Goal: Information Seeking & Learning: Learn about a topic

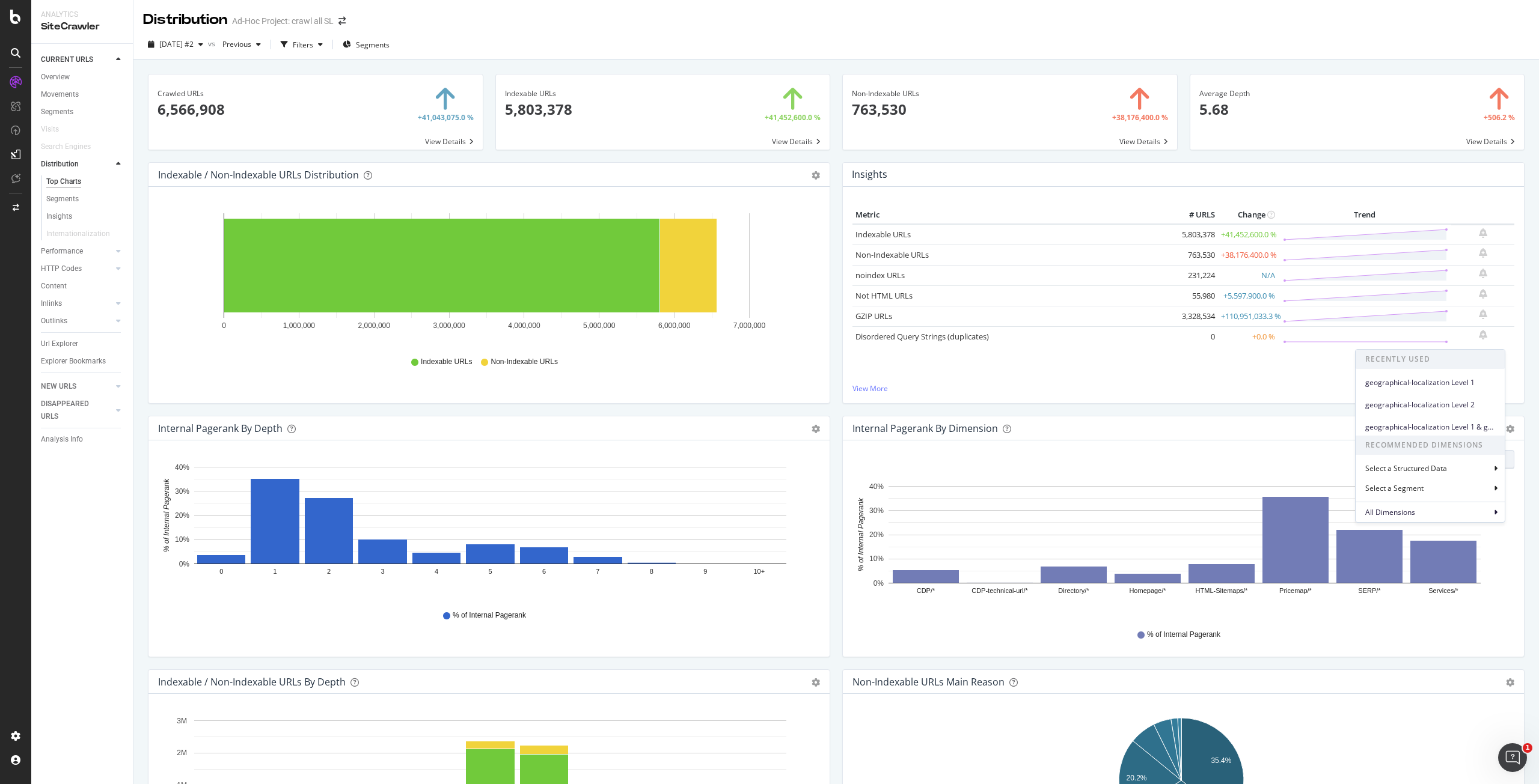
scroll to position [120, 0]
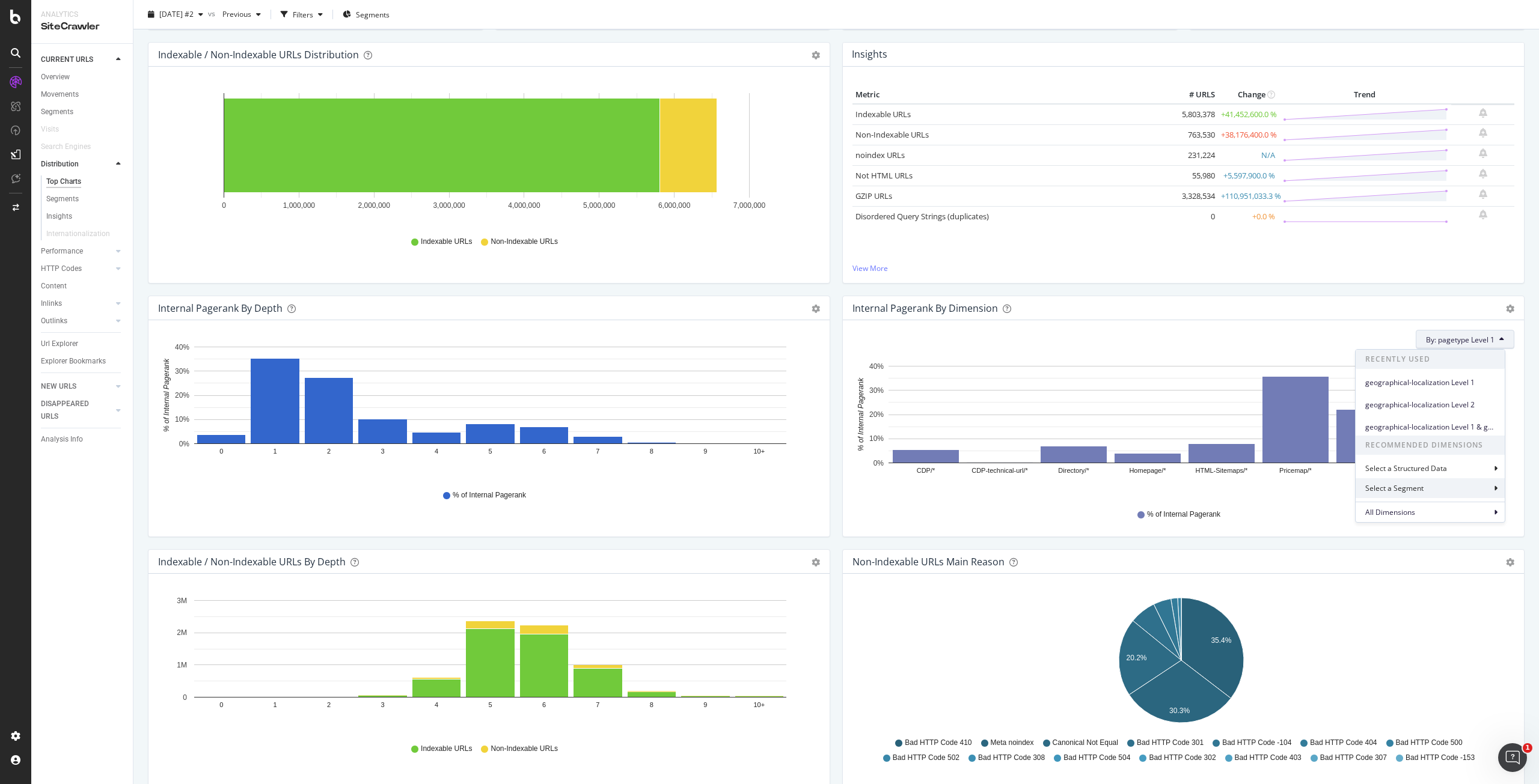
click at [1435, 488] on div "Select a Segment" at bounding box center [1430, 488] width 149 height 20
click at [1308, 315] on div "Internal Pagerank By Dimension Bar (by Value) Bar (by Percentage) Table Export …" at bounding box center [1184, 308] width 681 height 24
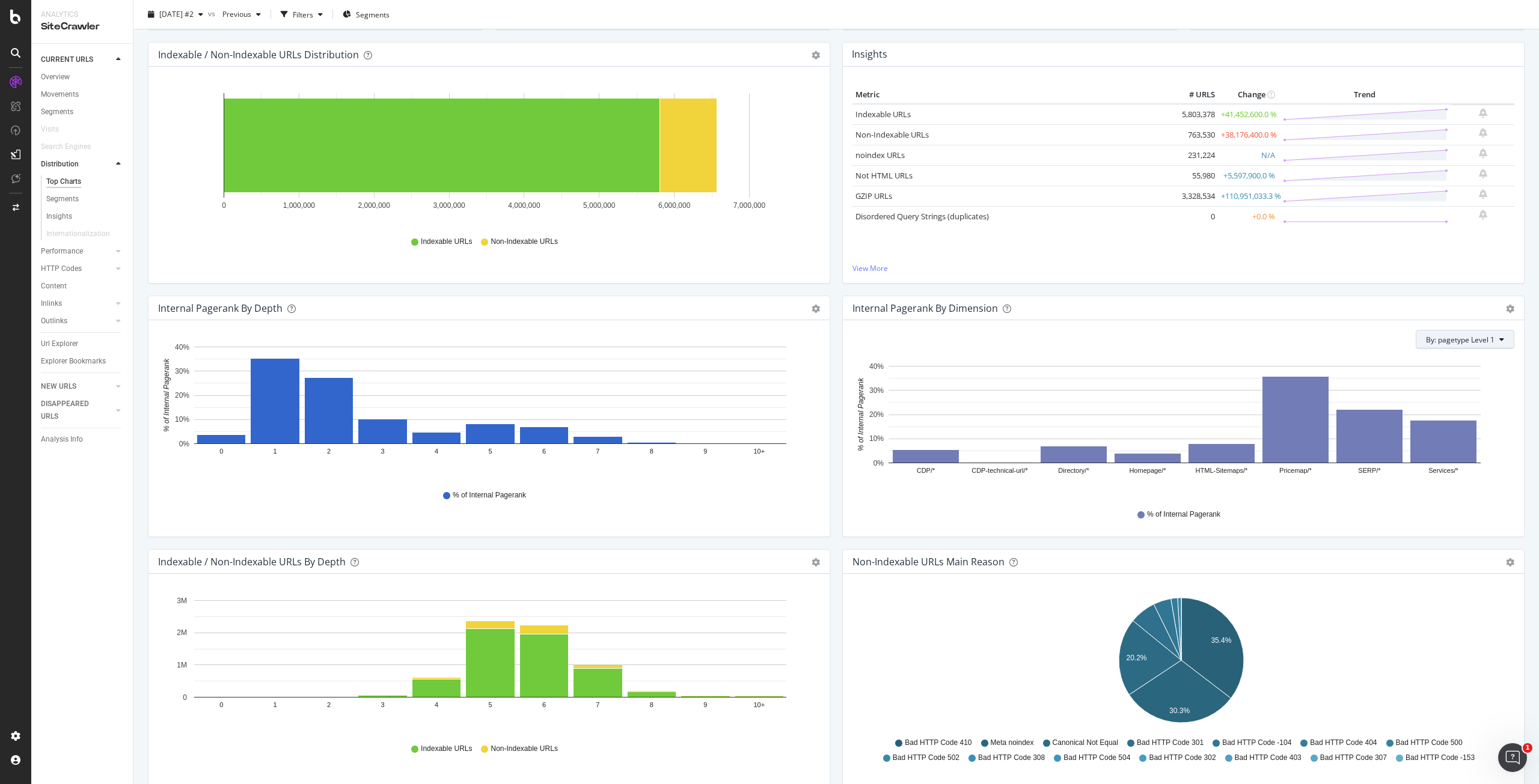
click at [1456, 342] on span "By: pagetype Level 1" at bounding box center [1461, 340] width 68 height 10
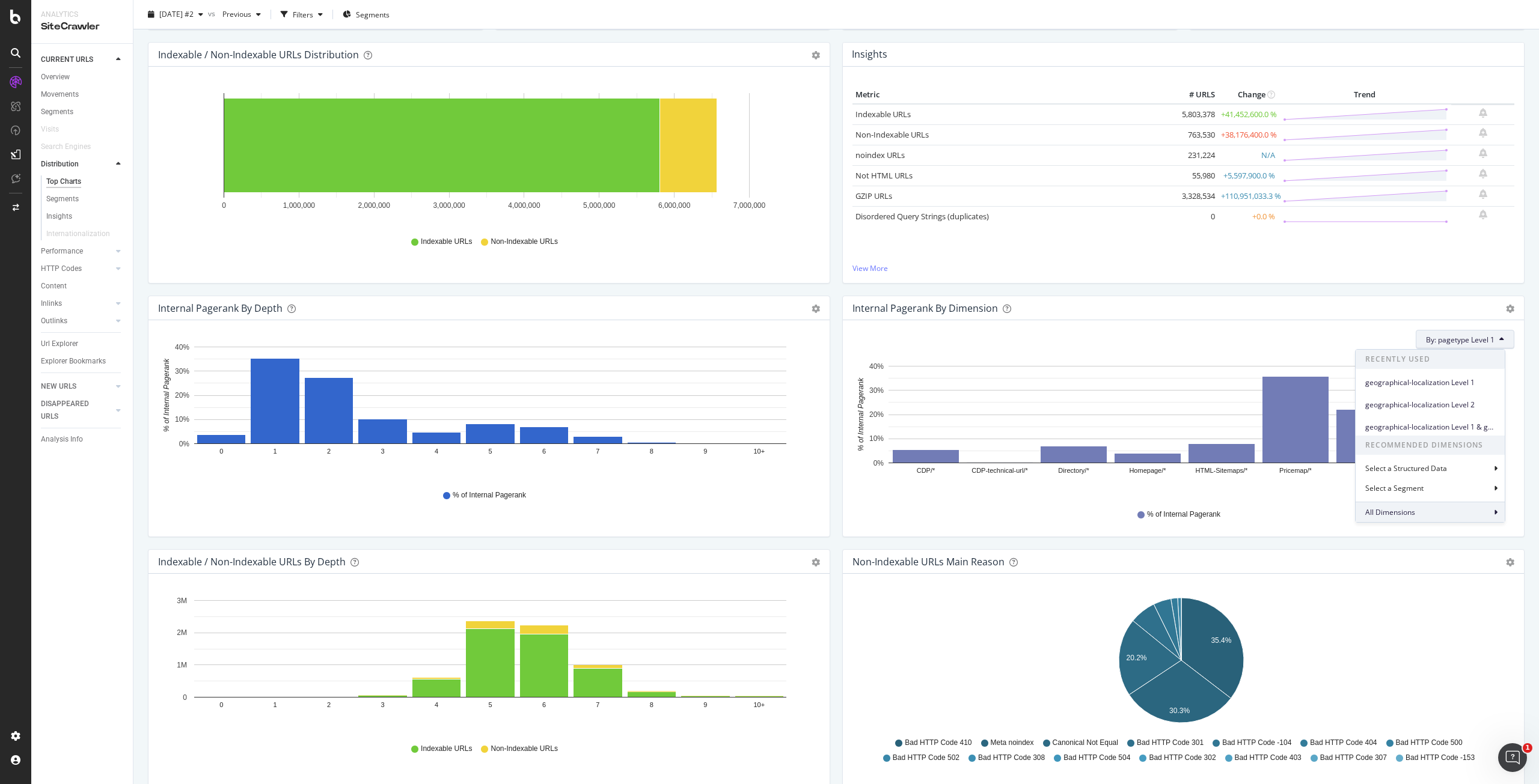
click at [1426, 514] on div "All Dimensions" at bounding box center [1430, 512] width 149 height 20
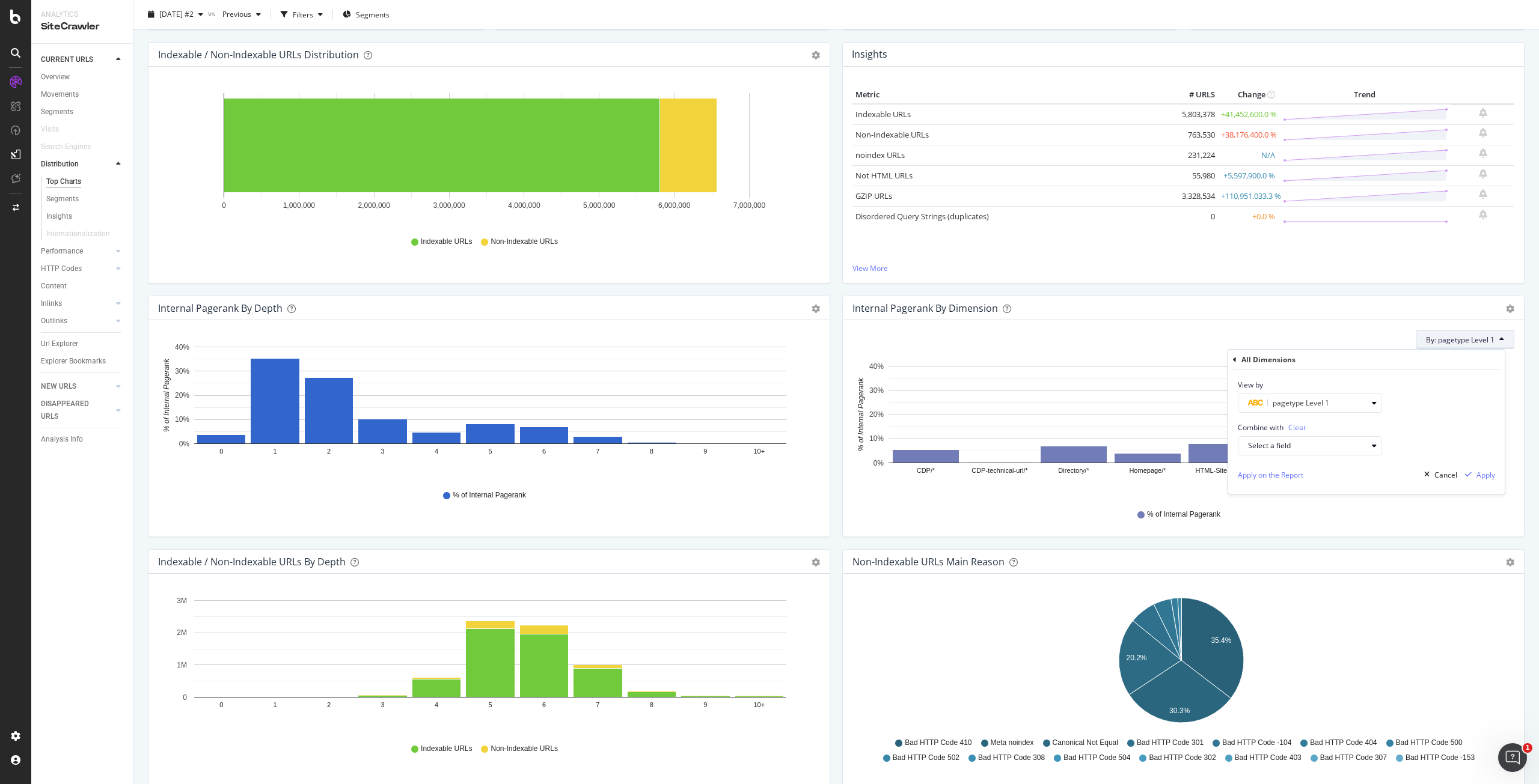
click at [1379, 392] on div "View by pagetype Level 1" at bounding box center [1310, 396] width 144 height 33
click at [1377, 399] on div "pagetype Level 1" at bounding box center [1315, 403] width 133 height 17
click at [1334, 488] on div "Level 2" at bounding box center [1316, 493] width 129 height 16
click at [1364, 477] on div "Validate" at bounding box center [1366, 479] width 27 height 10
click at [1483, 477] on div "Apply" at bounding box center [1485, 475] width 18 height 10
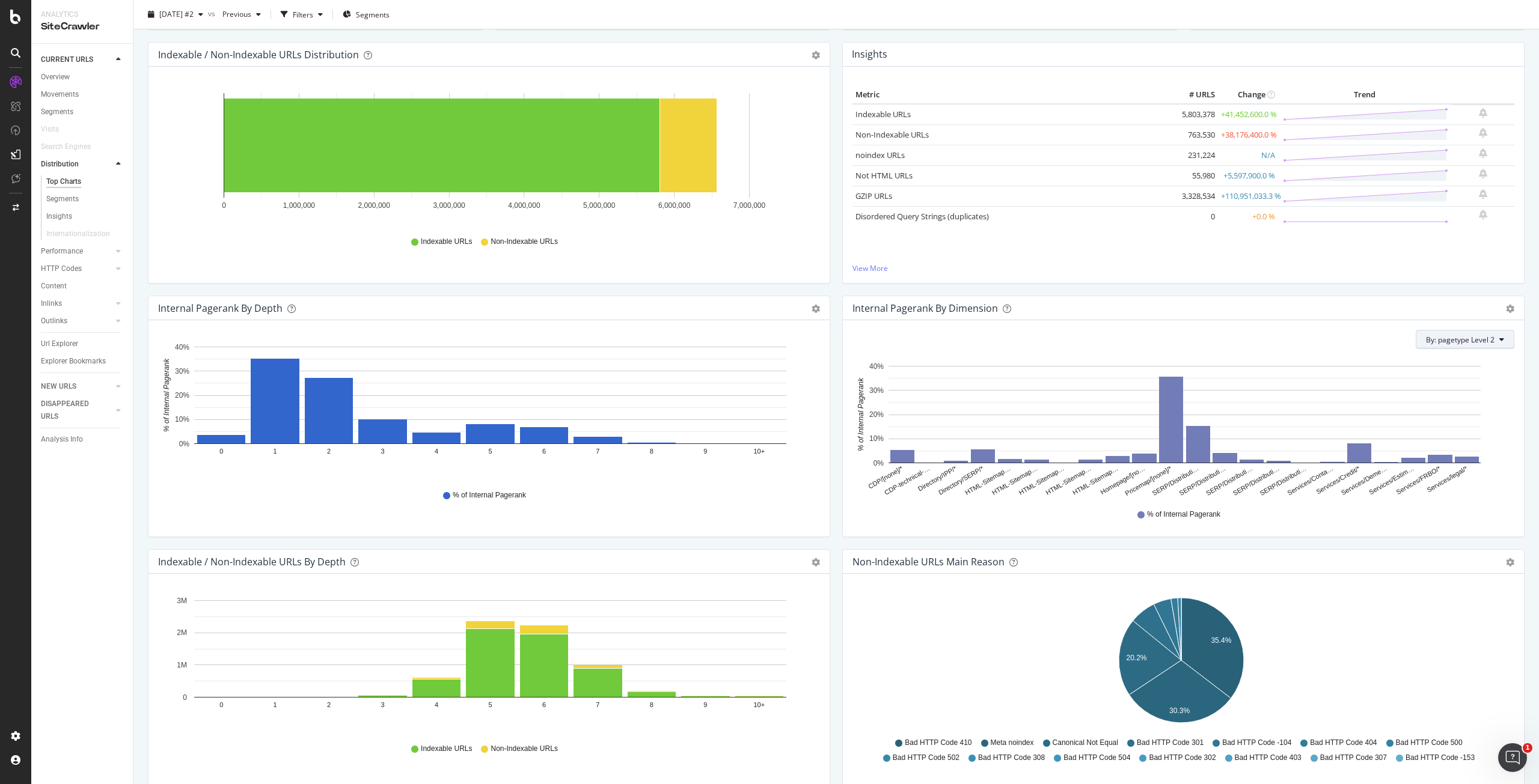
click at [1466, 338] on span "By: pagetype Level 2" at bounding box center [1461, 340] width 68 height 10
click at [1435, 411] on div "geographical-localization Level 1" at bounding box center [1430, 405] width 149 height 18
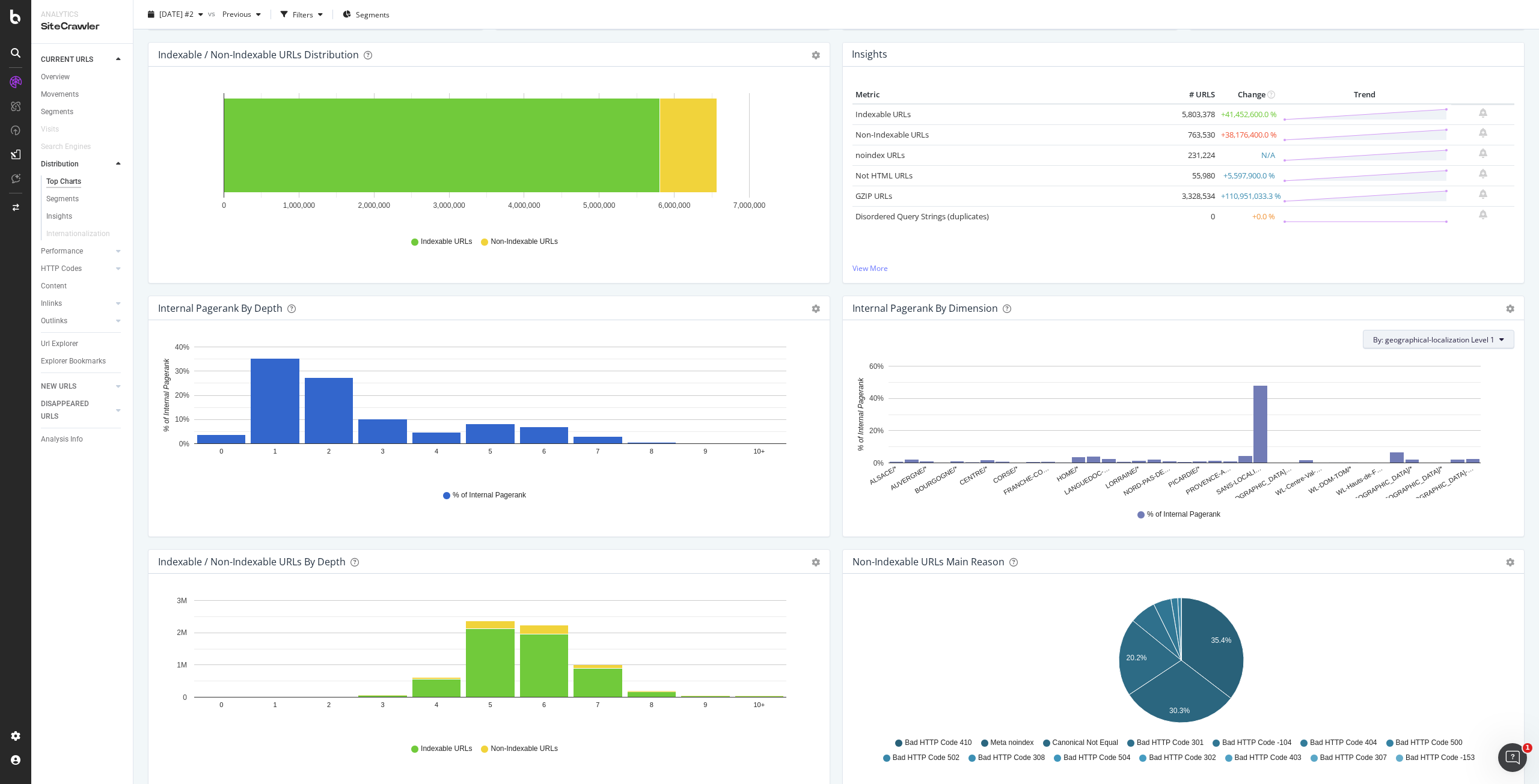
click at [1432, 344] on span "By: geographical-localization Level 1" at bounding box center [1434, 340] width 121 height 10
click at [1403, 515] on span "All Dimensions" at bounding box center [1390, 512] width 50 height 10
click at [1293, 410] on div "geographical-localization Level 1" at bounding box center [1308, 403] width 119 height 15
click at [1347, 389] on div "View by" at bounding box center [1310, 385] width 144 height 10
click at [1445, 475] on div "Cancel" at bounding box center [1446, 475] width 23 height 10
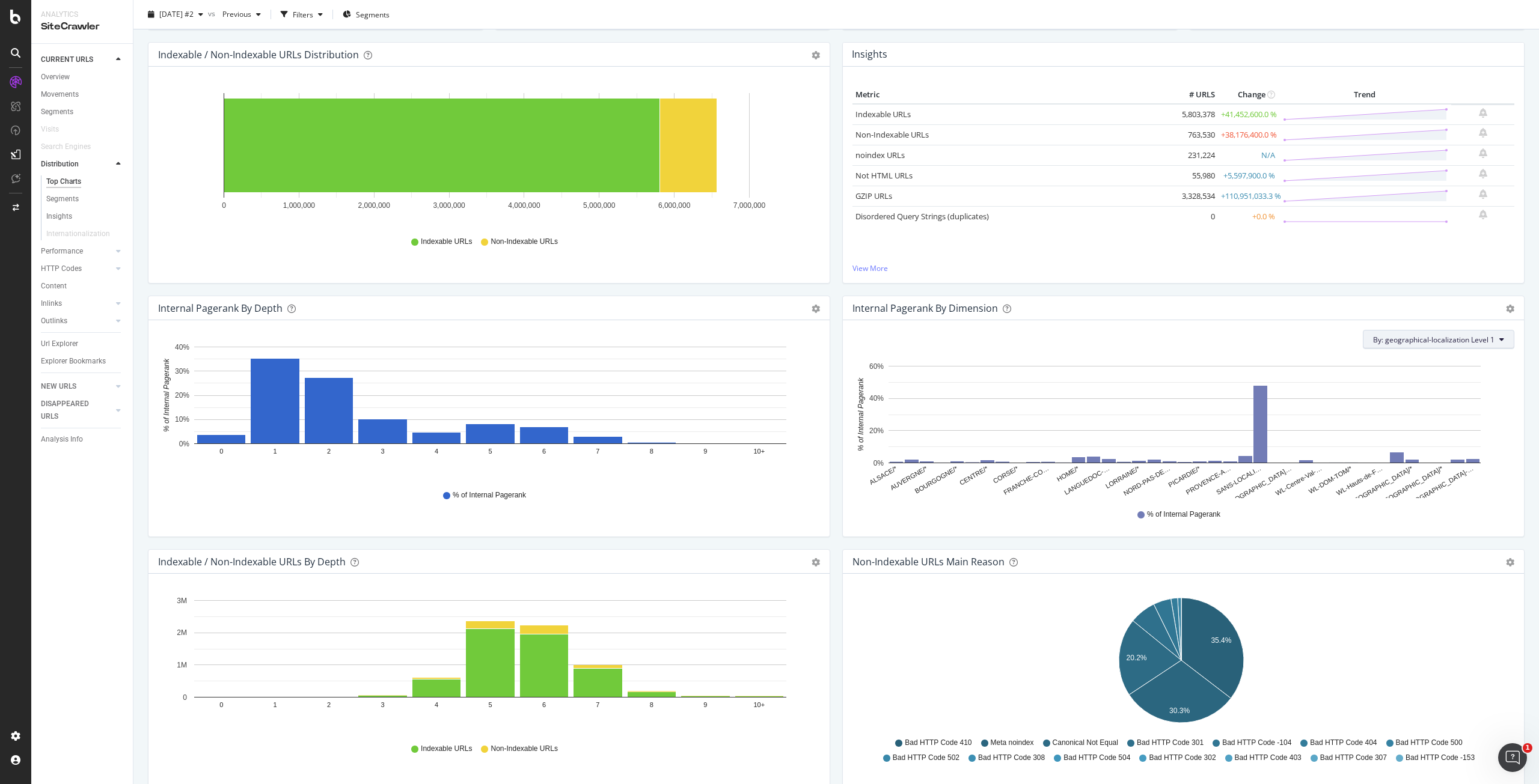
click at [1430, 339] on span "By: geographical-localization Level 1" at bounding box center [1434, 340] width 121 height 10
click at [1414, 410] on span "pagetype Level 2" at bounding box center [1430, 405] width 130 height 11
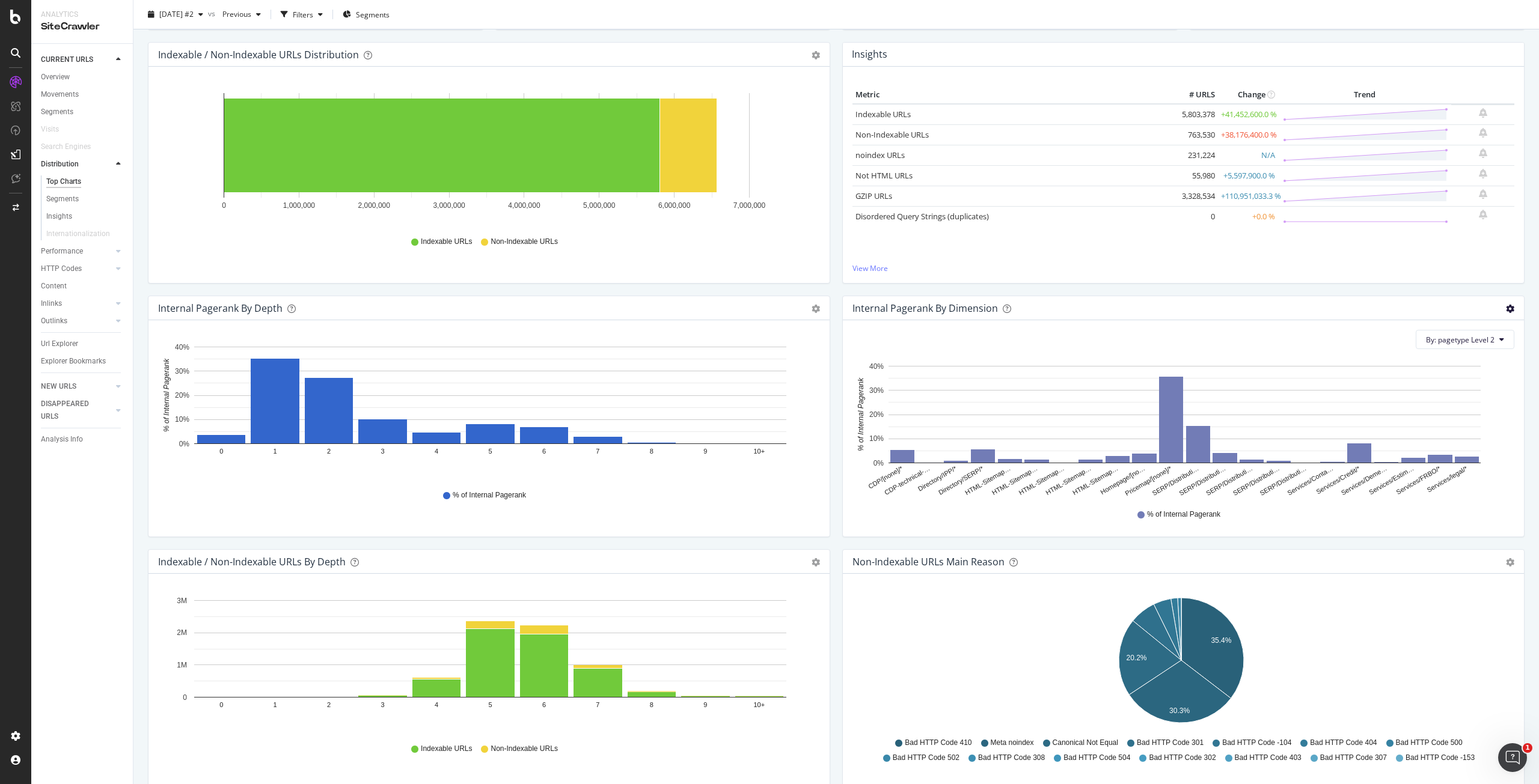
click at [1506, 309] on icon "gear" at bounding box center [1510, 308] width 8 height 8
click at [1453, 399] on span "Export as CSV" at bounding box center [1468, 399] width 109 height 16
click at [1475, 334] on button "By: pagetype Level 2" at bounding box center [1465, 339] width 99 height 19
click at [1378, 315] on div "Internal Pagerank By Dimension Bar (by Value) Bar (by Percentage) Table Export …" at bounding box center [1184, 308] width 681 height 24
click at [1506, 310] on icon "gear" at bounding box center [1510, 308] width 8 height 8
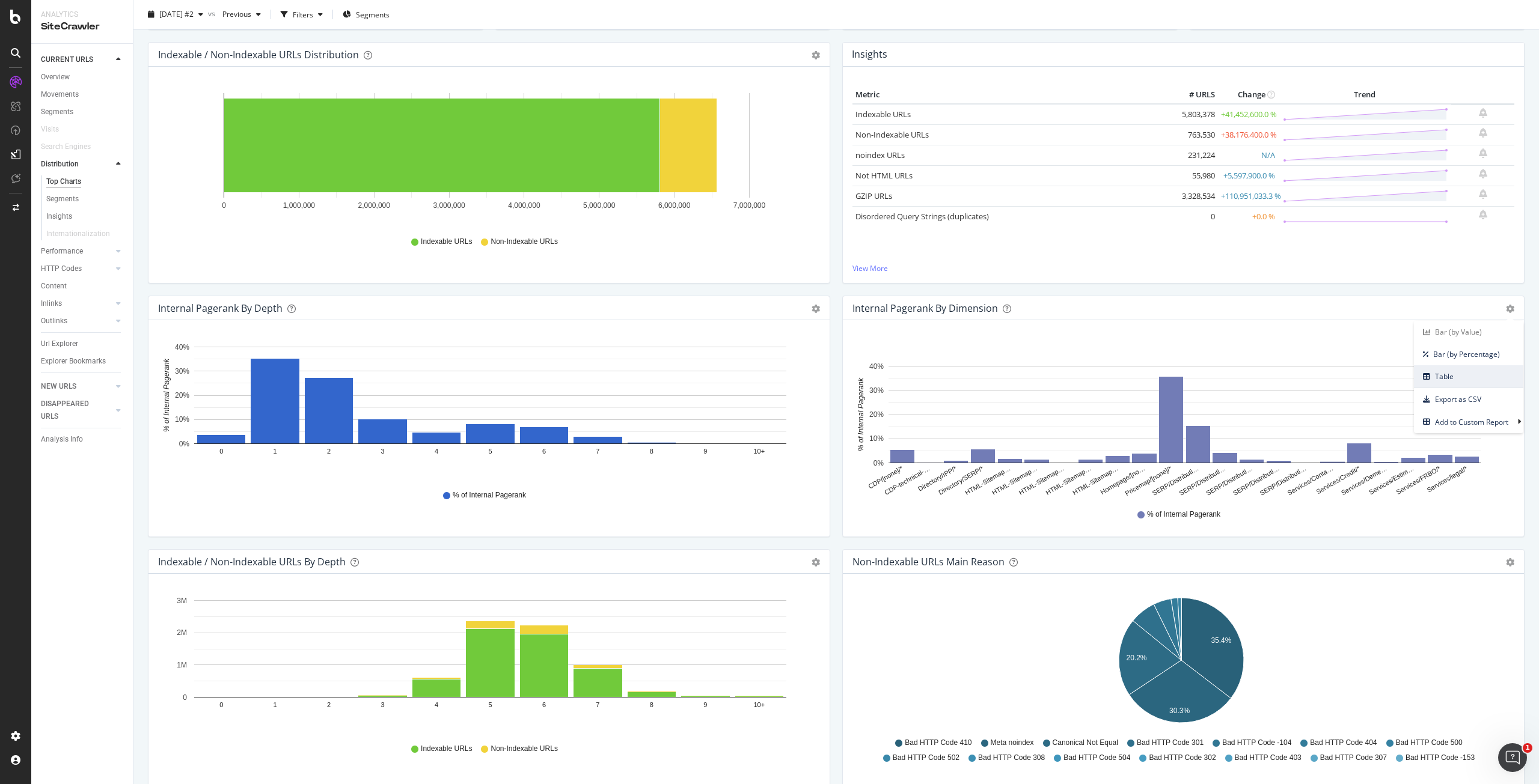
click at [1470, 371] on span "Table" at bounding box center [1468, 377] width 109 height 16
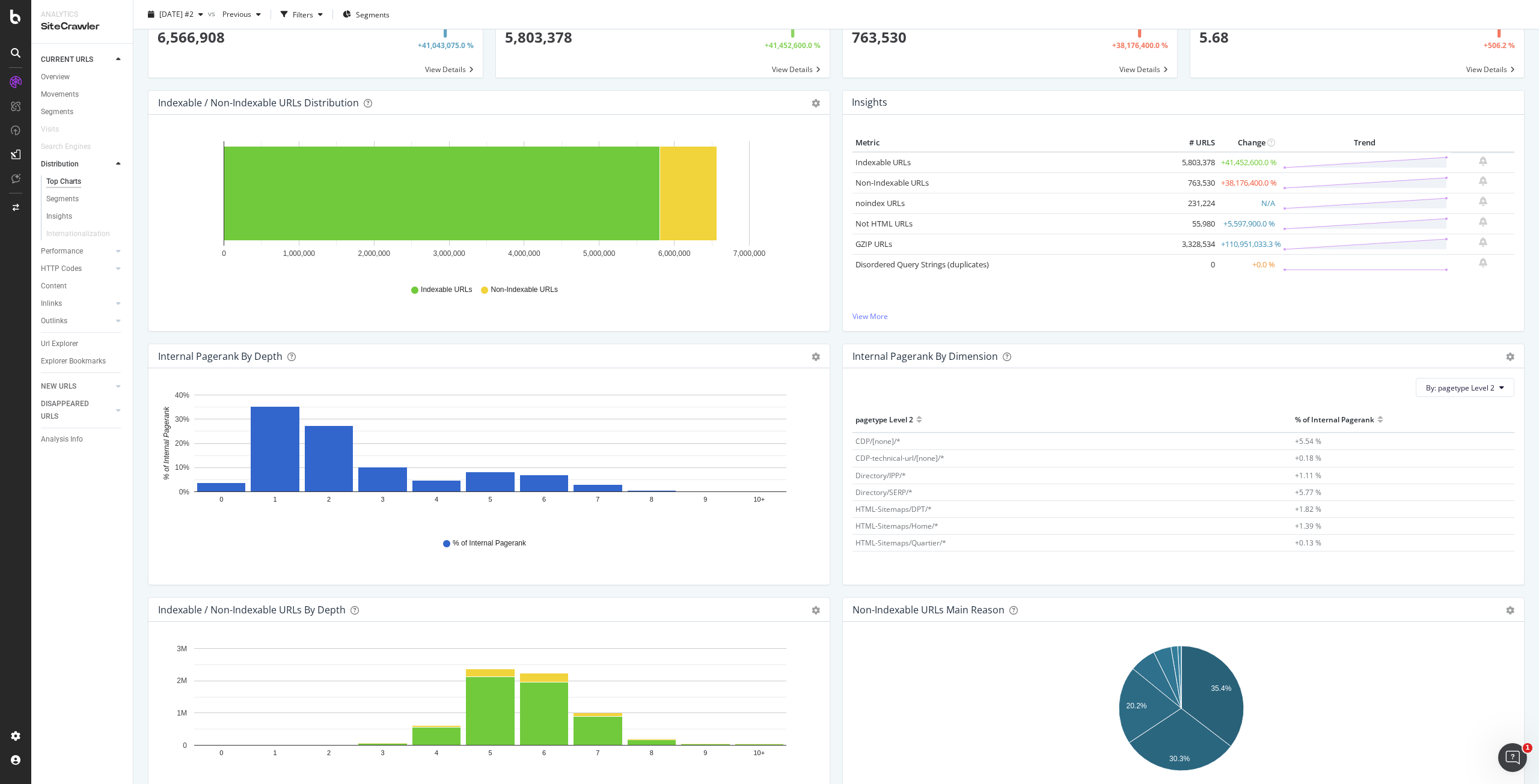
scroll to position [0, 0]
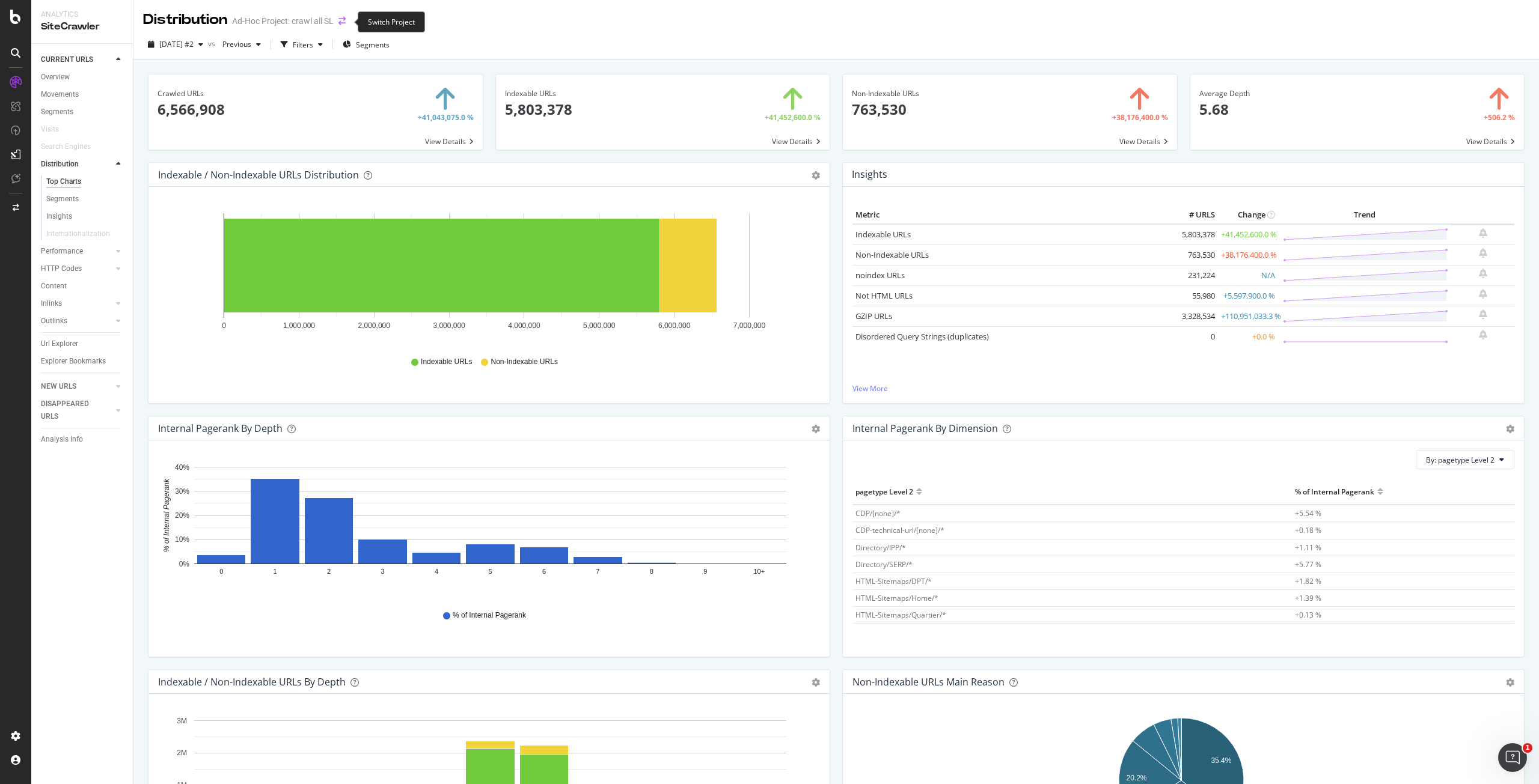
click at [344, 25] on icon "arrow-right-arrow-left" at bounding box center [342, 21] width 7 height 8
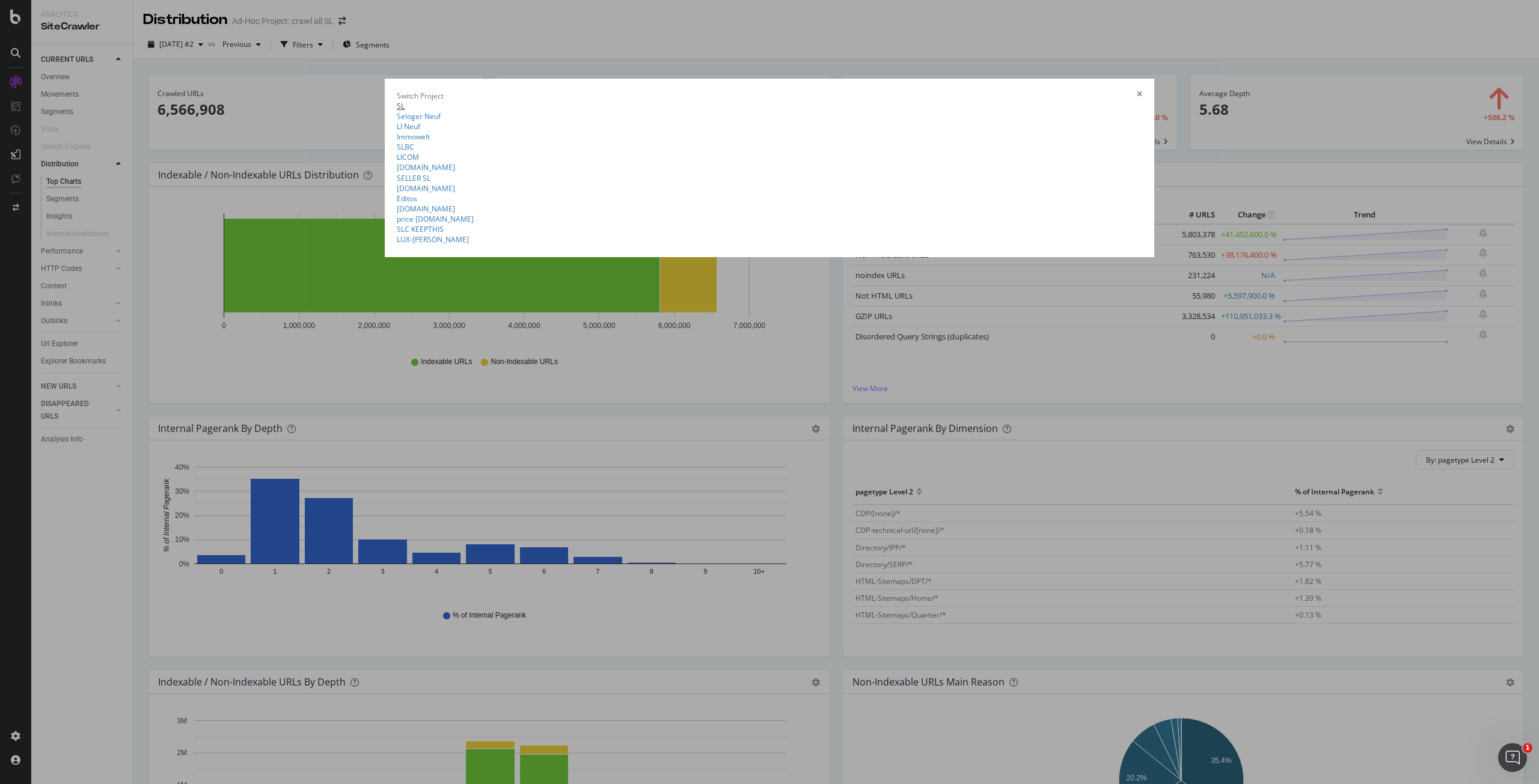
click at [405, 101] on link "SL" at bounding box center [401, 106] width 8 height 10
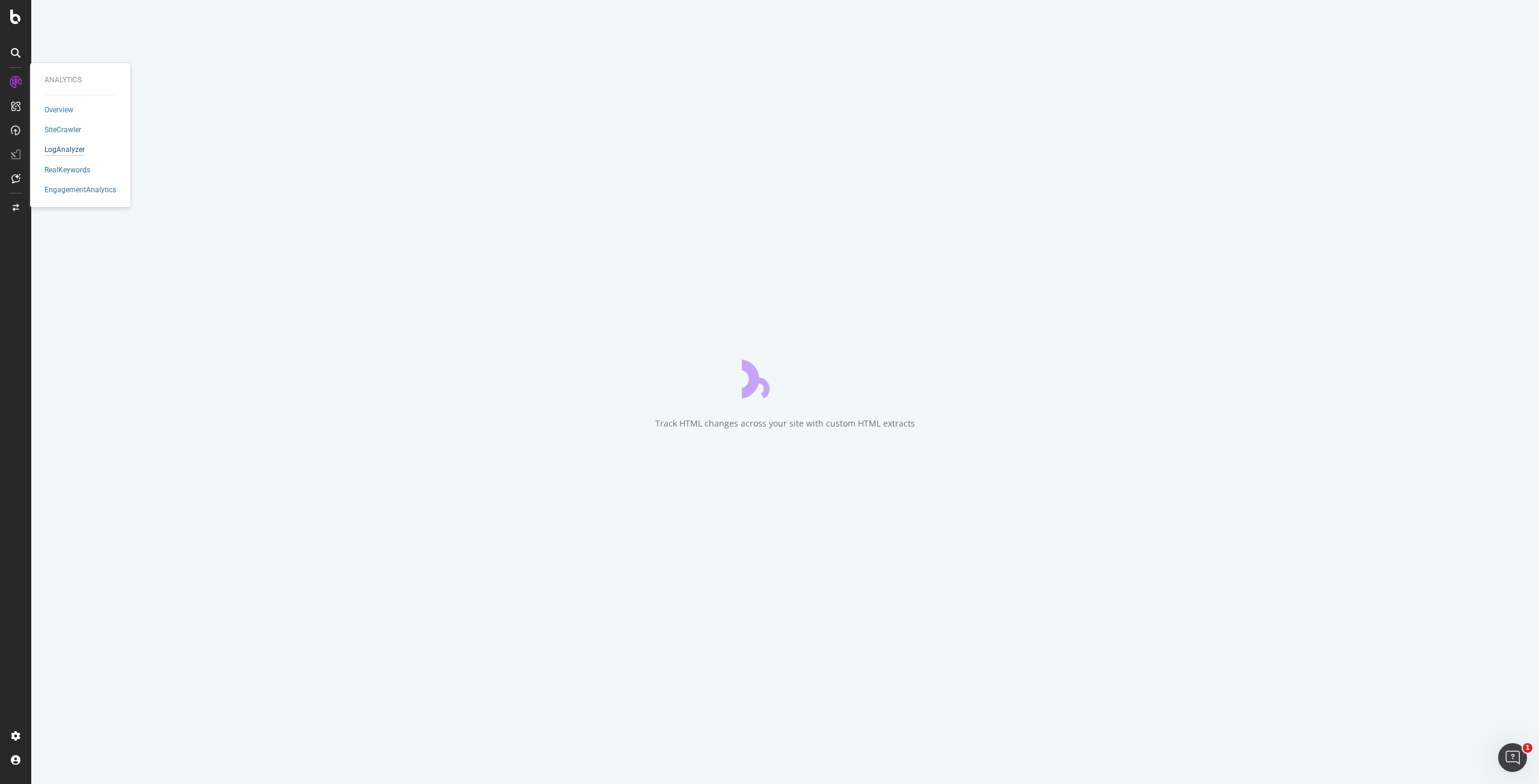
click at [56, 155] on div "LogAnalyzer" at bounding box center [64, 150] width 40 height 10
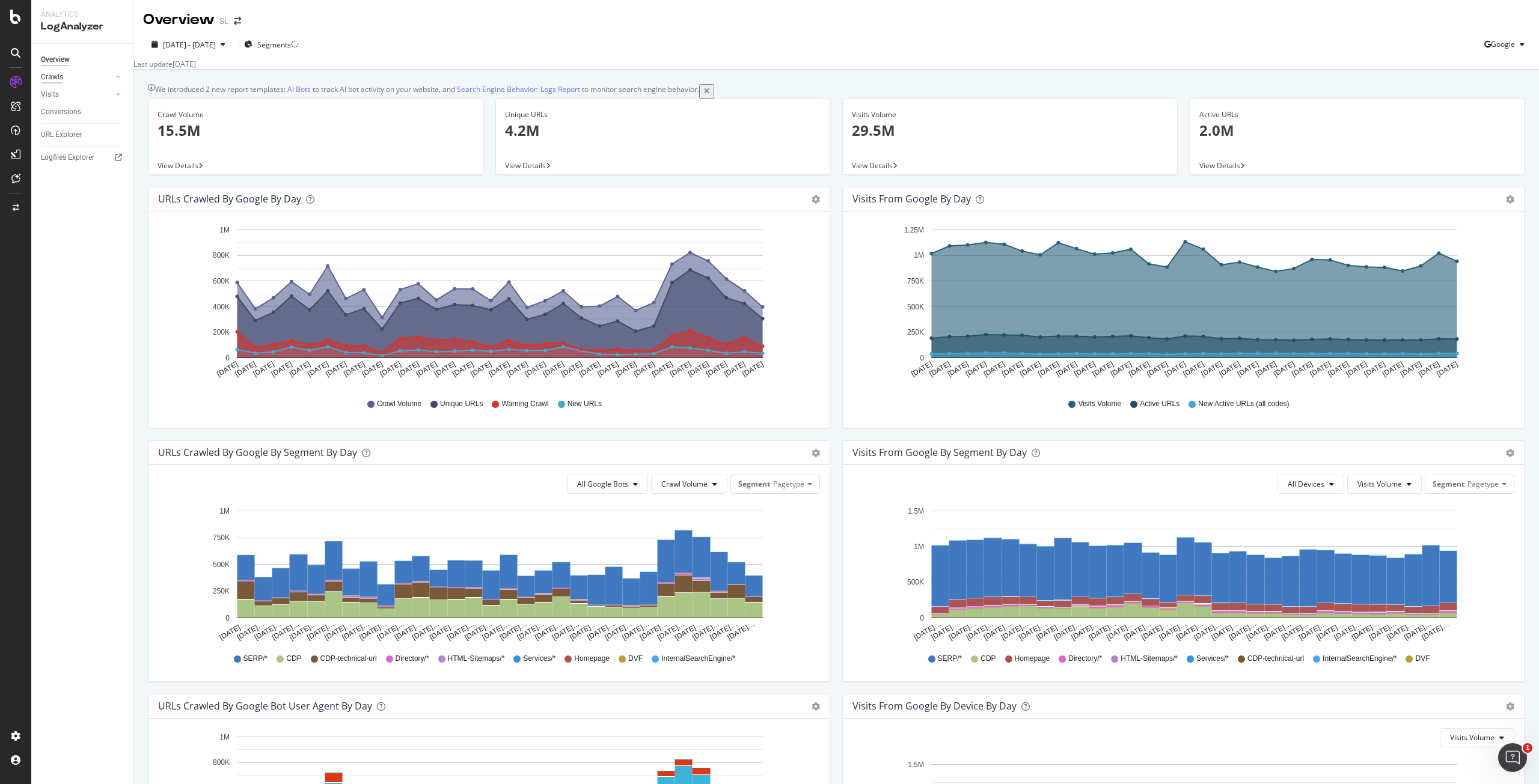
click at [50, 75] on div "Crawls" at bounding box center [52, 77] width 22 height 13
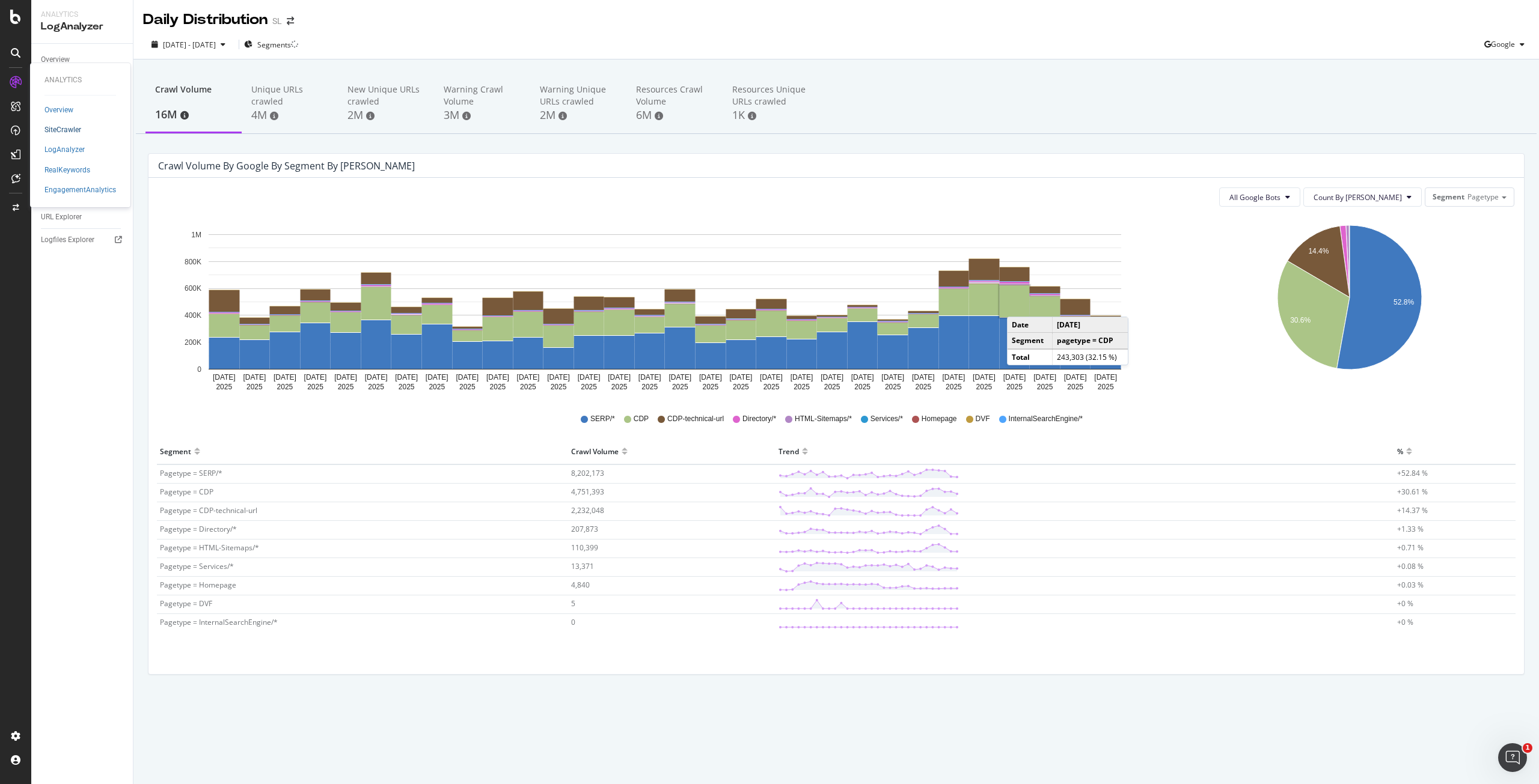
click at [71, 135] on div "SiteCrawler" at bounding box center [63, 130] width 37 height 10
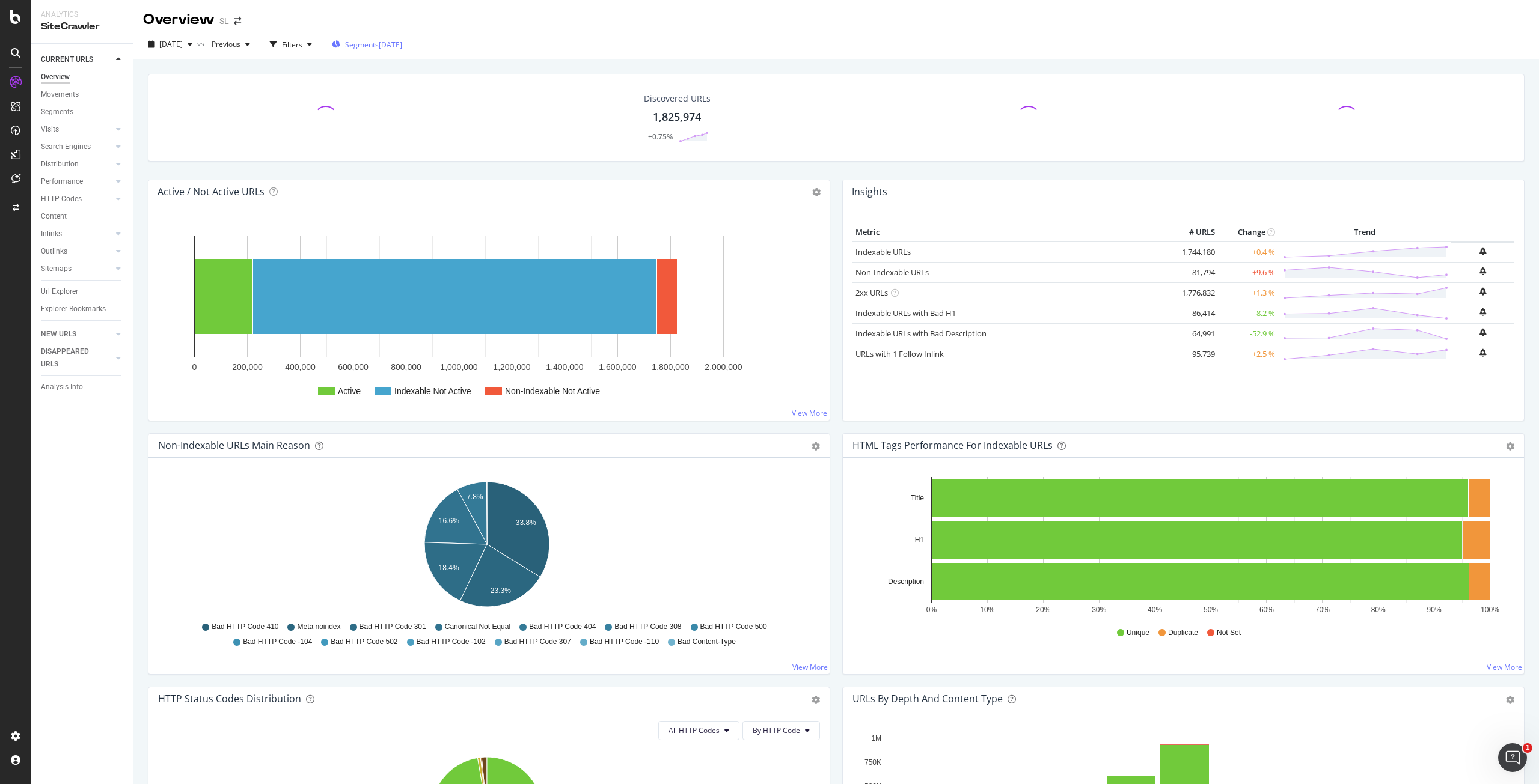
click at [386, 53] on div "Segments 2025-09-24" at bounding box center [367, 44] width 70 height 18
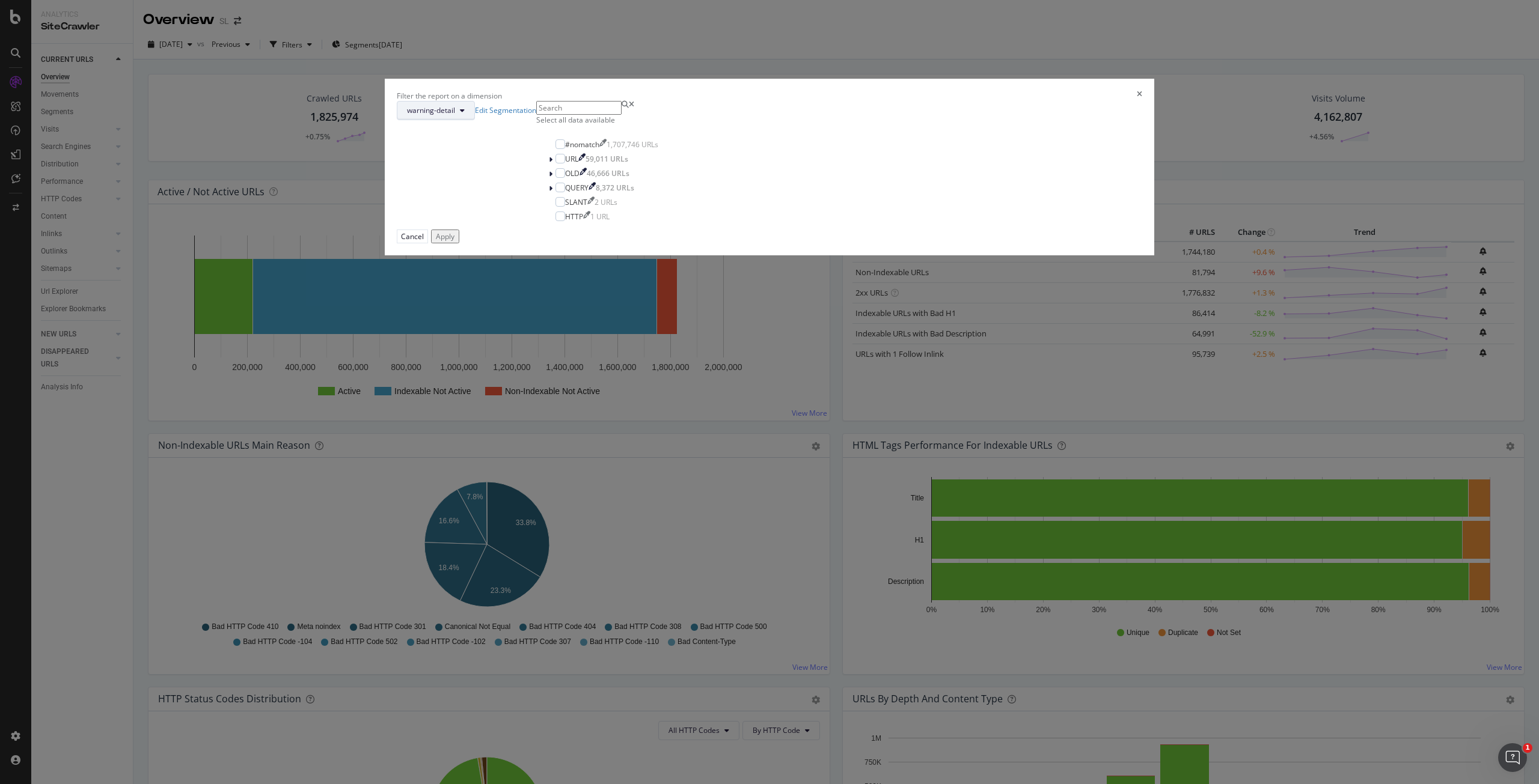
click at [455, 116] on span "warning-detail" at bounding box center [431, 110] width 48 height 10
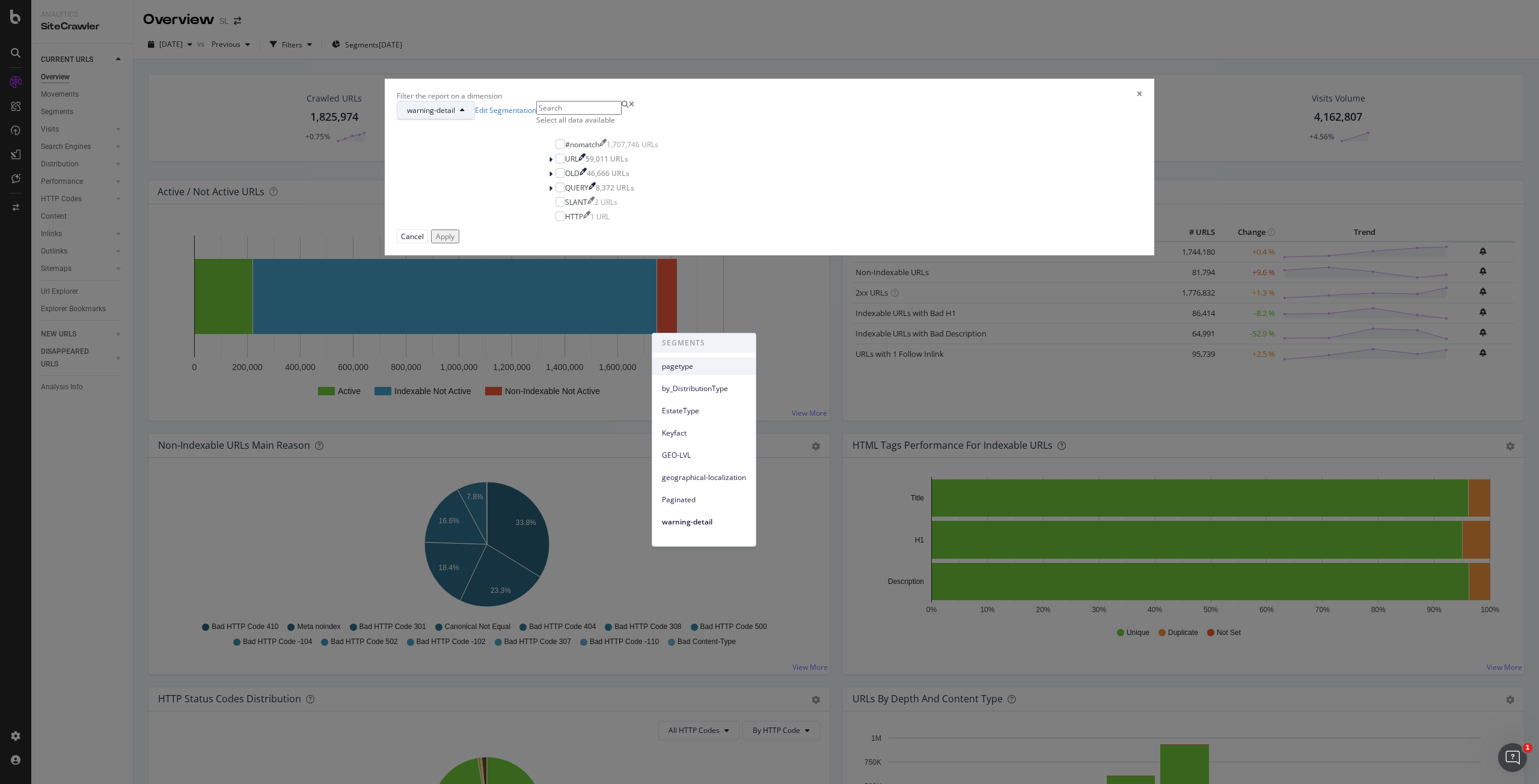
click at [715, 365] on span "pagetype" at bounding box center [703, 366] width 84 height 11
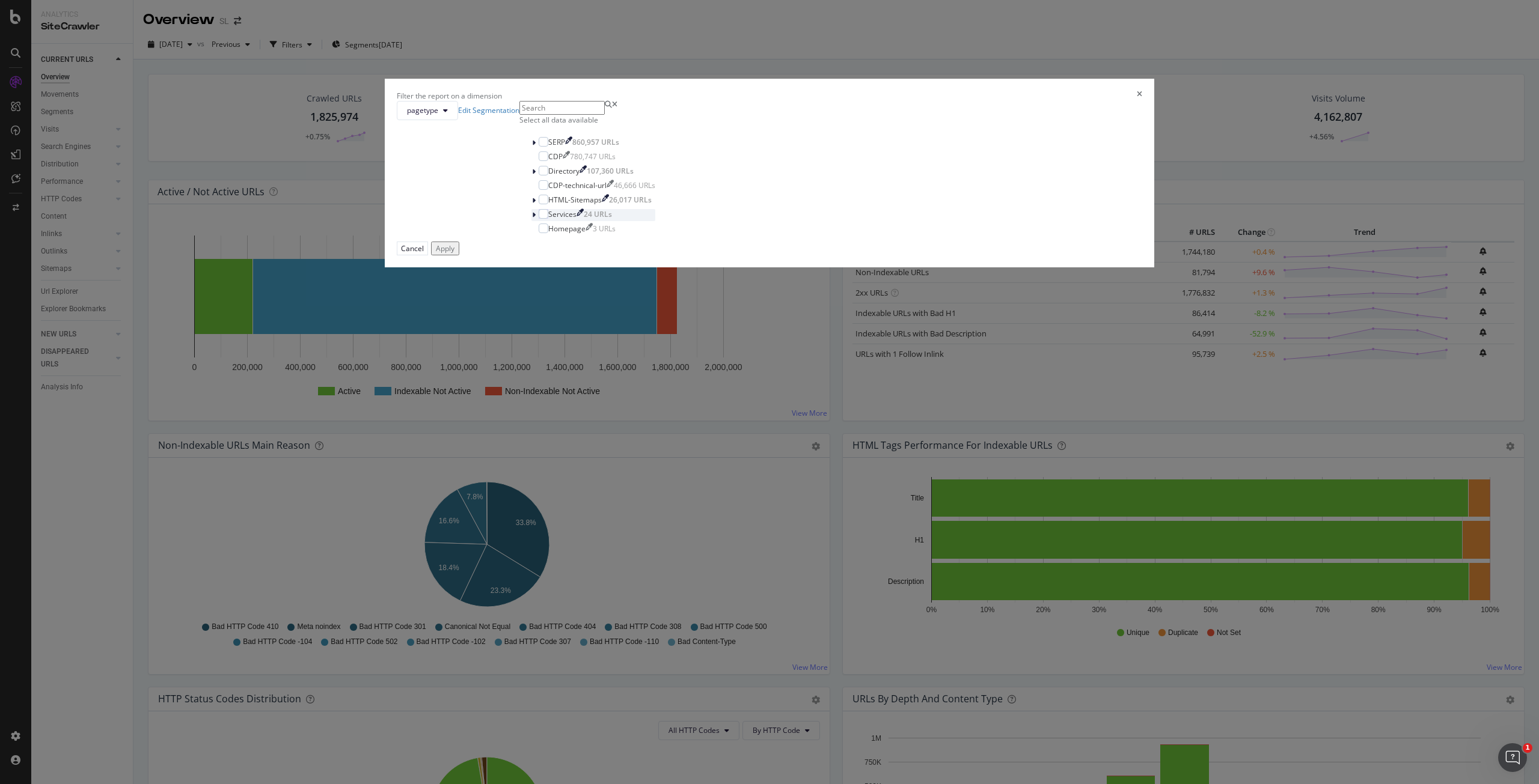
click at [536, 219] on icon "modal" at bounding box center [534, 215] width 4 height 7
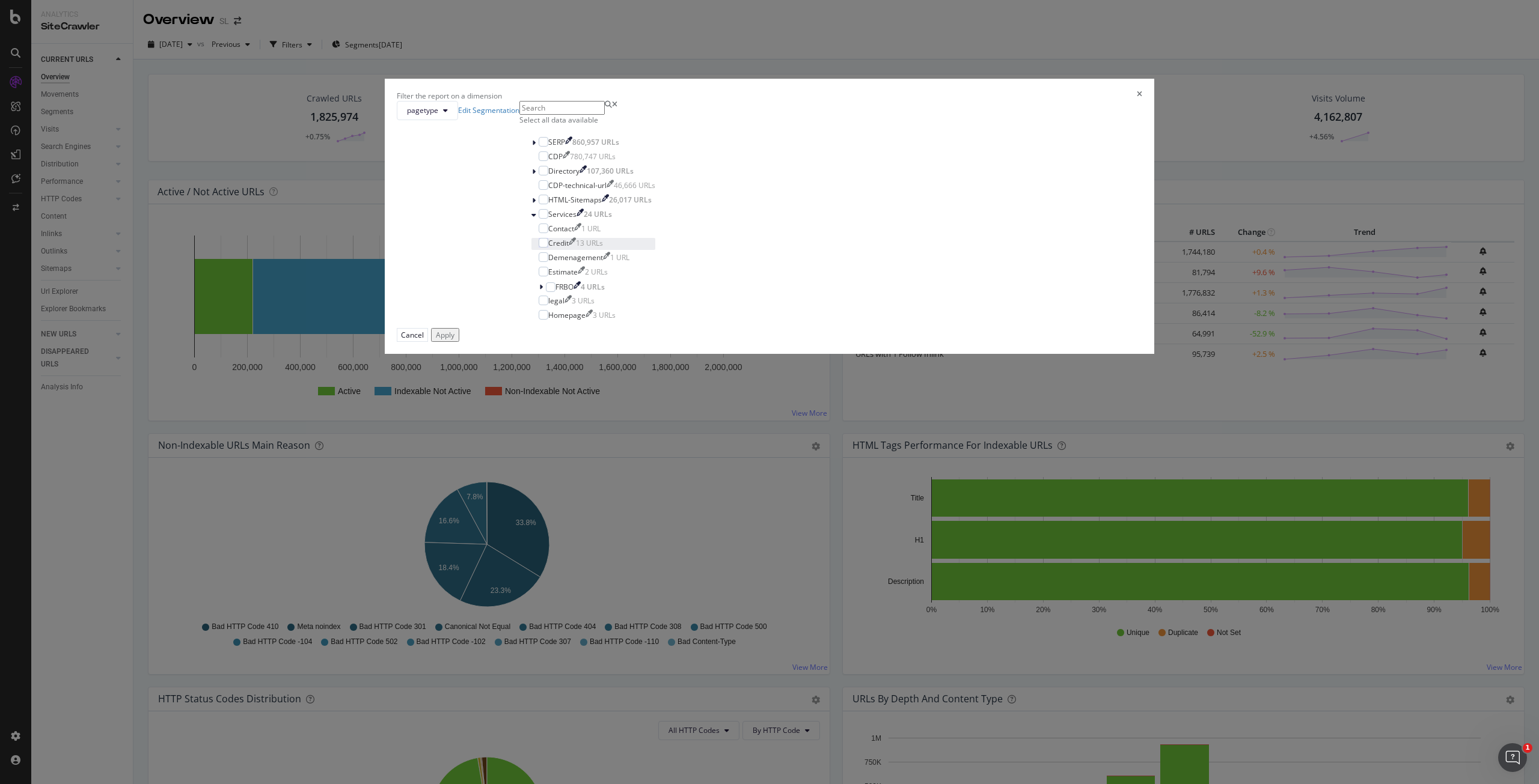
click at [569, 248] on div "Credit" at bounding box center [559, 243] width 20 height 10
click at [454, 340] on div "Apply" at bounding box center [445, 335] width 18 height 10
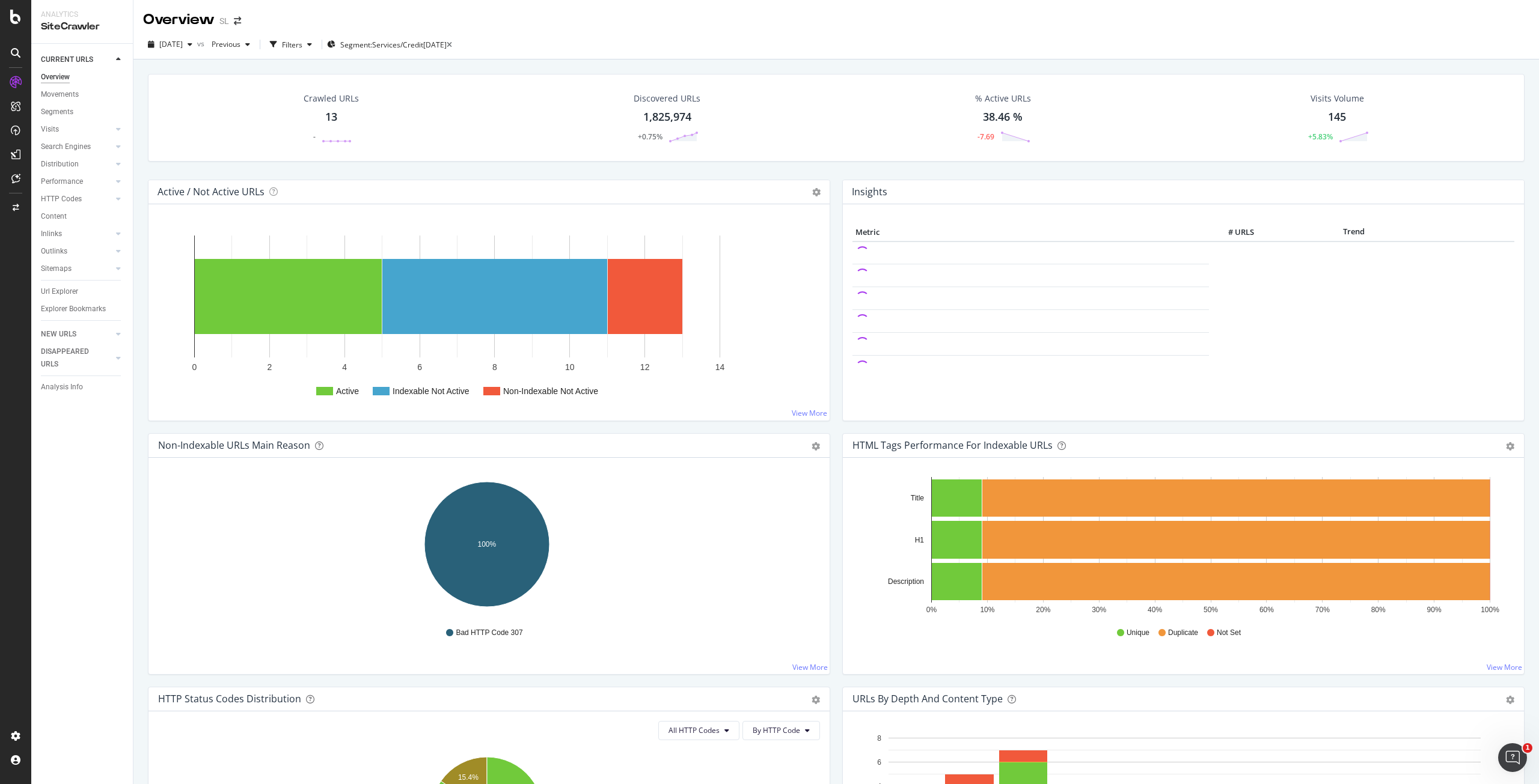
click at [330, 123] on div "13" at bounding box center [331, 117] width 12 height 16
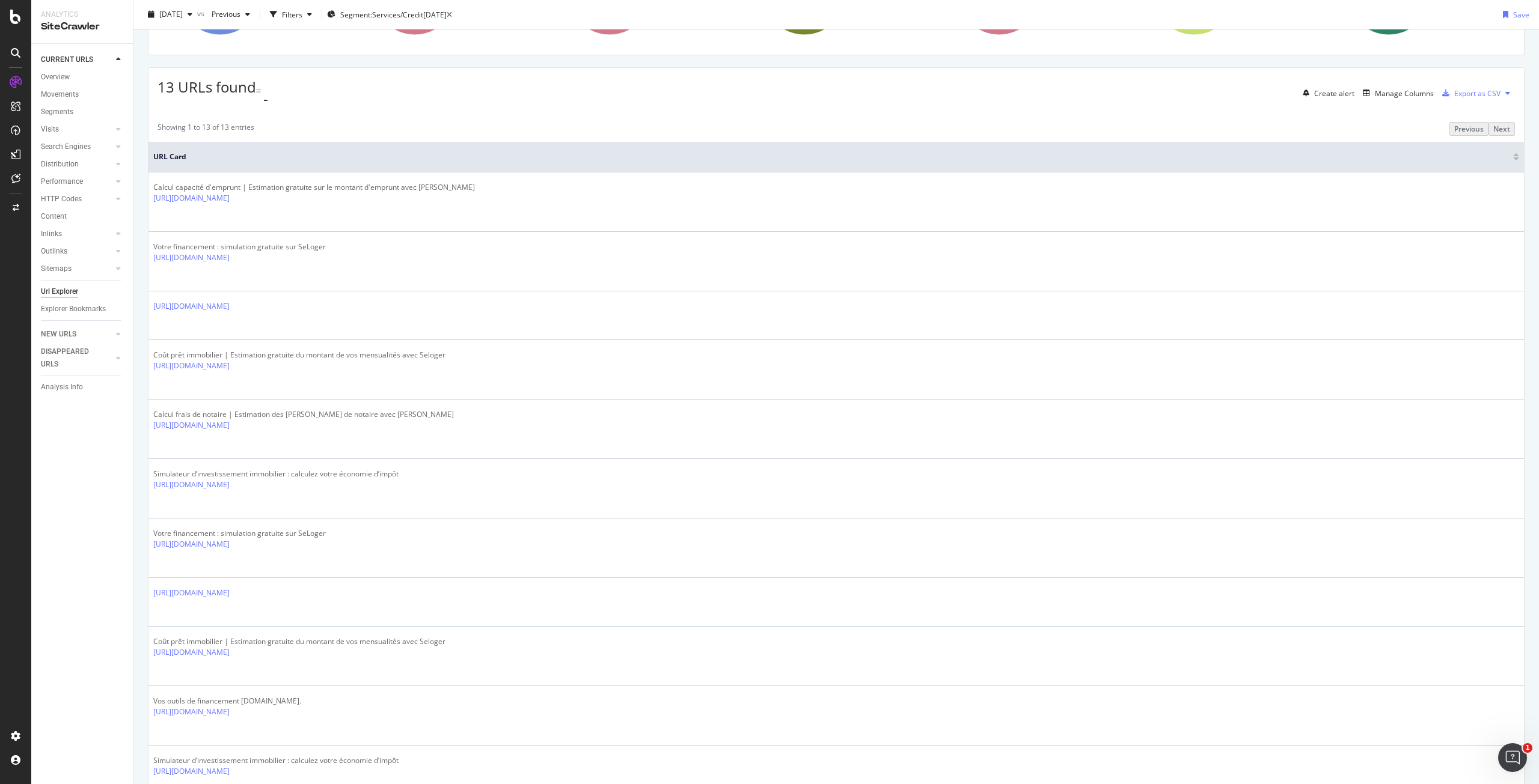
scroll to position [163, 0]
click at [565, 120] on div "Showing 1 to 13 of 13 entries Previous Next URL Card Calcul capacité d'emprunt …" at bounding box center [836, 532] width 1376 height 834
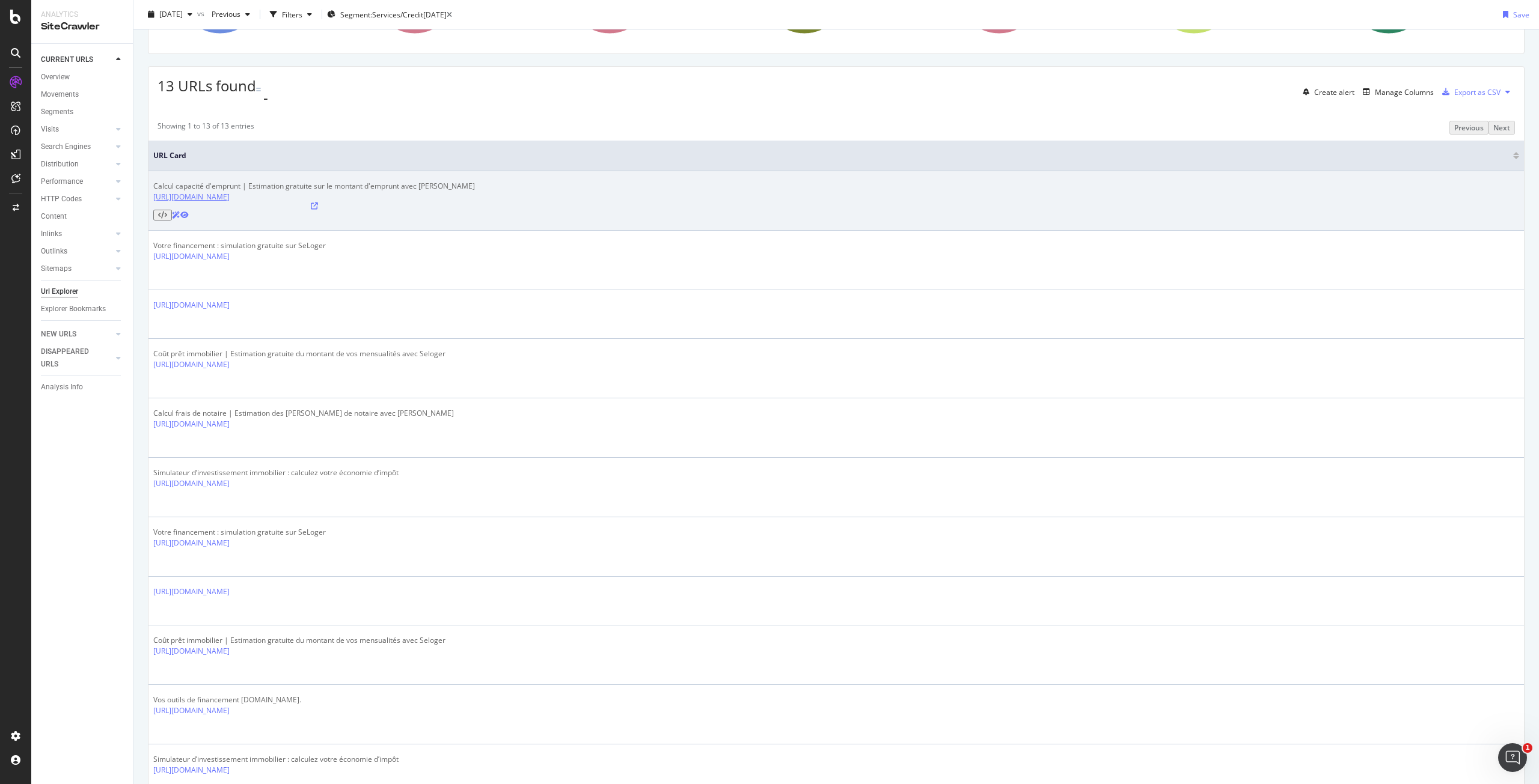
click at [229, 202] on link "[URL][DOMAIN_NAME]" at bounding box center [192, 196] width 76 height 10
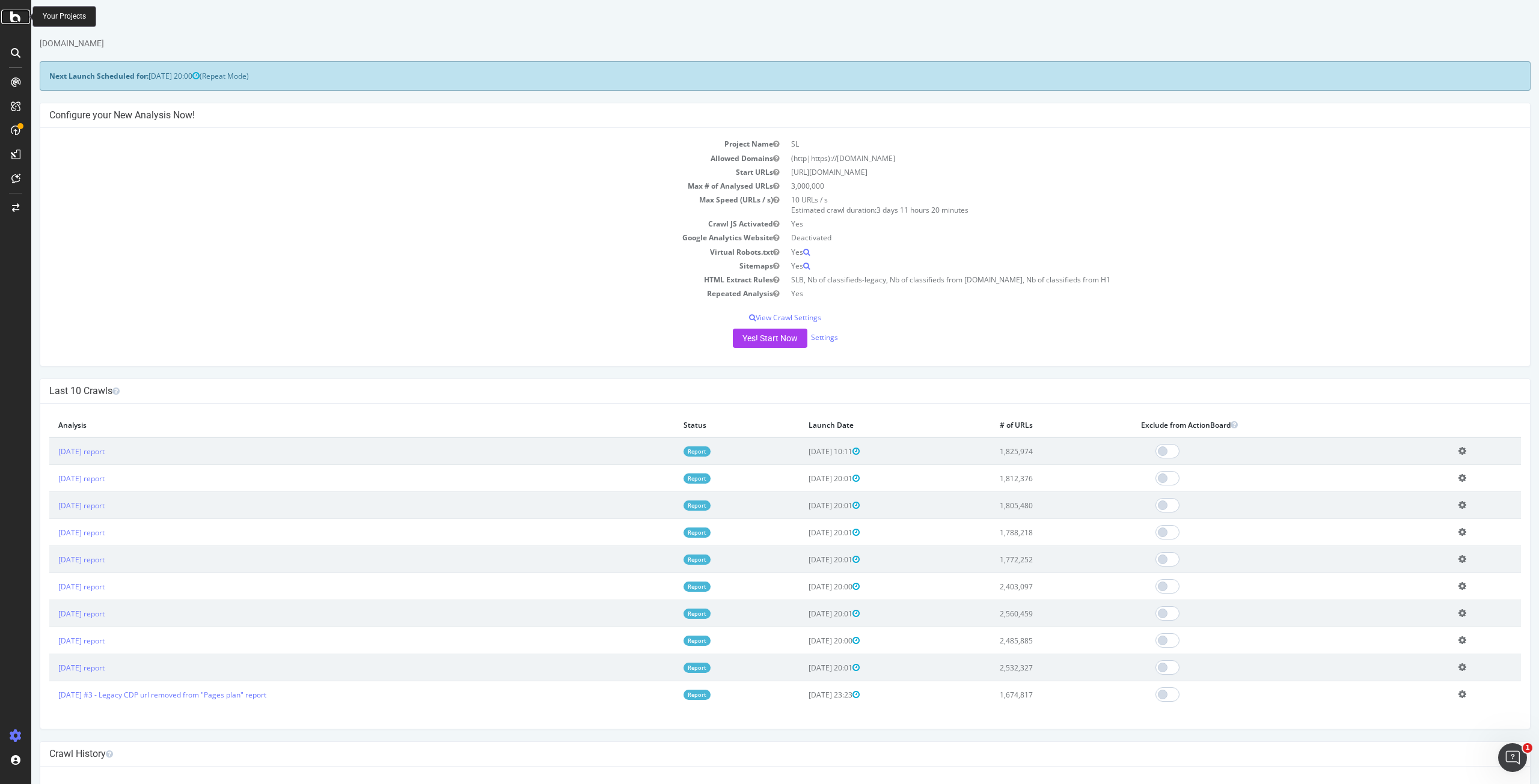
click at [16, 9] on icon at bounding box center [15, 16] width 11 height 15
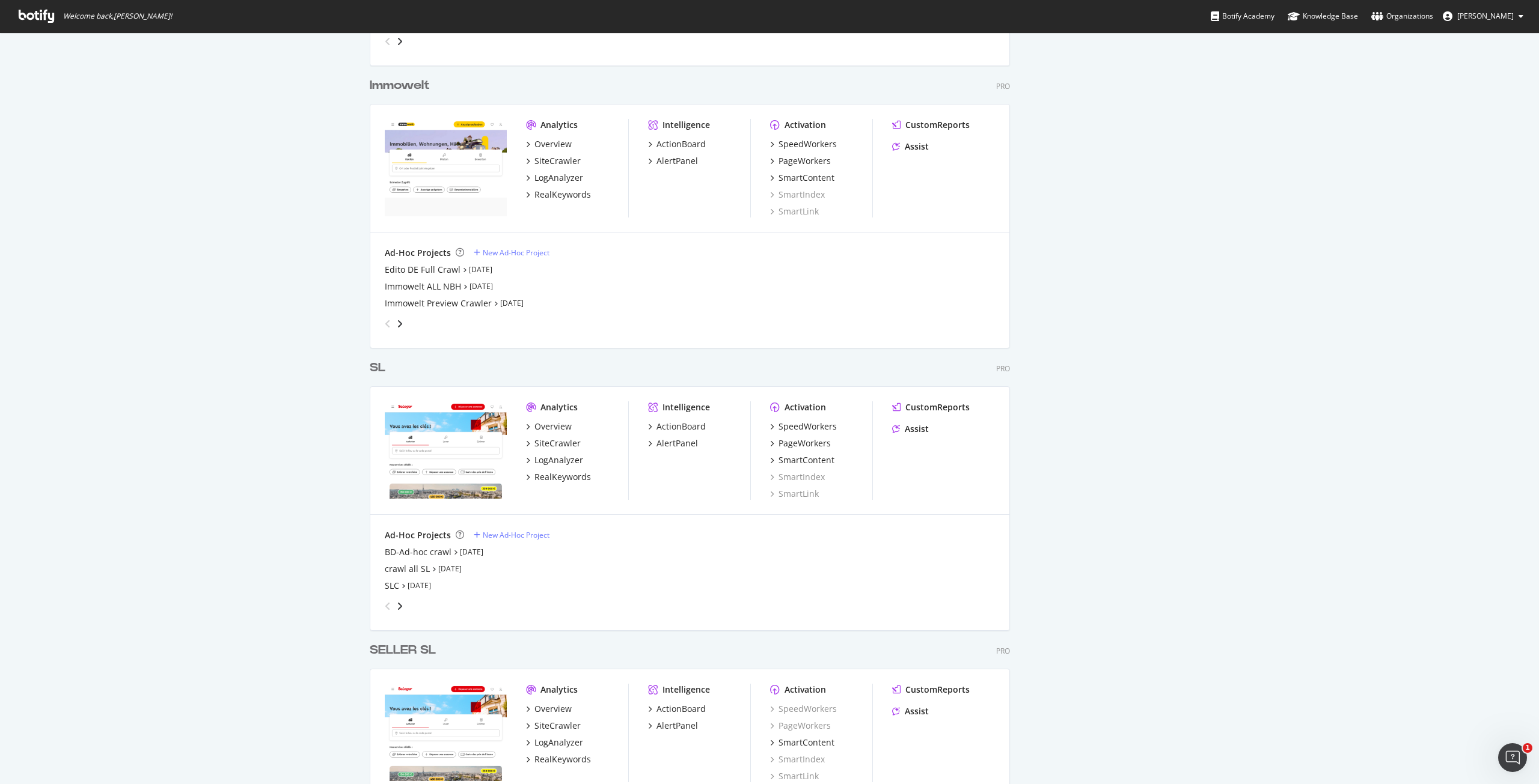
scroll to position [1743, 0]
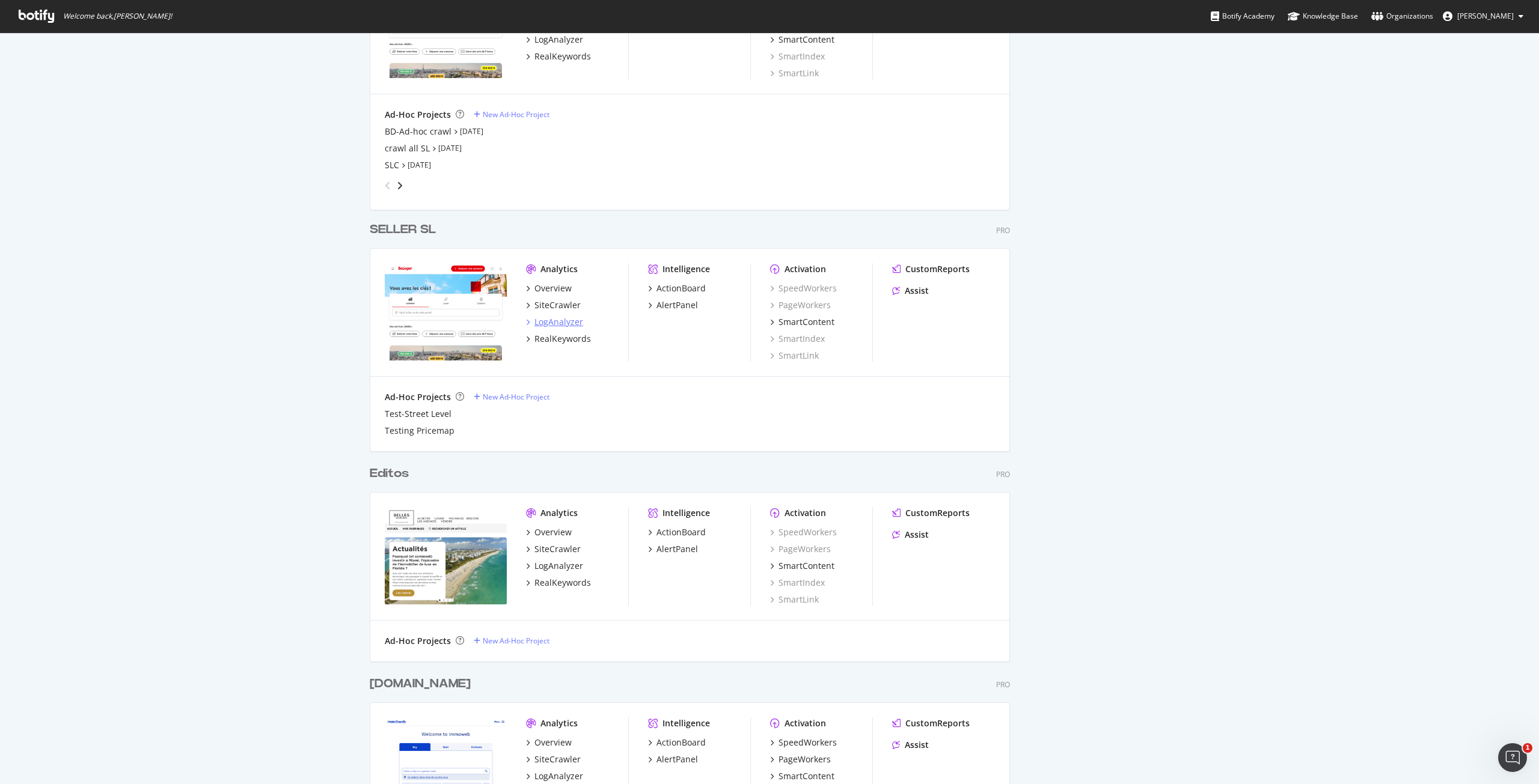
click at [563, 323] on div "LogAnalyzer" at bounding box center [559, 322] width 49 height 12
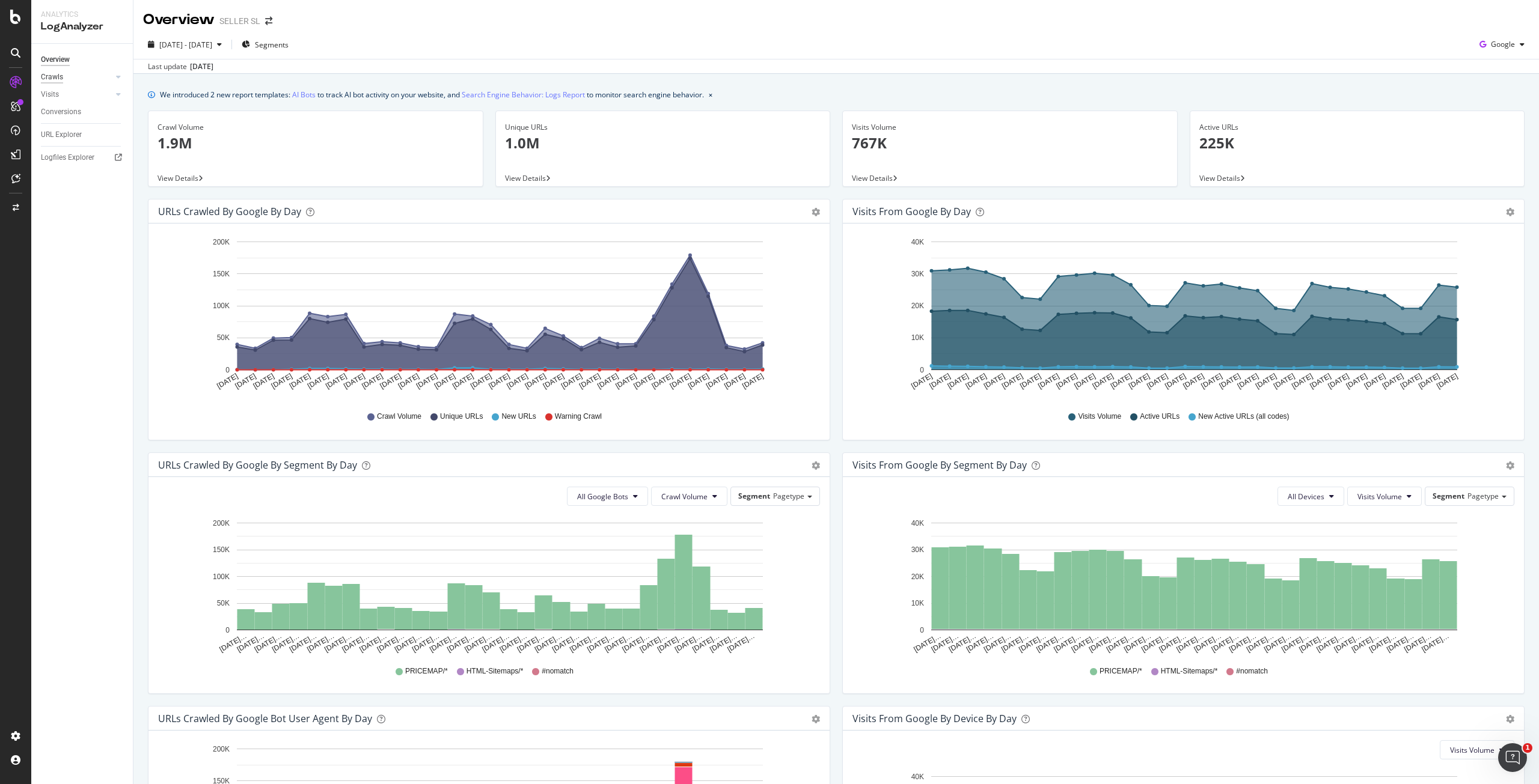
click at [54, 74] on div "Crawls" at bounding box center [52, 77] width 22 height 13
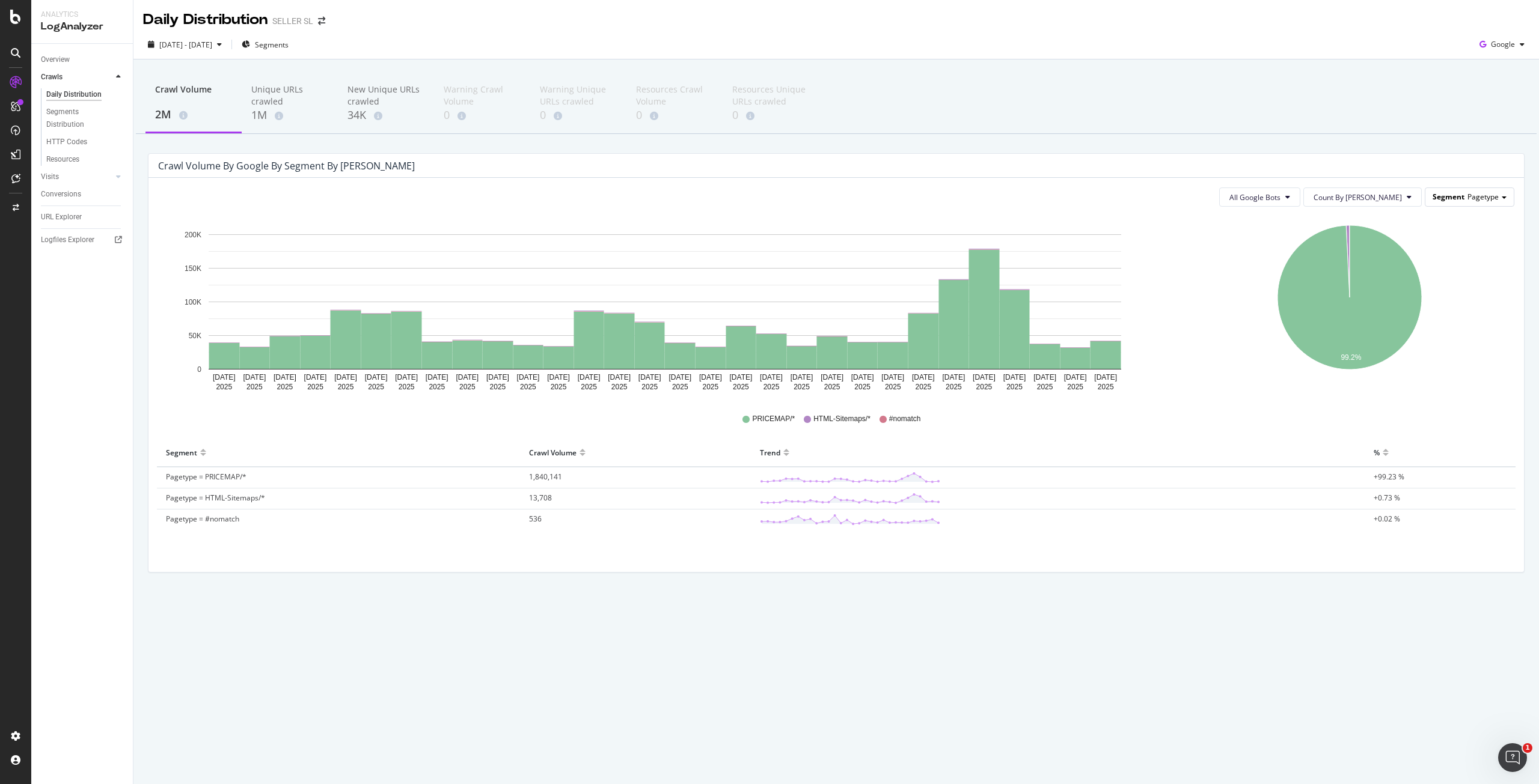
click at [1466, 198] on div "Segment Pagetype" at bounding box center [1470, 197] width 88 height 18
click at [1490, 344] on div "Advanced selector >" at bounding box center [1459, 346] width 99 height 17
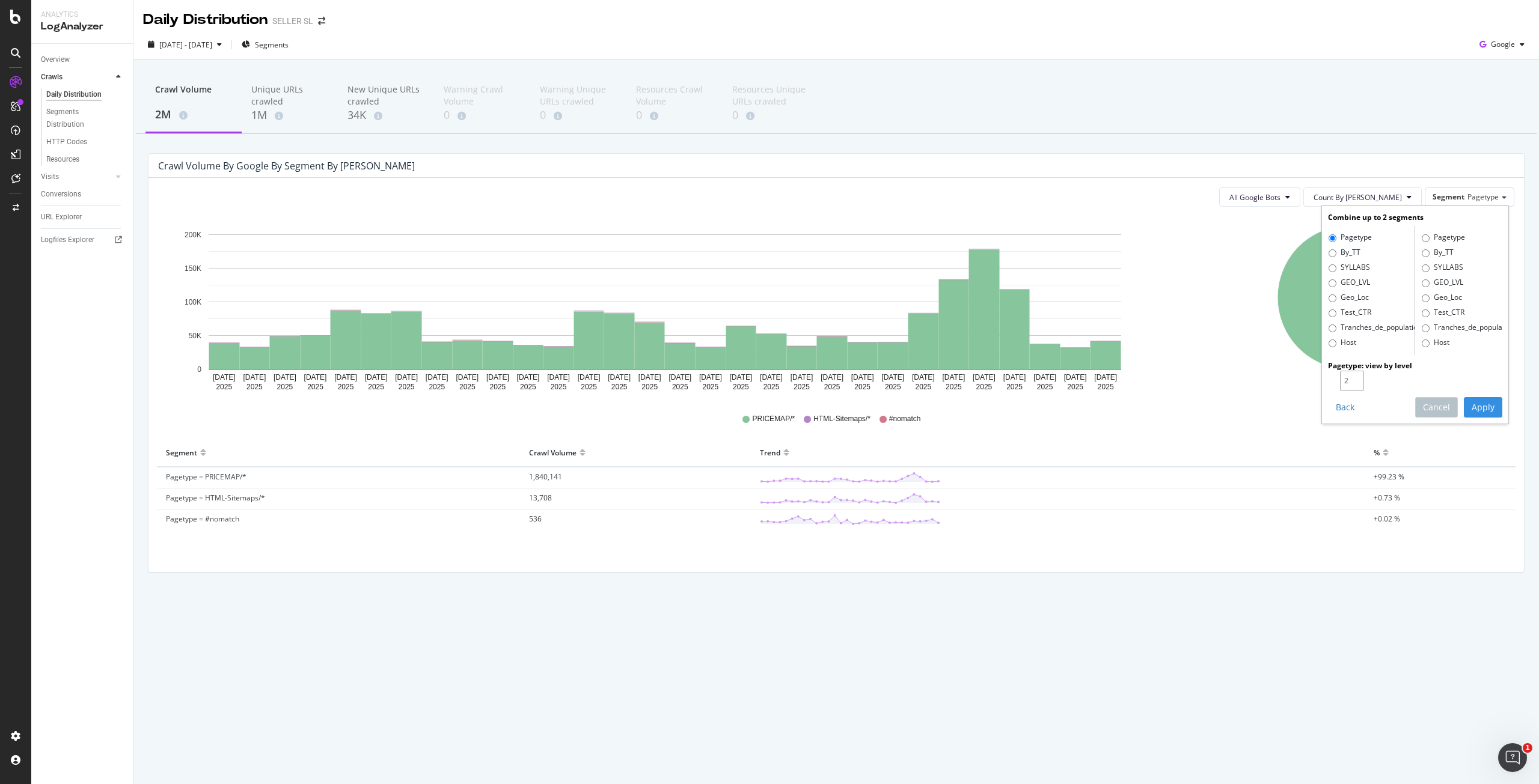
type input "2"
click at [1353, 376] on input "2" at bounding box center [1352, 381] width 24 height 20
click at [1474, 411] on button "Apply" at bounding box center [1483, 407] width 39 height 20
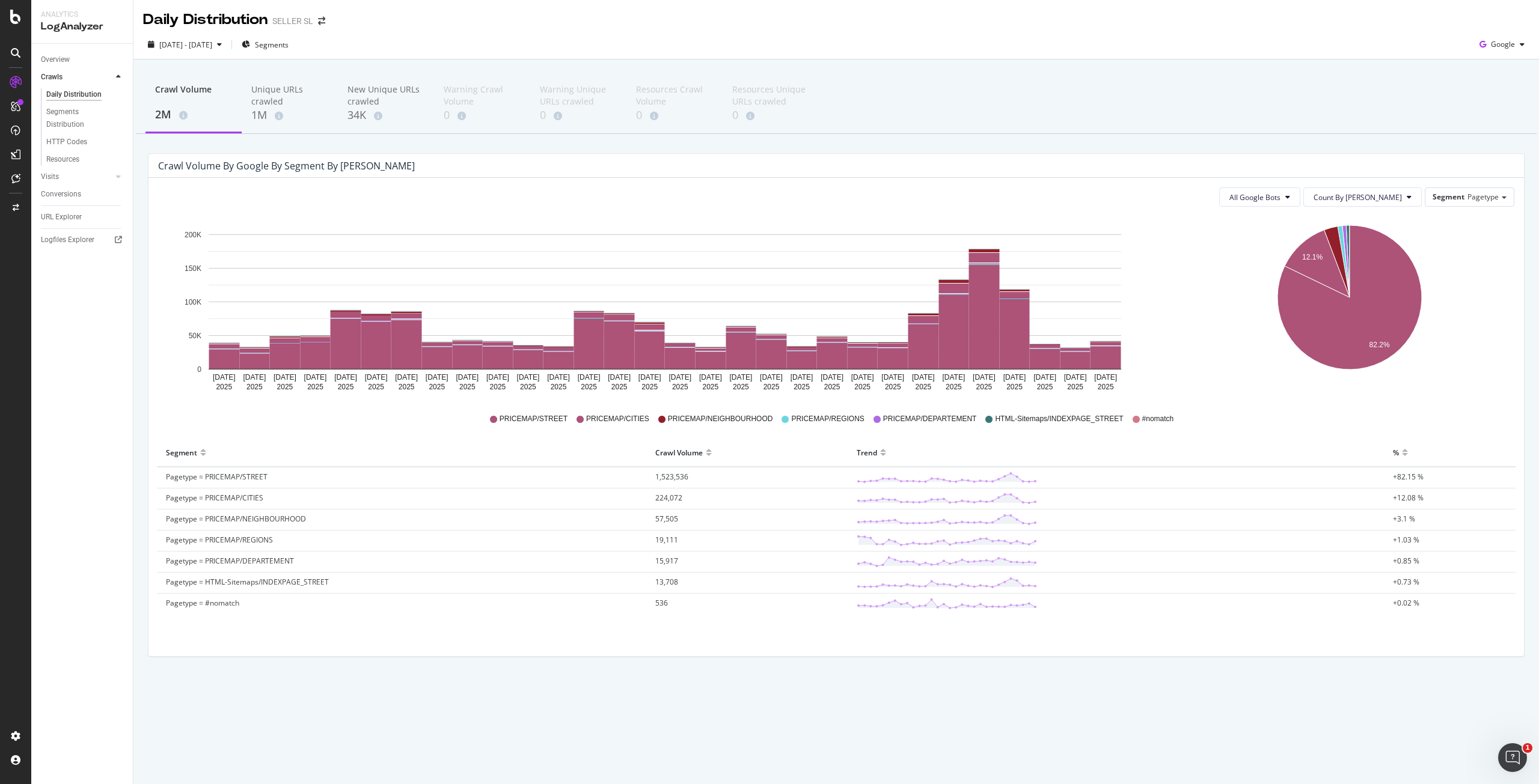
click at [1216, 387] on icon "12.1% 82.2%" at bounding box center [1349, 306] width 330 height 180
click at [482, 13] on div "Daily Distribution SELLER SL" at bounding box center [836, 15] width 1406 height 30
drag, startPoint x: 318, startPoint y: 517, endPoint x: 162, endPoint y: 526, distance: 156.3
click at [162, 524] on td "Pagetype = PRICEMAP/NEIGHBOURHOOD" at bounding box center [401, 520] width 489 height 21
click at [508, 697] on div "Crawl Volume 2M Unique URLs crawled 1M New Unique URLs crawled 34K Warning Craw…" at bounding box center [836, 385] width 1406 height 651
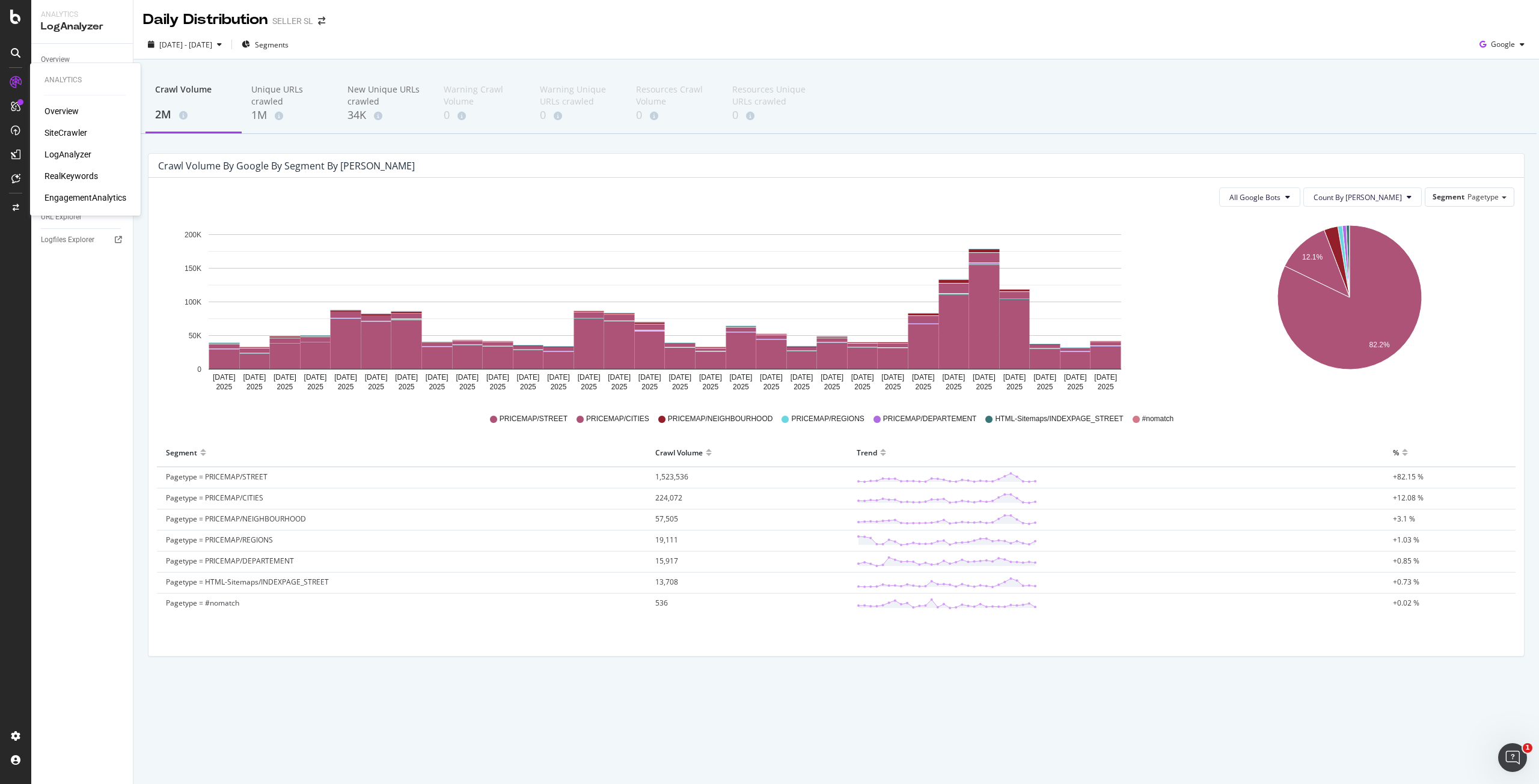
click at [59, 136] on div "SiteCrawler" at bounding box center [66, 133] width 43 height 12
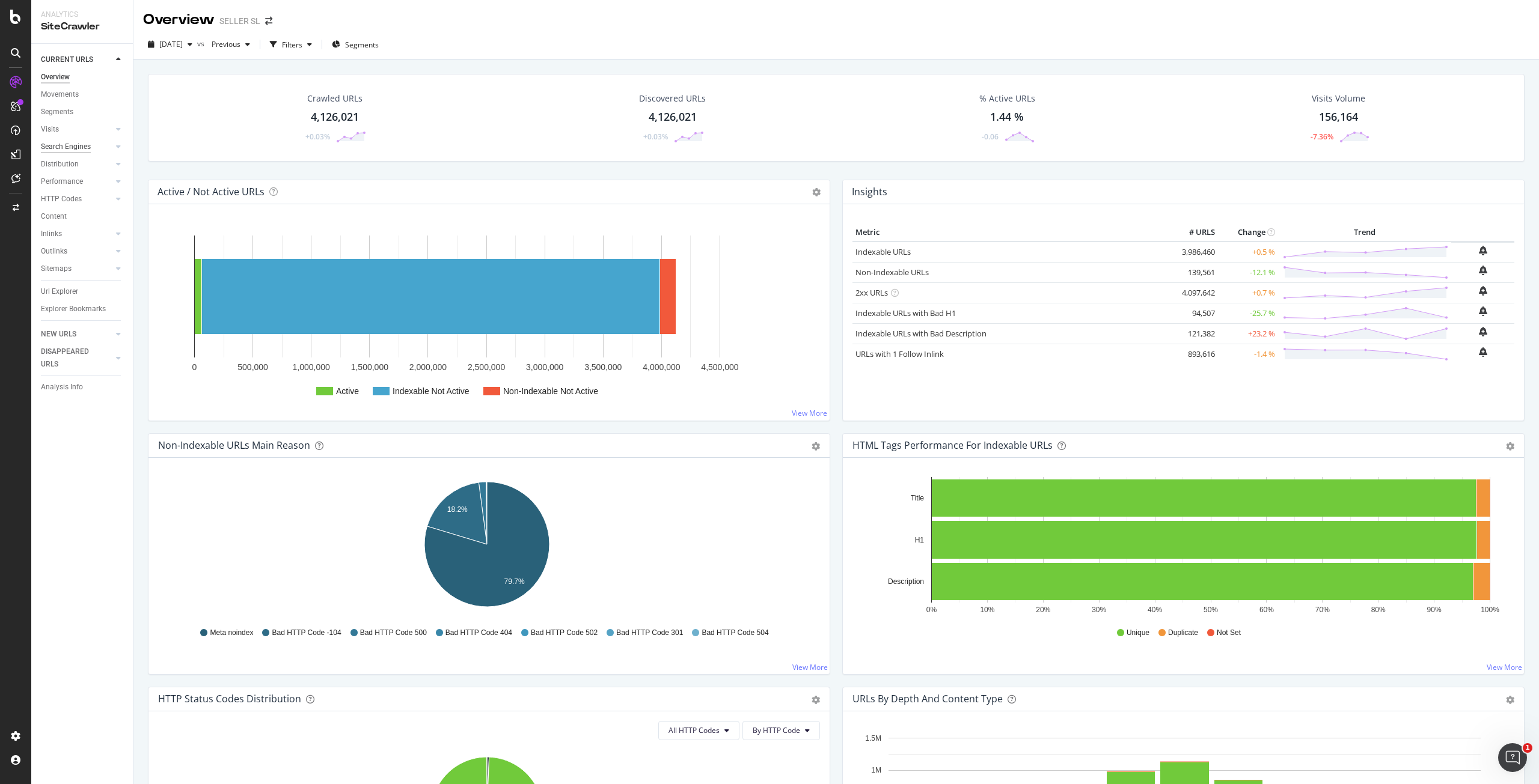
click at [58, 141] on div "Search Engines" at bounding box center [66, 147] width 50 height 13
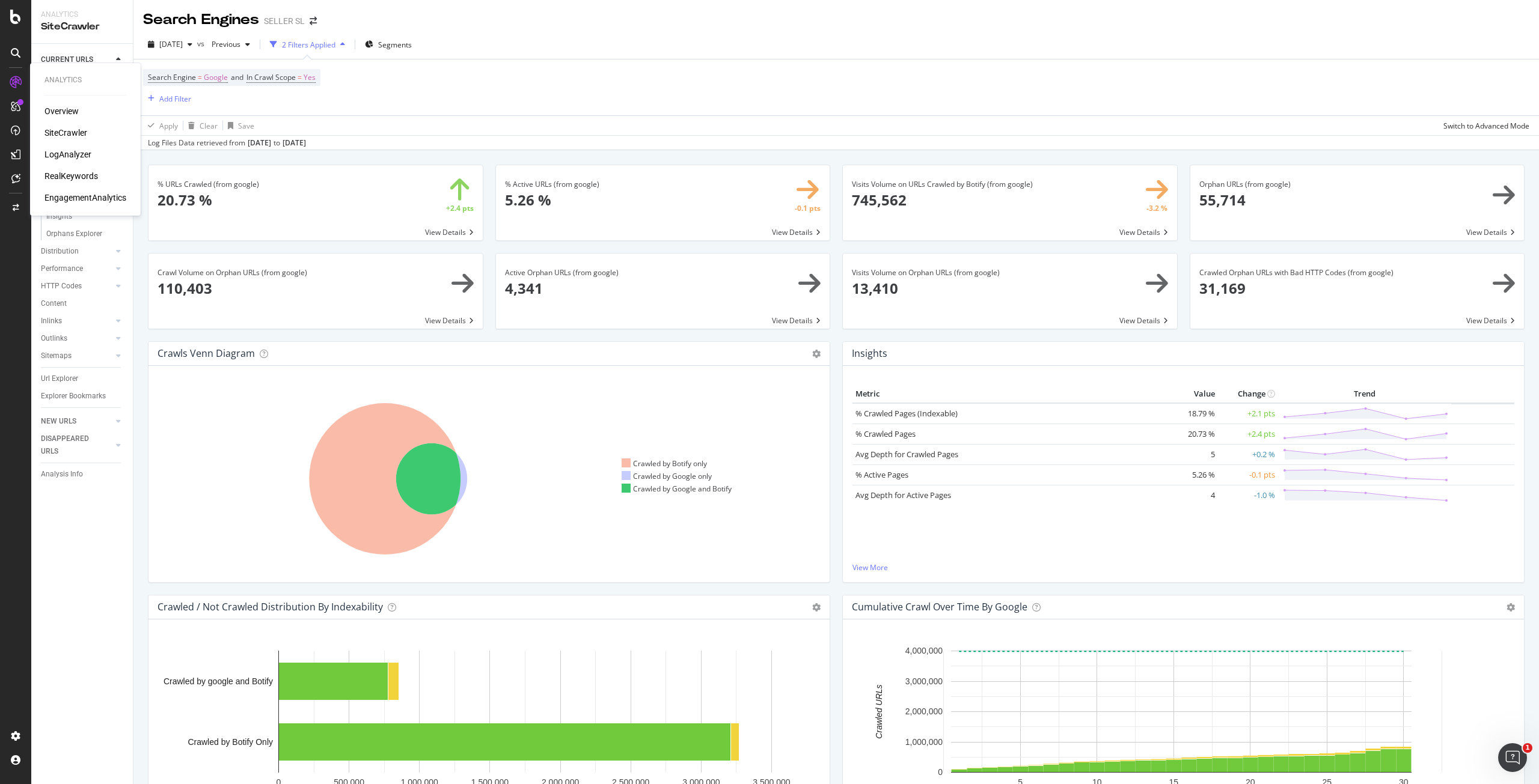
click at [63, 155] on div "LogAnalyzer" at bounding box center [68, 154] width 47 height 12
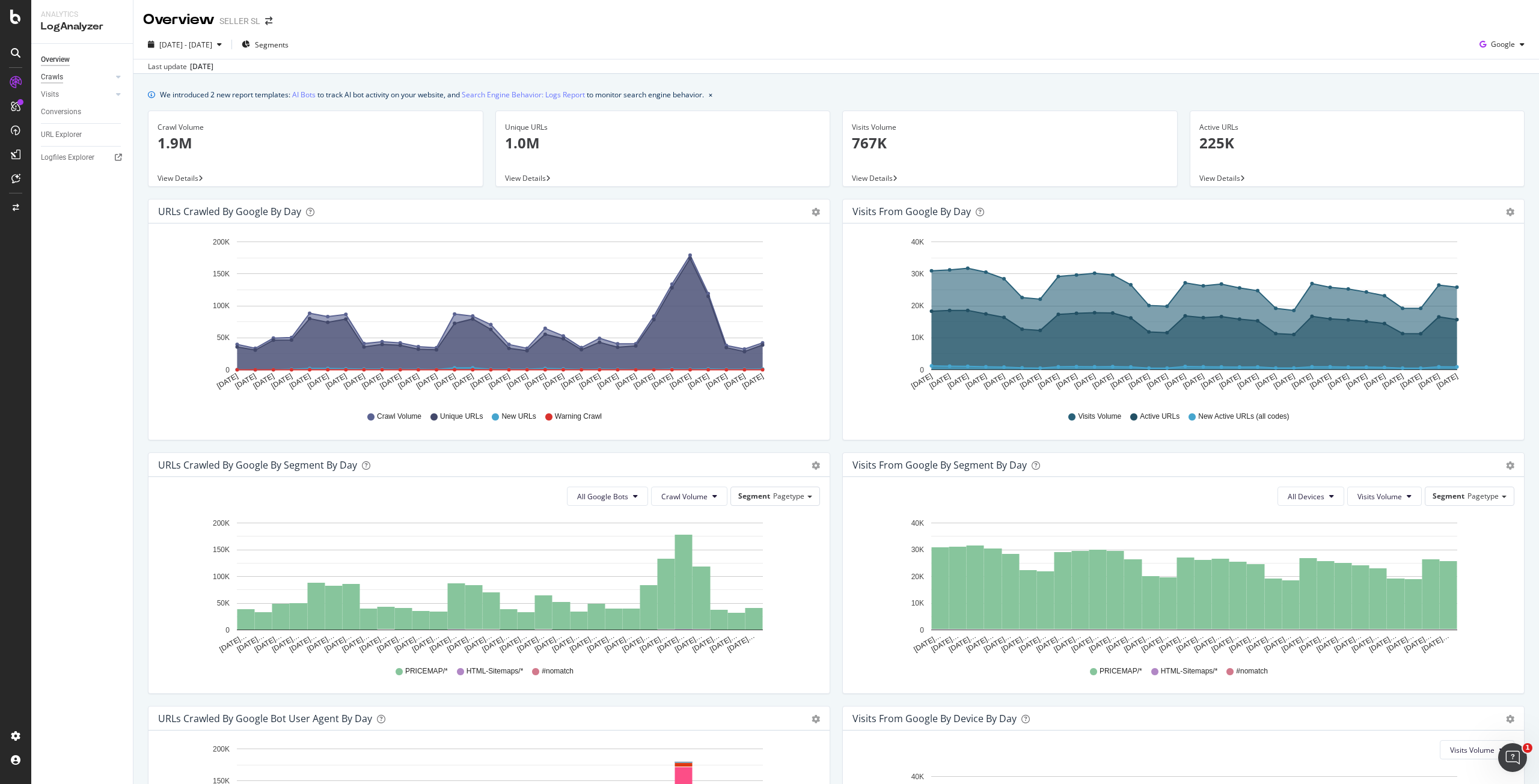
click at [51, 76] on div "Crawls" at bounding box center [52, 77] width 22 height 13
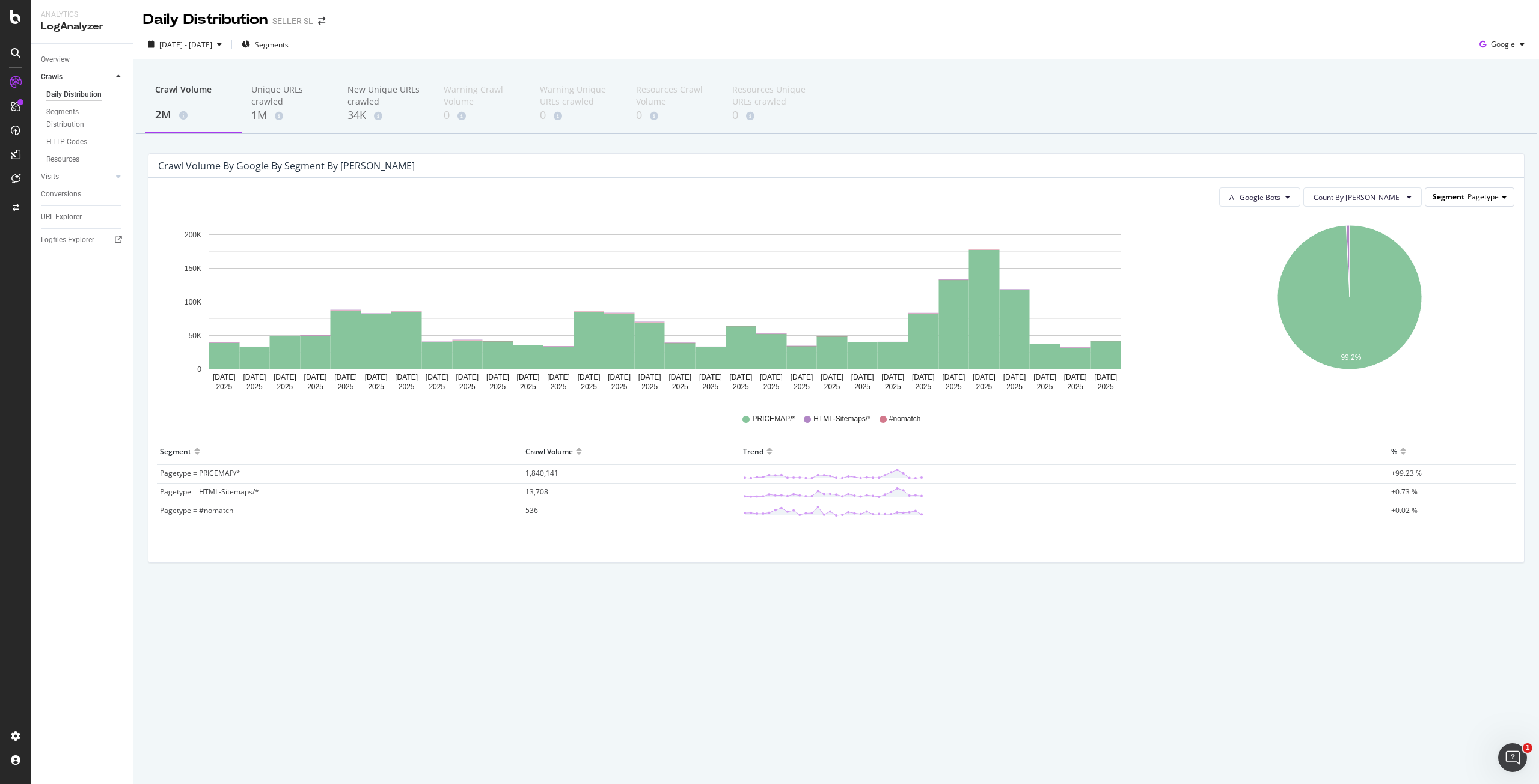
click at [1467, 199] on div "Segment Pagetype" at bounding box center [1470, 197] width 88 height 18
click at [1458, 350] on div "Advanced selector >" at bounding box center [1459, 346] width 99 height 17
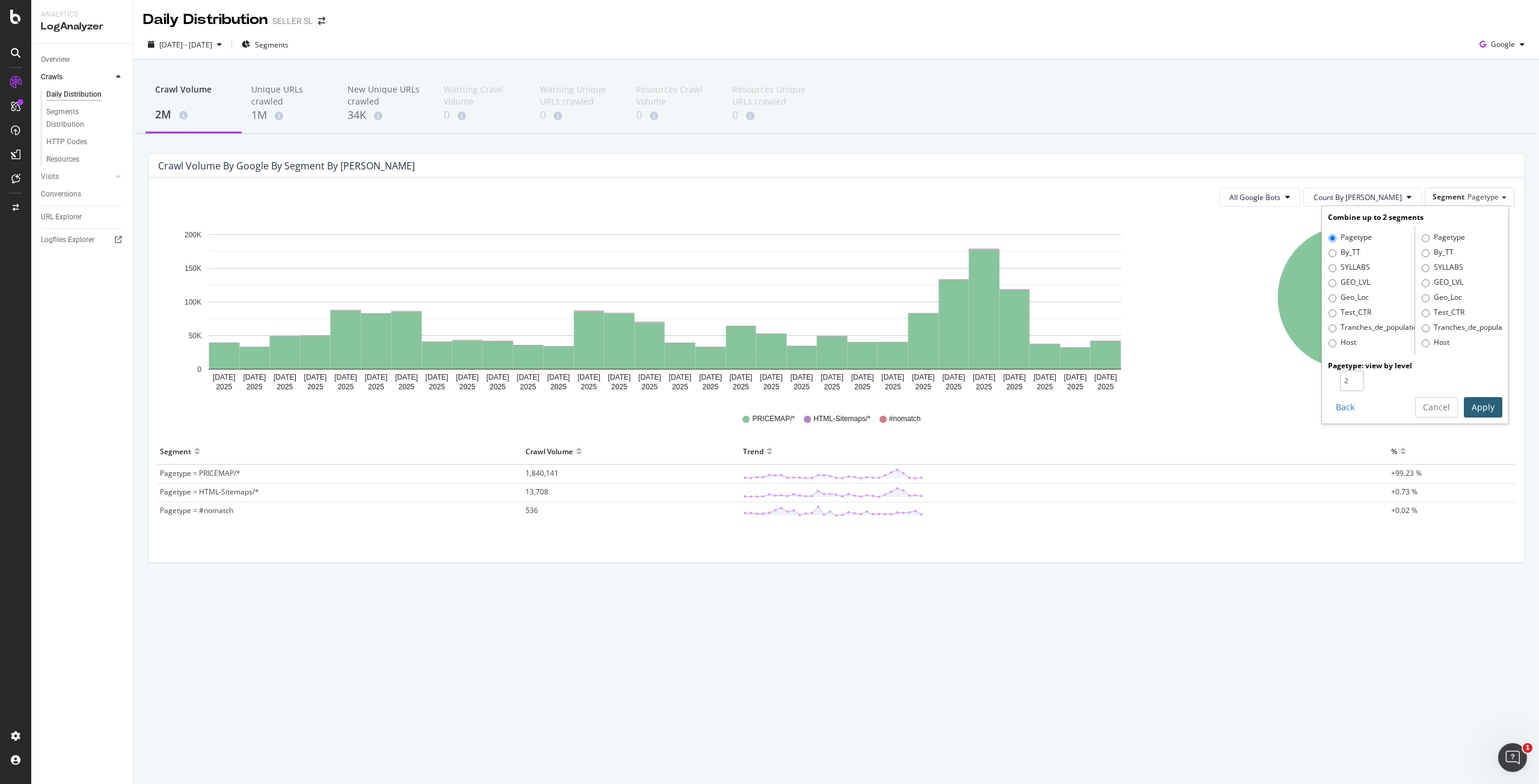
type input "2"
click at [1357, 377] on input "2" at bounding box center [1352, 381] width 24 height 20
click at [1488, 412] on button "Apply" at bounding box center [1483, 407] width 39 height 20
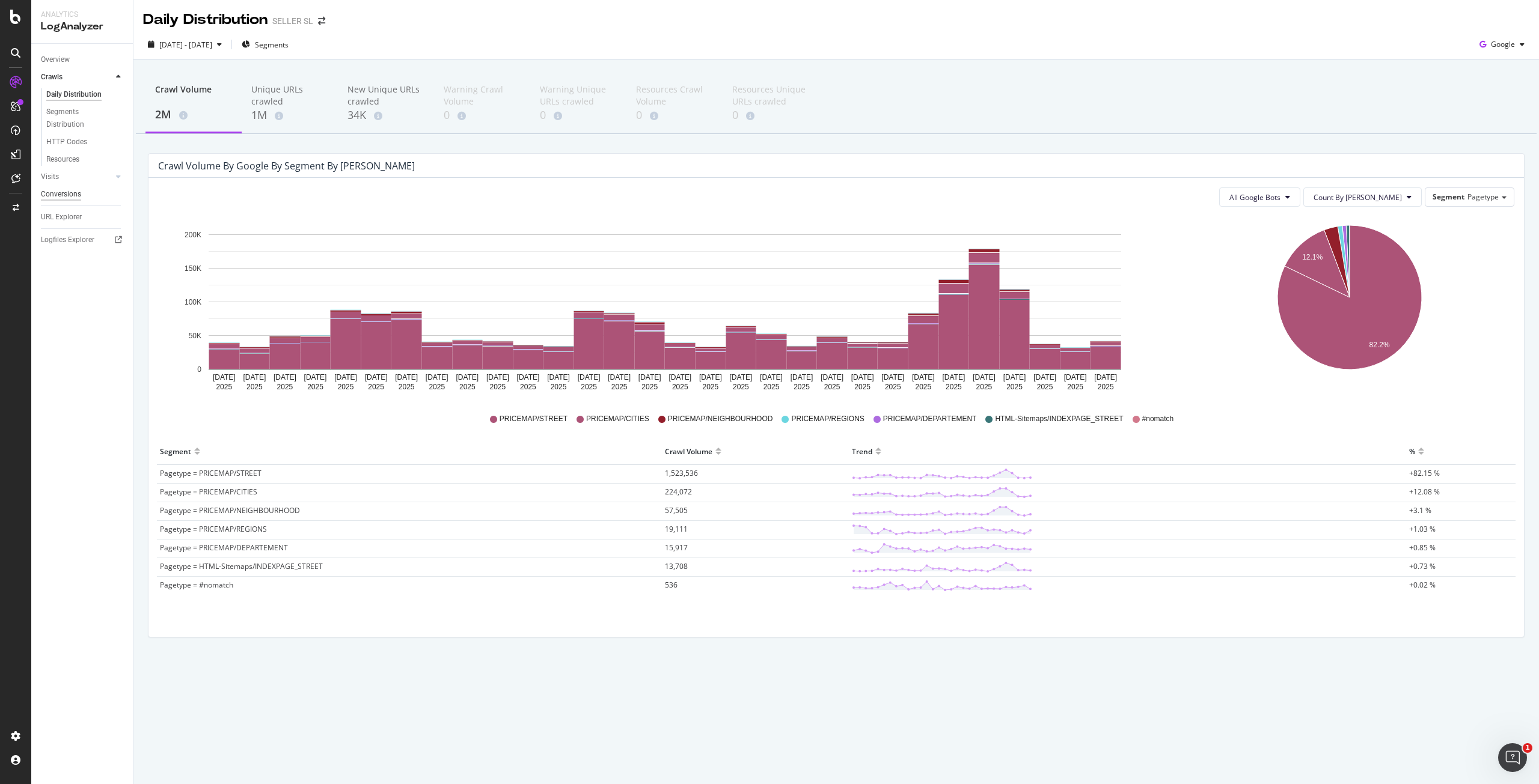
click at [64, 174] on link "Visits" at bounding box center [76, 177] width 71 height 13
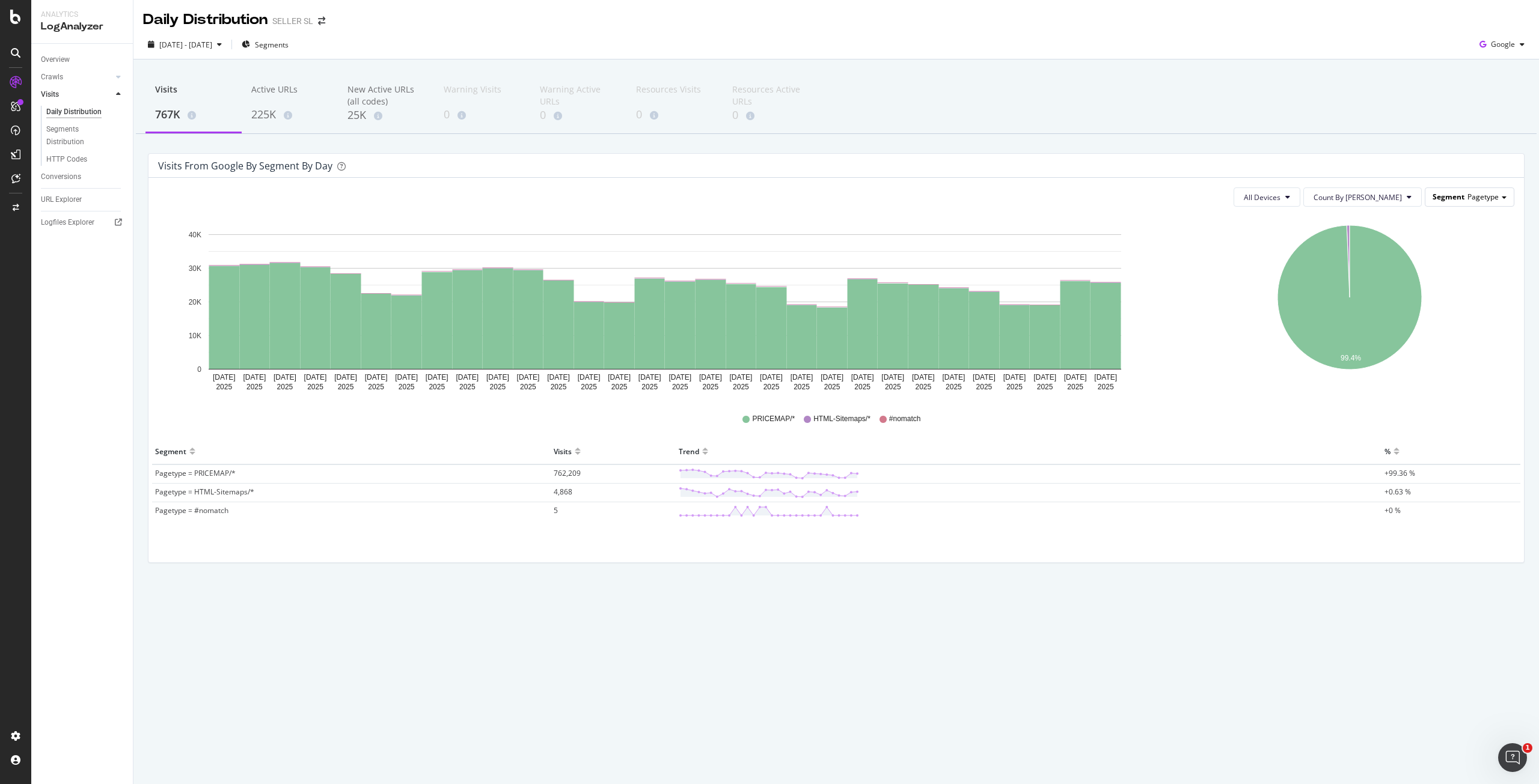
click at [1468, 194] on span "Pagetype" at bounding box center [1483, 196] width 31 height 10
click at [1449, 345] on div "Advanced selector >" at bounding box center [1459, 346] width 99 height 17
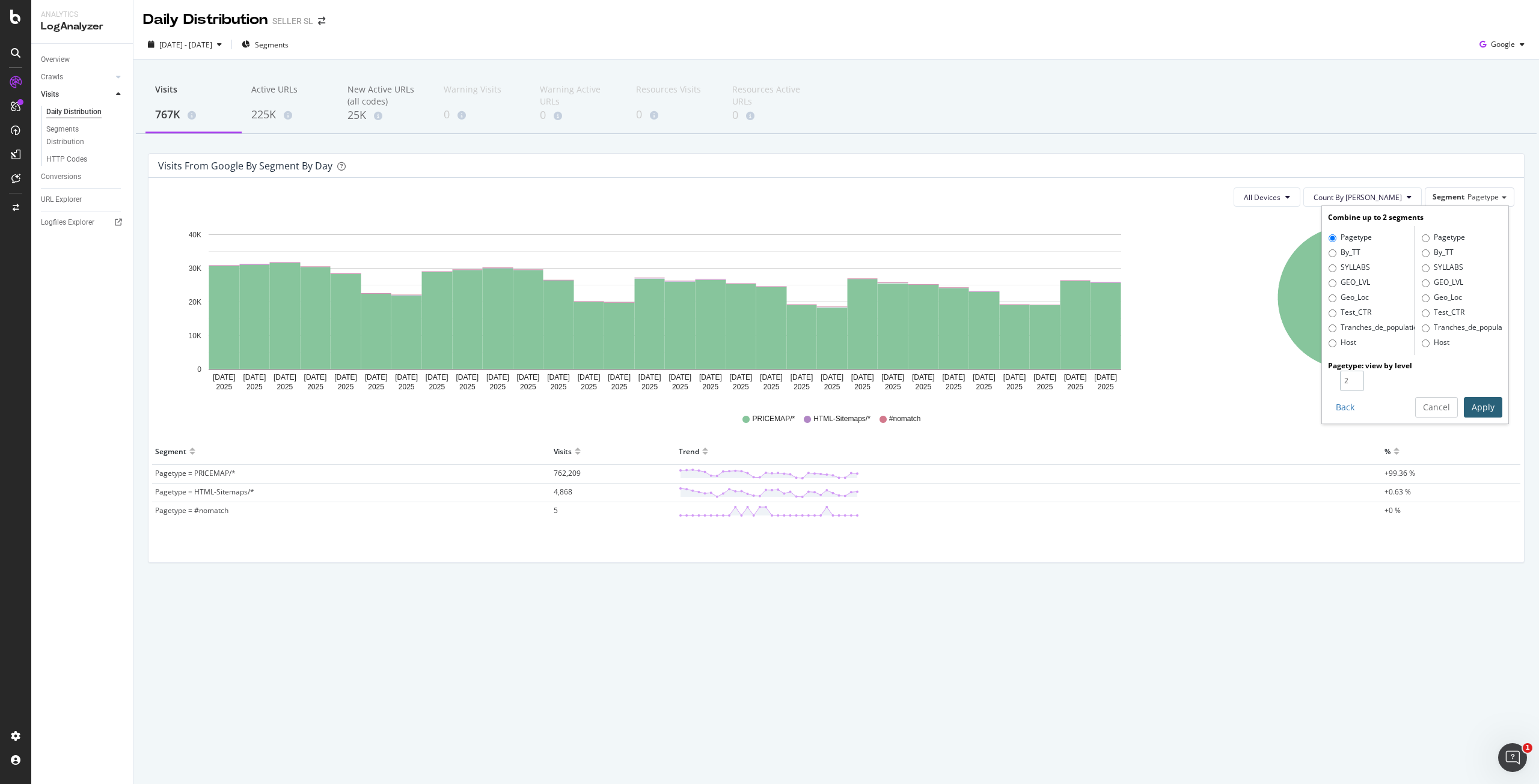
type input "2"
click at [1357, 378] on input "2" at bounding box center [1352, 381] width 24 height 20
click at [1484, 407] on button "Apply" at bounding box center [1483, 407] width 39 height 20
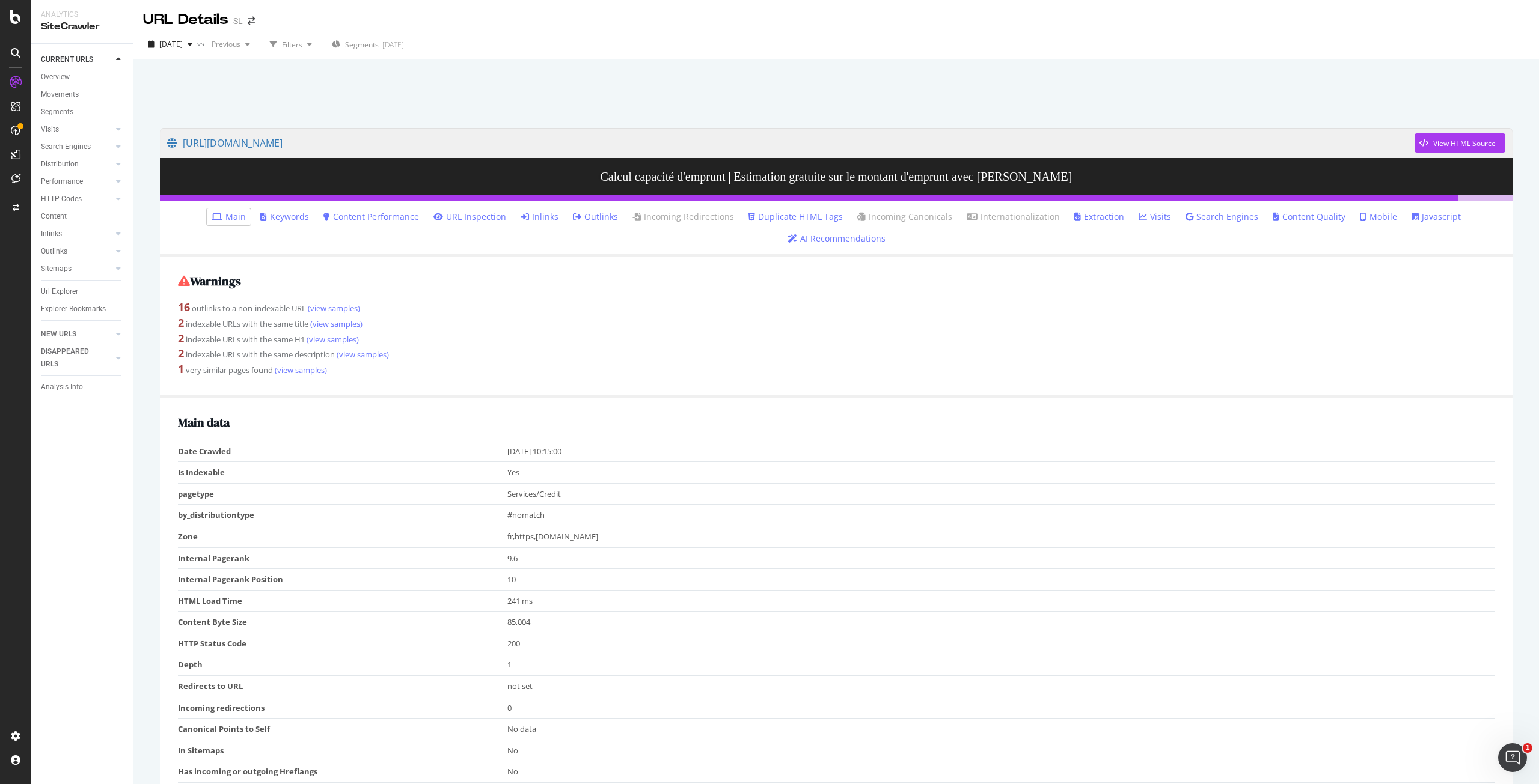
click at [543, 218] on link "Inlinks" at bounding box center [540, 217] width 38 height 12
click at [75, 157] on div "LogAnalyzer" at bounding box center [68, 154] width 47 height 12
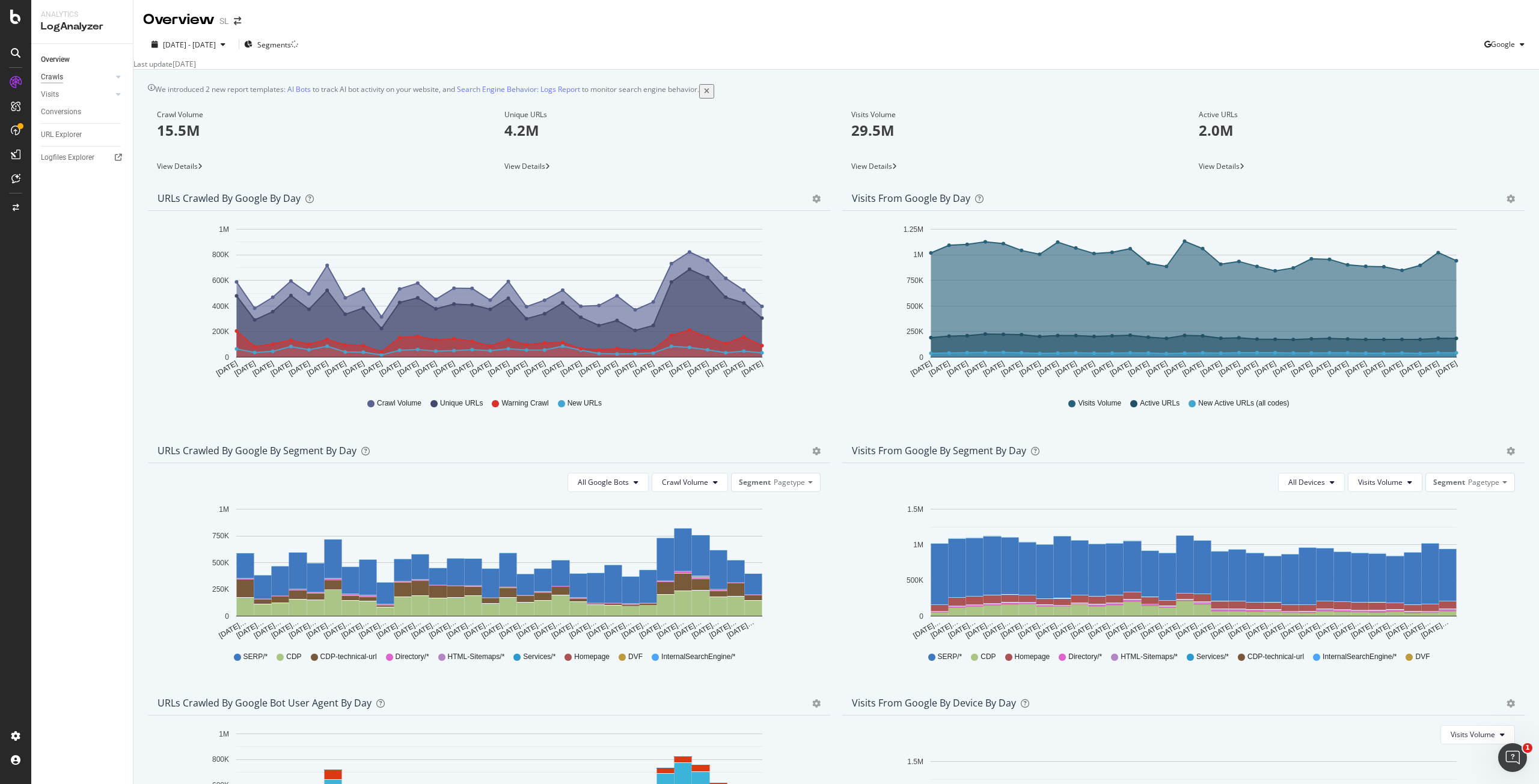
click at [50, 82] on div "Crawls" at bounding box center [52, 77] width 22 height 13
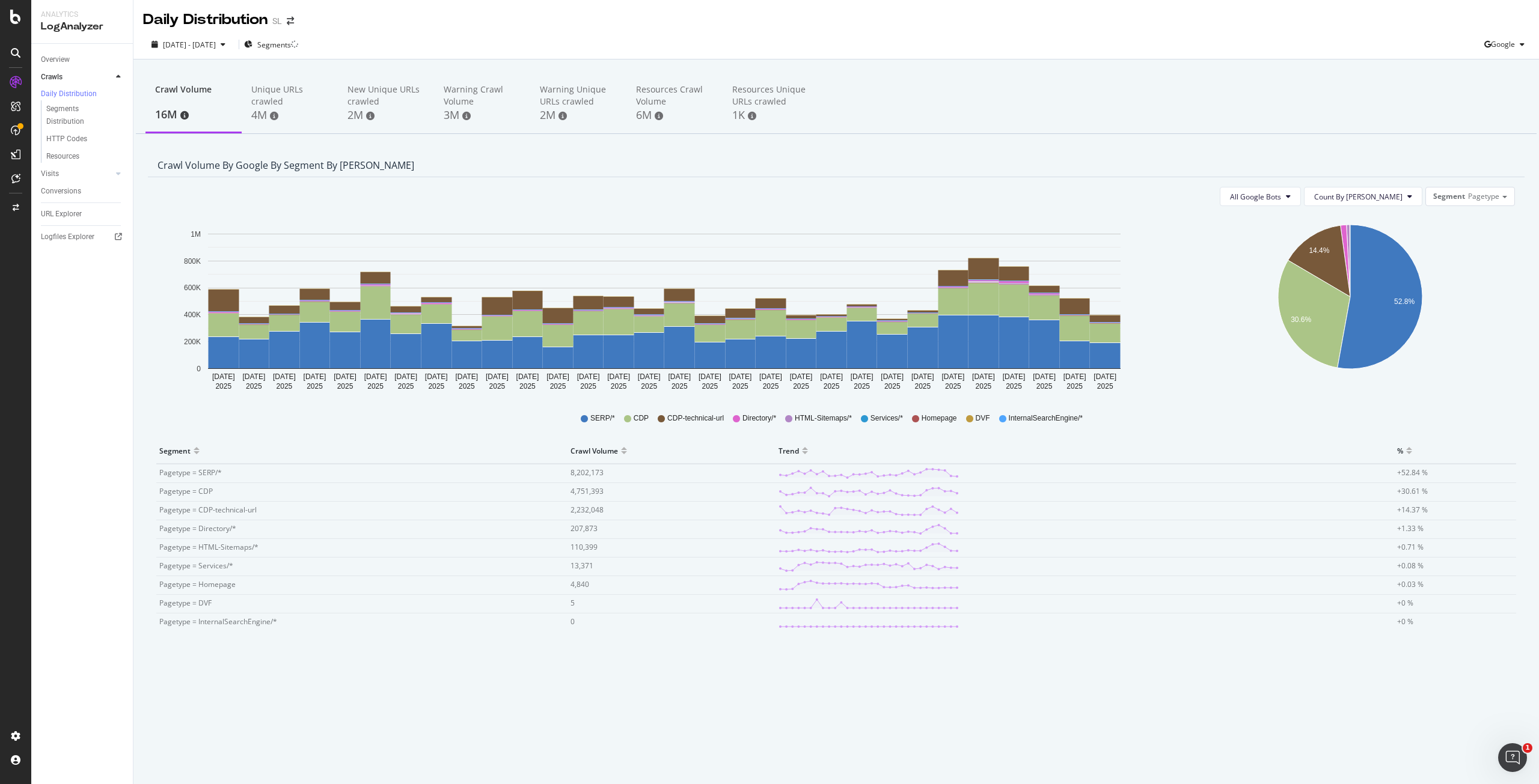
click at [142, 246] on div "Crawl Volume 16M Unique URLs crawled 4M New Unique URLs crawled 2M Warning Craw…" at bounding box center [836, 394] width 1406 height 668
click at [149, 246] on div "All Google Bots Count By Day Segment Pagetype Hold CTRL while clicking to filte…" at bounding box center [836, 426] width 1377 height 497
click at [47, 173] on div "Visits" at bounding box center [50, 174] width 18 height 13
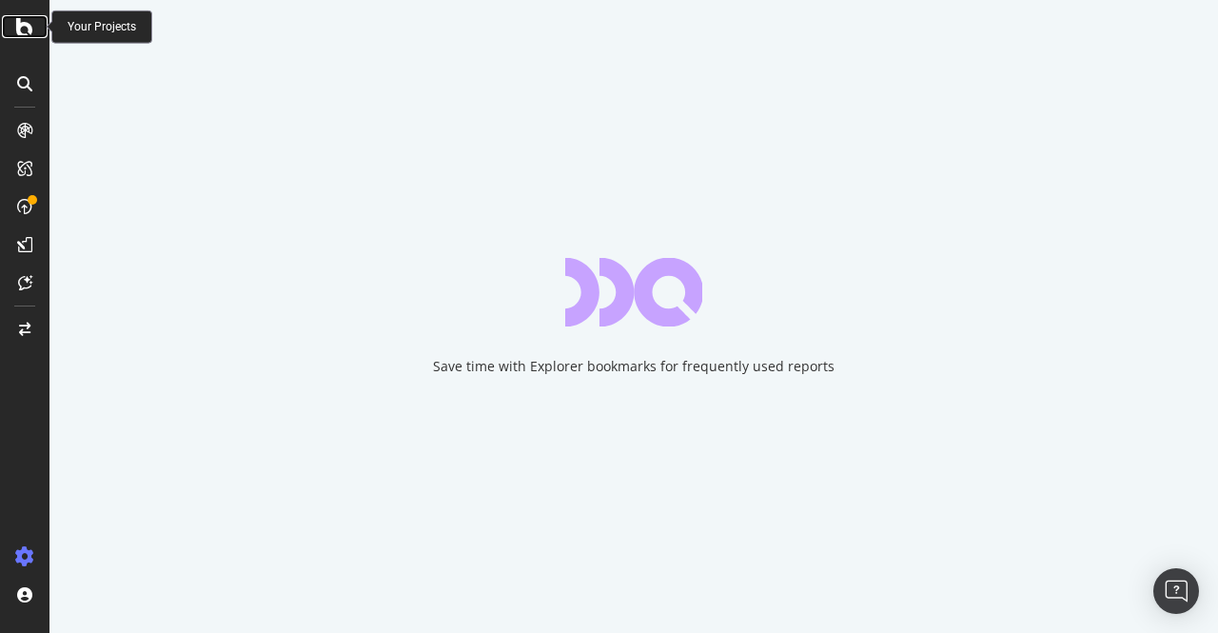
click at [24, 29] on icon at bounding box center [24, 26] width 17 height 23
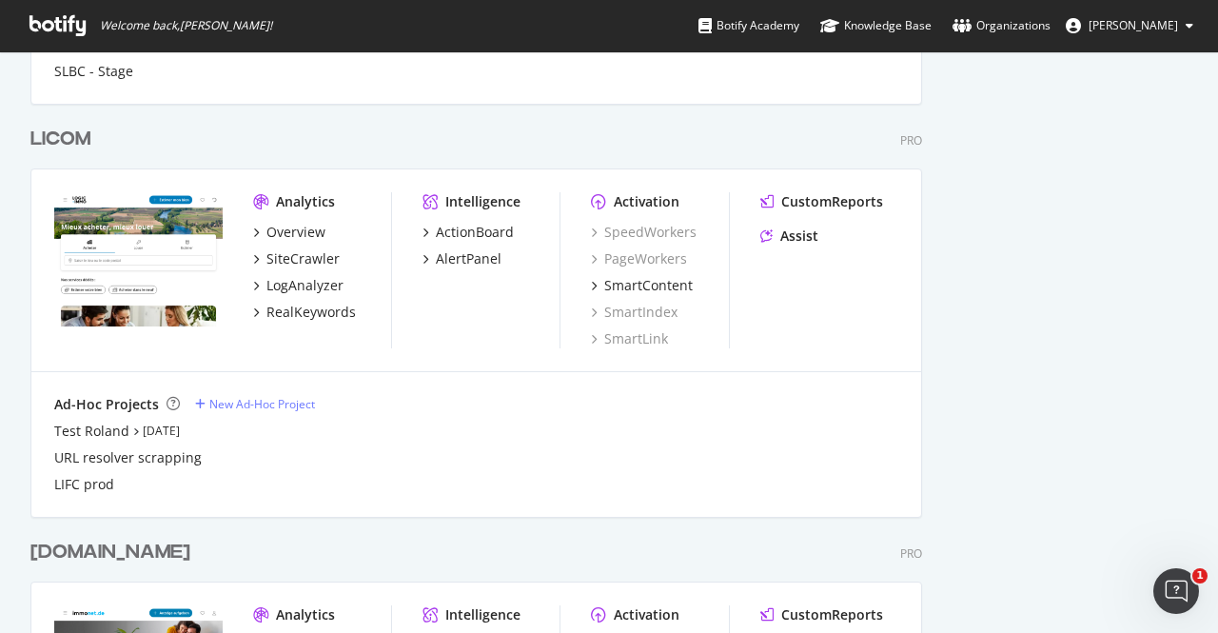
scroll to position [1268, 0]
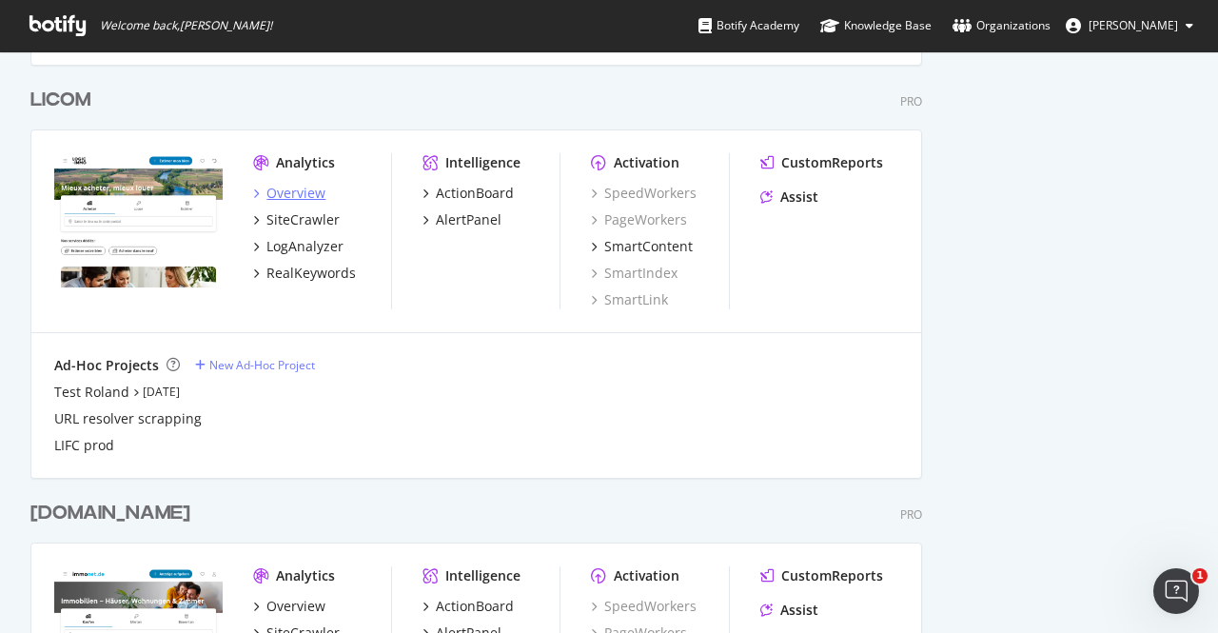
click at [298, 188] on div "Overview" at bounding box center [295, 193] width 59 height 19
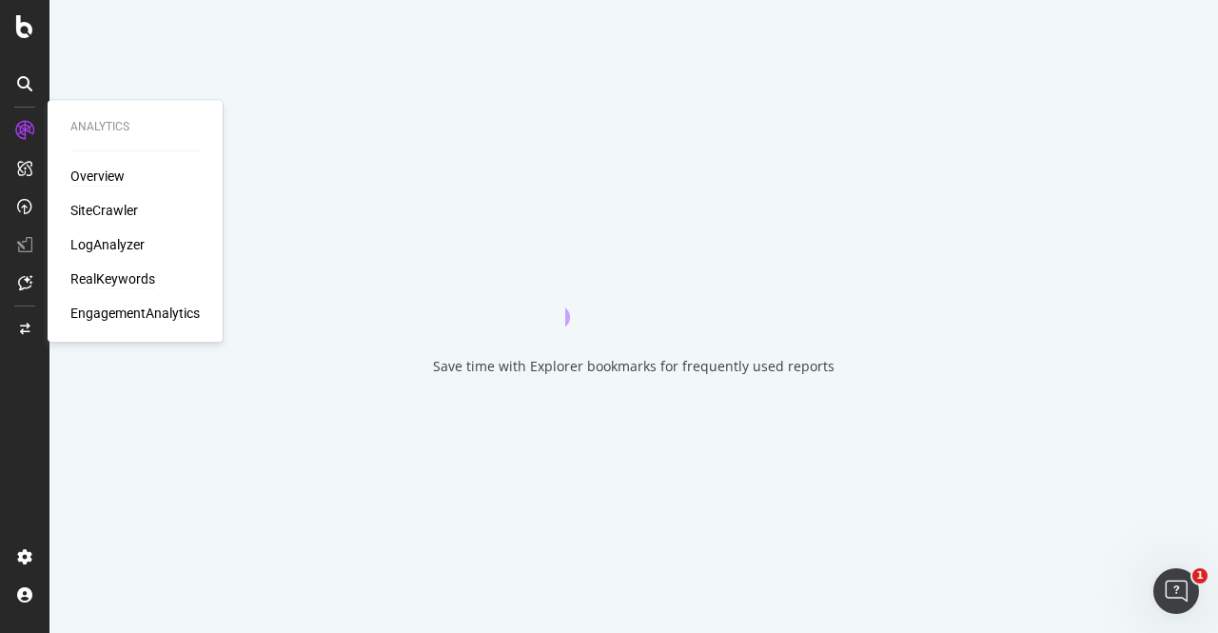
click at [112, 274] on div "RealKeywords" at bounding box center [112, 278] width 85 height 19
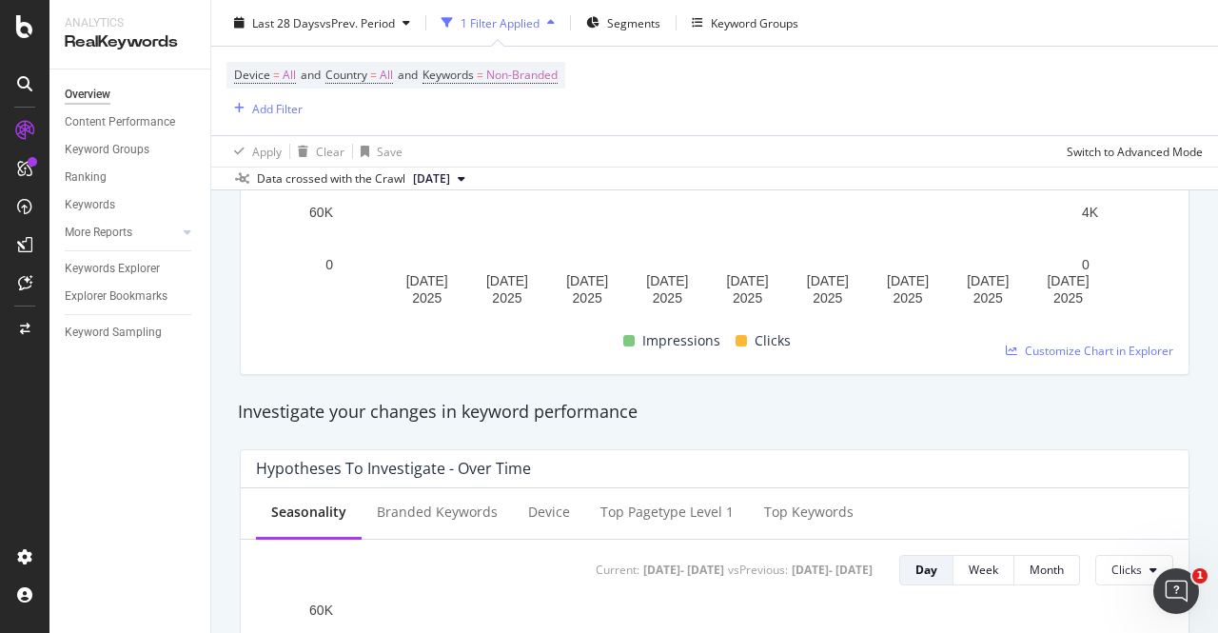
scroll to position [761, 0]
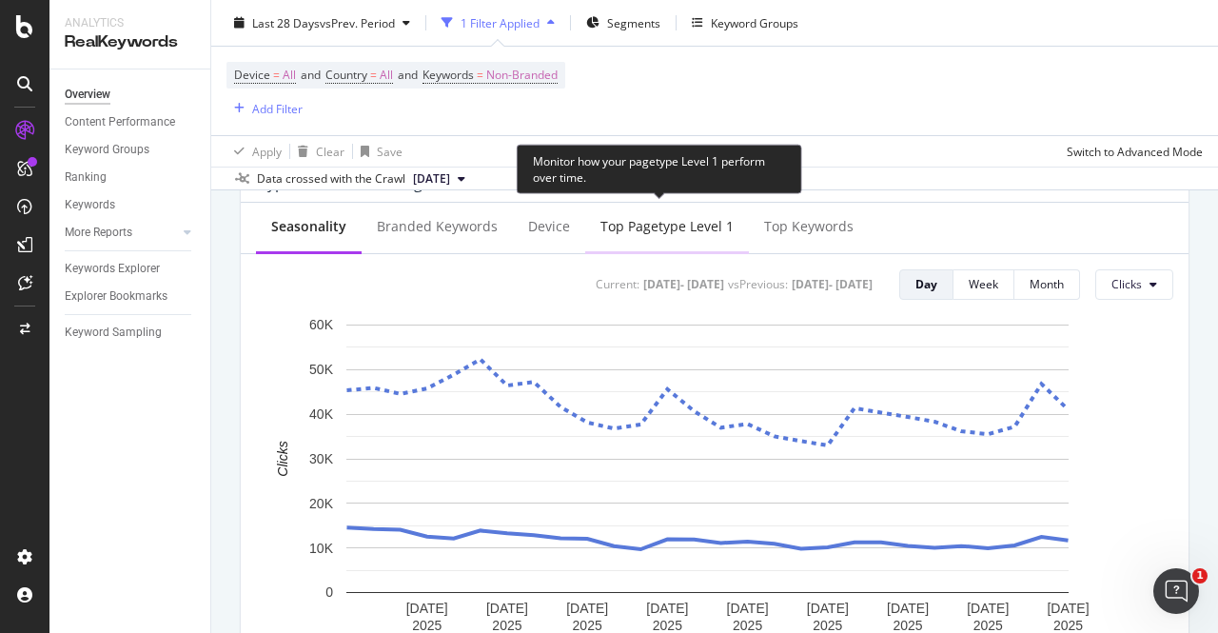
click at [661, 244] on div "Top pagetype Level 1" at bounding box center [667, 228] width 164 height 52
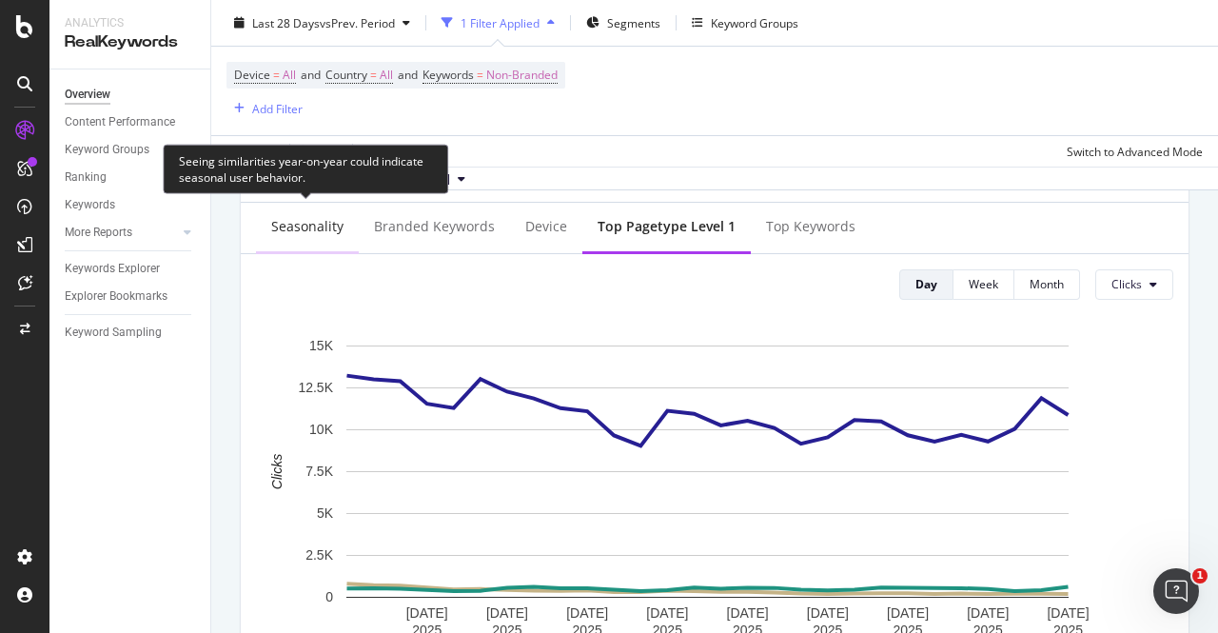
click at [310, 235] on div "Seasonality" at bounding box center [307, 226] width 72 height 19
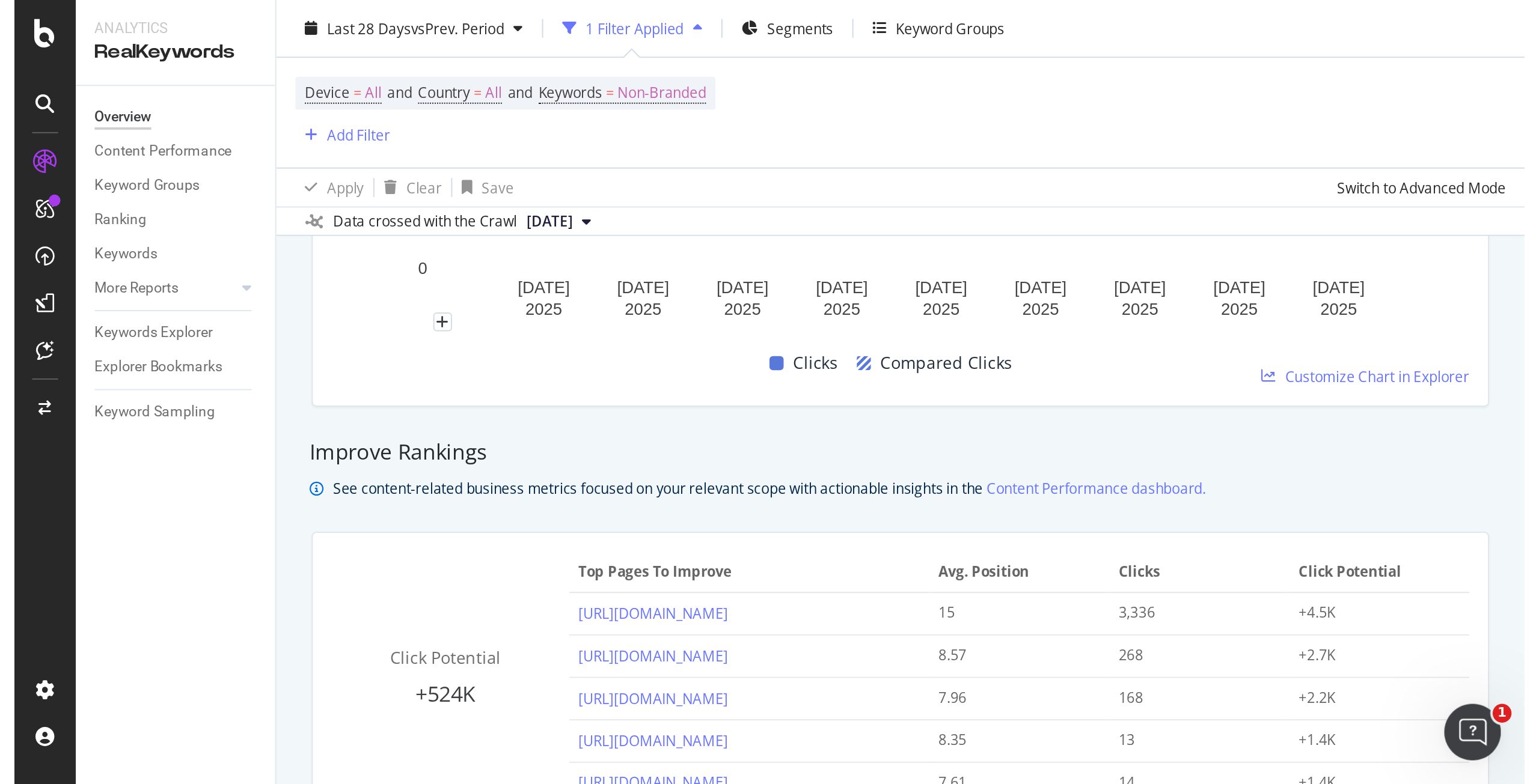
scroll to position [841, 0]
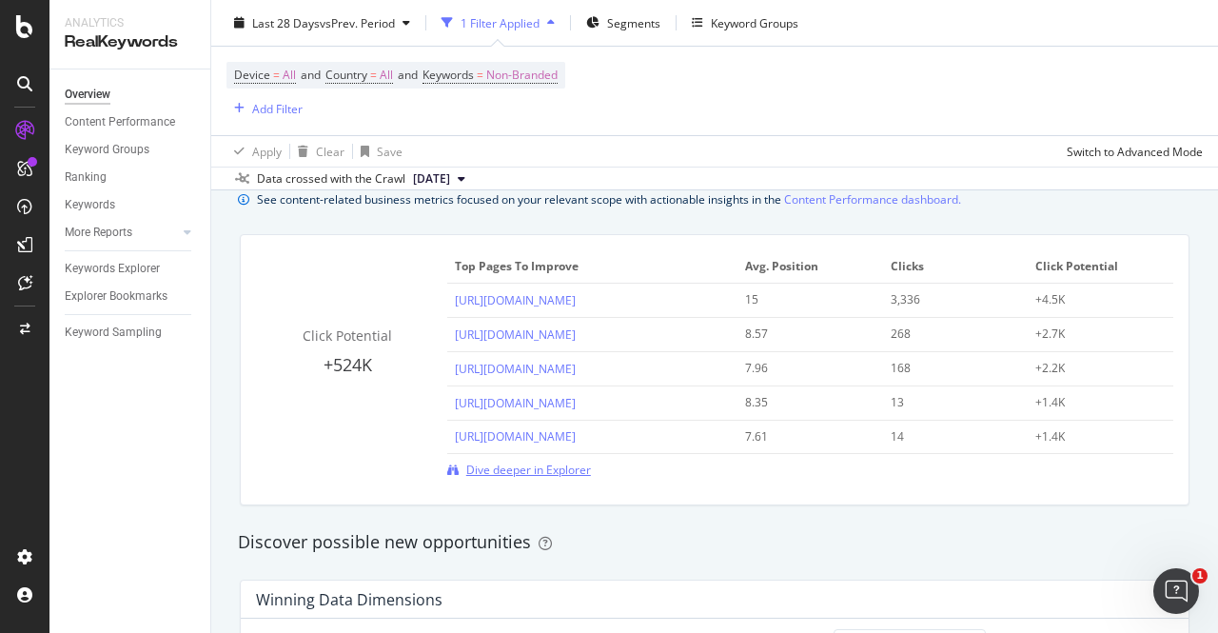
click at [503, 465] on span "Dive deeper in Explorer" at bounding box center [528, 469] width 125 height 16
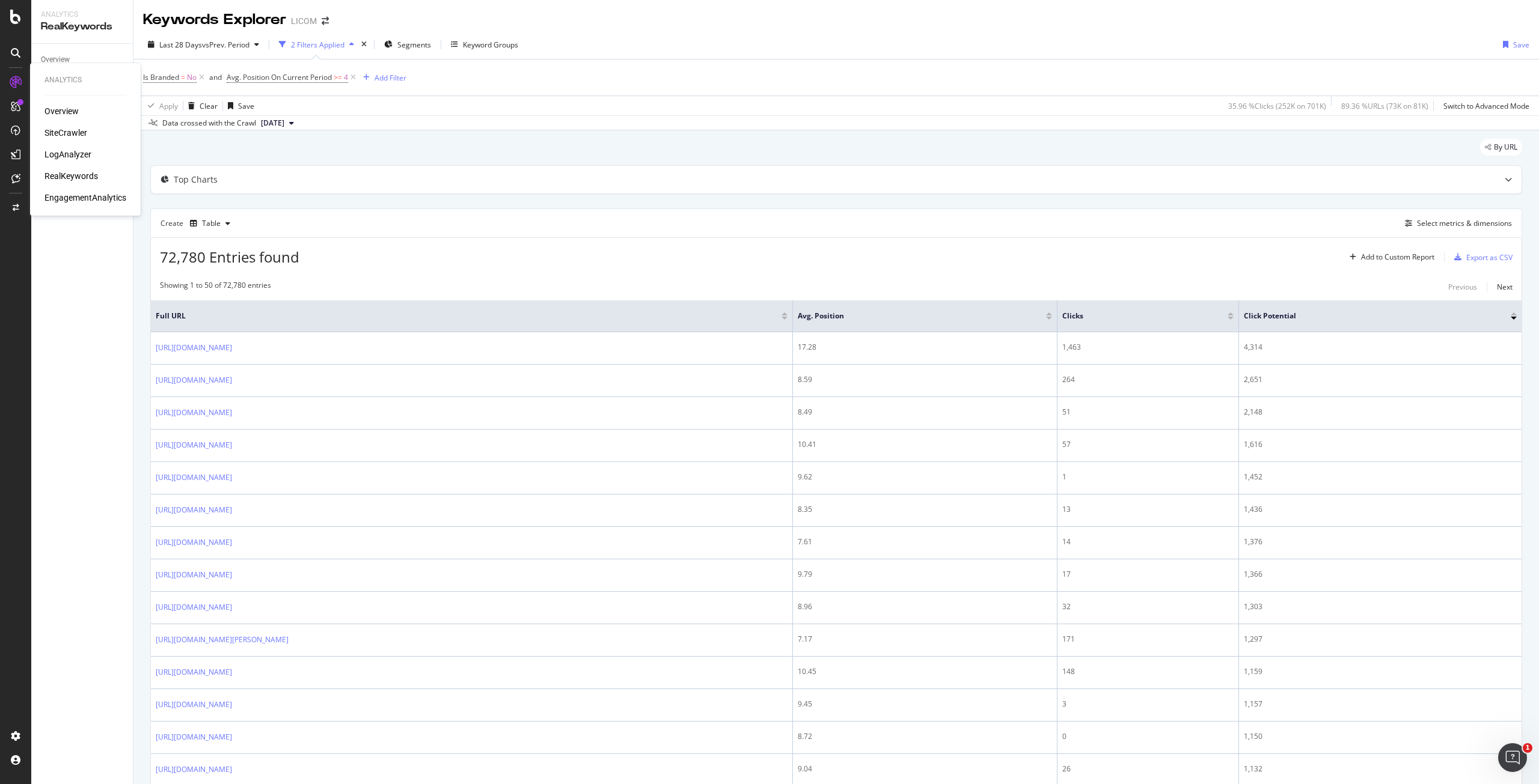
click at [72, 137] on div "SiteCrawler" at bounding box center [66, 133] width 43 height 12
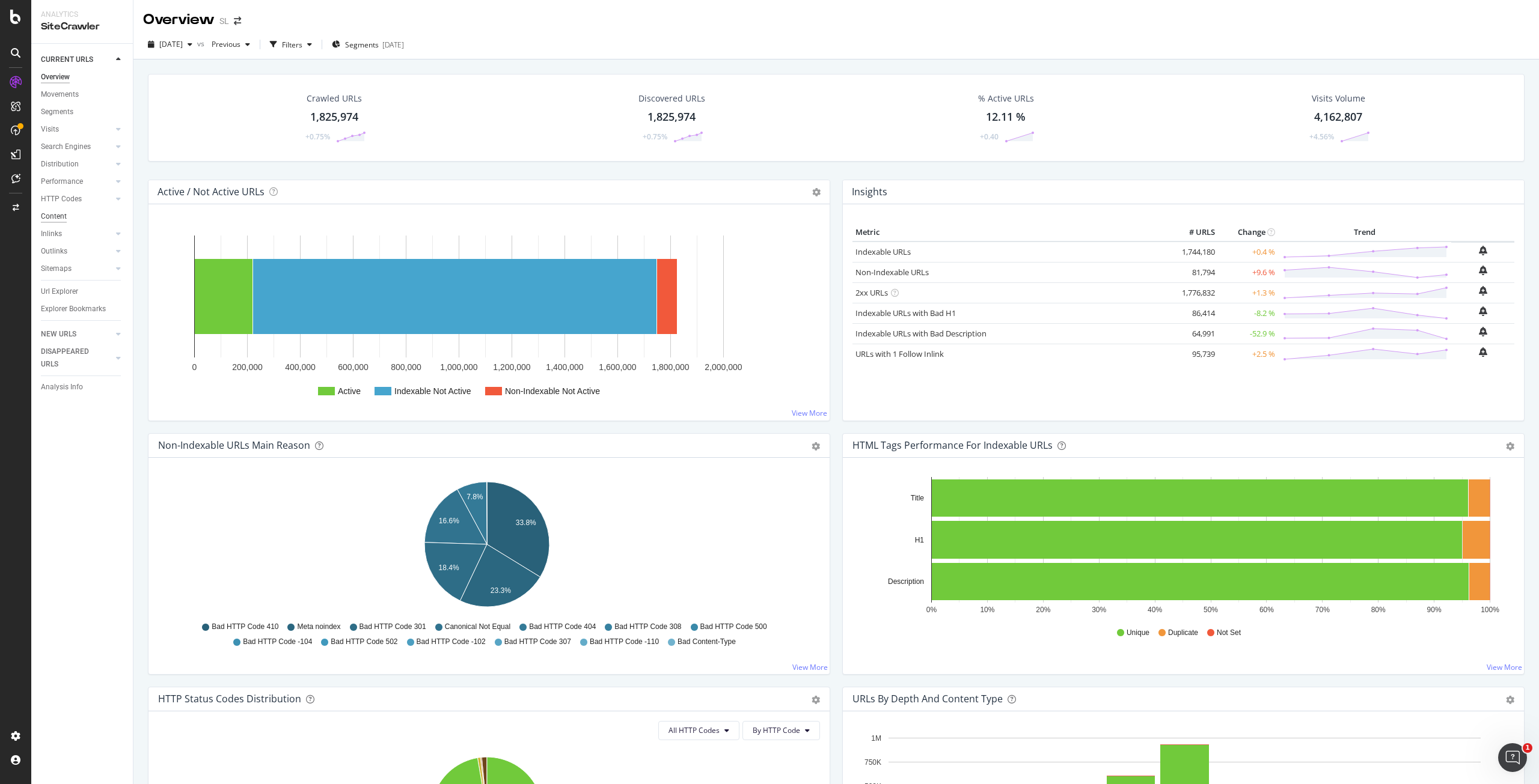
click at [54, 216] on div "Content" at bounding box center [54, 217] width 26 height 13
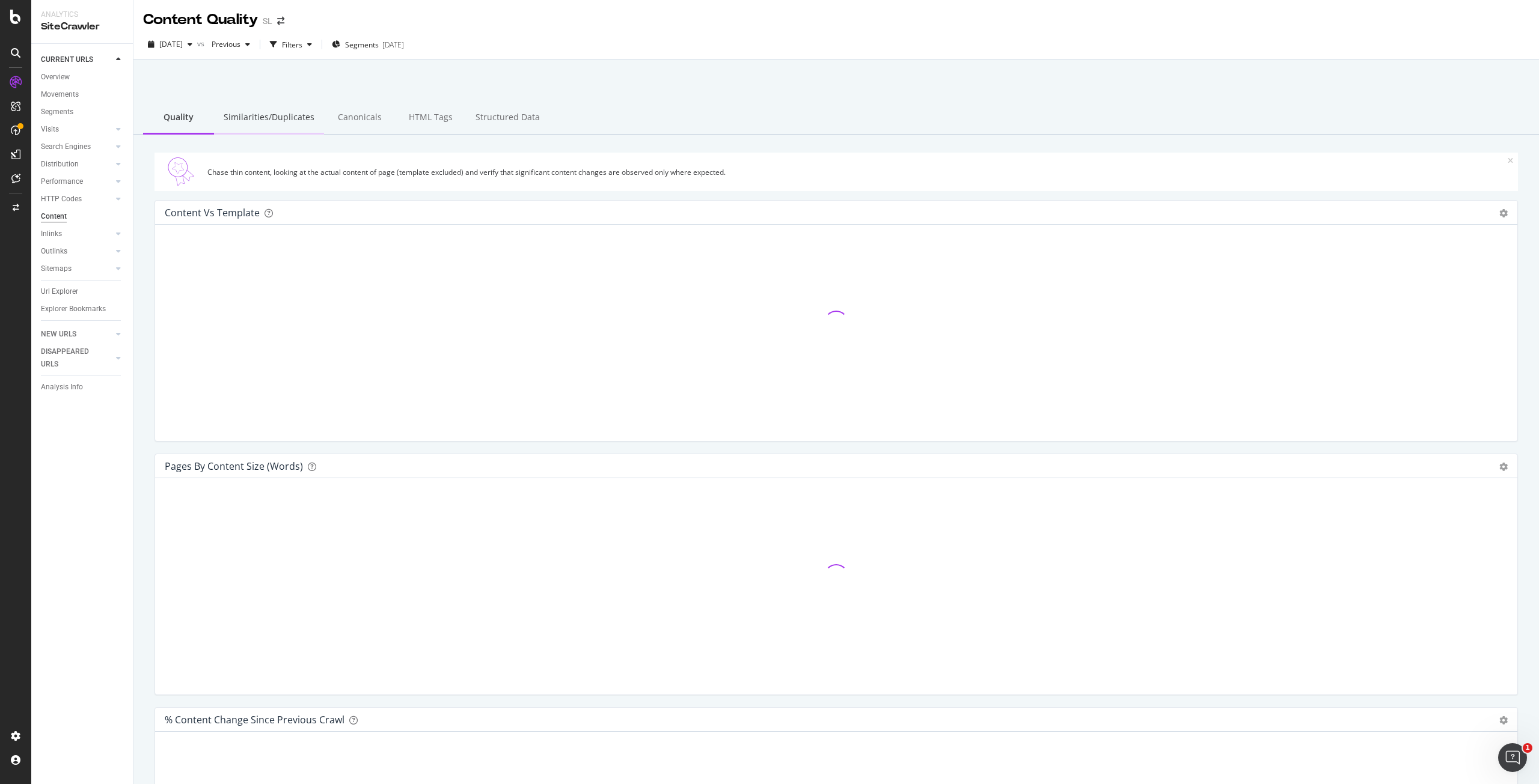
click at [277, 118] on div "Similarities/Duplicates" at bounding box center [269, 118] width 110 height 33
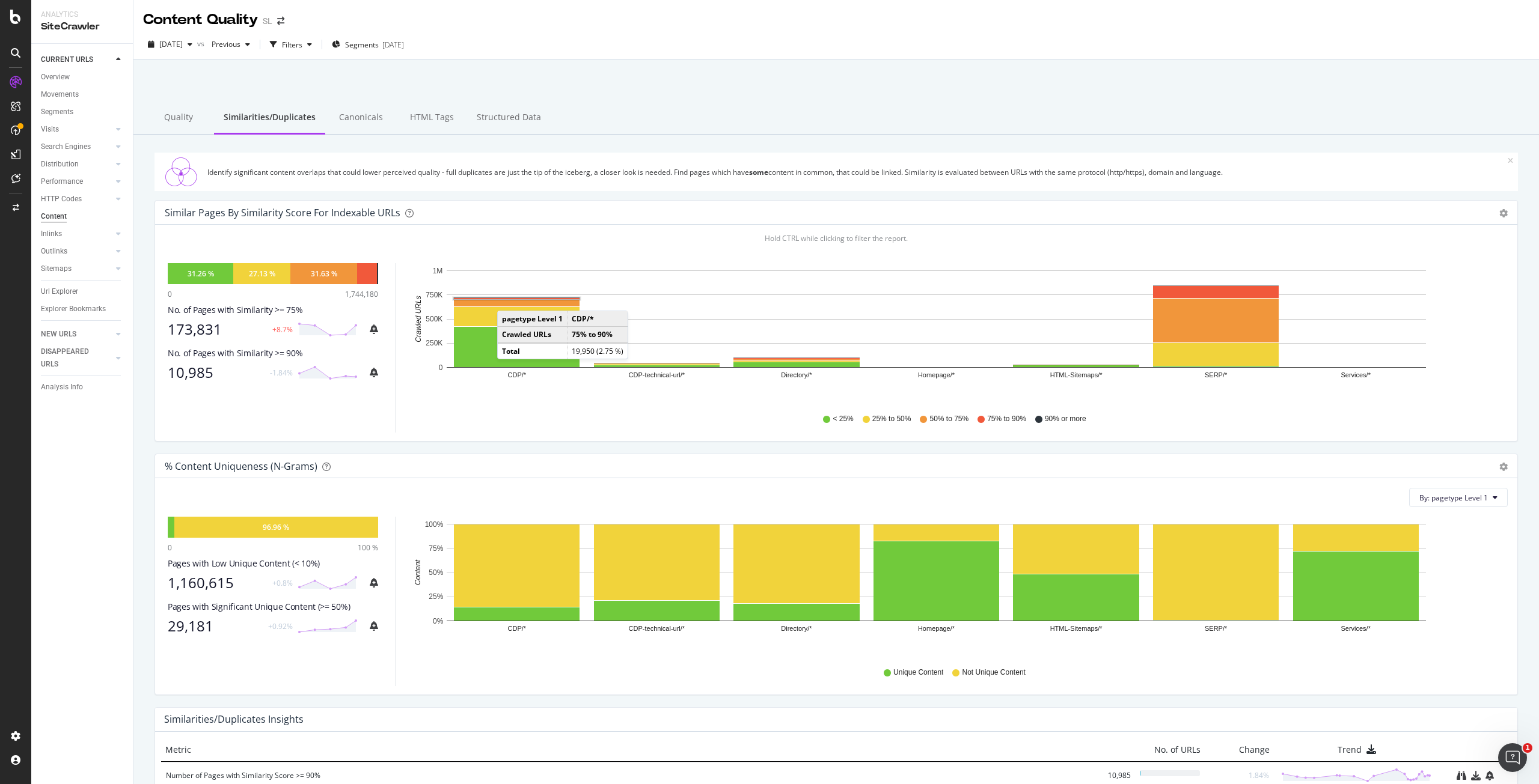
click at [509, 299] on rect "A chart." at bounding box center [516, 299] width 126 height 1
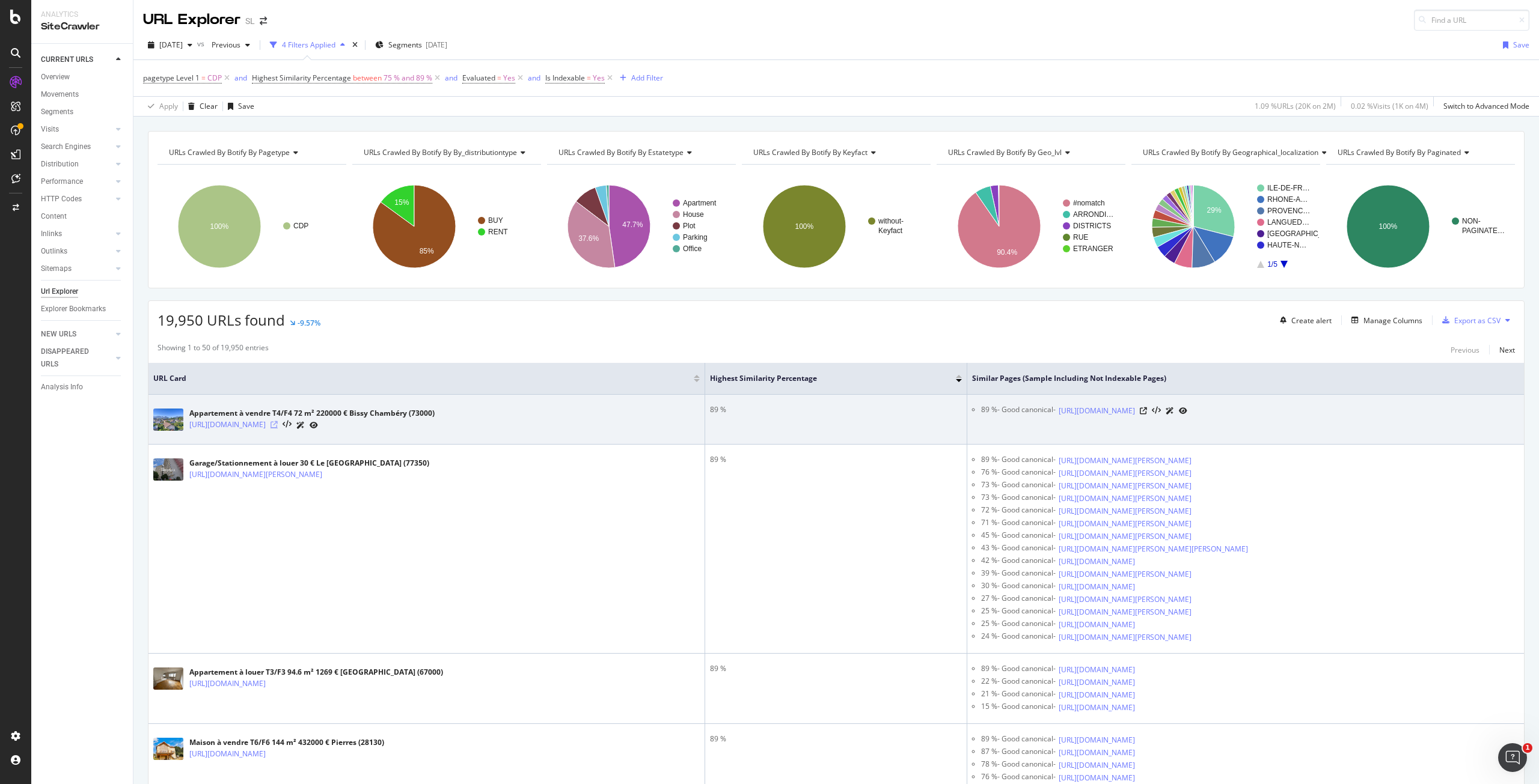
click at [278, 426] on icon at bounding box center [274, 425] width 7 height 7
click at [1147, 411] on icon at bounding box center [1143, 411] width 7 height 7
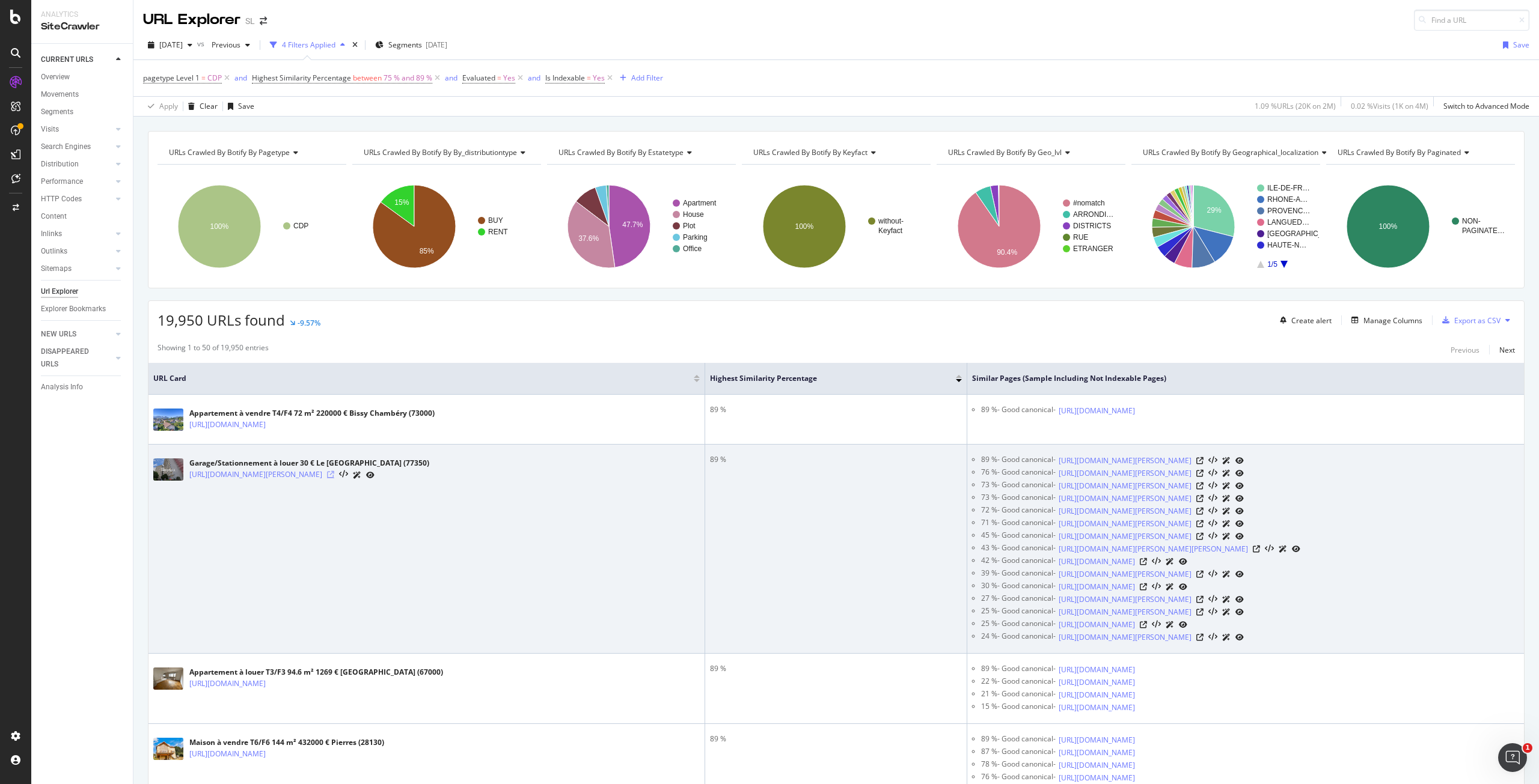
click at [334, 474] on icon at bounding box center [331, 474] width 7 height 7
click at [1204, 459] on icon at bounding box center [1200, 461] width 7 height 7
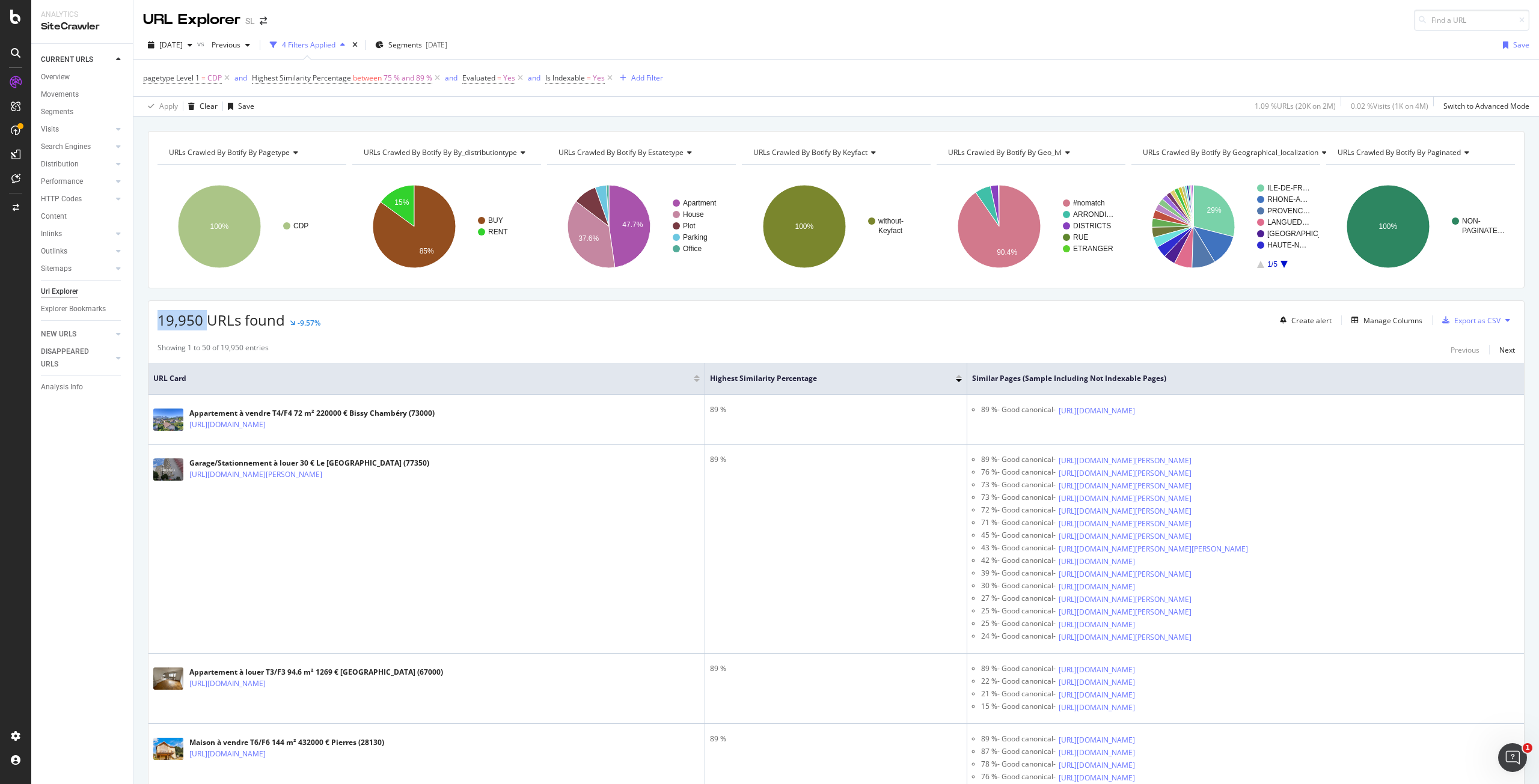
drag, startPoint x: 210, startPoint y: 323, endPoint x: 140, endPoint y: 325, distance: 70.0
click at [555, 318] on div "19,950 URLs found -9.57% Create alert Manage Columns Export as CSV" at bounding box center [836, 316] width 1376 height 30
click at [70, 333] on div "NEW URLS" at bounding box center [59, 334] width 35 height 13
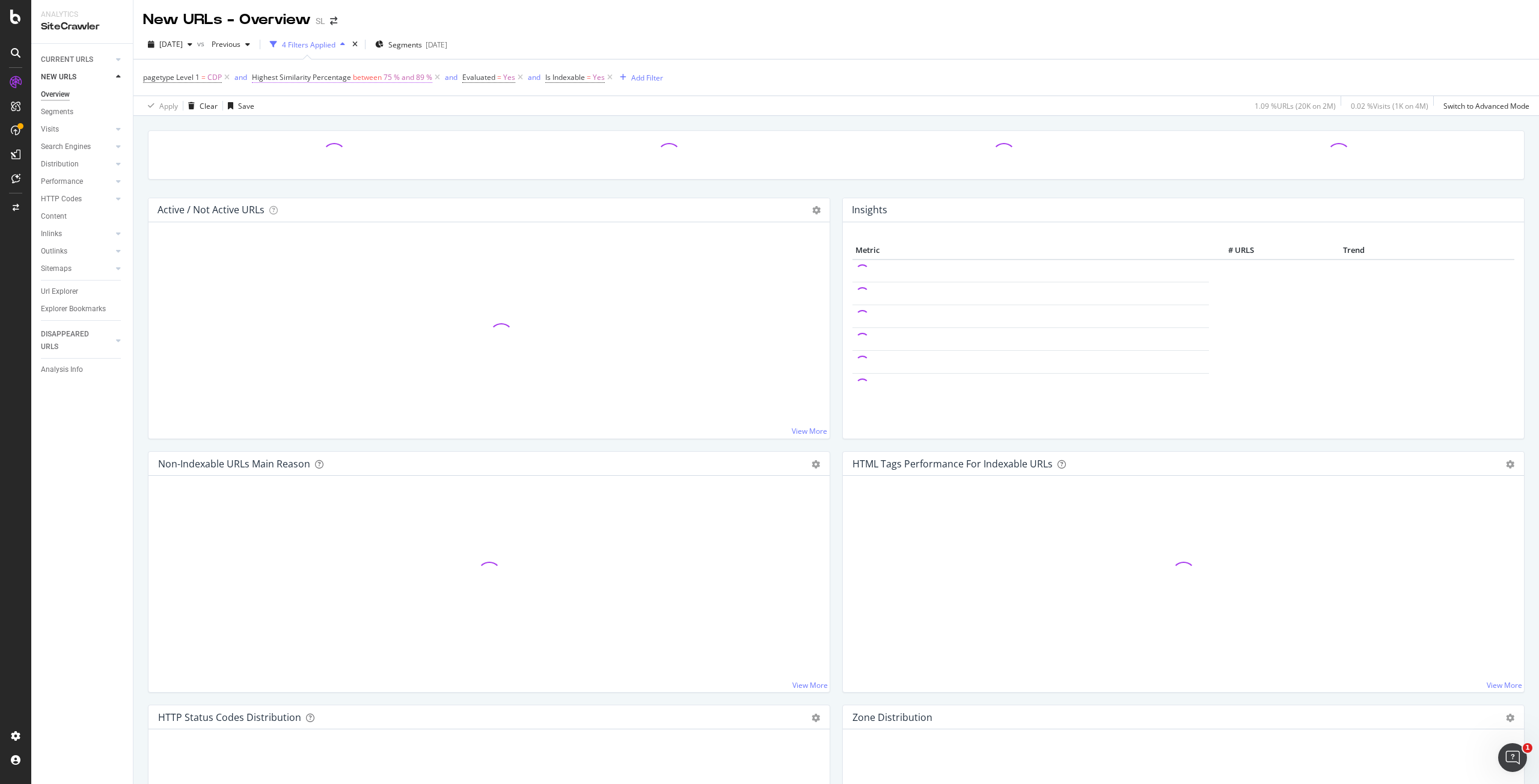
click at [389, 76] on span "75 % and 89 %" at bounding box center [408, 77] width 49 height 17
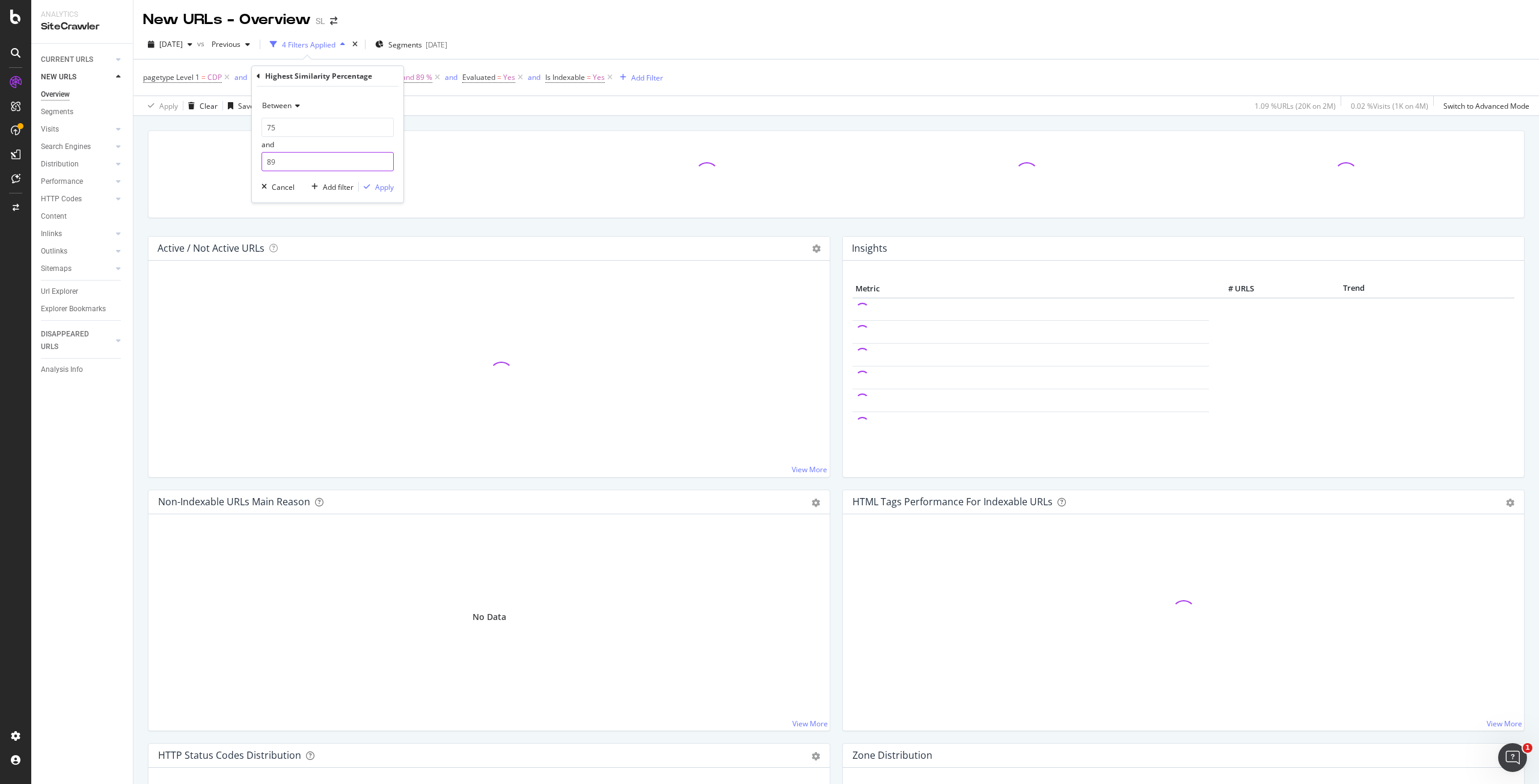
click at [301, 167] on input "89" at bounding box center [327, 162] width 132 height 19
drag, startPoint x: 303, startPoint y: 164, endPoint x: 264, endPoint y: 164, distance: 39.0
click at [265, 164] on input "89" at bounding box center [327, 162] width 132 height 19
type input "0"
type input "99"
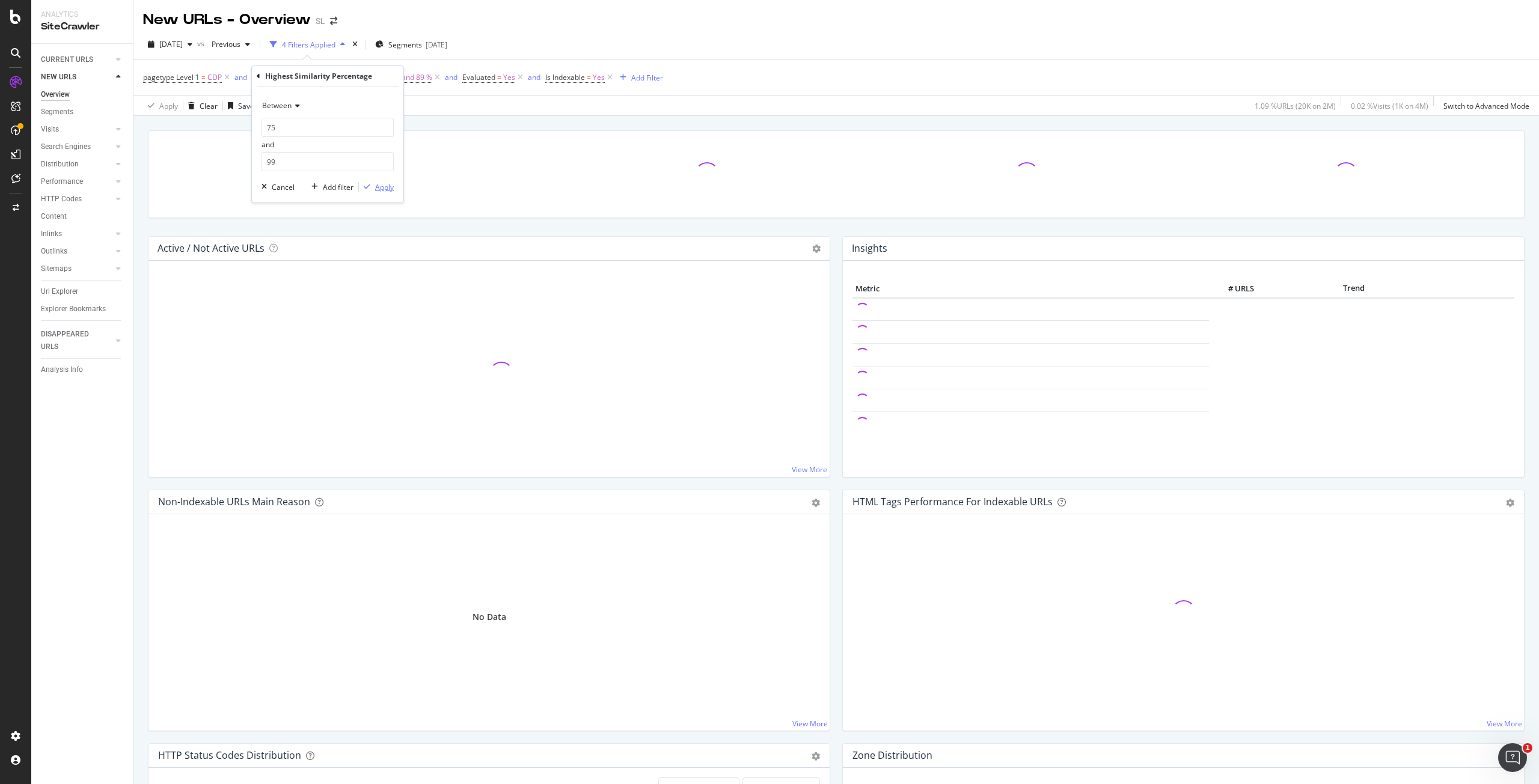
click at [389, 190] on div "Apply" at bounding box center [384, 187] width 18 height 10
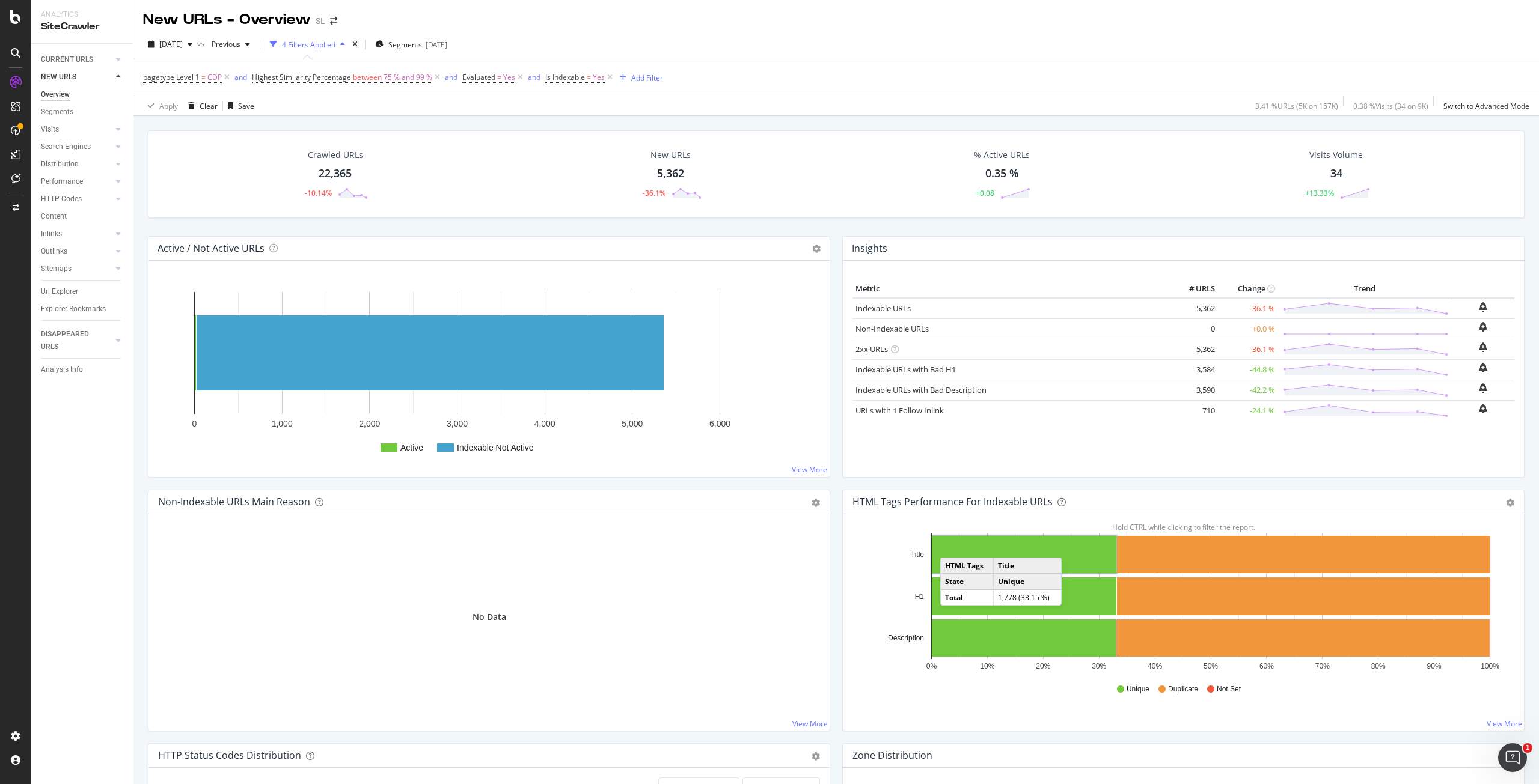
click at [47, 287] on div "Url Explorer" at bounding box center [59, 292] width 37 height 13
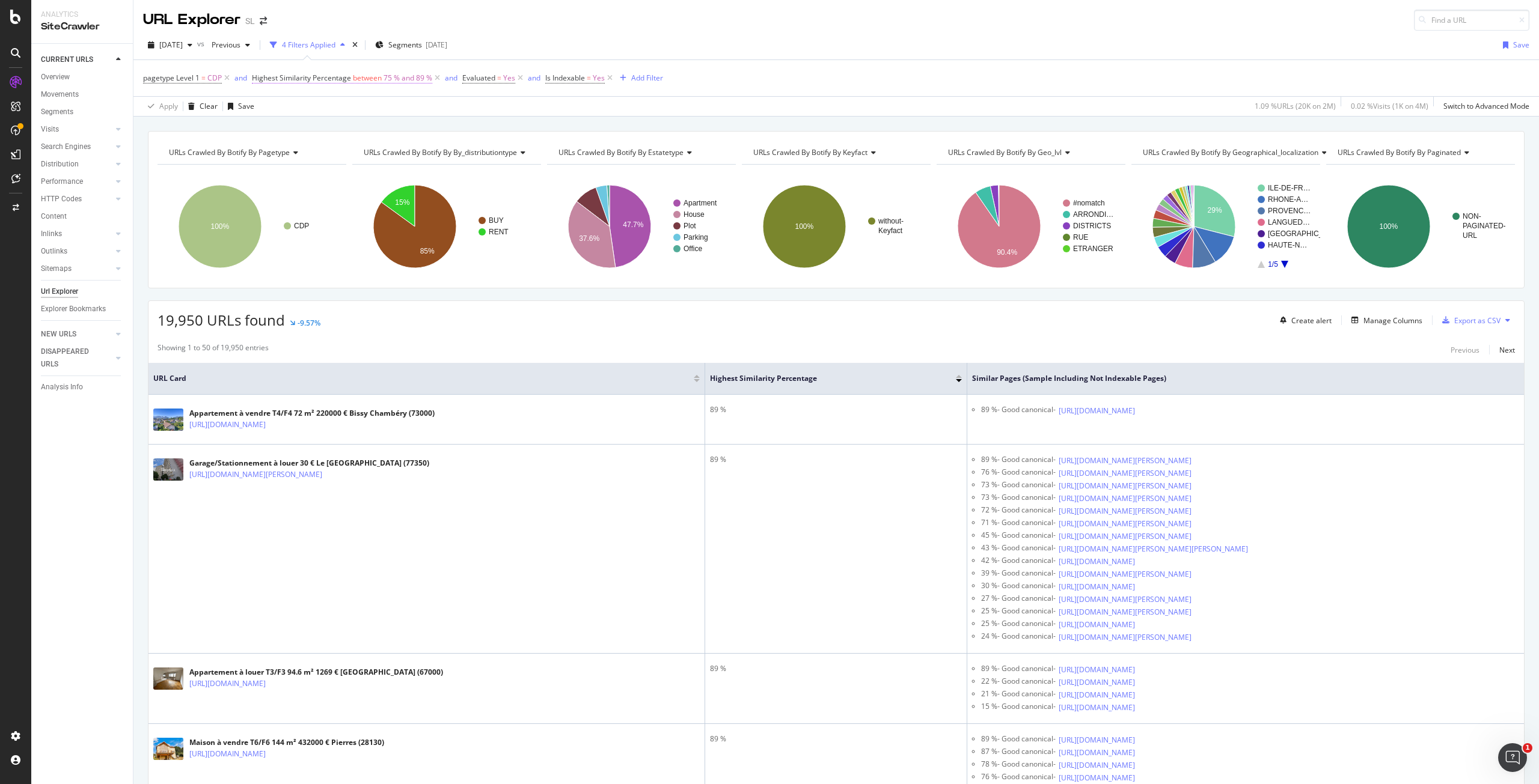
click at [389, 80] on span "75 % and 89 %" at bounding box center [408, 78] width 49 height 17
click at [284, 183] on input "89" at bounding box center [327, 181] width 132 height 19
type input "99"
click at [383, 207] on div "Apply" at bounding box center [384, 207] width 18 height 10
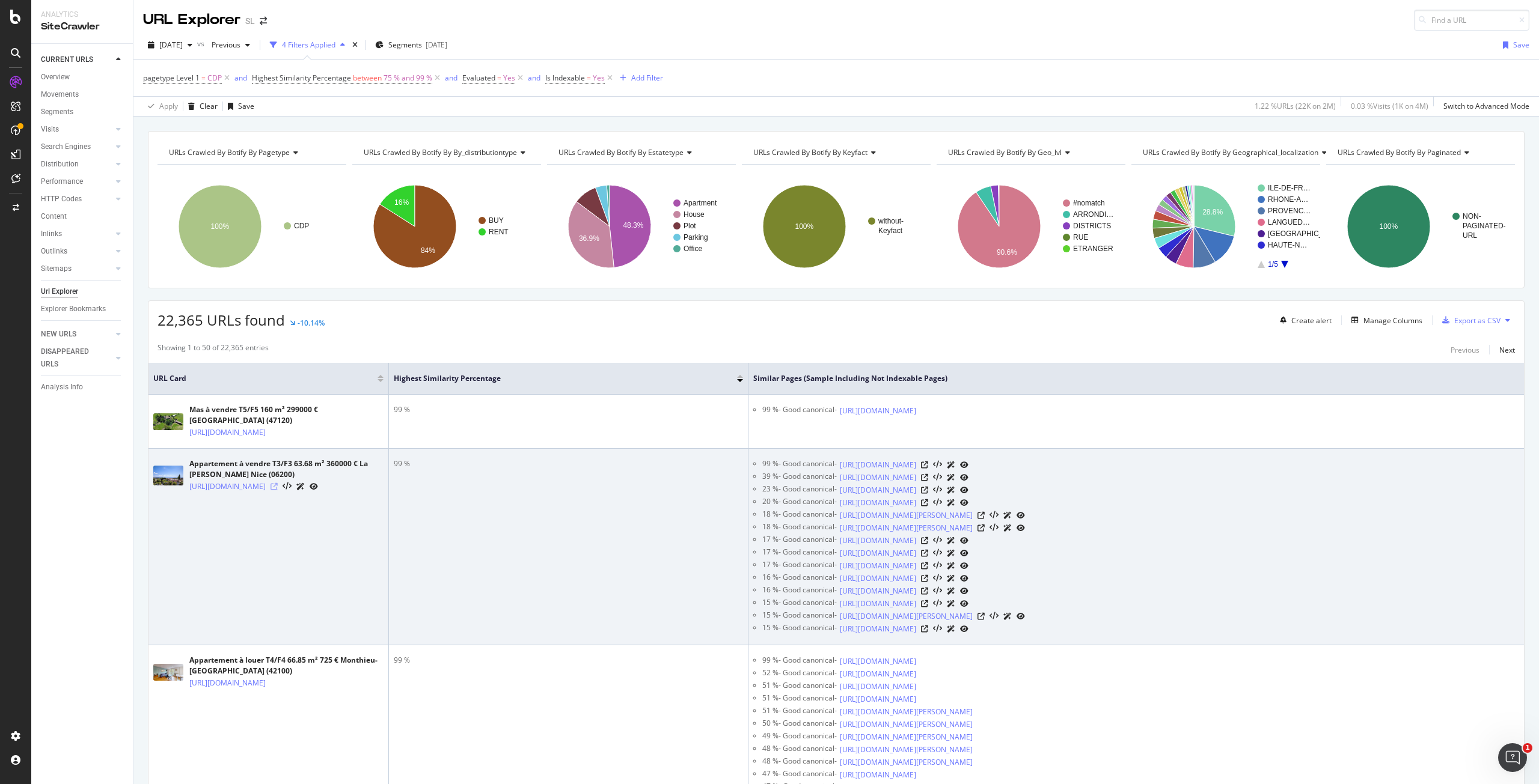
click at [278, 490] on icon at bounding box center [274, 486] width 7 height 7
click at [928, 570] on icon at bounding box center [924, 565] width 7 height 7
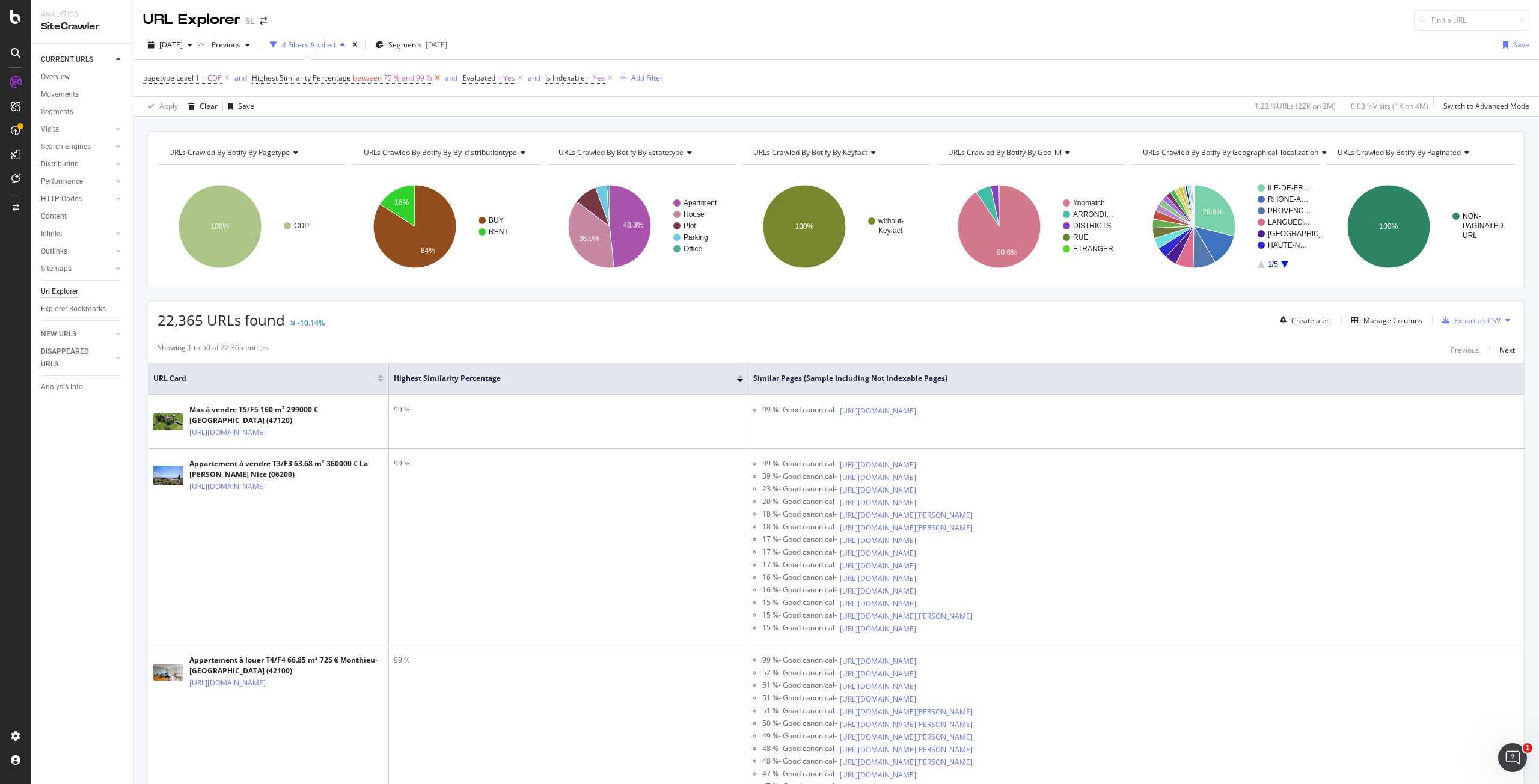
click at [440, 80] on icon at bounding box center [437, 78] width 10 height 12
click at [435, 80] on icon at bounding box center [437, 78] width 10 height 12
click at [265, 23] on icon "arrow-right-arrow-left" at bounding box center [263, 21] width 7 height 8
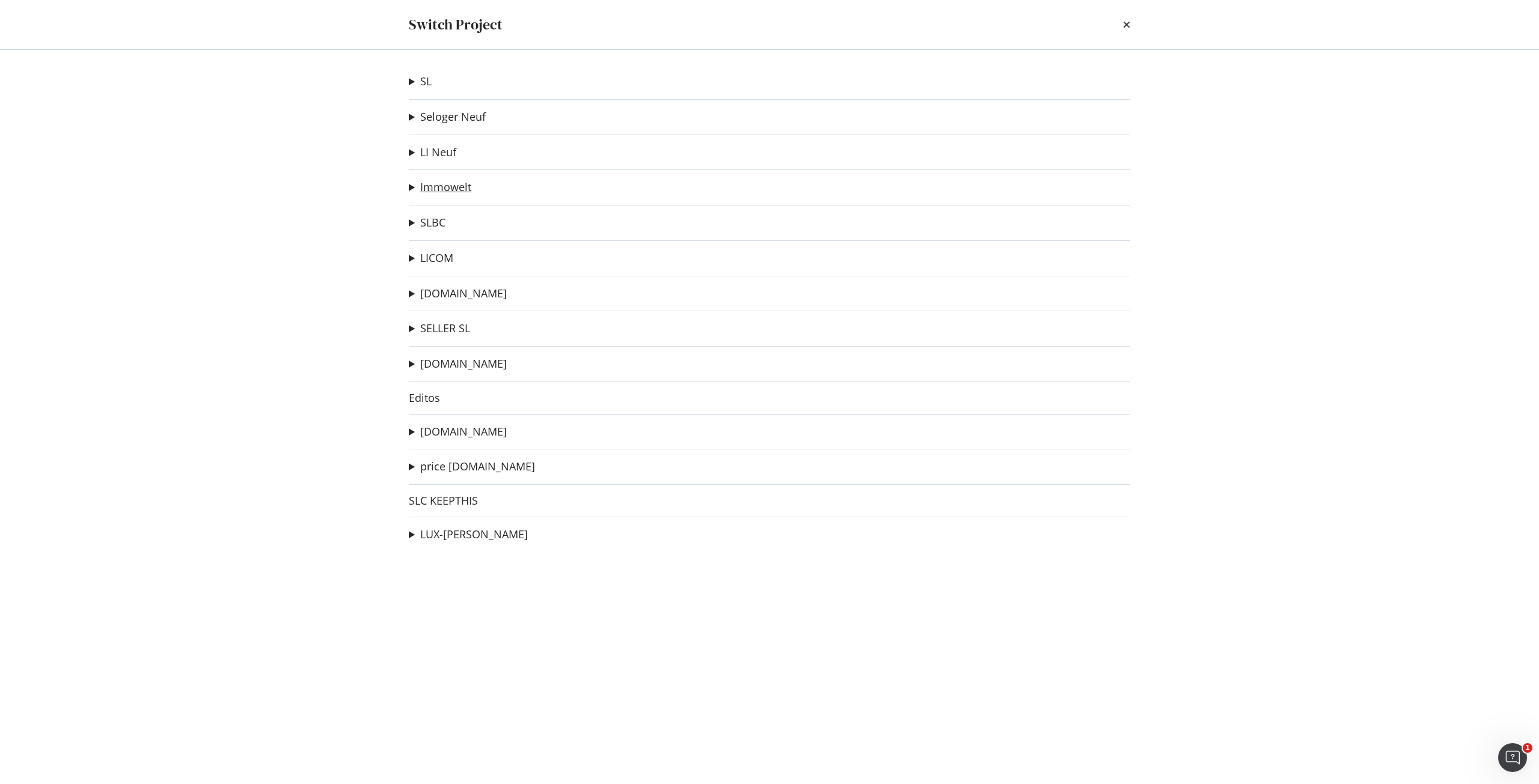
click at [444, 188] on link "Immowelt" at bounding box center [446, 187] width 51 height 13
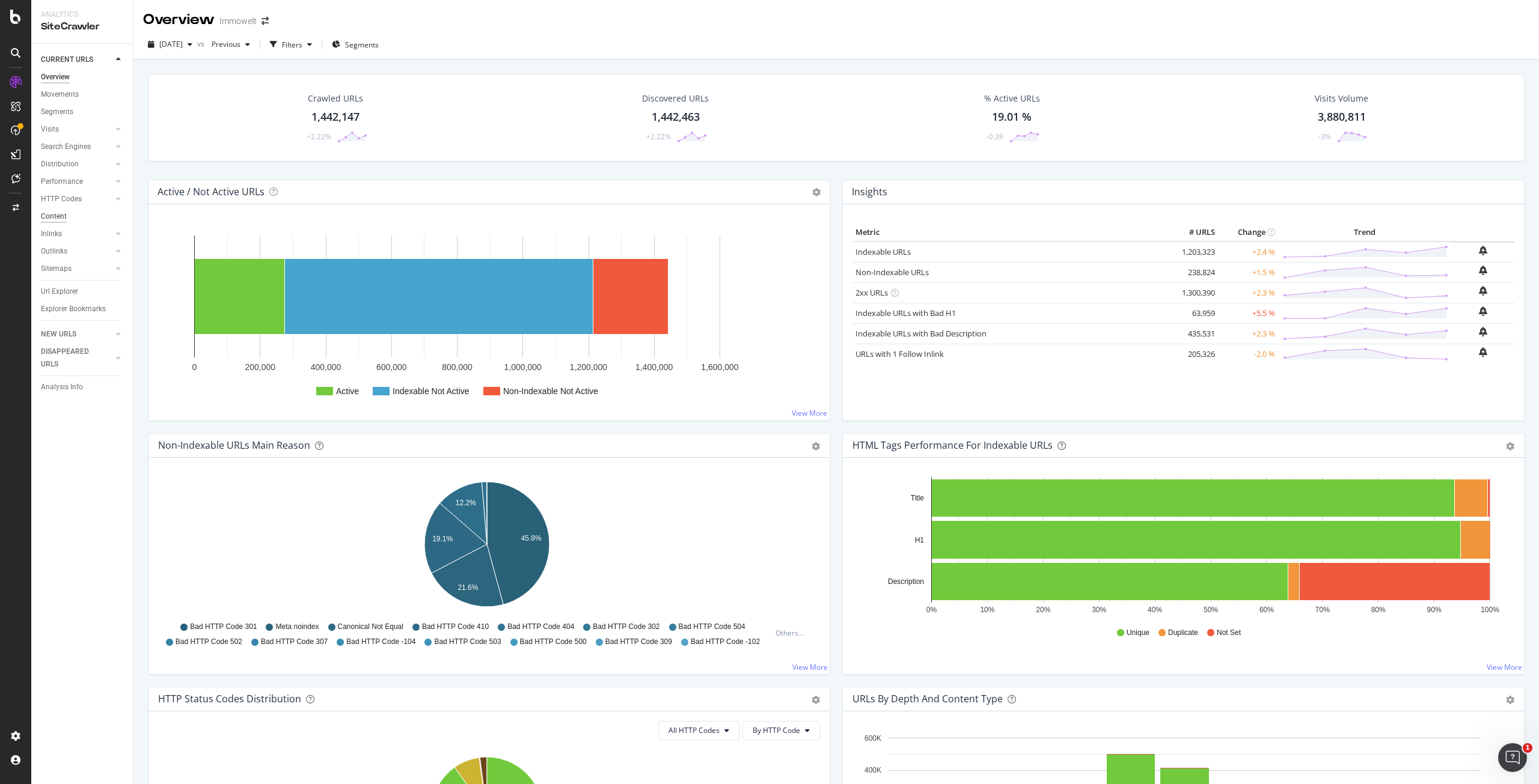
click at [58, 213] on div "Content" at bounding box center [54, 217] width 26 height 13
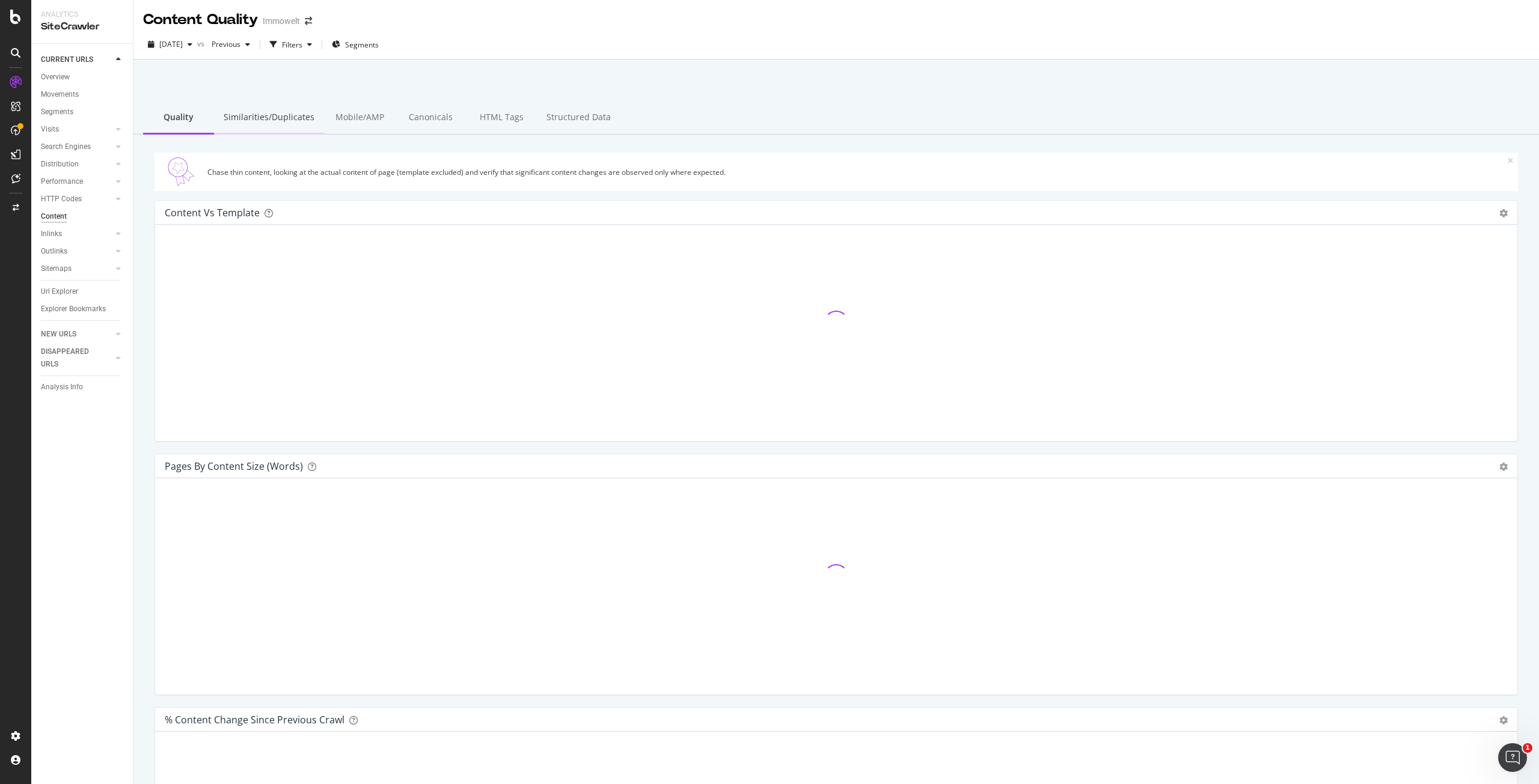
click at [271, 118] on div "Similarities/Duplicates" at bounding box center [269, 118] width 110 height 33
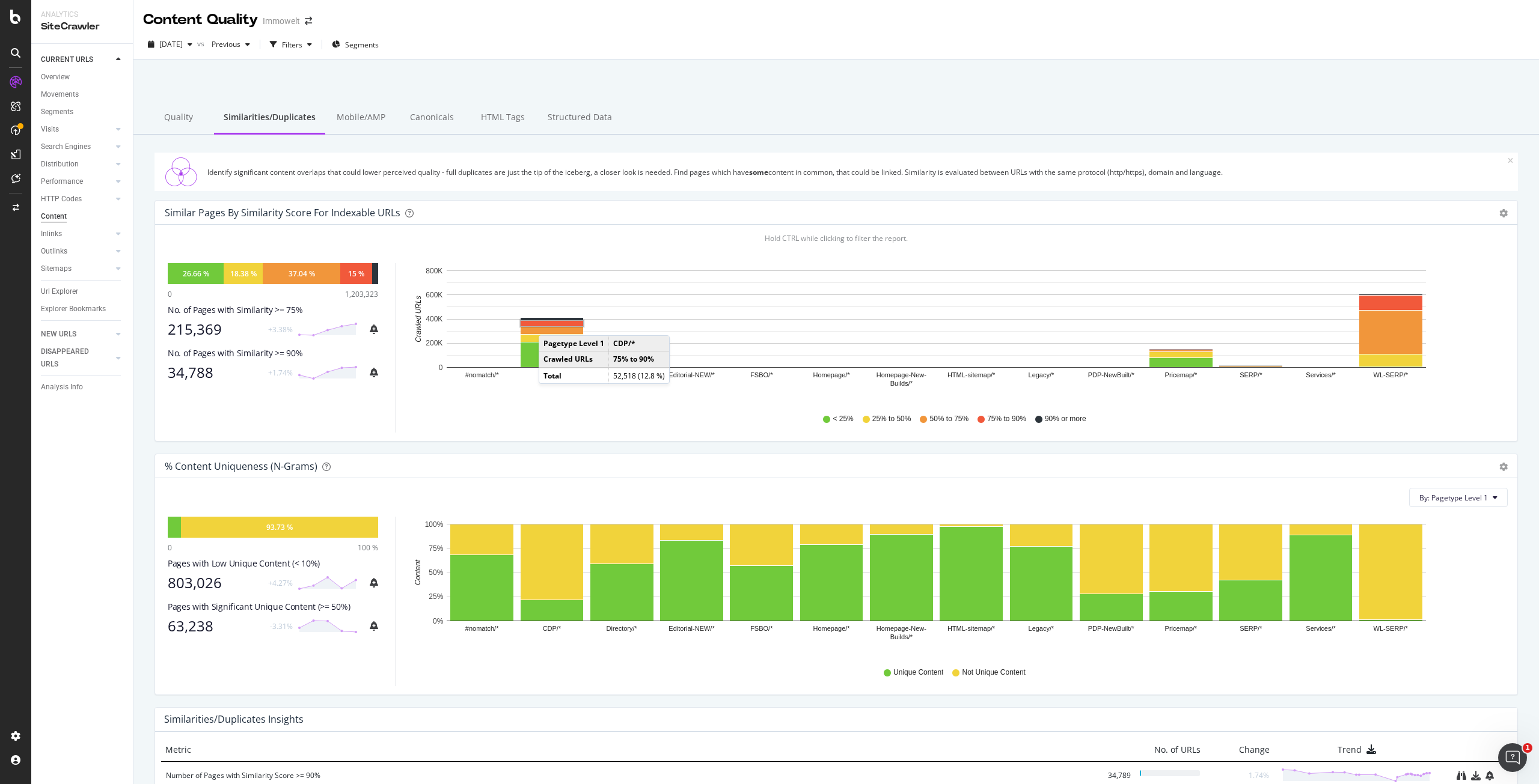
click at [551, 323] on rect "A chart." at bounding box center [552, 323] width 63 height 6
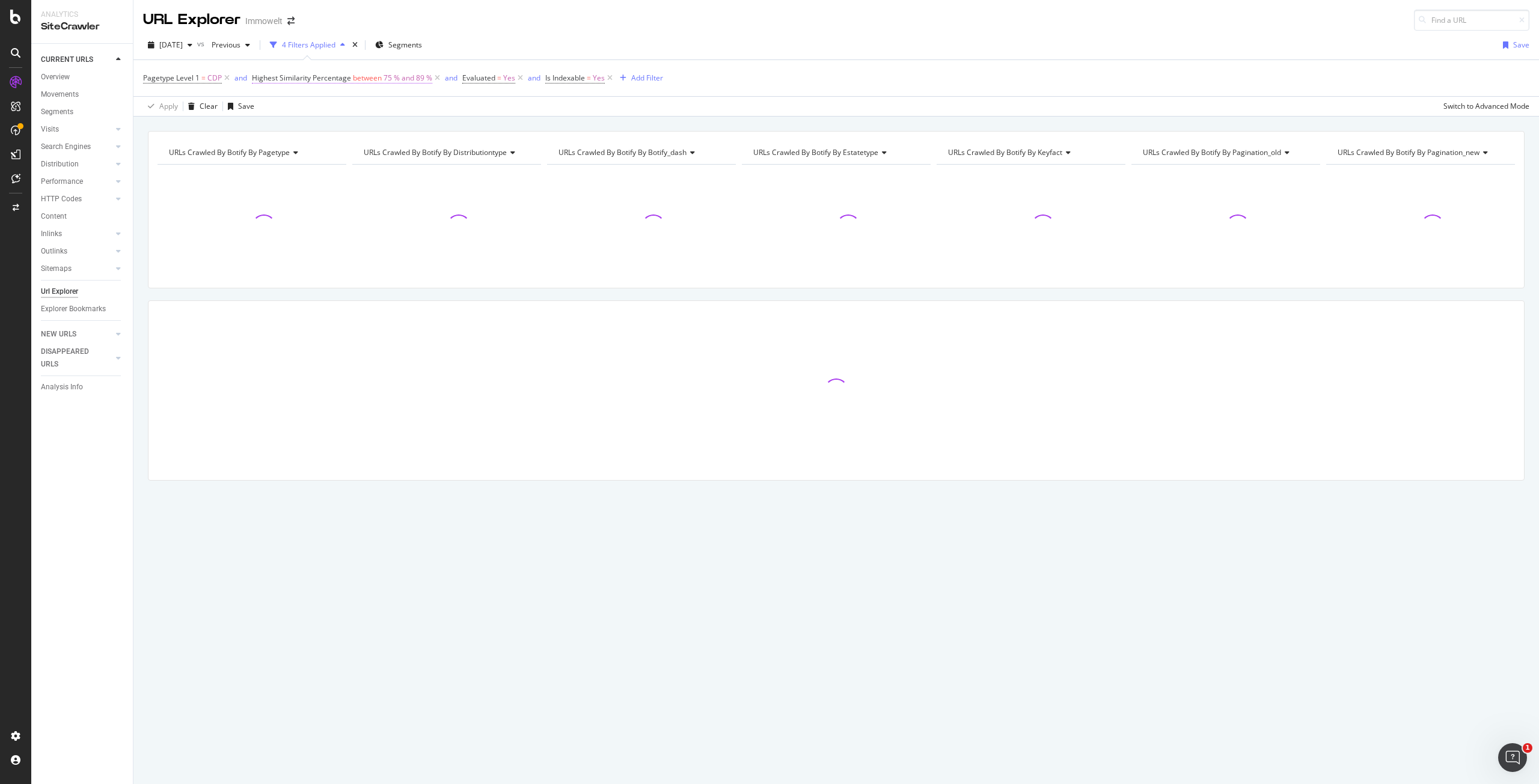
click at [405, 80] on span "75 % and 89 %" at bounding box center [408, 78] width 49 height 17
click at [307, 186] on input "89" at bounding box center [327, 181] width 132 height 19
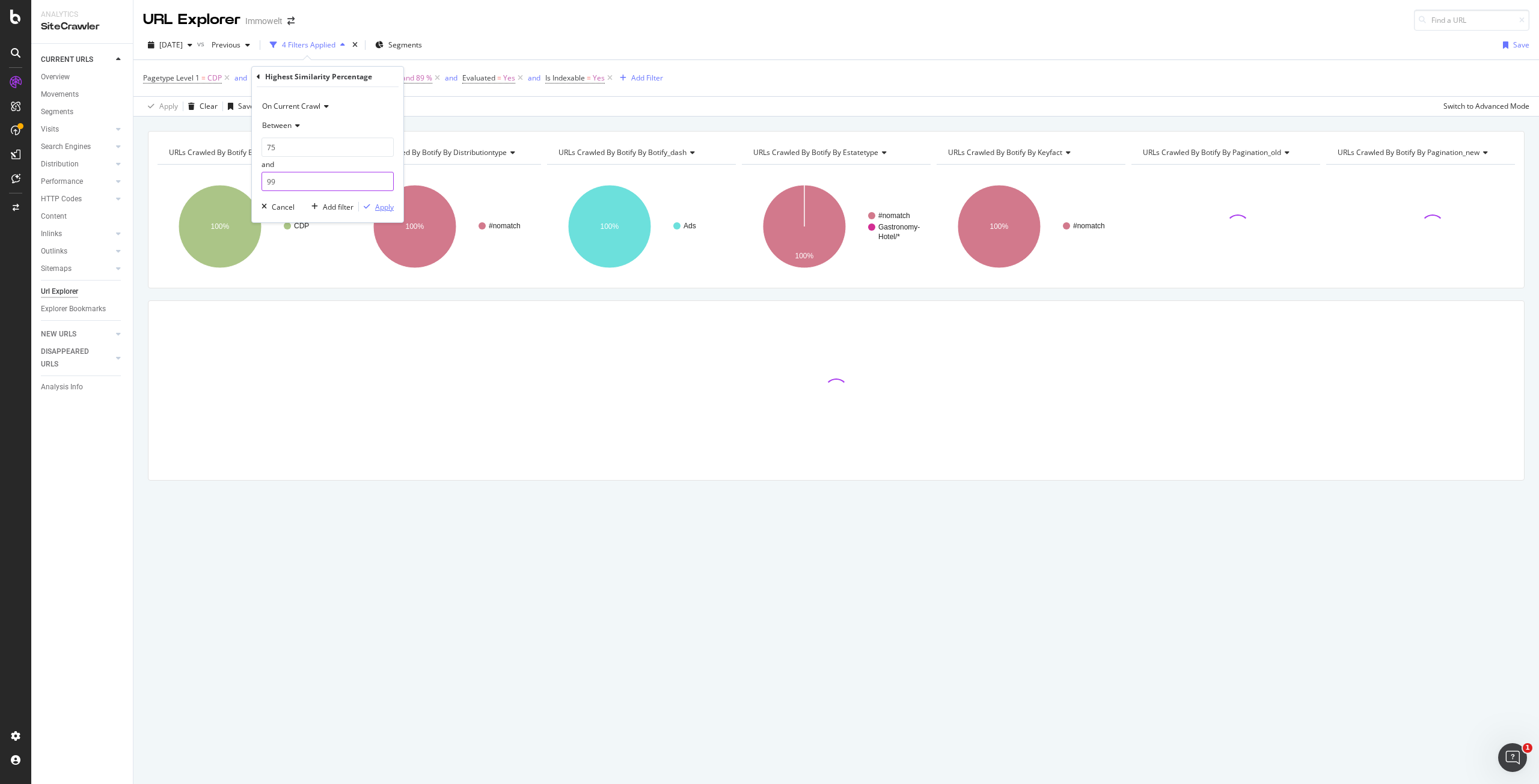
type input "99"
click at [386, 204] on div "Apply" at bounding box center [384, 207] width 18 height 10
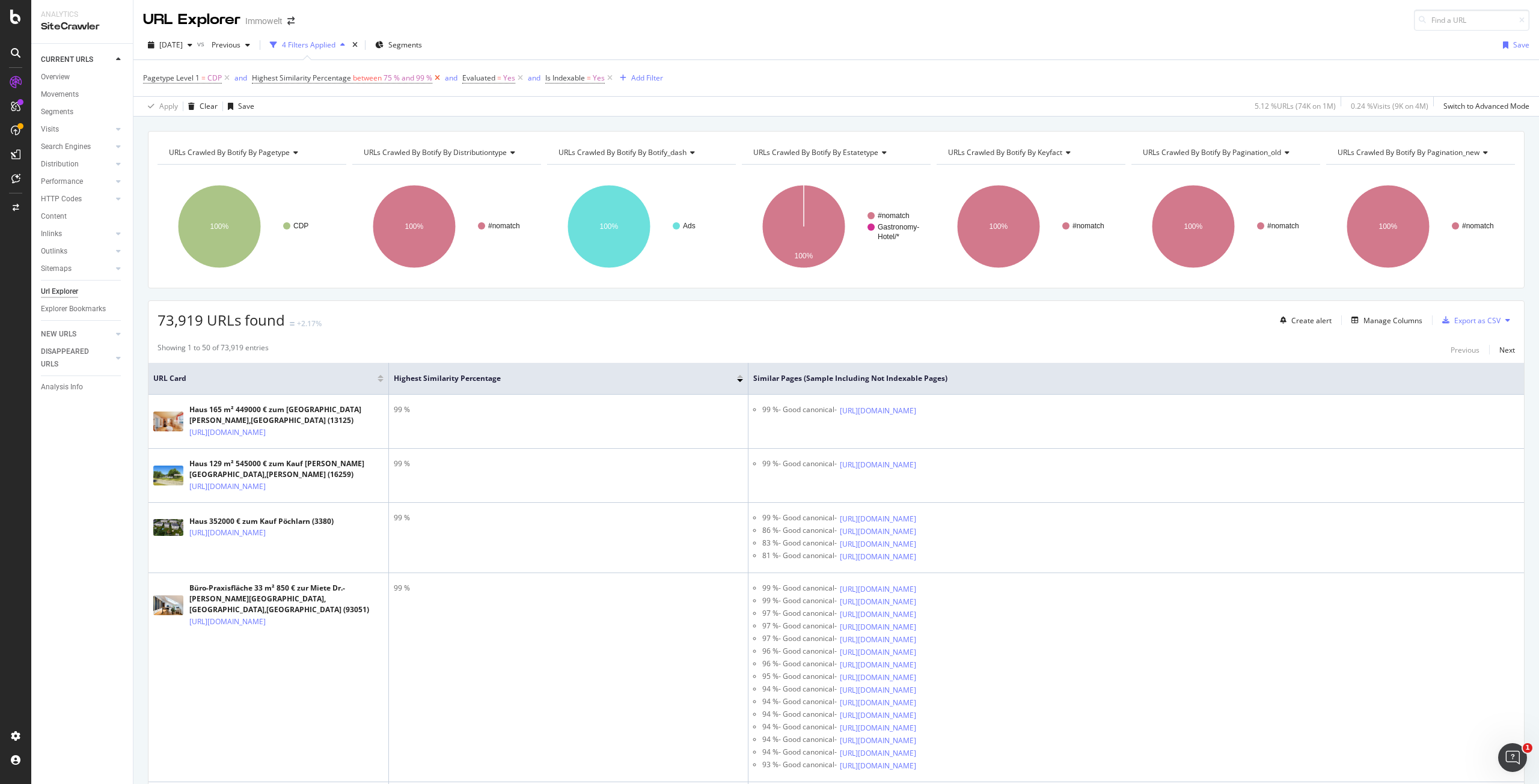
click at [435, 77] on icon at bounding box center [437, 78] width 10 height 12
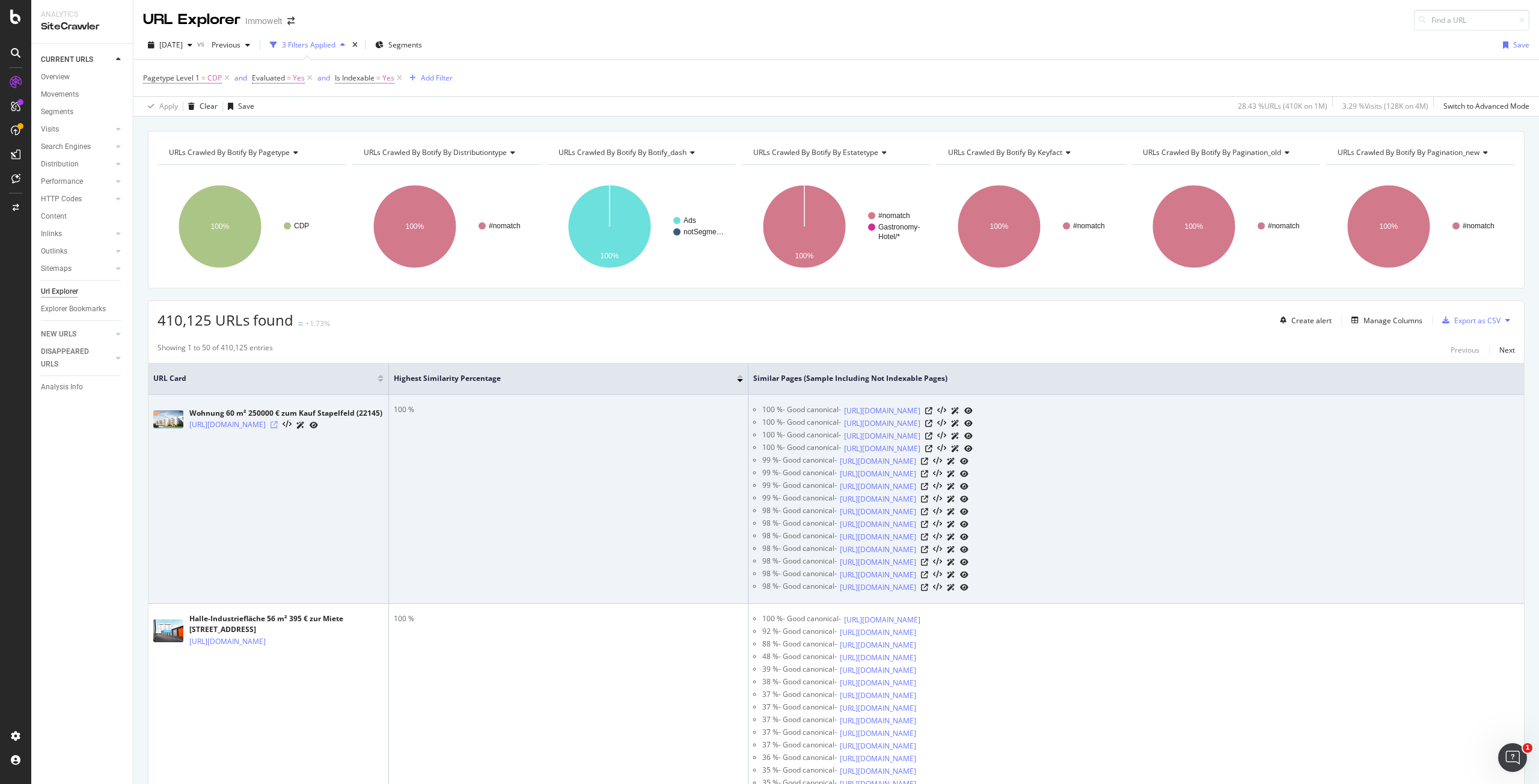
click at [278, 428] on icon at bounding box center [274, 425] width 7 height 7
click at [932, 410] on icon at bounding box center [928, 411] width 7 height 7
click at [928, 589] on icon at bounding box center [924, 588] width 7 height 7
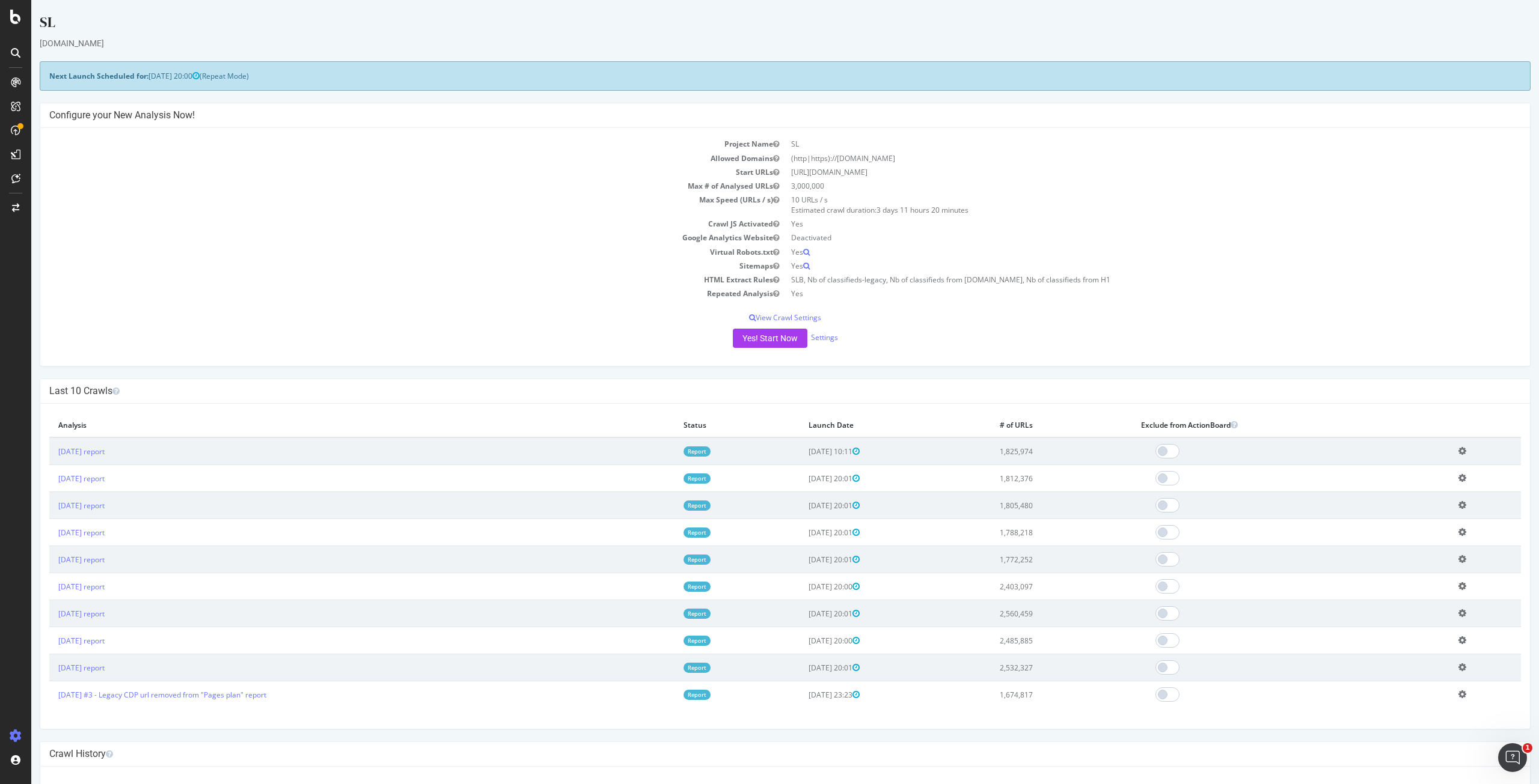
click at [10, 24] on div at bounding box center [15, 392] width 31 height 784
click at [16, 16] on icon at bounding box center [15, 16] width 11 height 15
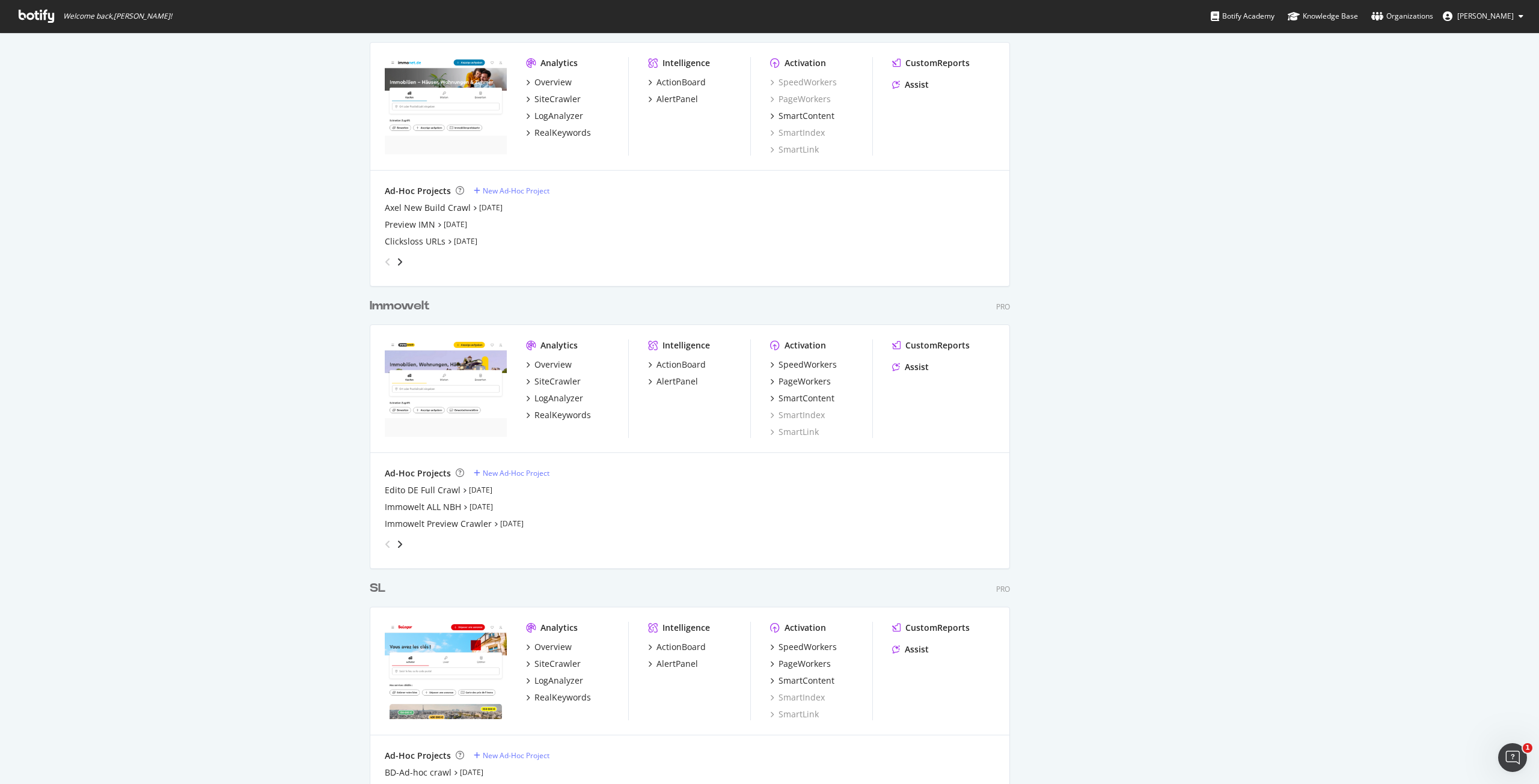
scroll to position [1142, 0]
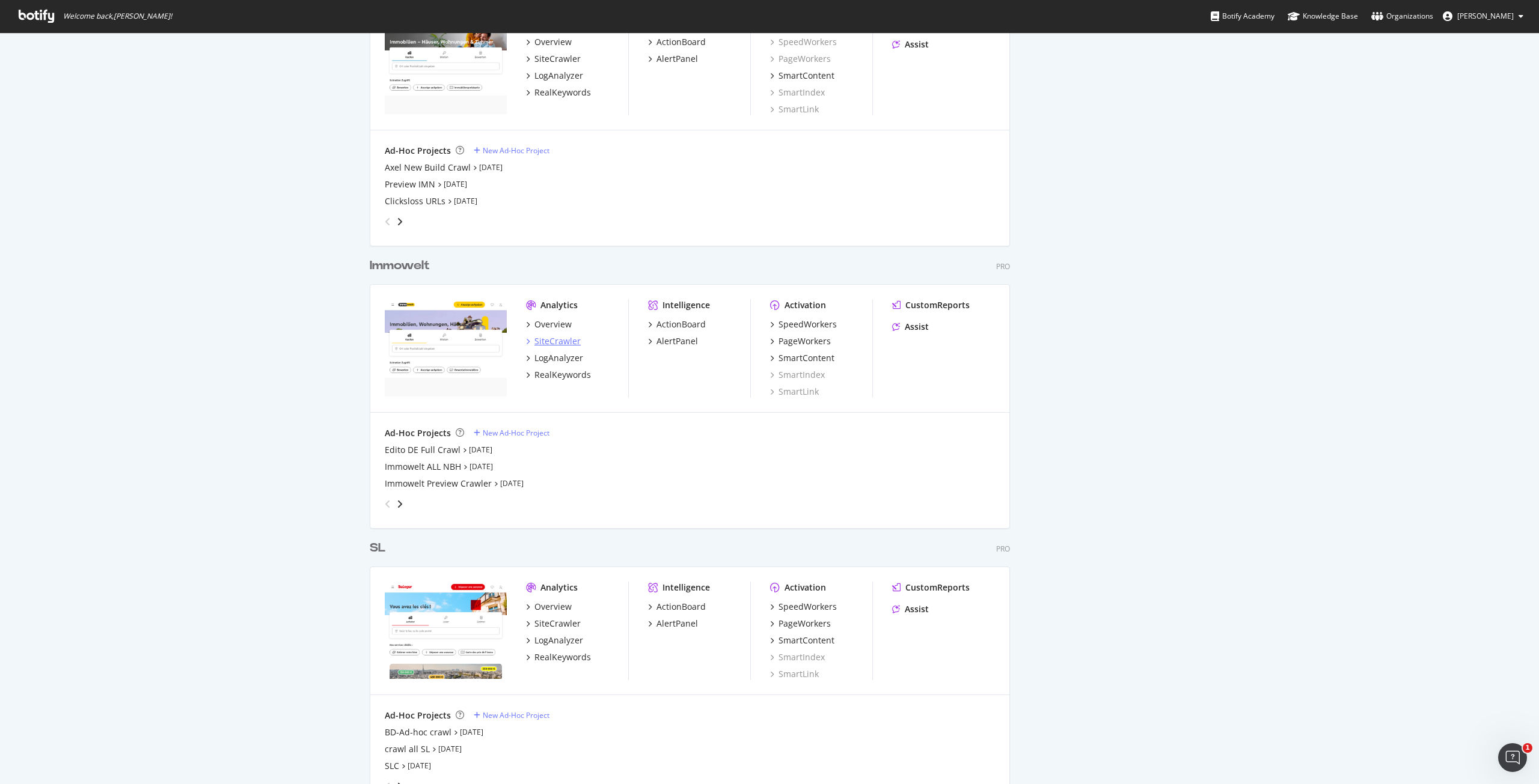
click at [545, 339] on div "SiteCrawler" at bounding box center [557, 341] width 46 height 12
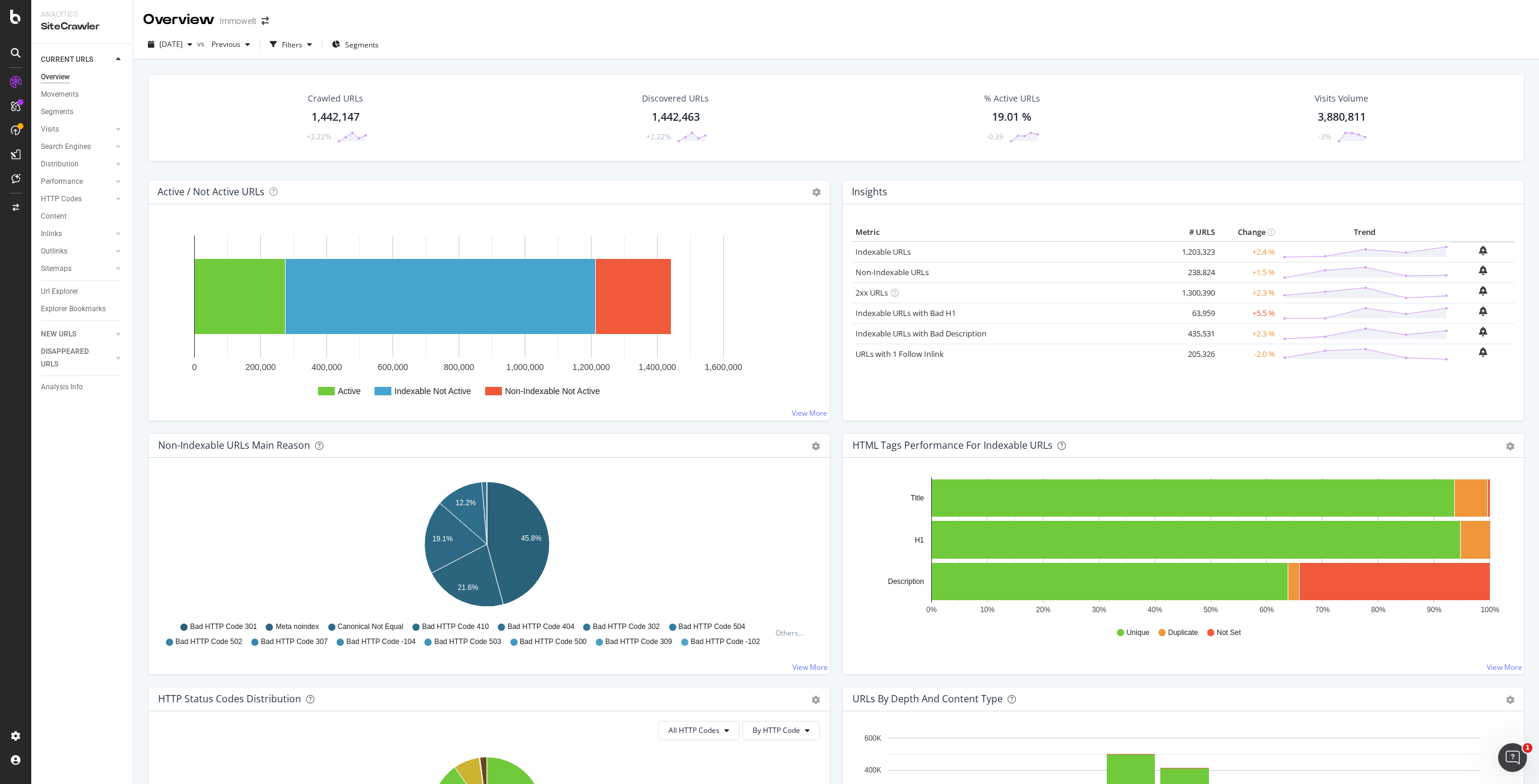
click at [56, 214] on div "Content" at bounding box center [54, 217] width 26 height 13
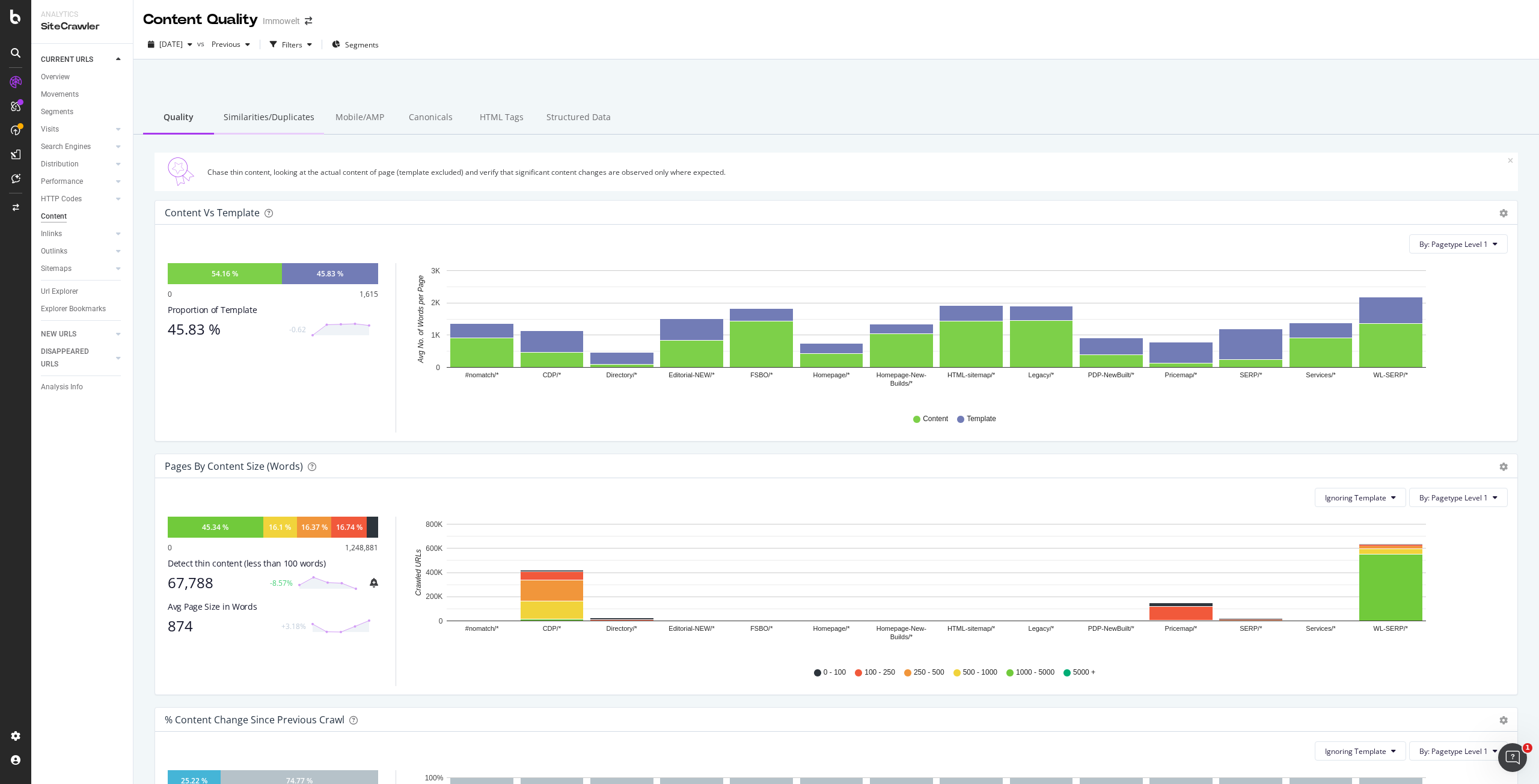
click at [276, 120] on div "Similarities/Duplicates" at bounding box center [269, 118] width 110 height 33
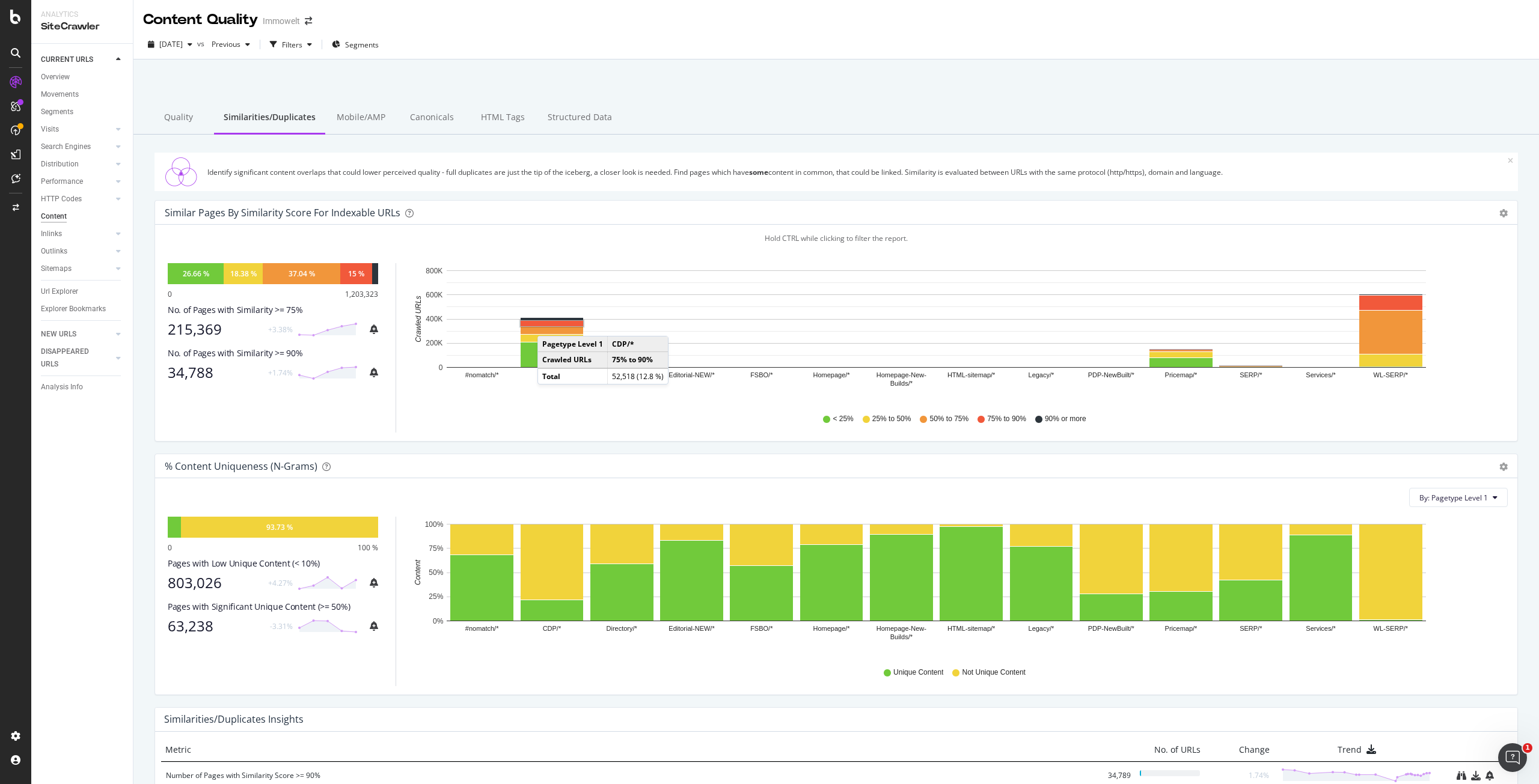
click at [549, 324] on rect "A chart." at bounding box center [552, 323] width 63 height 6
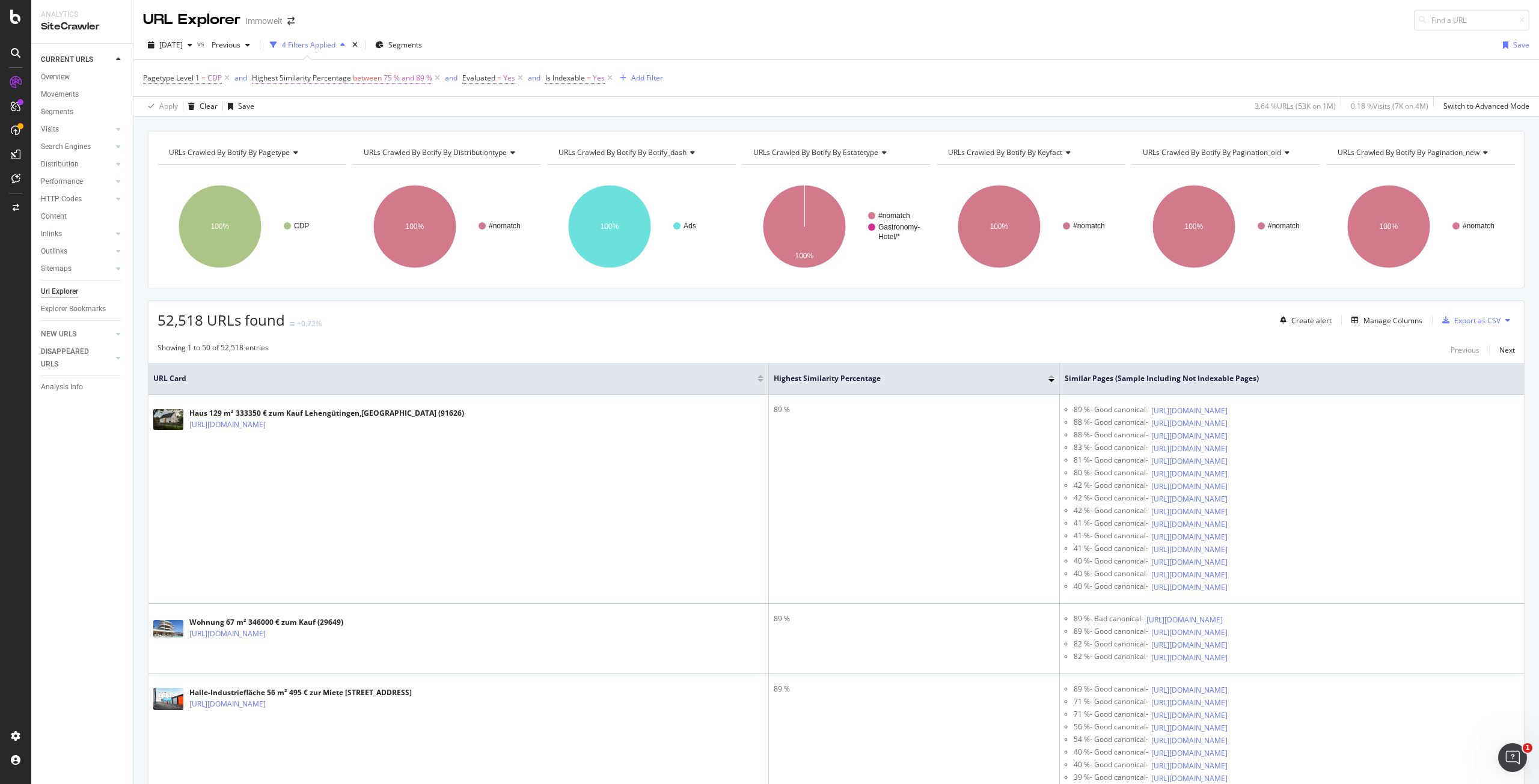
click at [413, 80] on span "75 % and 89 %" at bounding box center [408, 78] width 49 height 17
click at [310, 179] on input "89" at bounding box center [327, 181] width 132 height 19
type input "99"
click at [387, 207] on div "Apply" at bounding box center [384, 207] width 18 height 10
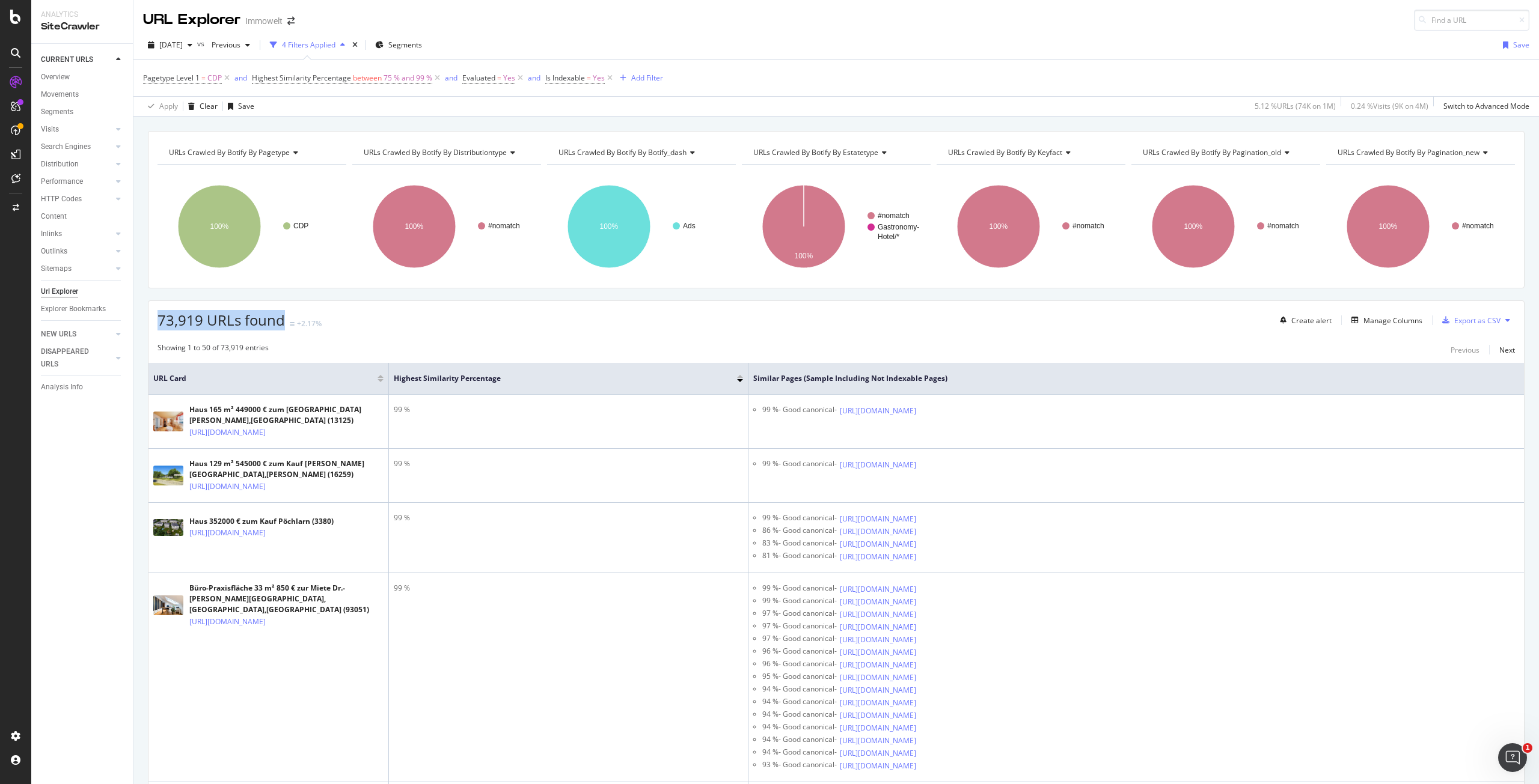
drag, startPoint x: 150, startPoint y: 320, endPoint x: 283, endPoint y: 318, distance: 133.0
click at [283, 318] on div "73,919 URLs found +2.17% Create alert Manage Columns Export as CSV" at bounding box center [836, 316] width 1376 height 30
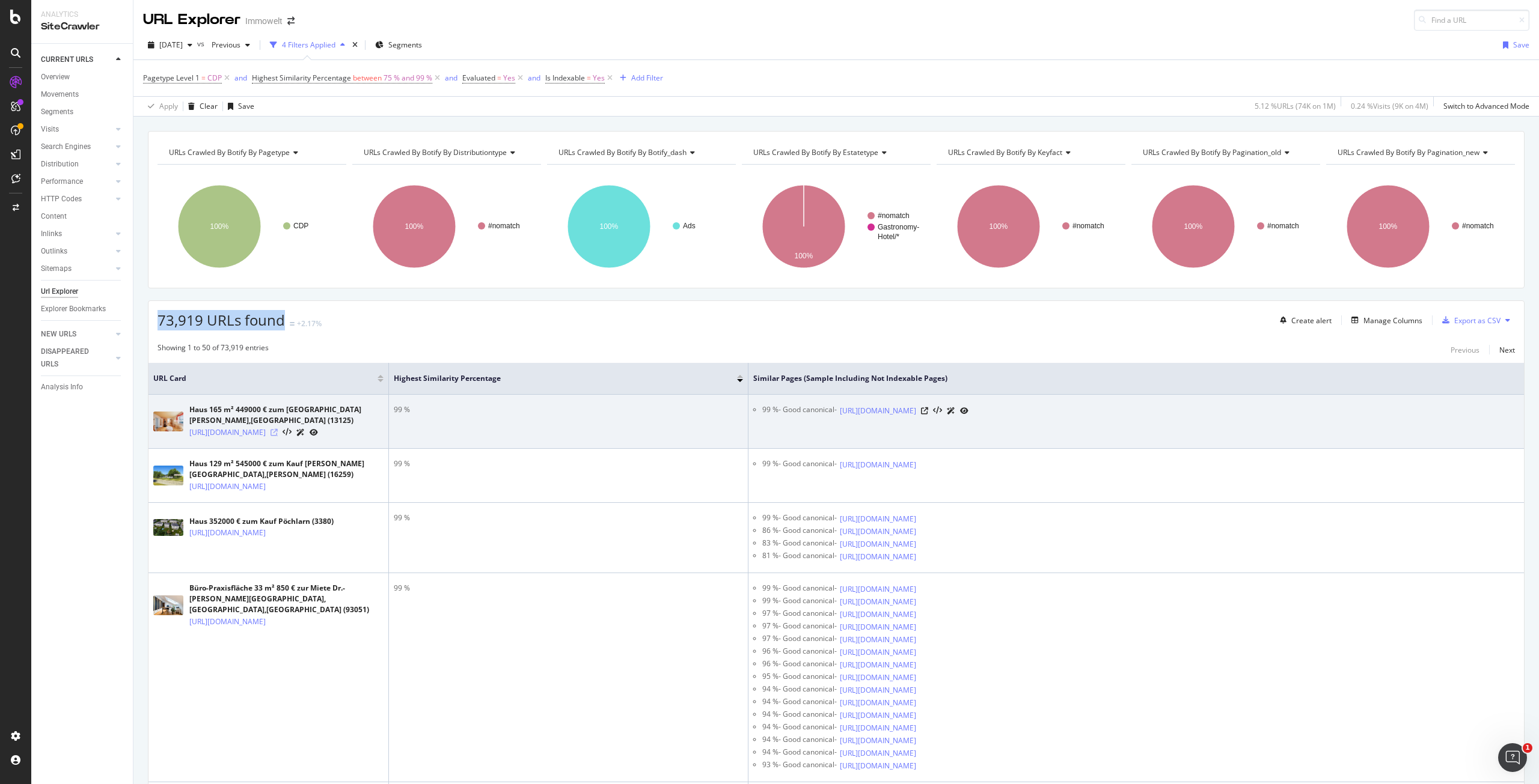
click at [278, 429] on icon at bounding box center [274, 432] width 7 height 7
click at [928, 410] on icon at bounding box center [924, 411] width 7 height 7
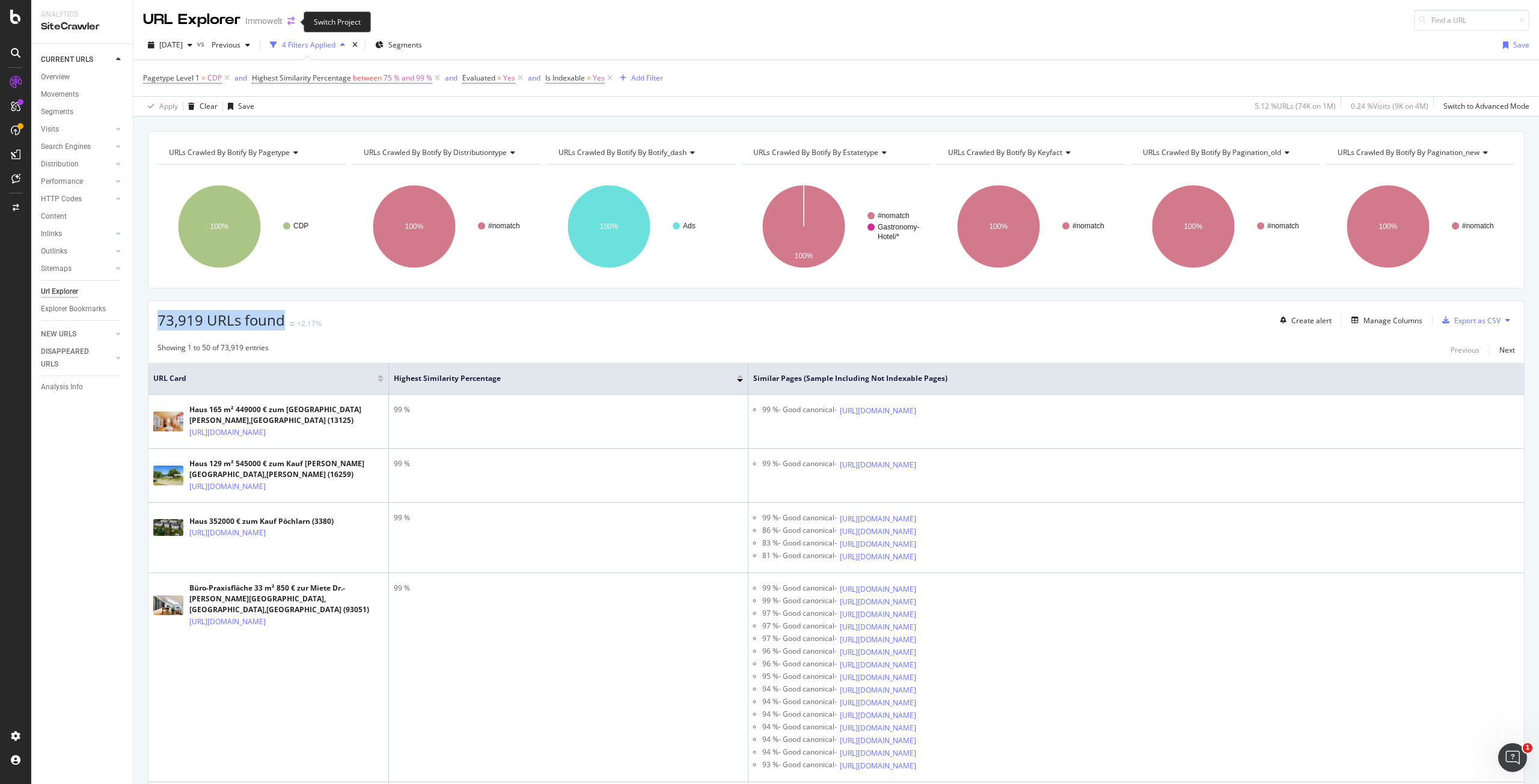
click at [289, 24] on icon "arrow-right-arrow-left" at bounding box center [291, 21] width 7 height 8
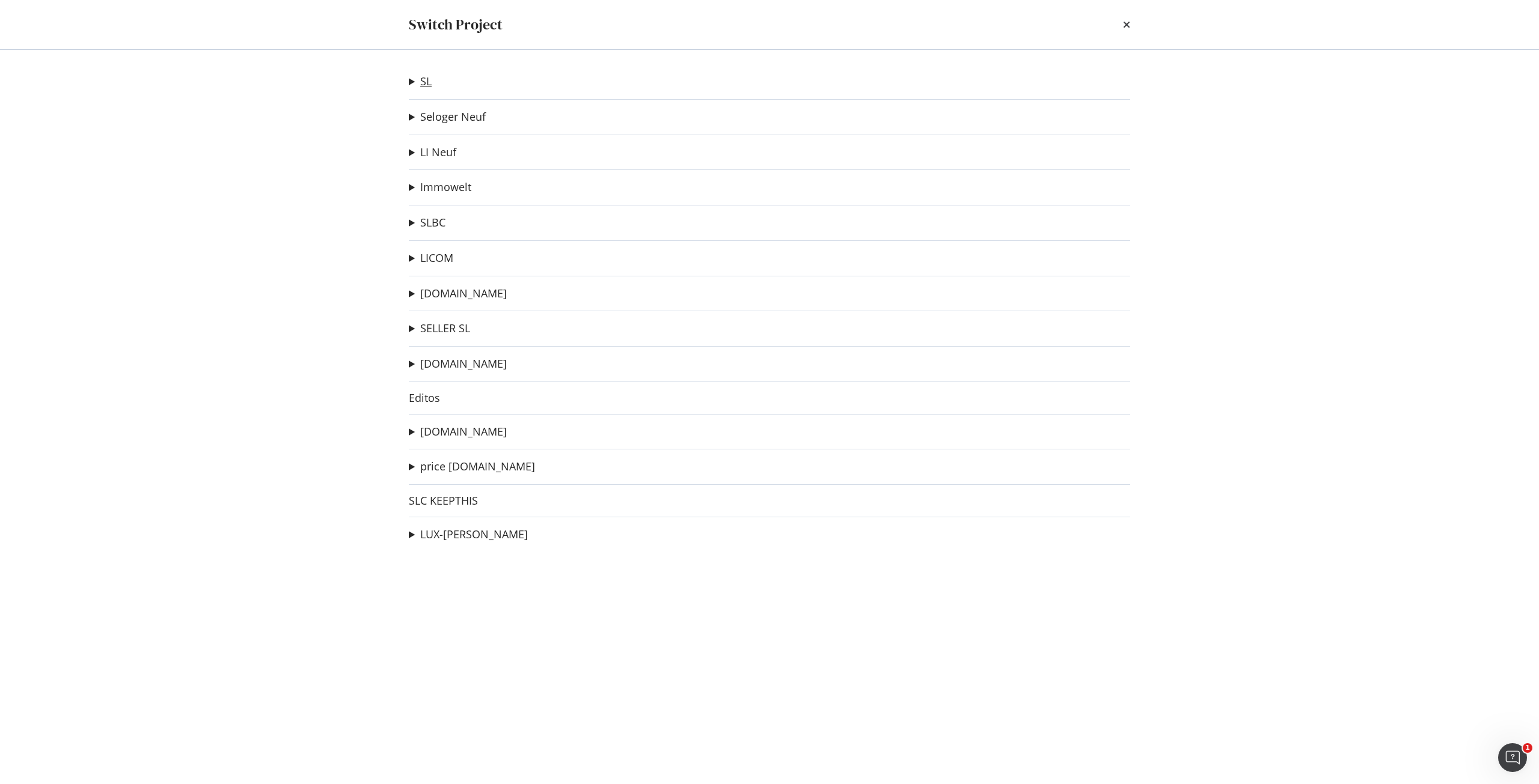
click at [425, 85] on link "SL" at bounding box center [426, 81] width 11 height 13
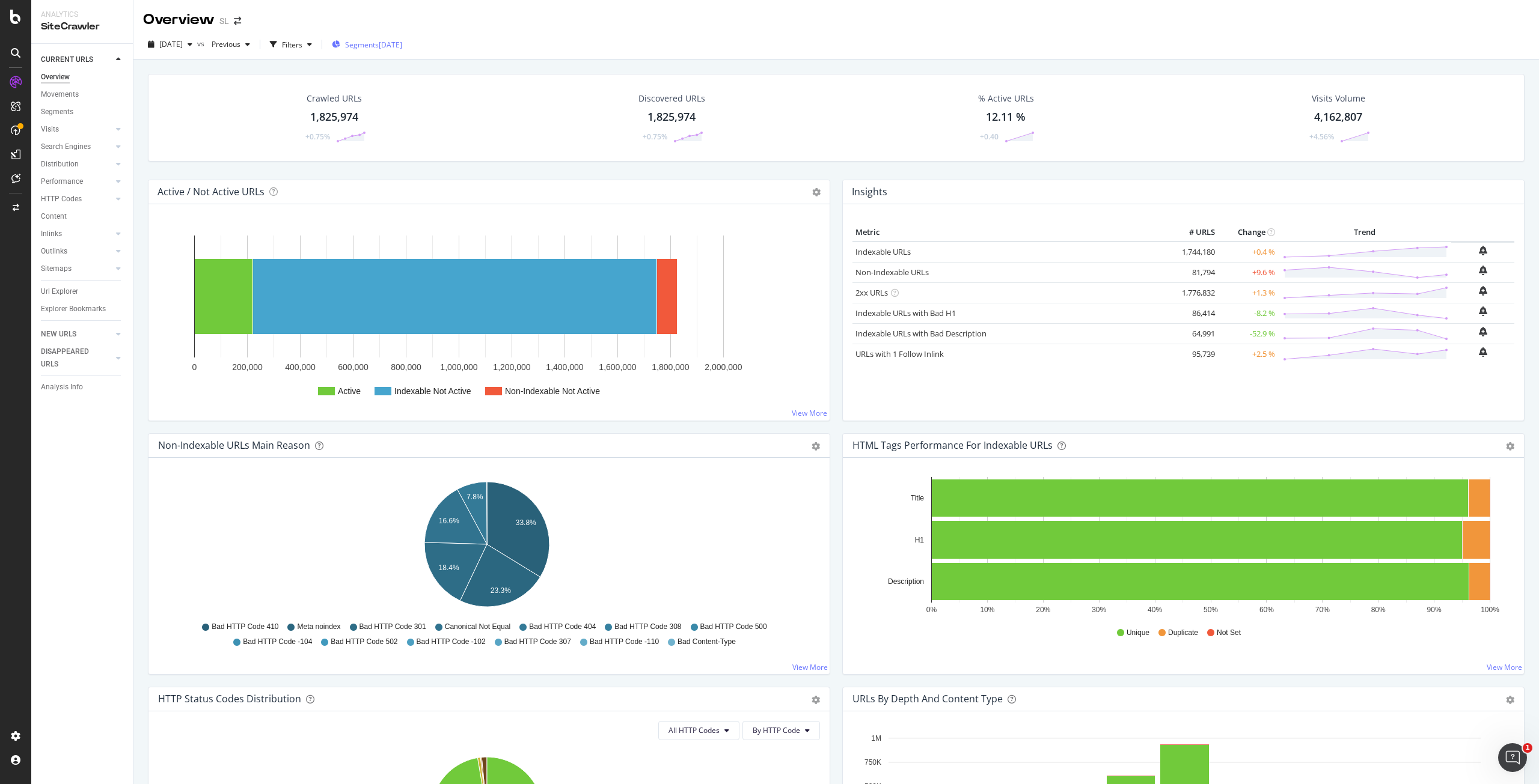
click at [402, 44] on div "Segments 2025-09-24" at bounding box center [367, 45] width 70 height 10
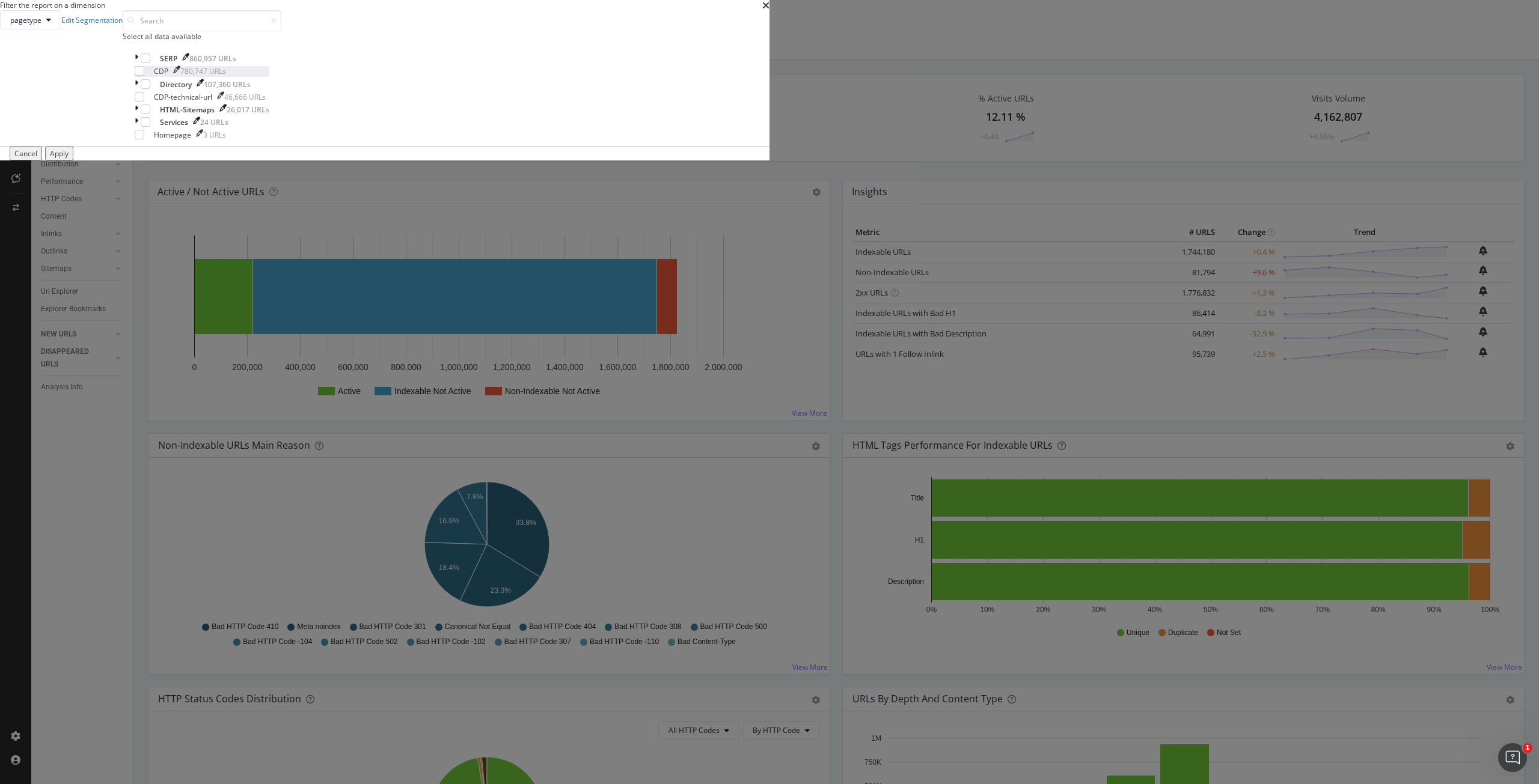
click at [269, 76] on div "CDP 780,747 URLs" at bounding box center [202, 71] width 135 height 10
click at [68, 159] on div "Apply" at bounding box center [59, 154] width 18 height 10
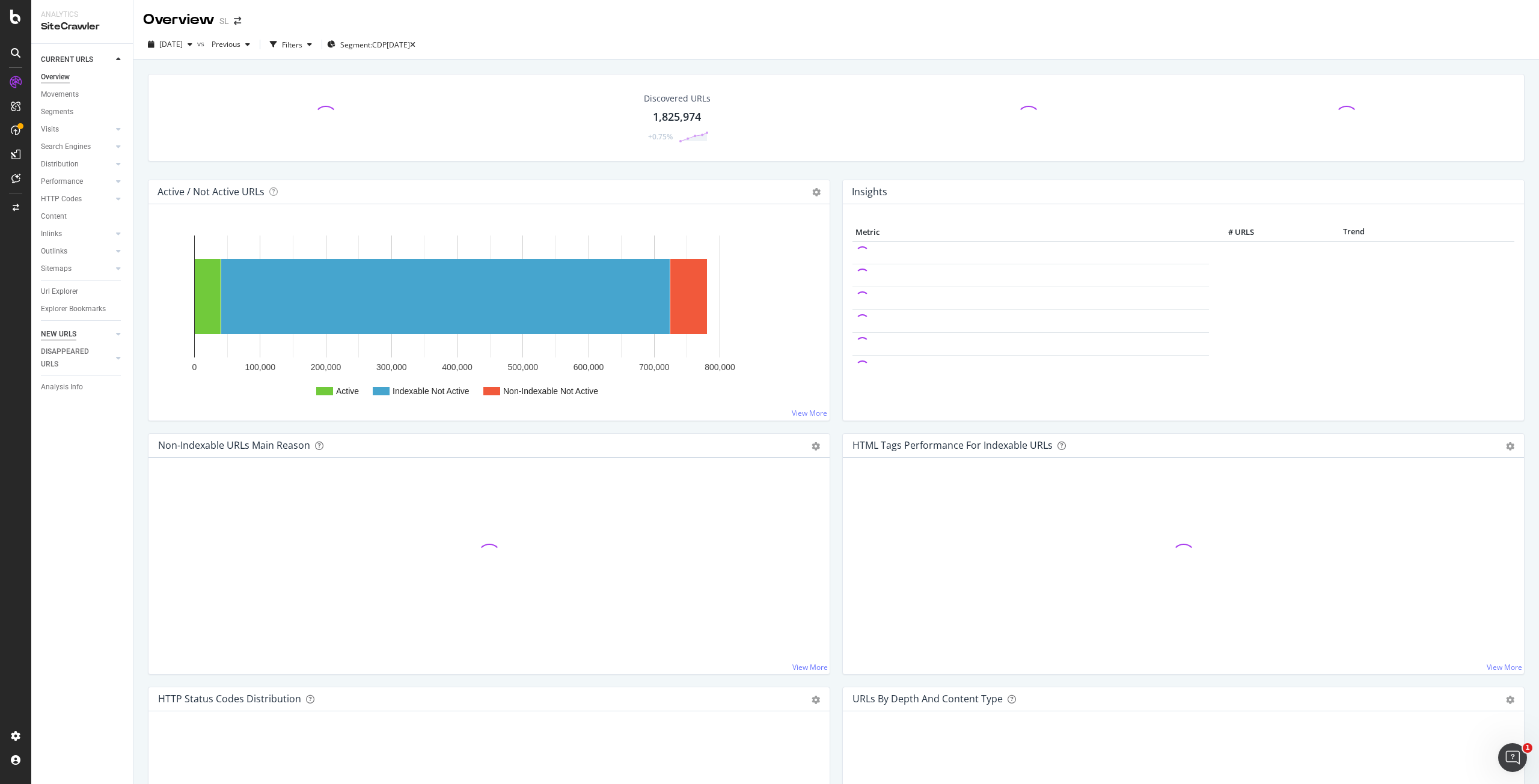
click at [54, 331] on div "NEW URLS" at bounding box center [59, 334] width 35 height 13
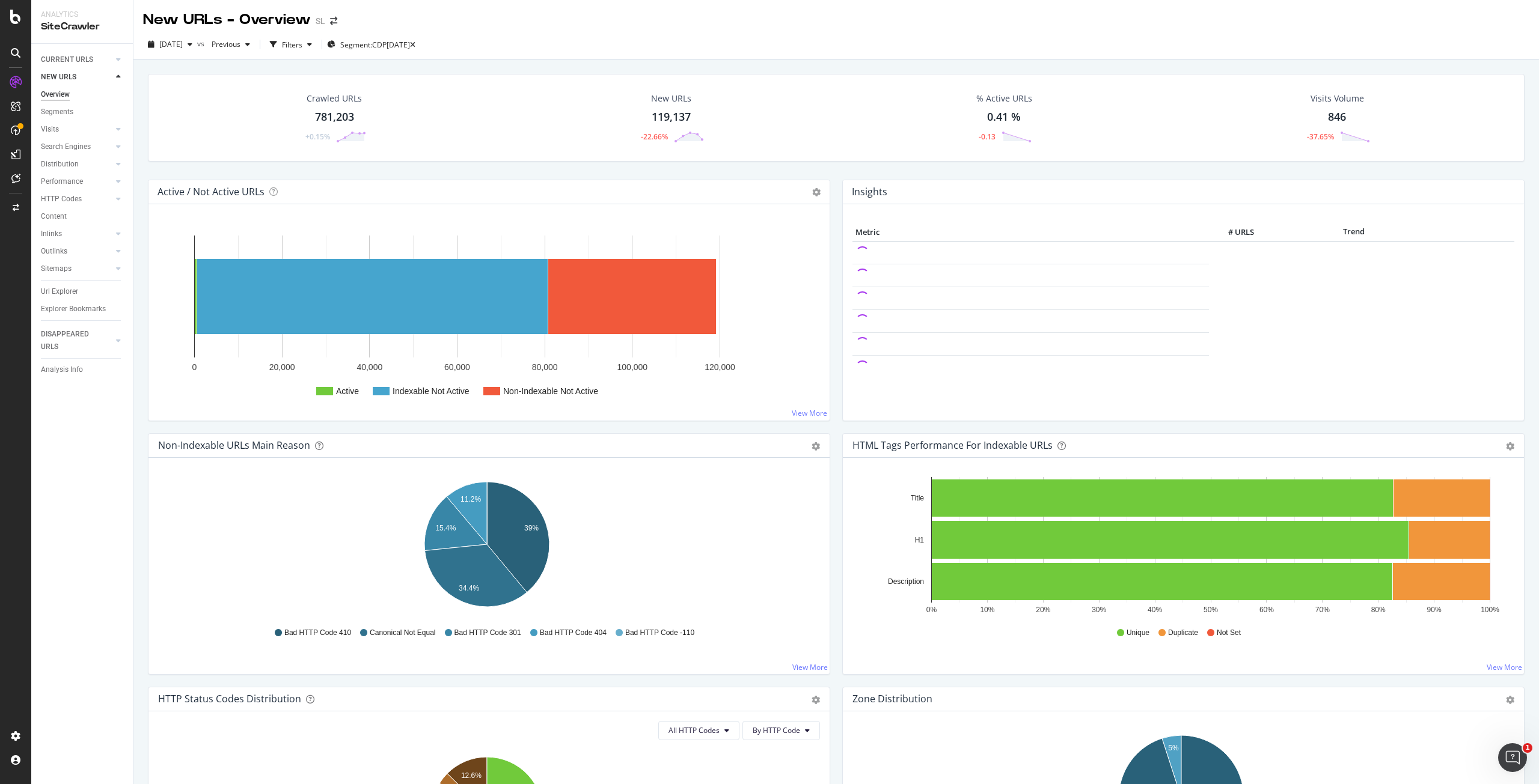
drag, startPoint x: 58, startPoint y: 294, endPoint x: 324, endPoint y: 347, distance: 271.2
click at [58, 294] on div "Url Explorer" at bounding box center [59, 292] width 37 height 13
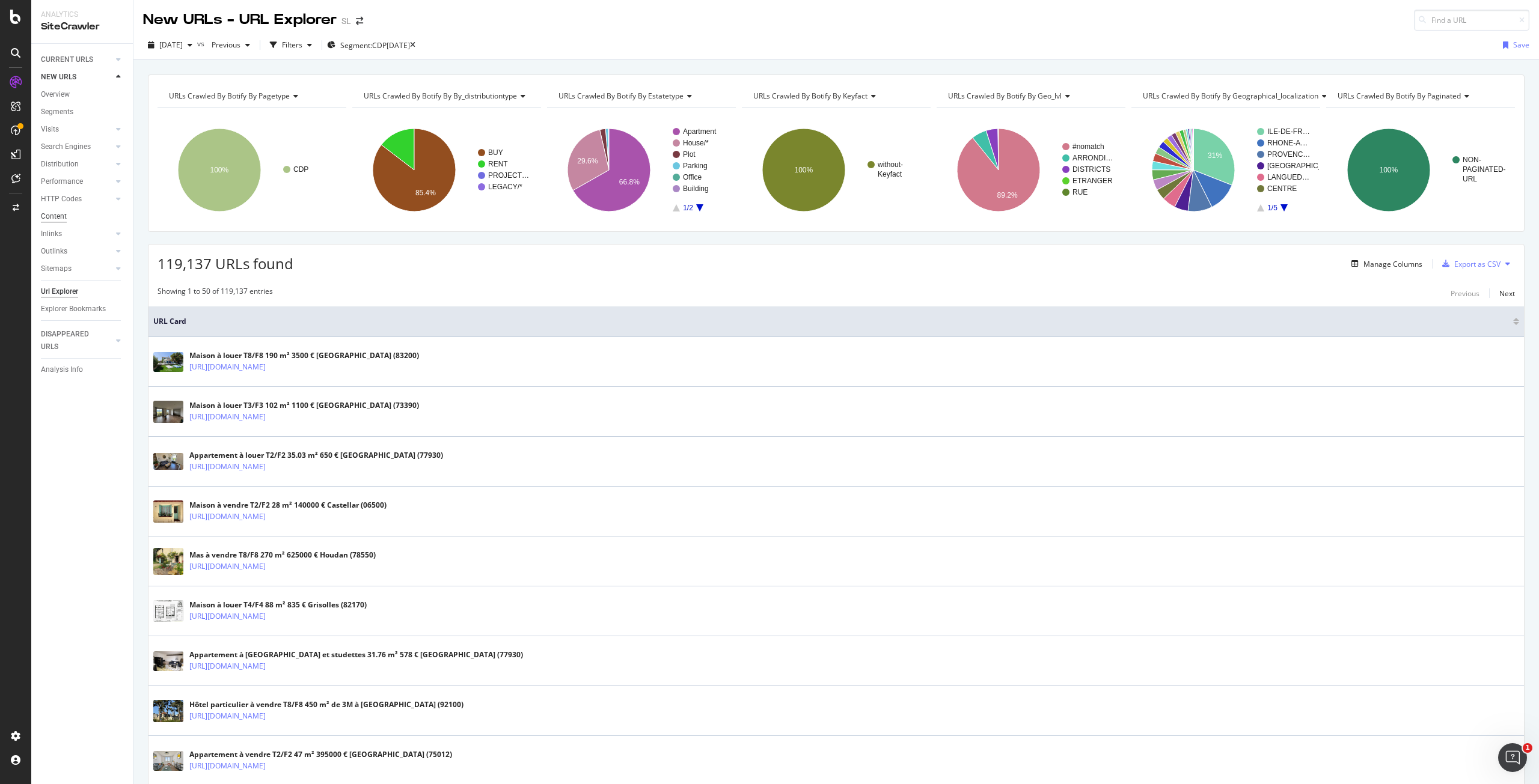
click at [59, 220] on div "Content" at bounding box center [54, 217] width 26 height 13
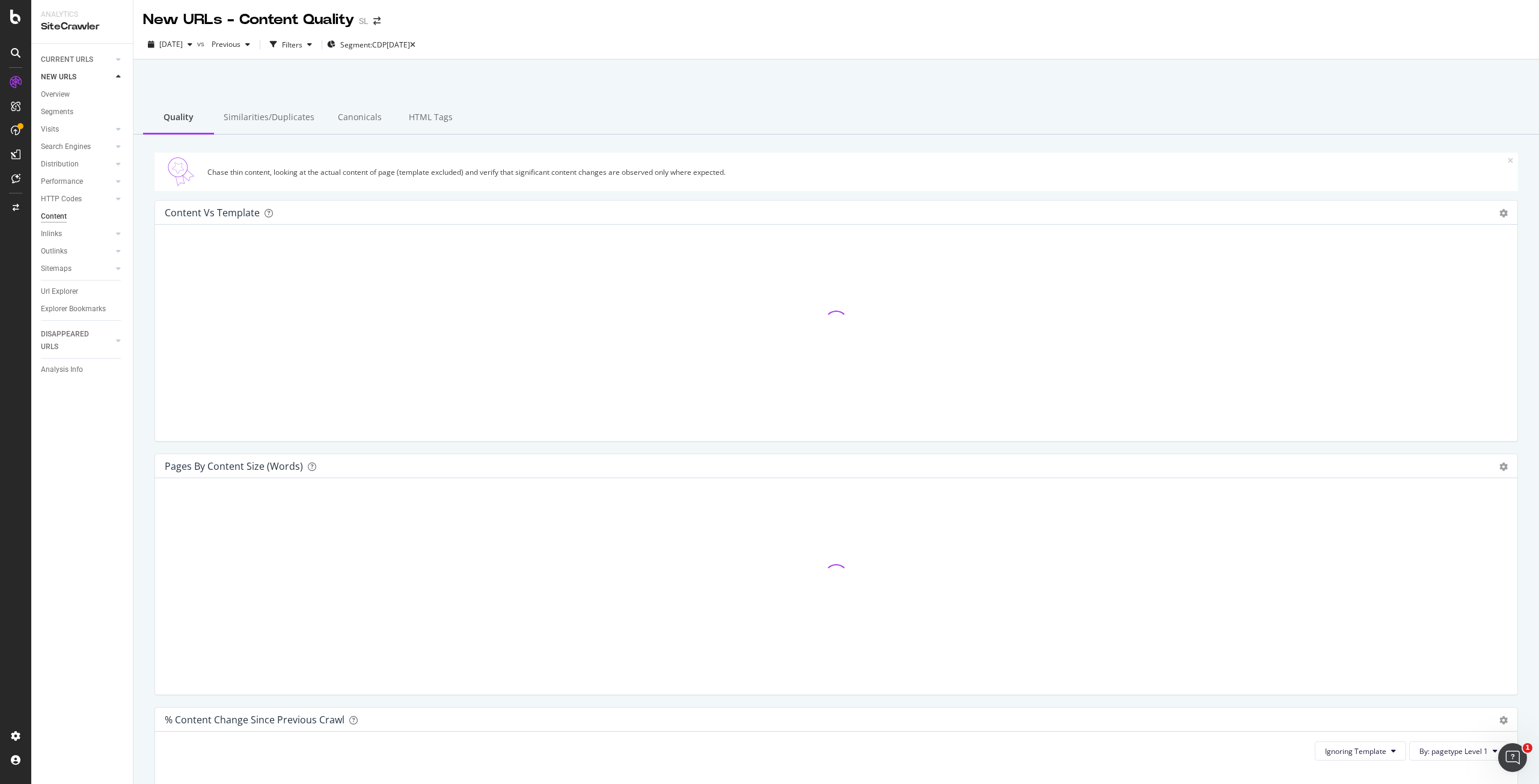
drag, startPoint x: 243, startPoint y: 118, endPoint x: 219, endPoint y: 212, distance: 97.0
click at [243, 118] on div "Similarities/Duplicates" at bounding box center [269, 118] width 110 height 33
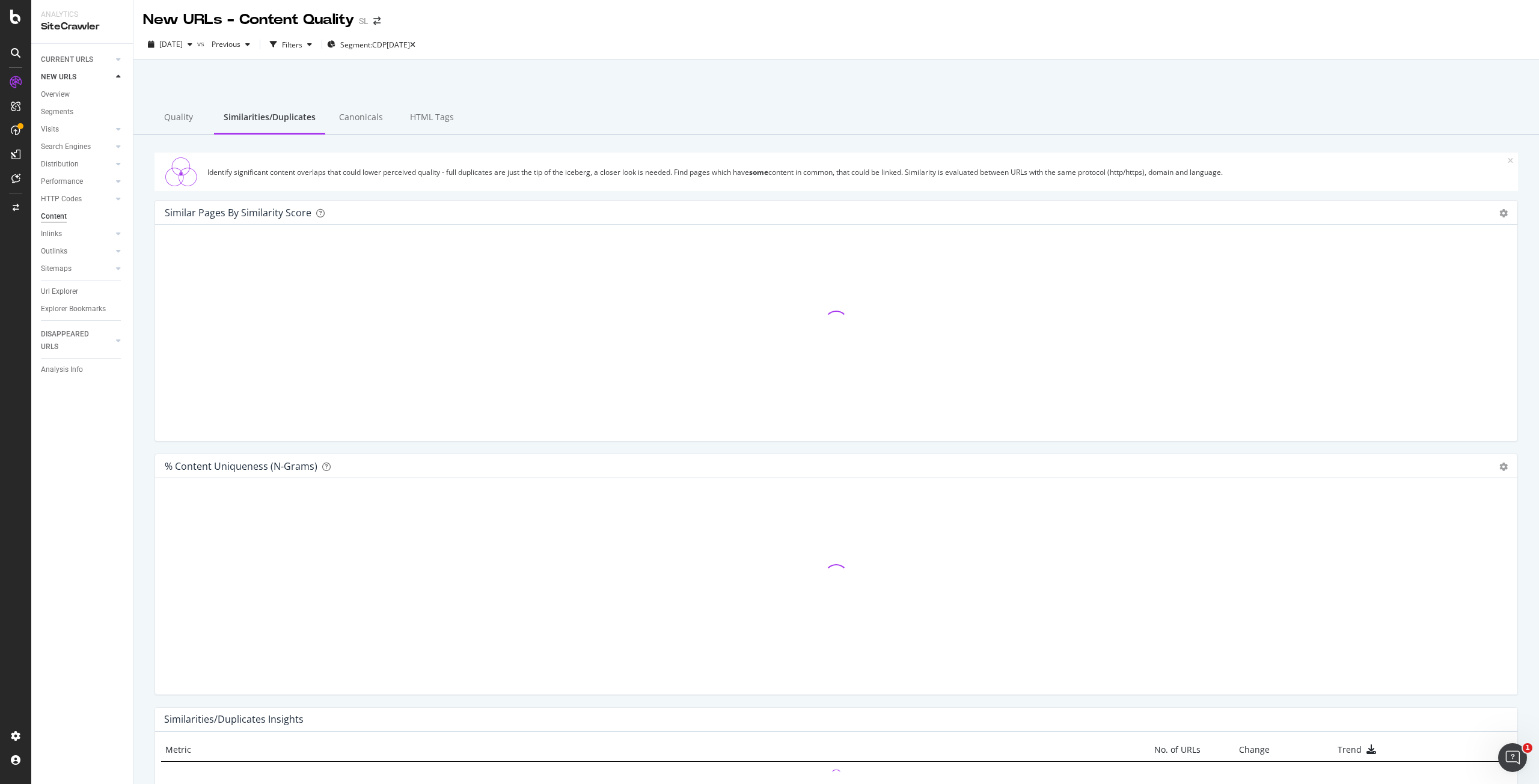
click at [146, 358] on div "Similar Pages by Similarity Score Pie Chart (by Percentage) Table Add to Custom…" at bounding box center [836, 327] width 1382 height 253
click at [612, 70] on div at bounding box center [836, 90] width 1377 height 51
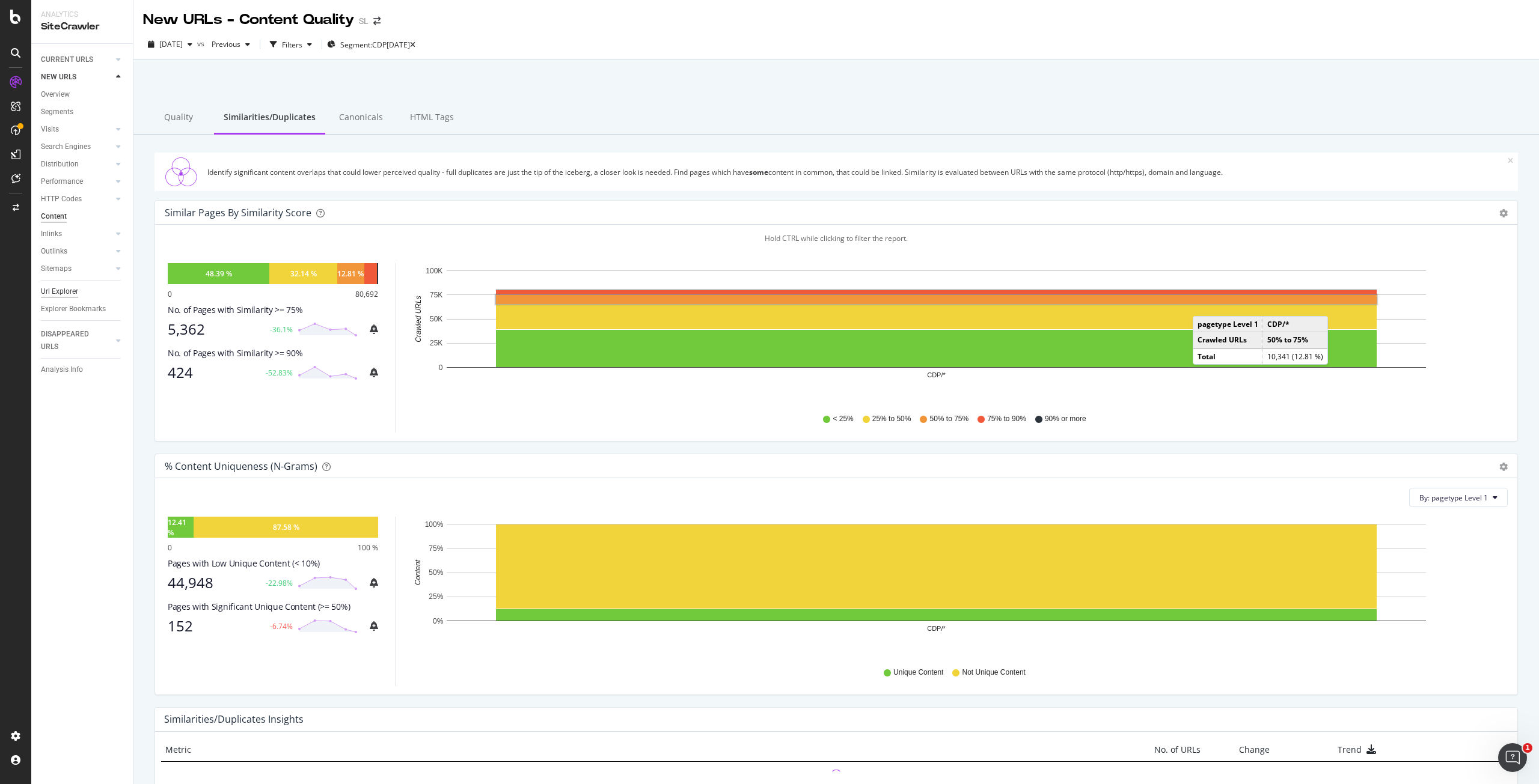
click at [59, 289] on div "Url Explorer" at bounding box center [59, 292] width 37 height 13
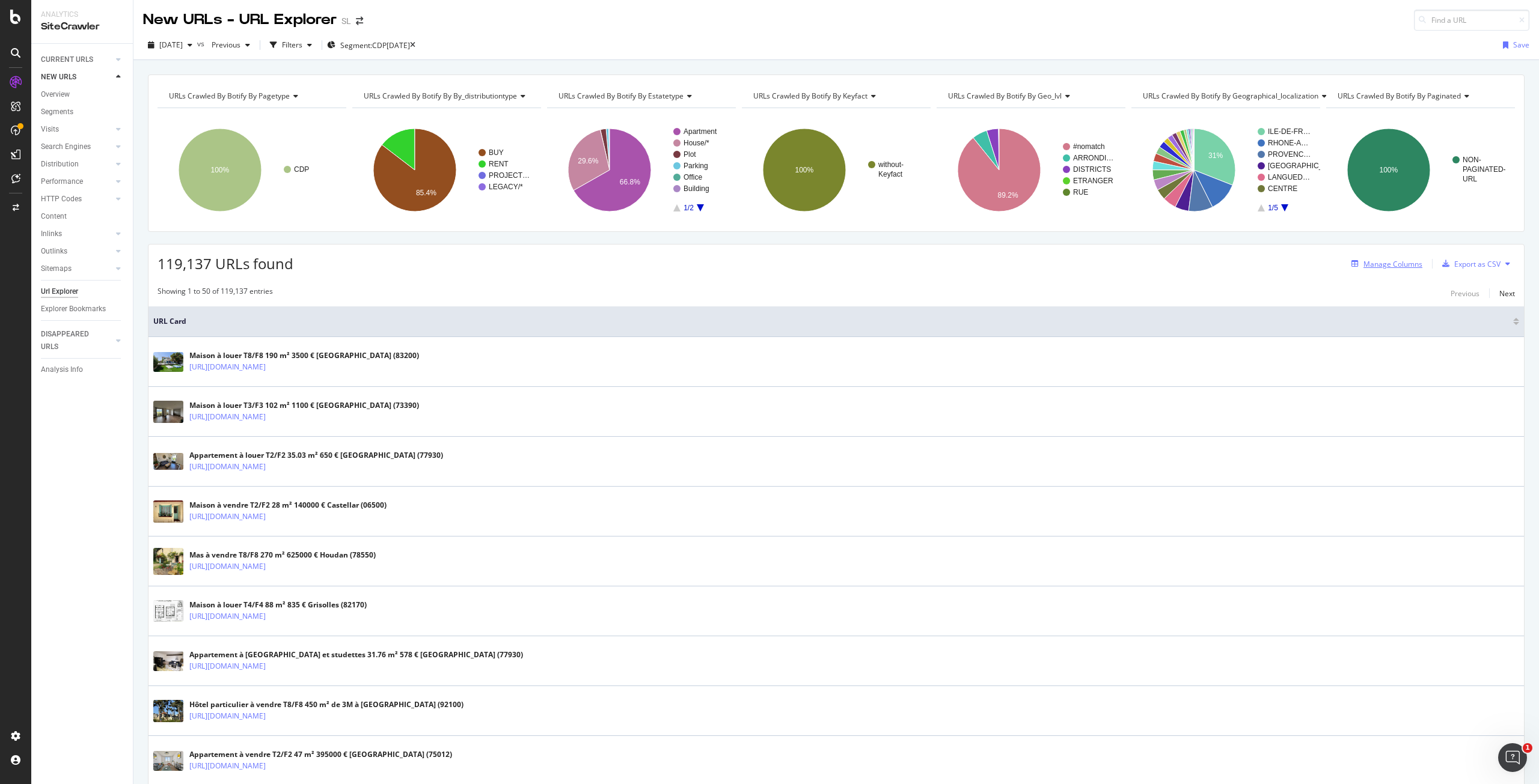
click at [1390, 267] on div "Manage Columns" at bounding box center [1393, 264] width 59 height 10
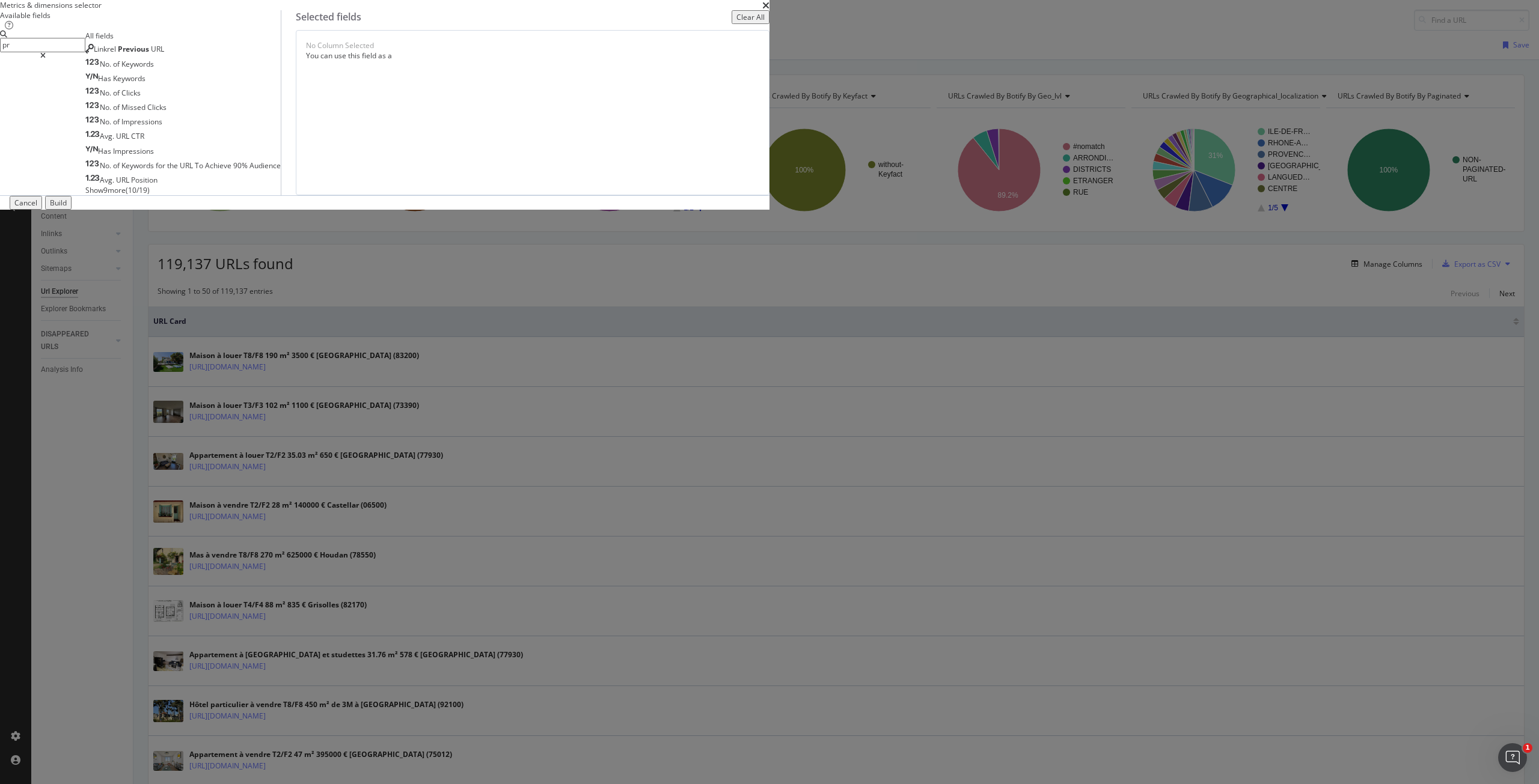
type input "p"
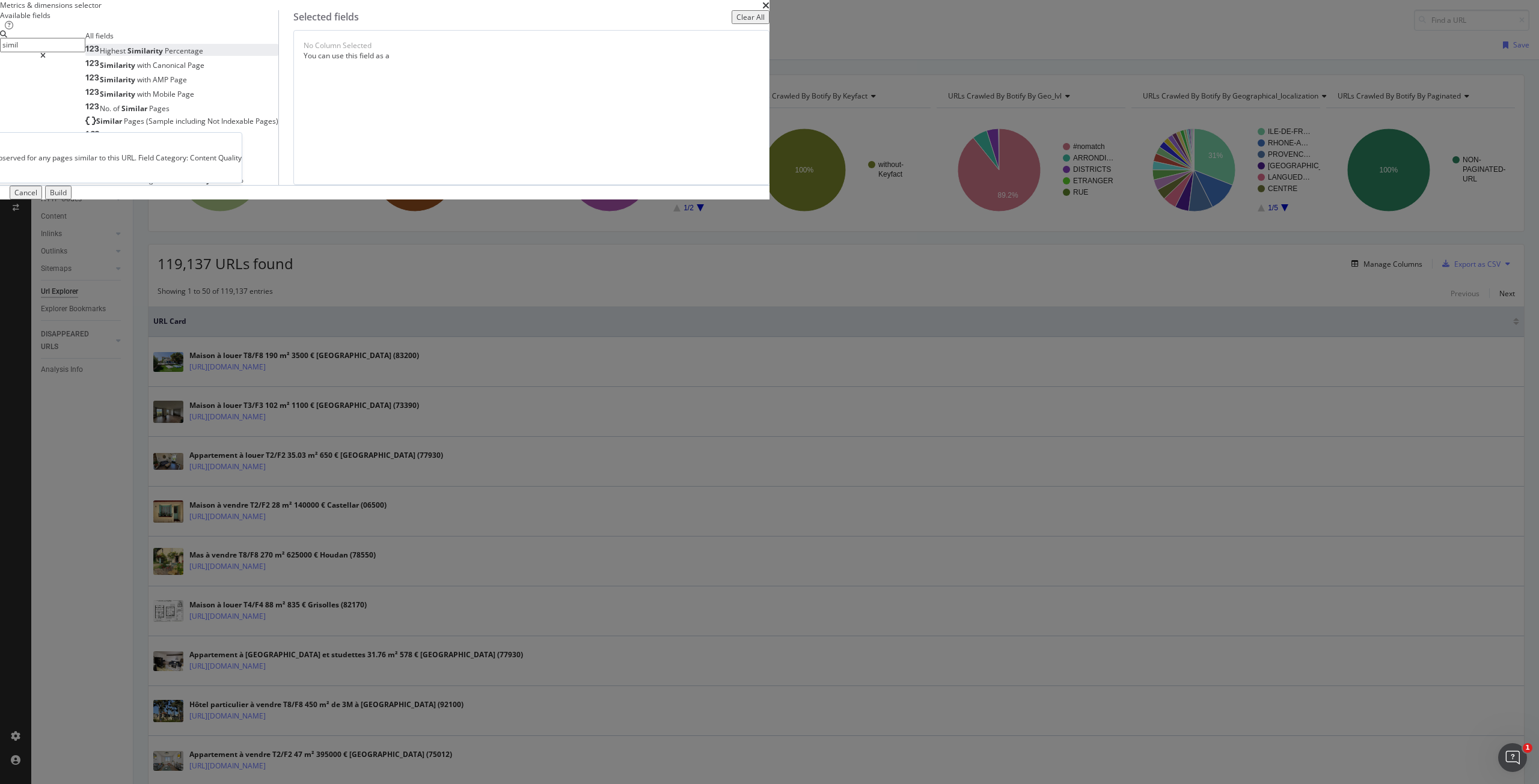
type input "simil"
click at [165, 56] on span "Similarity" at bounding box center [146, 51] width 37 height 10
click at [420, 52] on div "Highest Similarity Percentage" at bounding box center [370, 46] width 99 height 12
click at [307, 52] on div "modal" at bounding box center [305, 46] width 3 height 12
click at [420, 52] on div "Highest Similarity Percentage" at bounding box center [370, 46] width 99 height 12
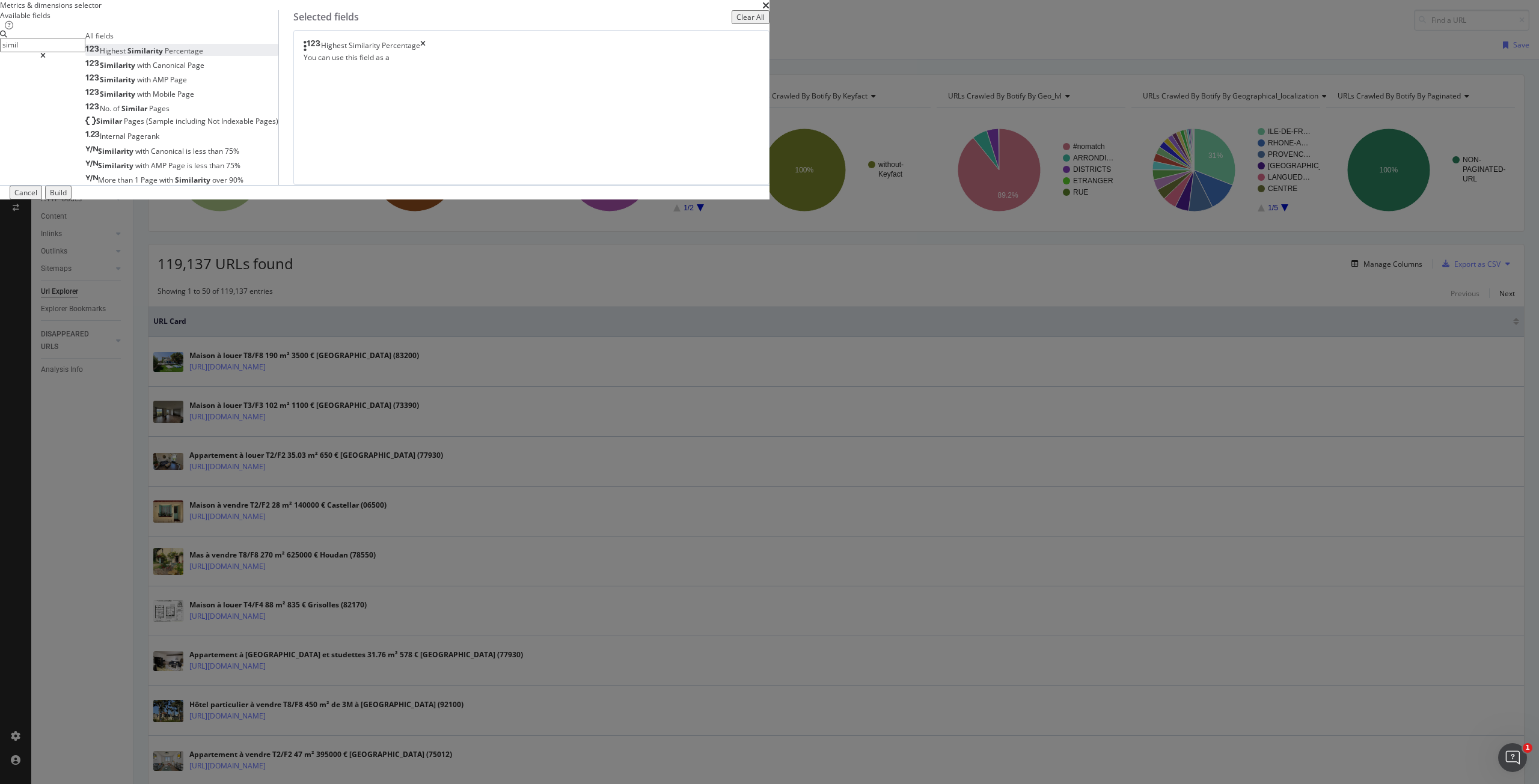
click at [67, 198] on div "Build" at bounding box center [58, 193] width 17 height 10
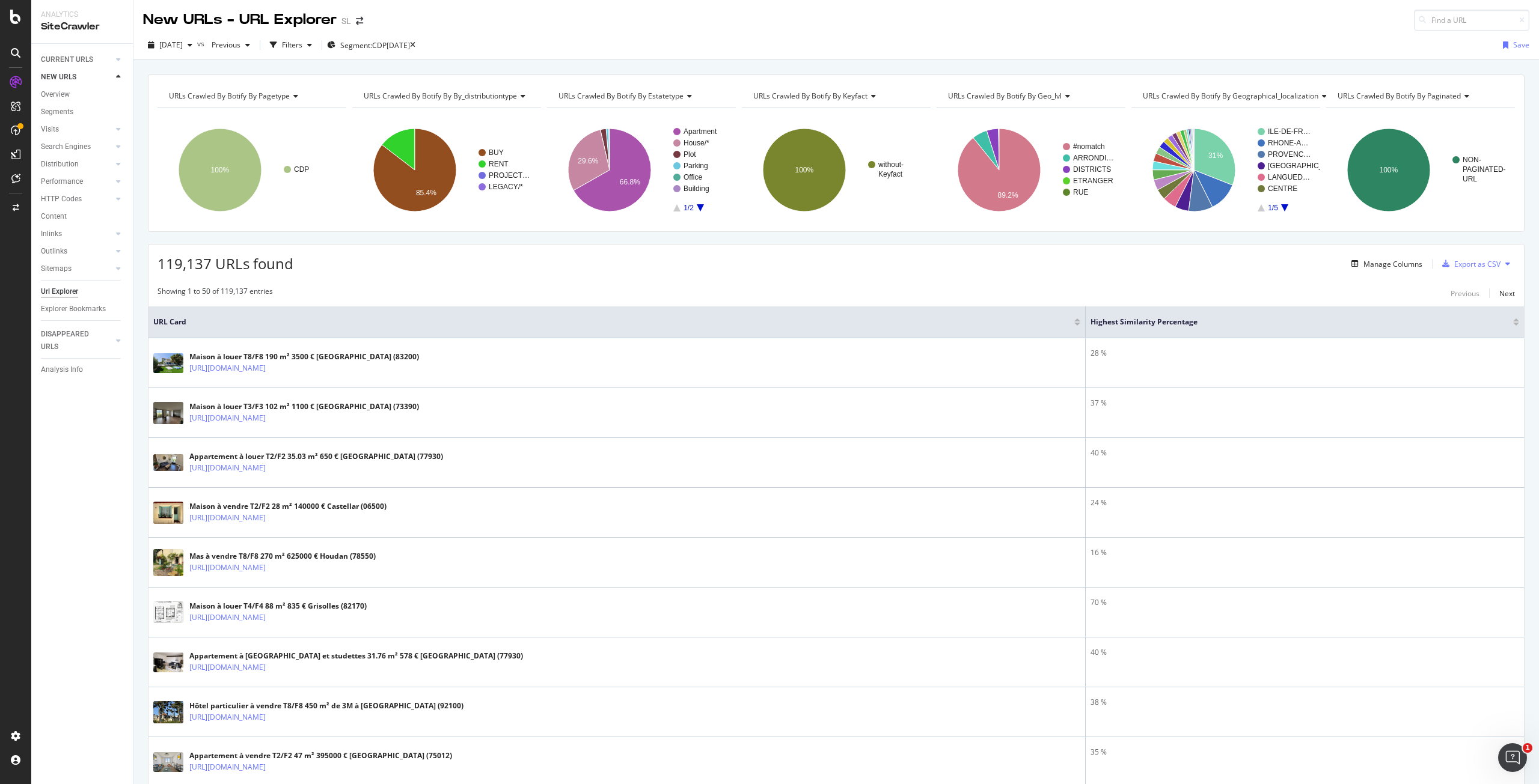
drag, startPoint x: 65, startPoint y: 62, endPoint x: 59, endPoint y: 78, distance: 17.1
click at [66, 62] on div "CURRENT URLS" at bounding box center [67, 60] width 52 height 13
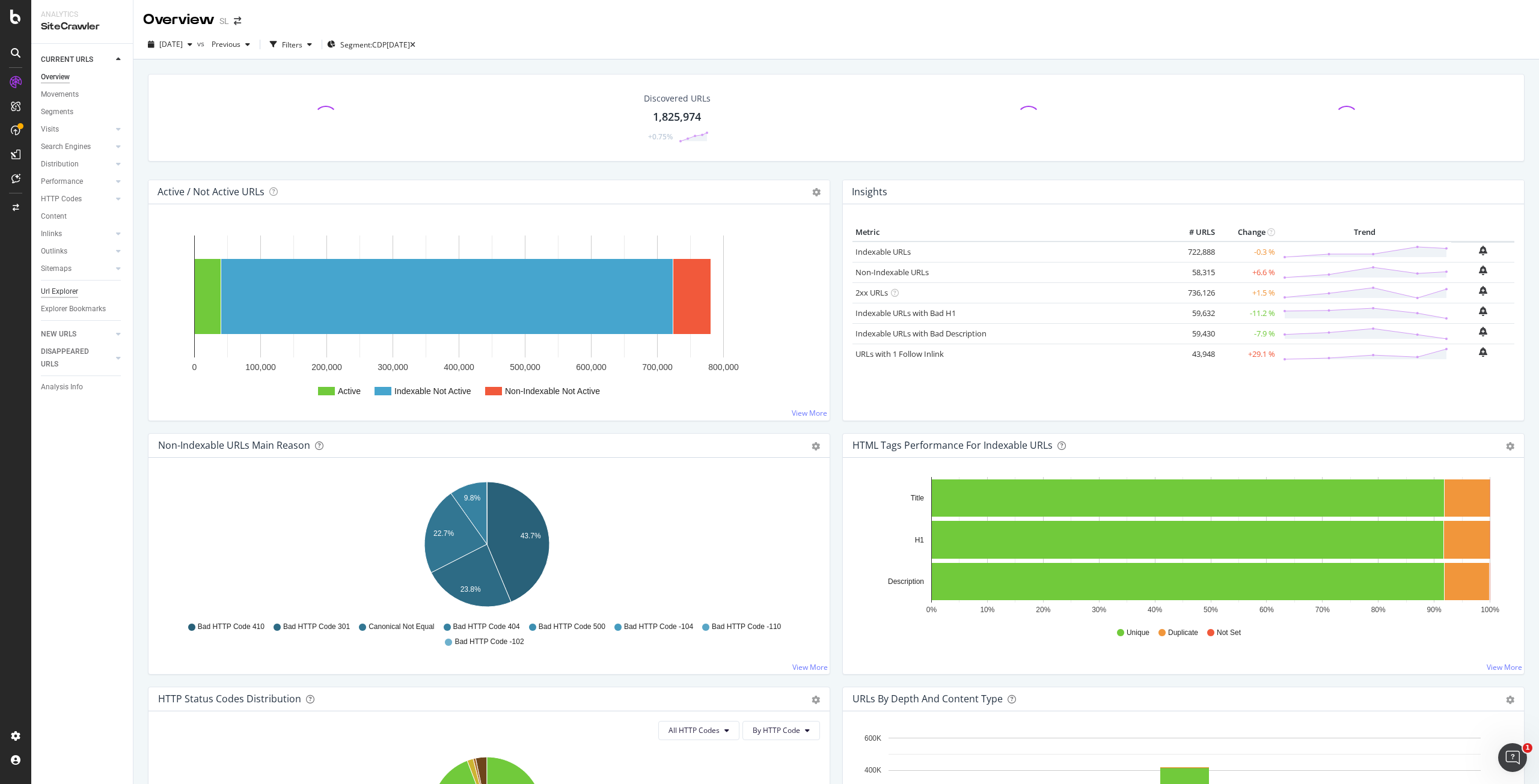
click at [75, 293] on div "Url Explorer" at bounding box center [59, 292] width 37 height 13
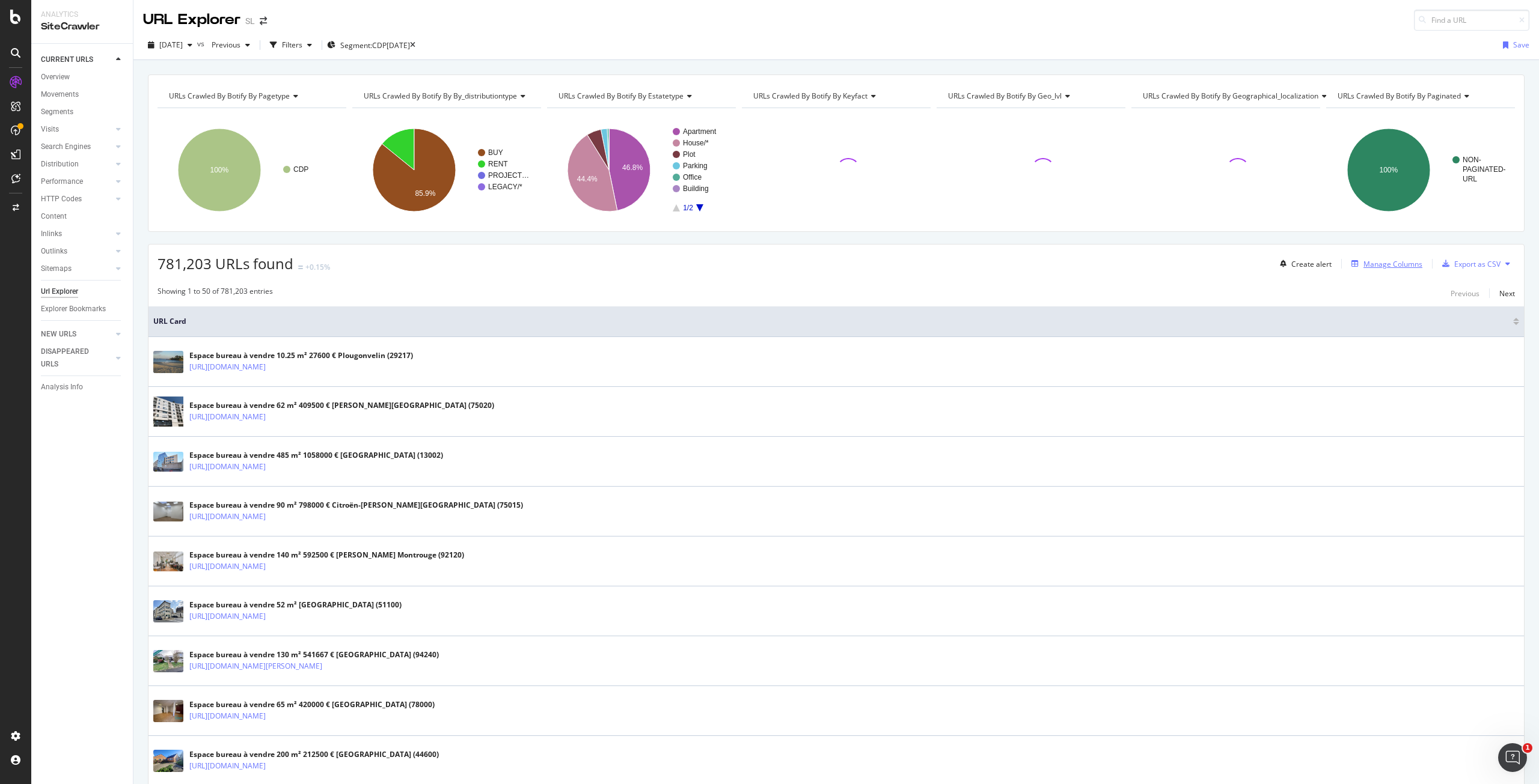
click at [1367, 265] on div "Manage Columns" at bounding box center [1393, 264] width 59 height 10
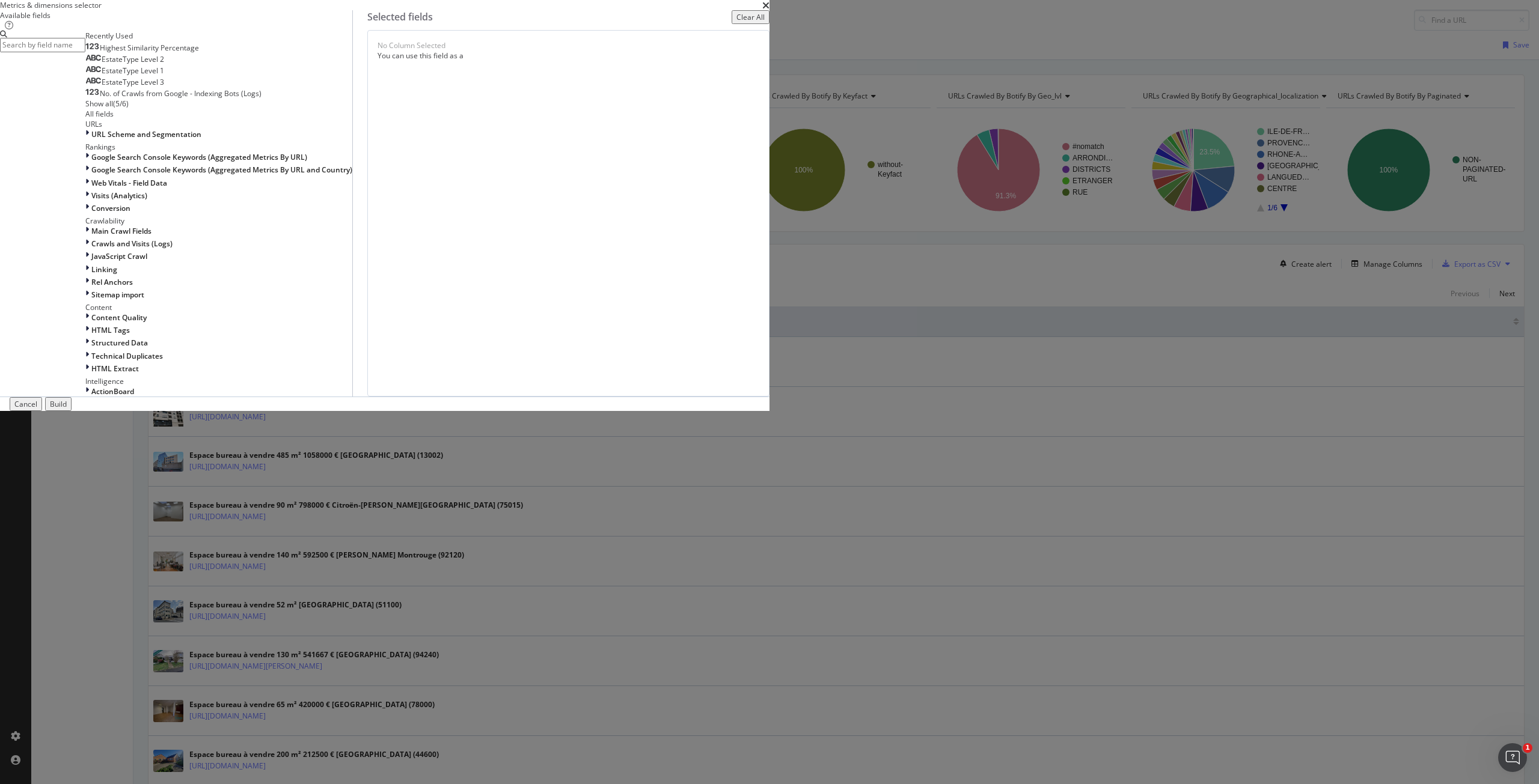
click at [85, 52] on input "modal" at bounding box center [42, 45] width 85 height 14
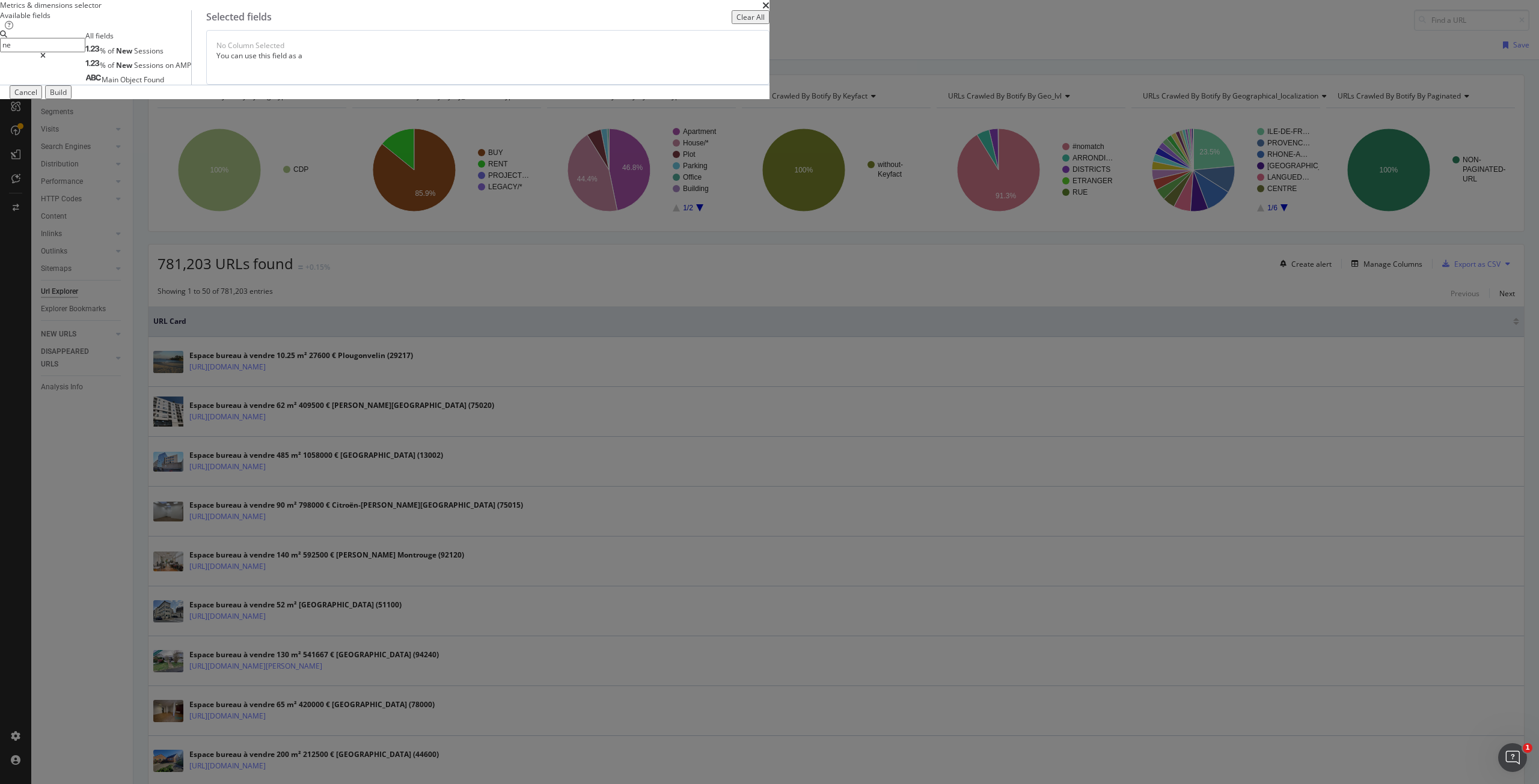
type input "n"
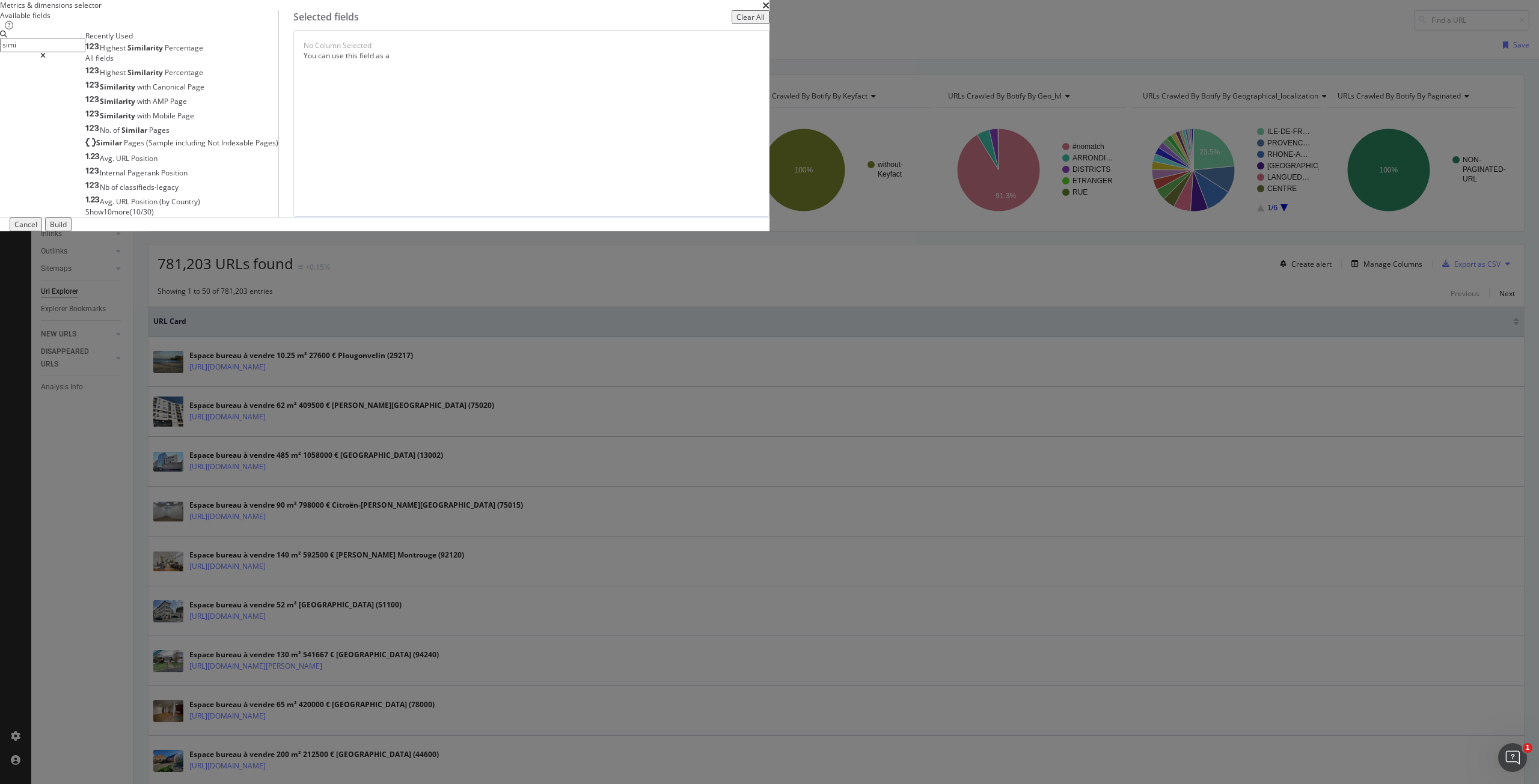
type input "simi"
click at [130, 217] on span "Show 10 more" at bounding box center [107, 212] width 44 height 10
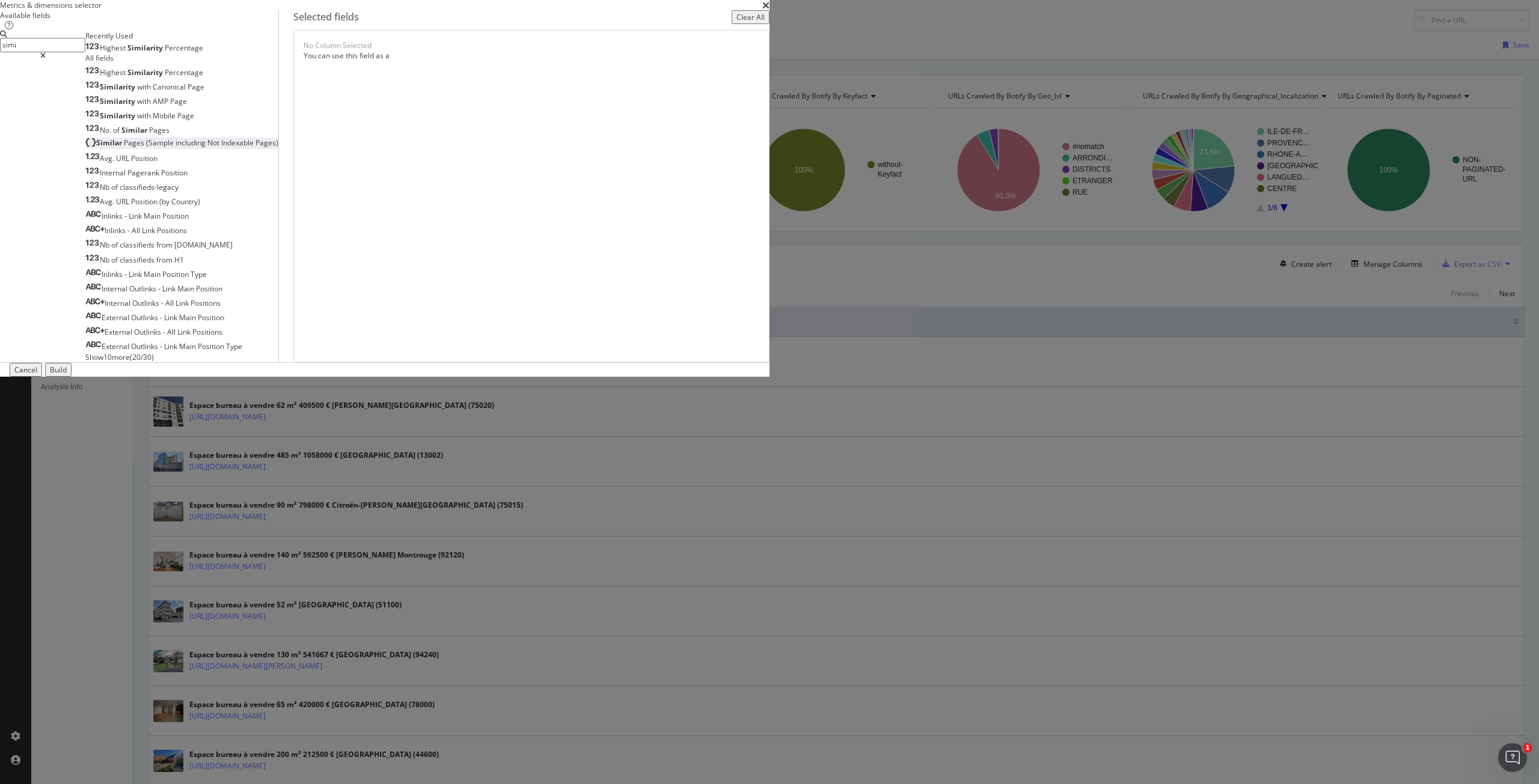
click at [278, 148] on div "Similar Pages (Sample including Not Indexable Pages)" at bounding box center [181, 143] width 193 height 10
click at [566, 53] on span "On Current Crawl" at bounding box center [537, 48] width 58 height 10
click at [844, 332] on span "On Compared Crawl" at bounding box center [842, 329] width 68 height 11
click at [71, 377] on button "Build" at bounding box center [58, 370] width 27 height 14
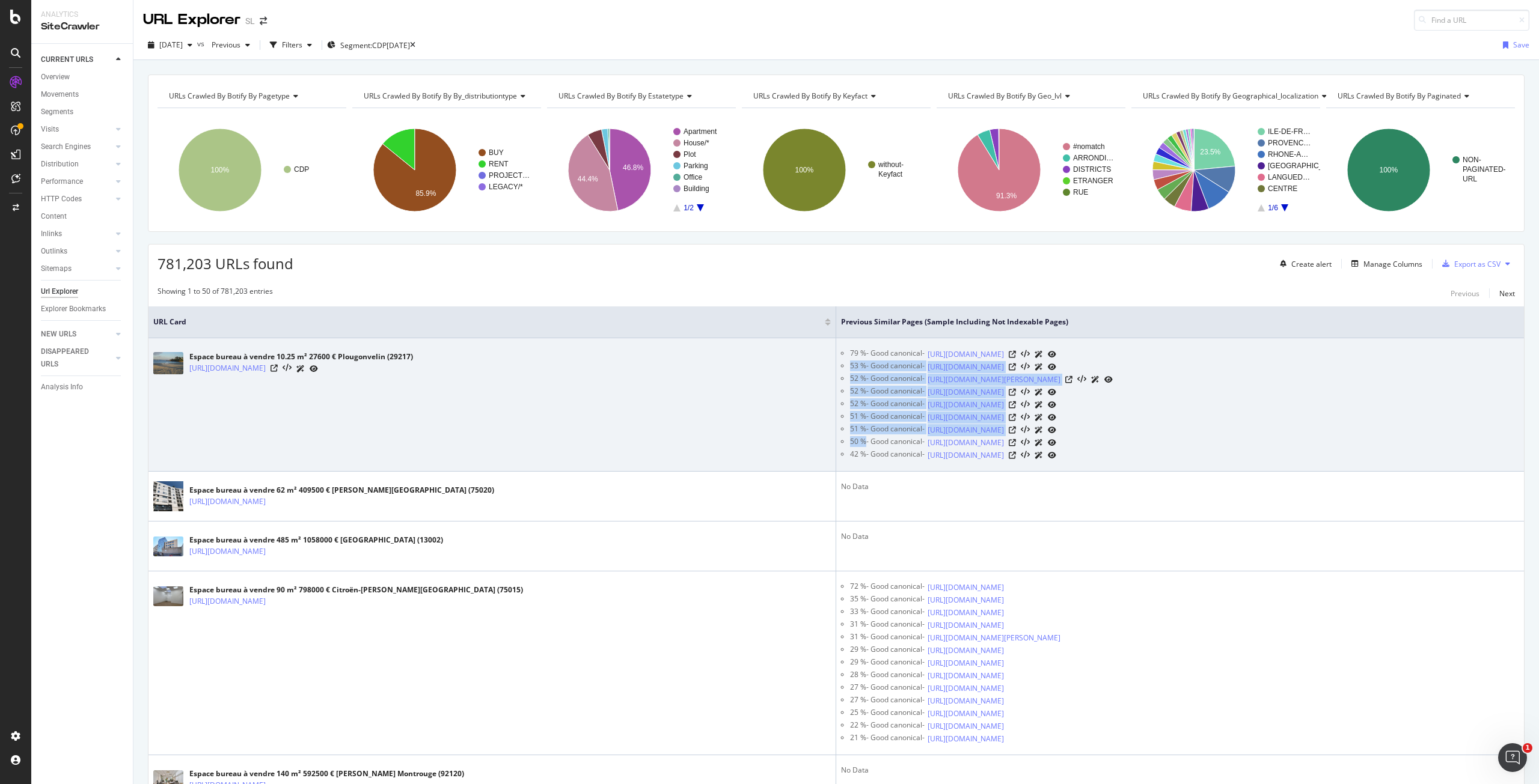
drag, startPoint x: 846, startPoint y: 366, endPoint x: 860, endPoint y: 449, distance: 84.2
click at [860, 449] on ul "79 % - Good canonical - https://www.seloger.com/249238665/detail.htm 53 % - Goo…" at bounding box center [1180, 405] width 678 height 114
click at [856, 454] on div "42 % - Good canonical -" at bounding box center [887, 455] width 75 height 13
click at [278, 368] on icon at bounding box center [274, 368] width 7 height 7
click at [1016, 354] on icon at bounding box center [1012, 354] width 7 height 7
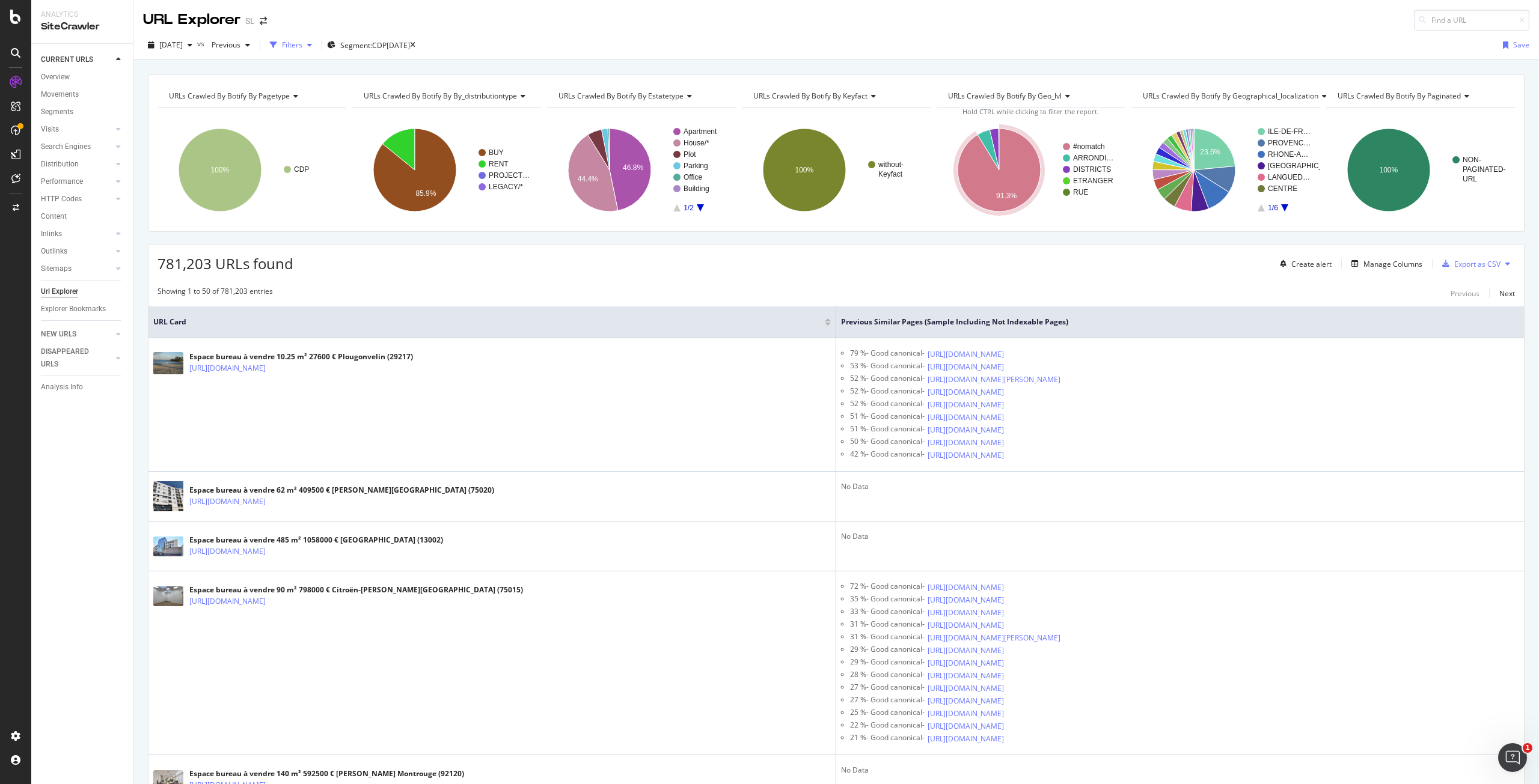
click at [303, 42] on div "Filters" at bounding box center [292, 45] width 20 height 10
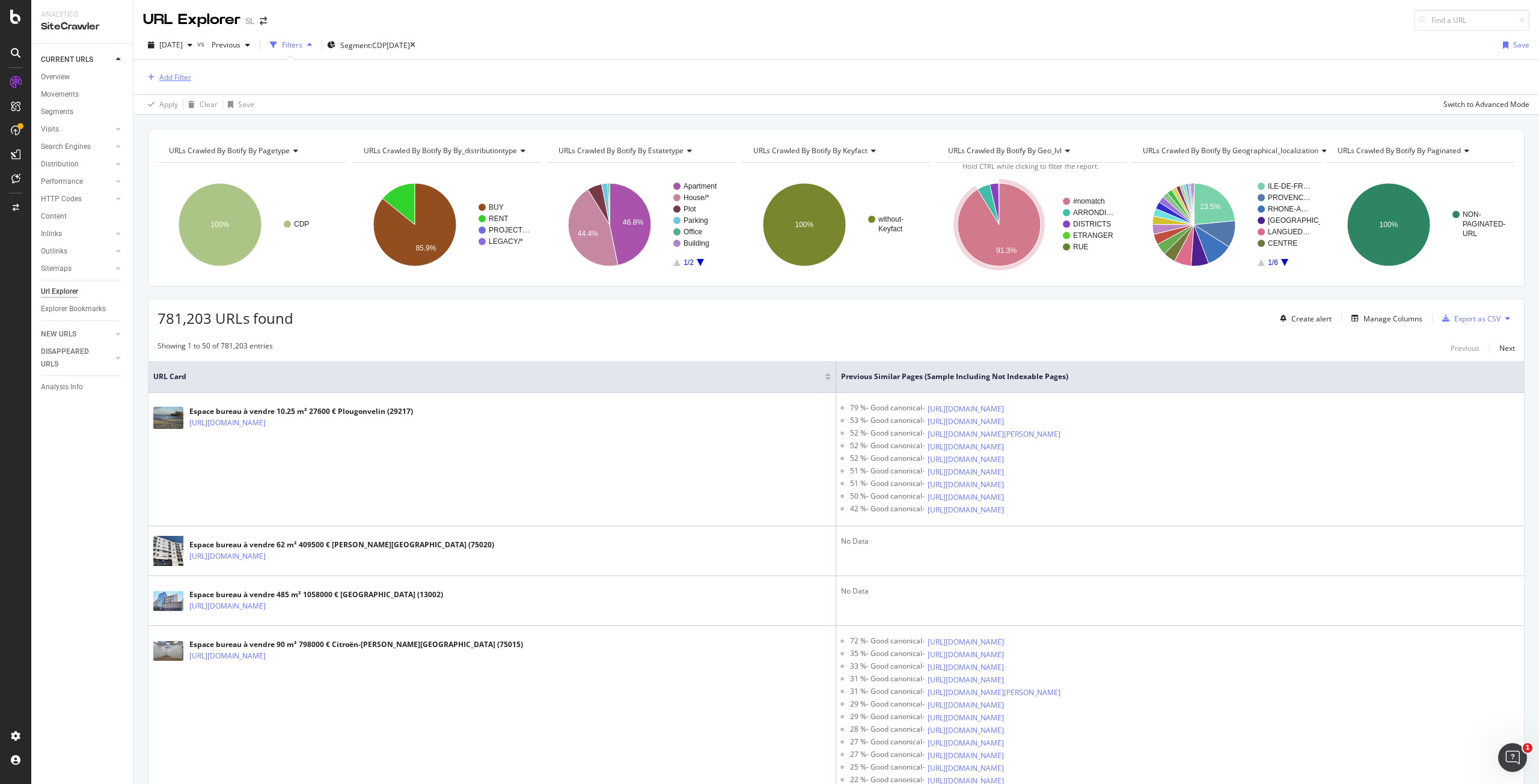
click at [178, 80] on div "Add Filter" at bounding box center [175, 77] width 32 height 10
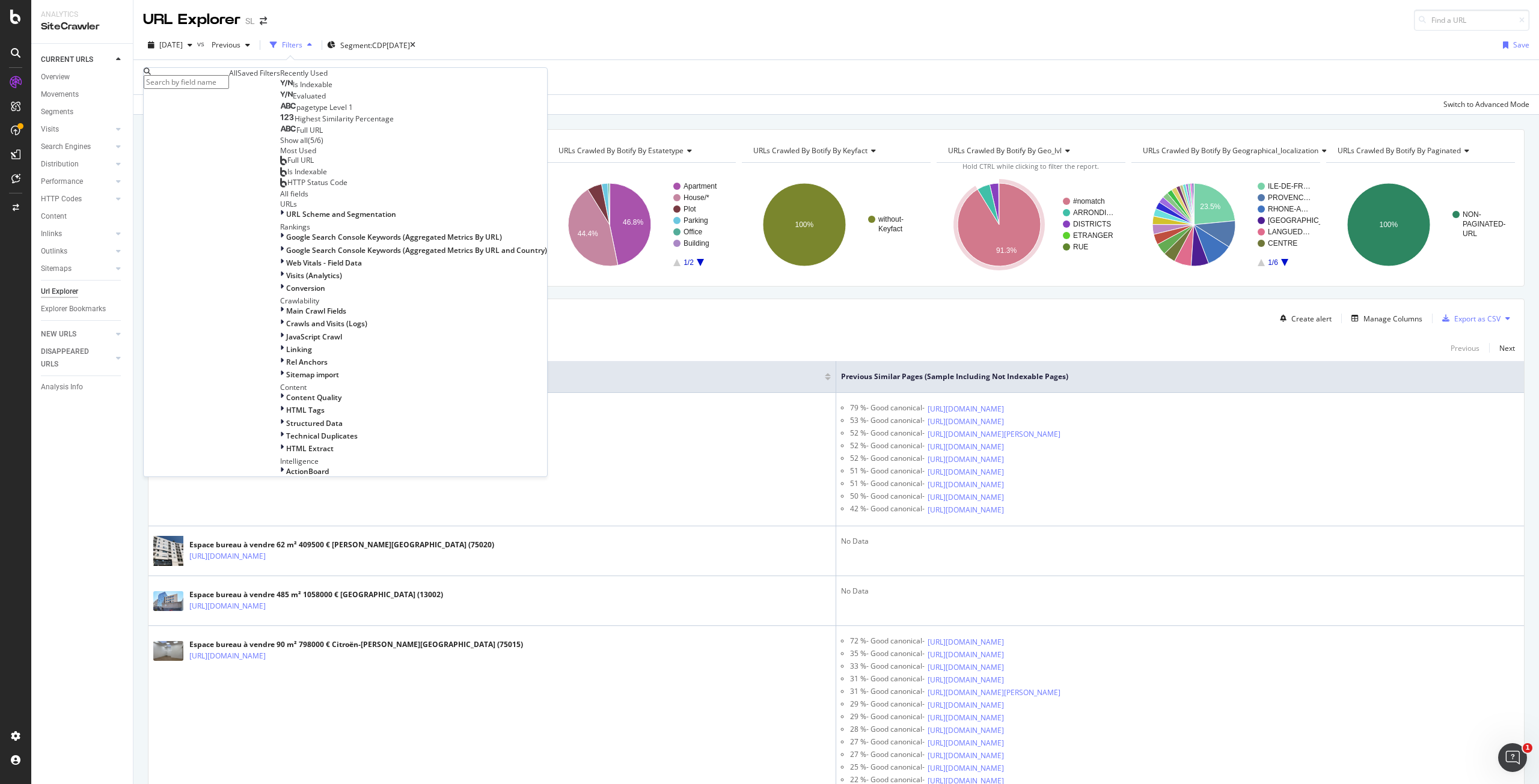
click at [221, 80] on input "text" at bounding box center [186, 82] width 85 height 14
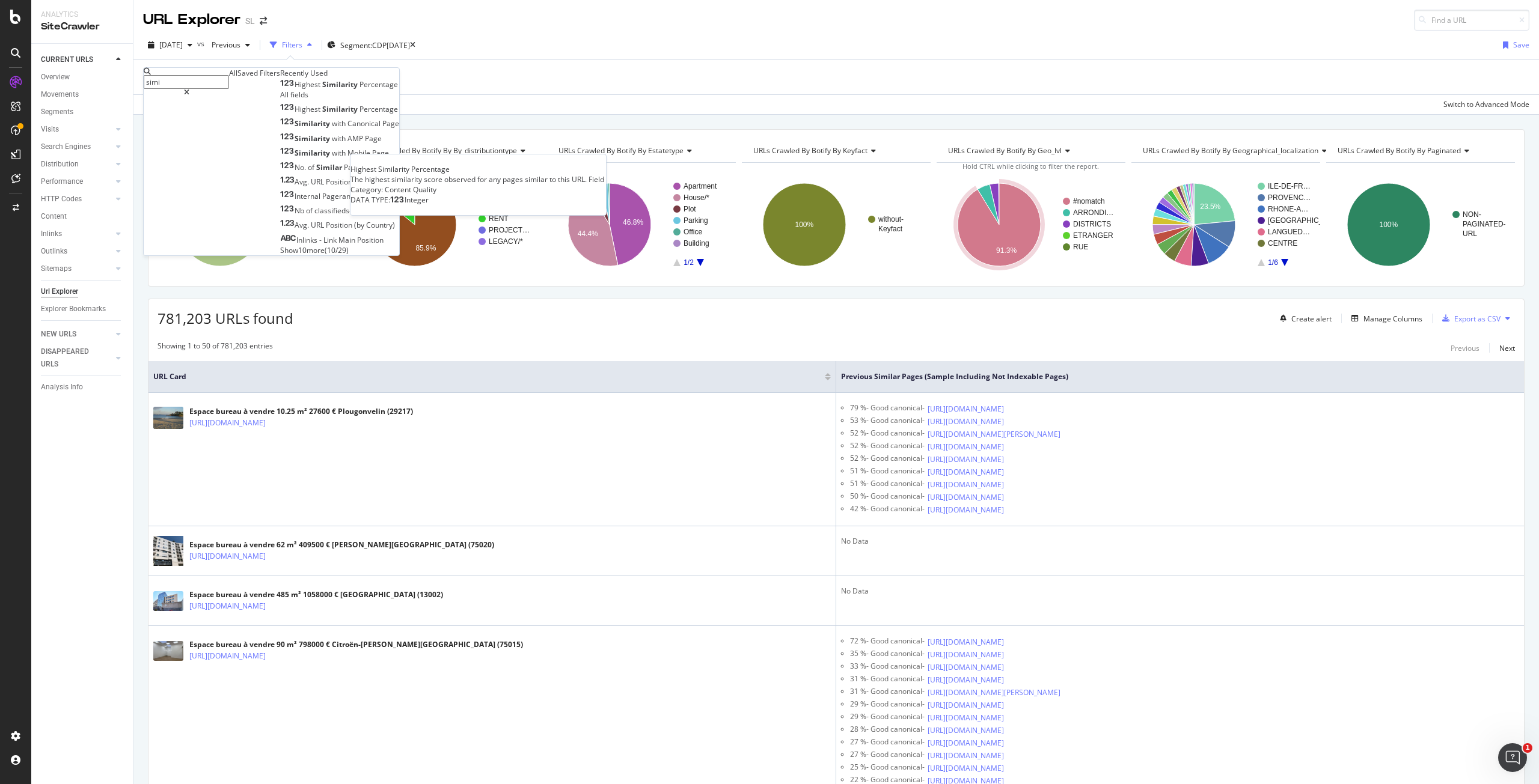
type input "simi"
drag, startPoint x: 254, startPoint y: 163, endPoint x: 312, endPoint y: 169, distance: 58.3
click at [360, 90] on span "Percentage" at bounding box center [379, 85] width 39 height 10
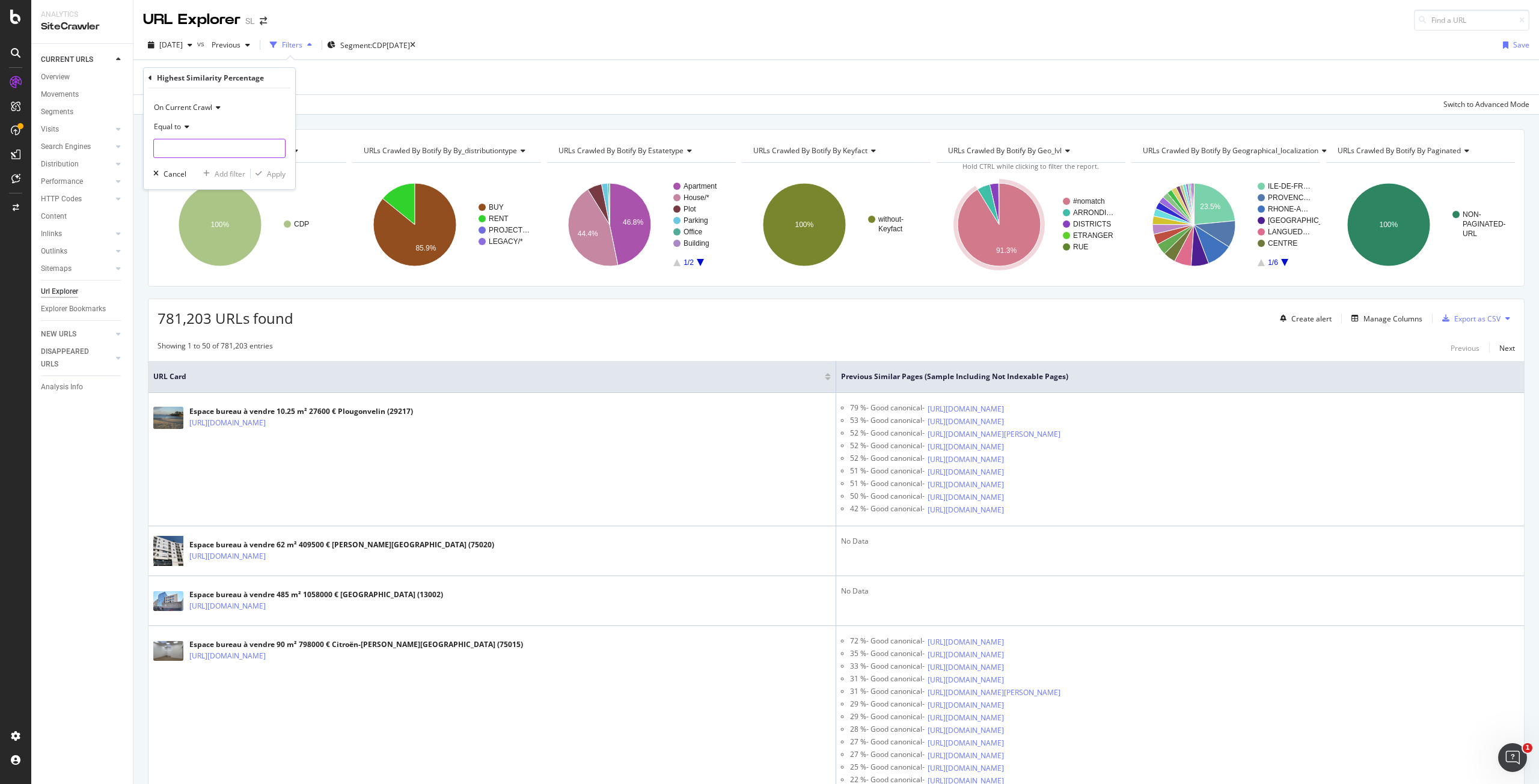
click at [178, 150] on input "number" at bounding box center [219, 148] width 132 height 19
click at [172, 124] on span "Equal to" at bounding box center [167, 126] width 27 height 10
click at [181, 229] on span "Greater than or equal to" at bounding box center [200, 230] width 81 height 10
click at [184, 145] on input "number" at bounding box center [219, 148] width 132 height 19
type input "75"
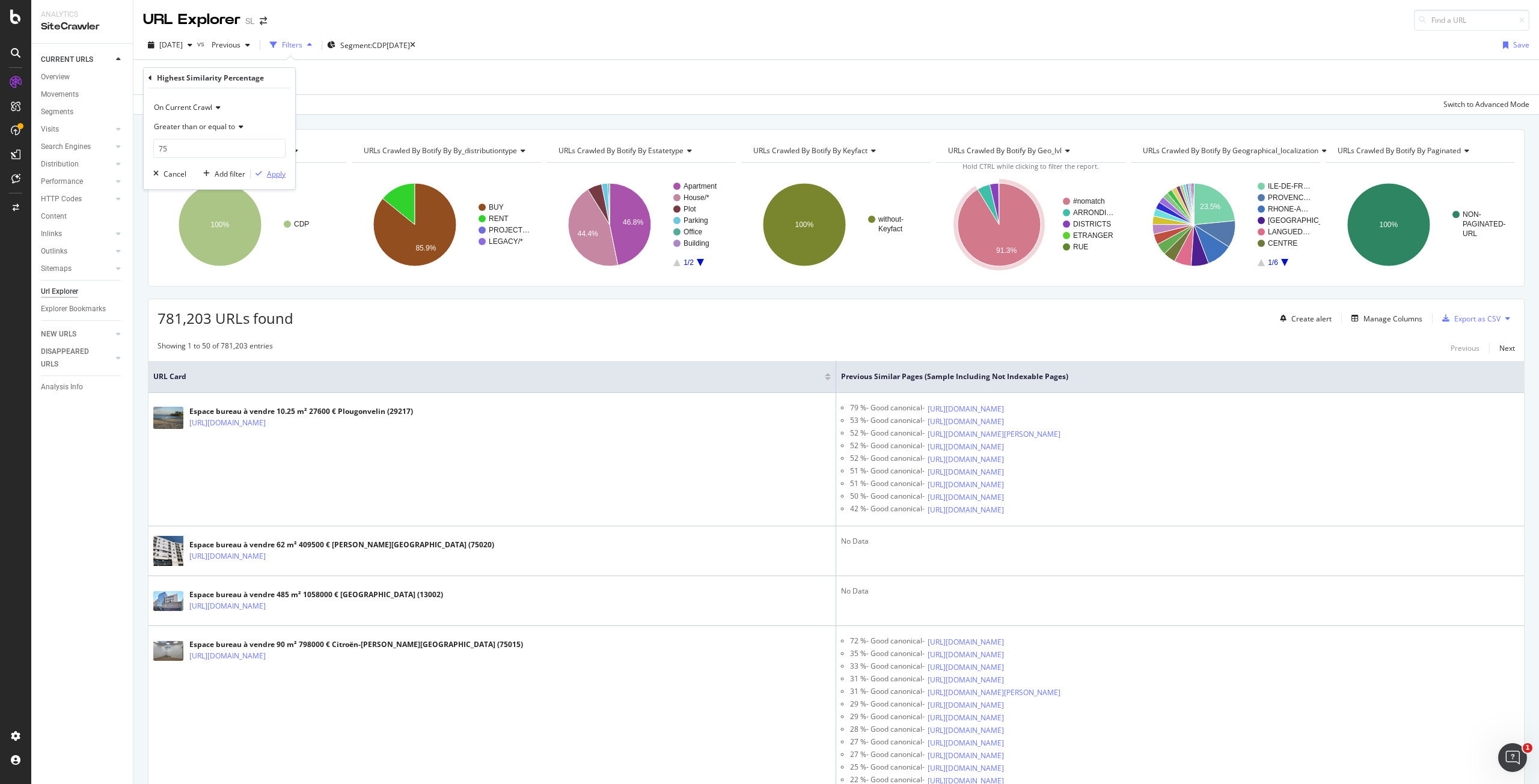
click at [272, 175] on div "Apply" at bounding box center [276, 174] width 18 height 10
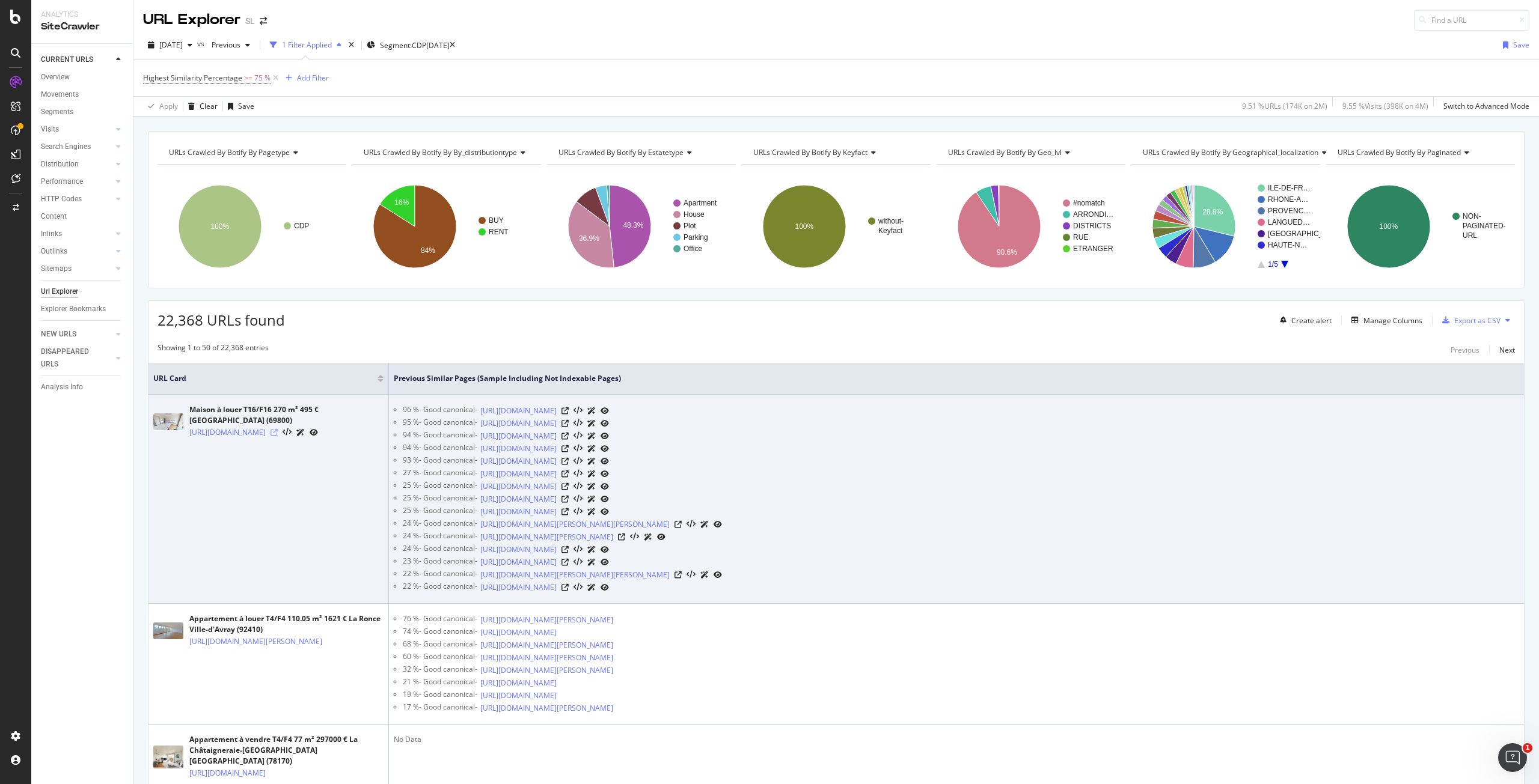
click at [278, 437] on icon at bounding box center [274, 432] width 7 height 7
click at [569, 409] on icon at bounding box center [565, 411] width 7 height 7
click at [569, 437] on icon at bounding box center [565, 436] width 7 height 7
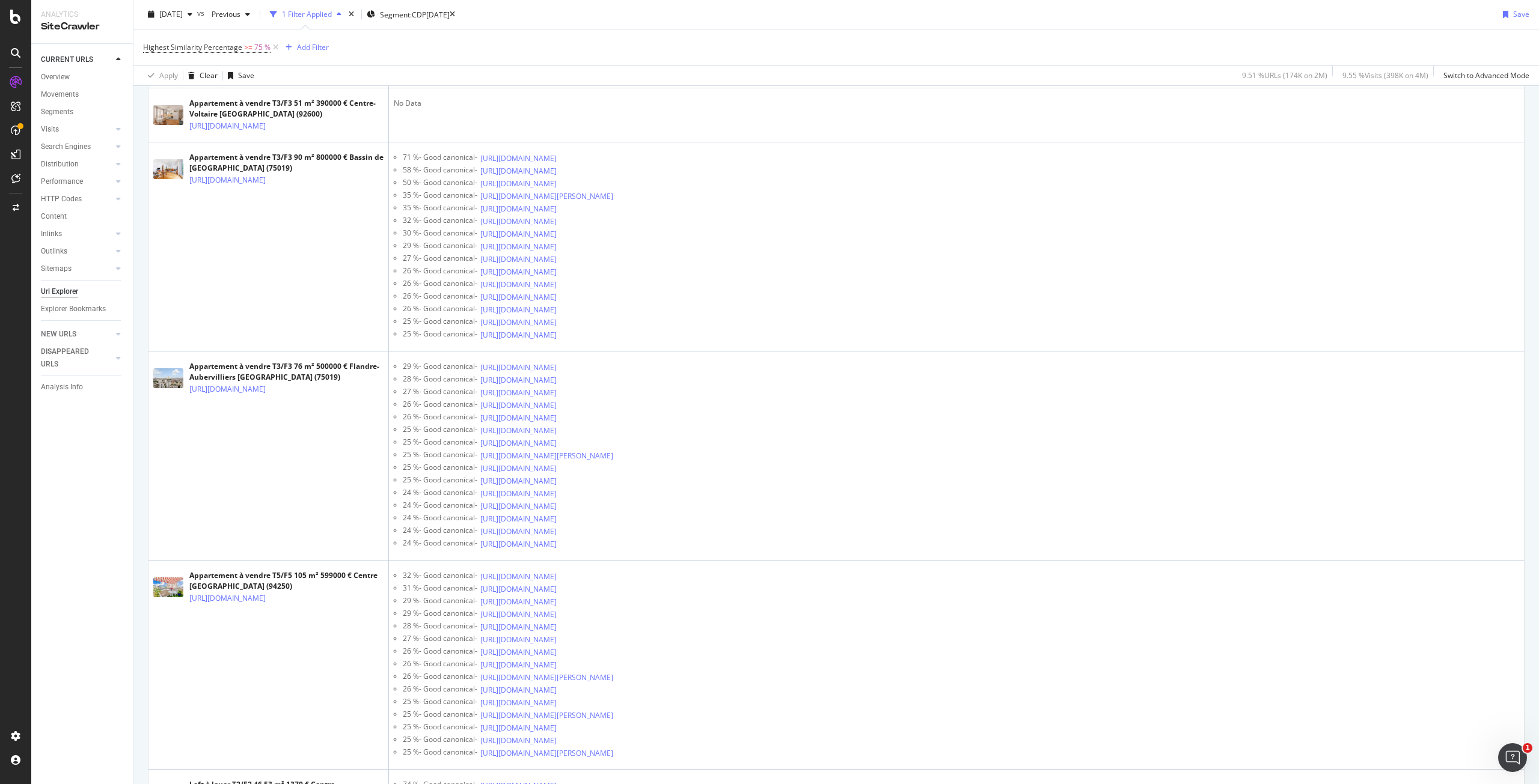
scroll to position [2644, 0]
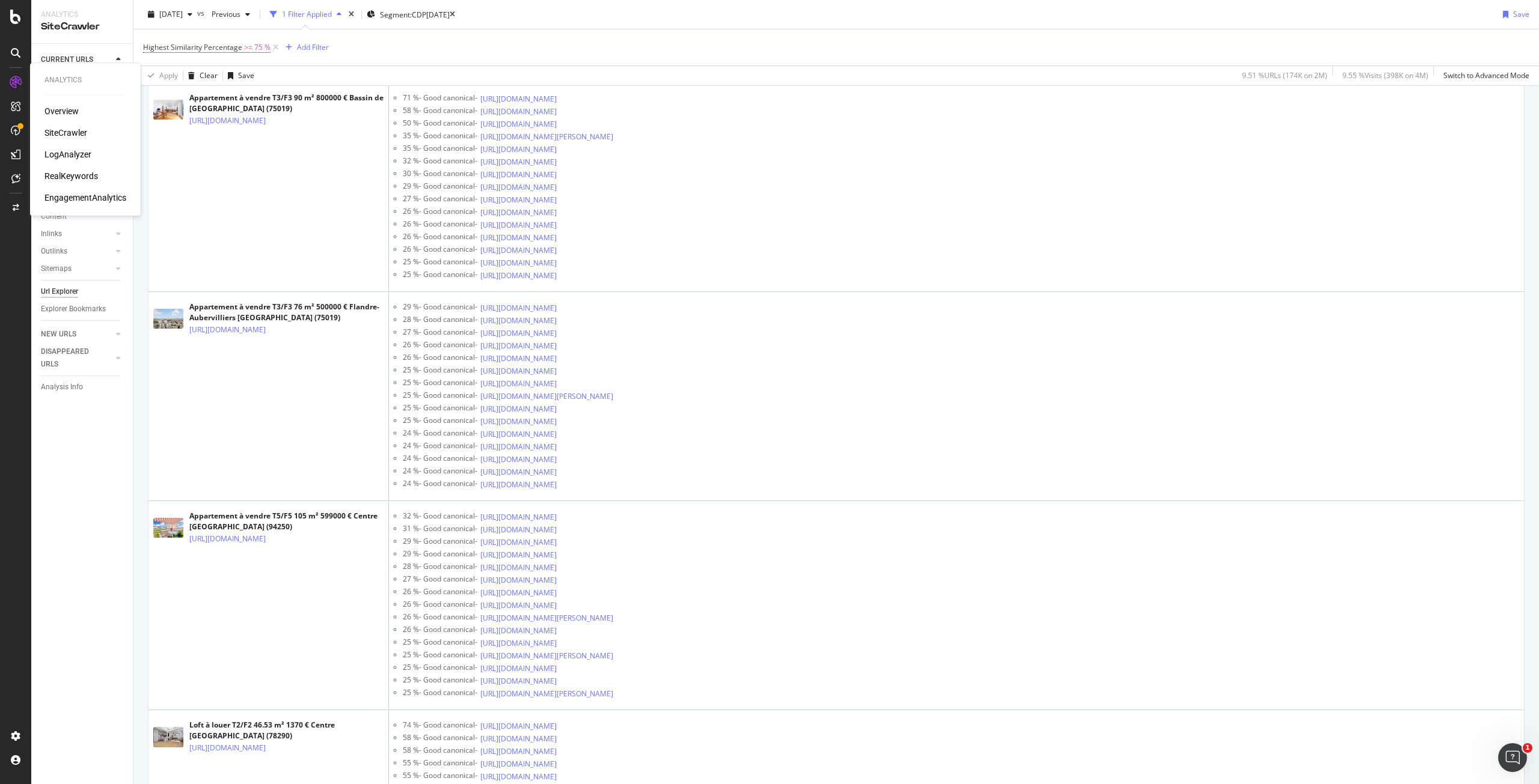
click at [66, 176] on div "RealKeywords" at bounding box center [71, 176] width 54 height 12
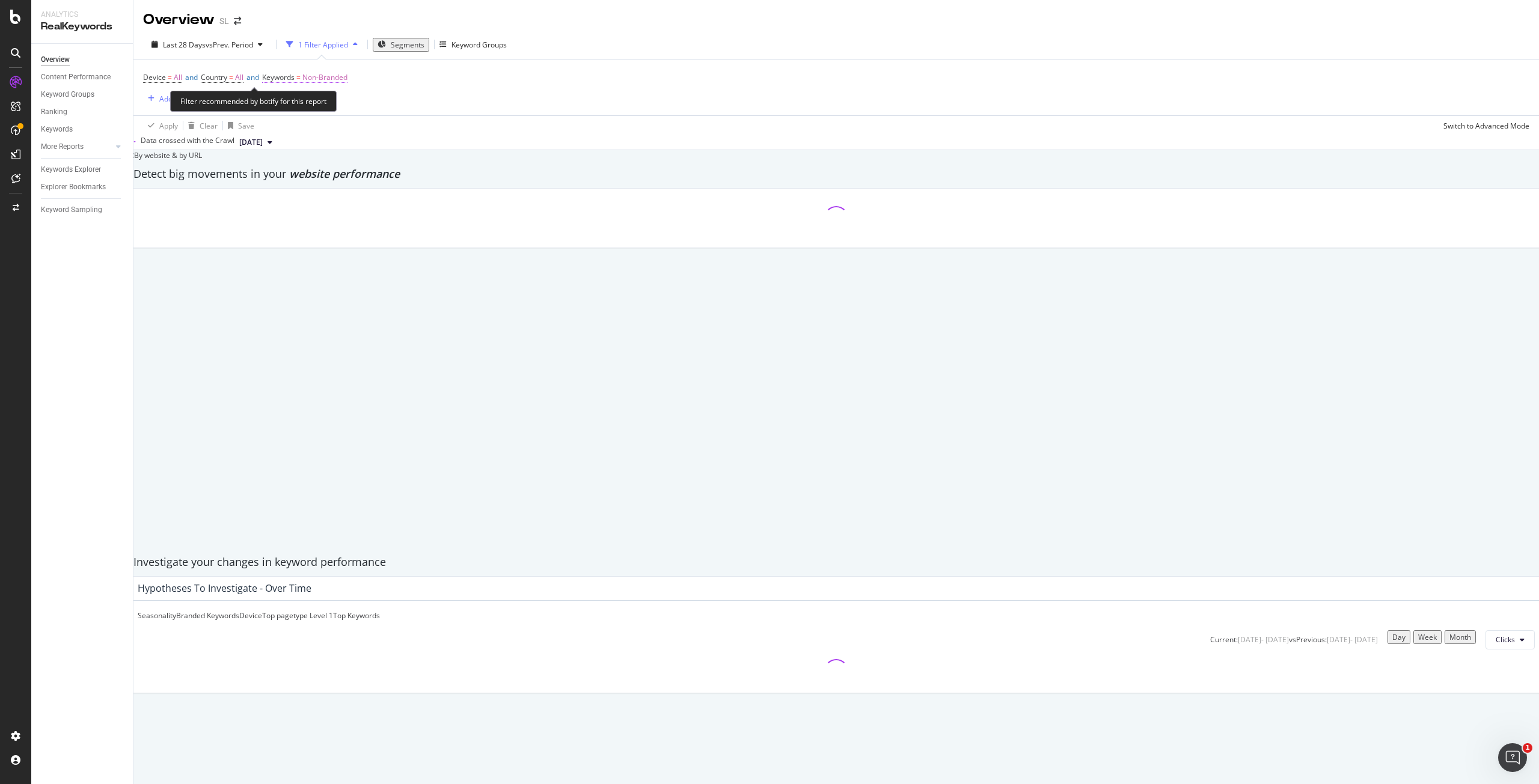
click at [340, 77] on span "Non-Branded" at bounding box center [325, 77] width 45 height 17
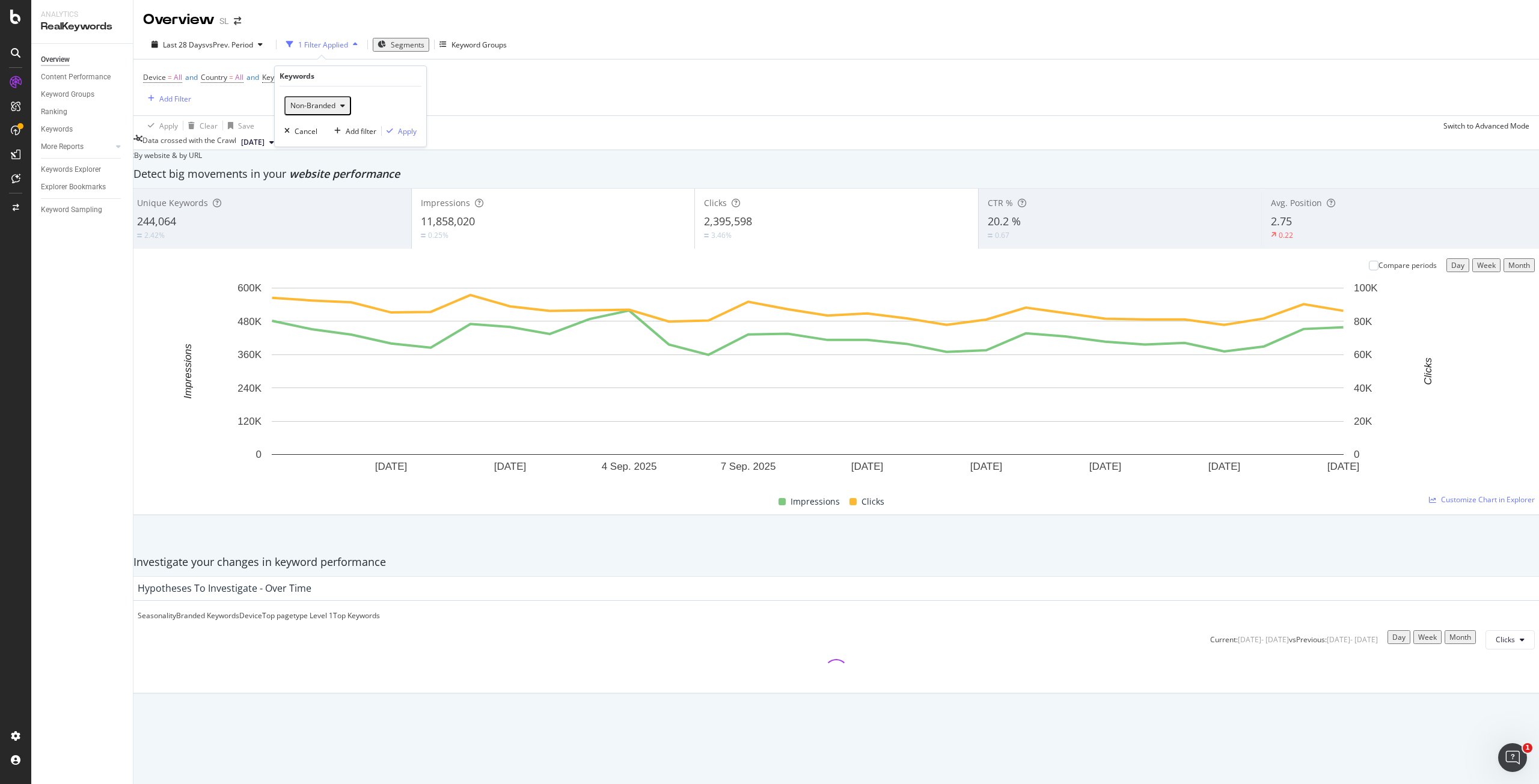
click at [320, 107] on span "Non-Branded" at bounding box center [310, 106] width 50 height 10
click at [313, 214] on span "All" at bounding box center [356, 219] width 123 height 11
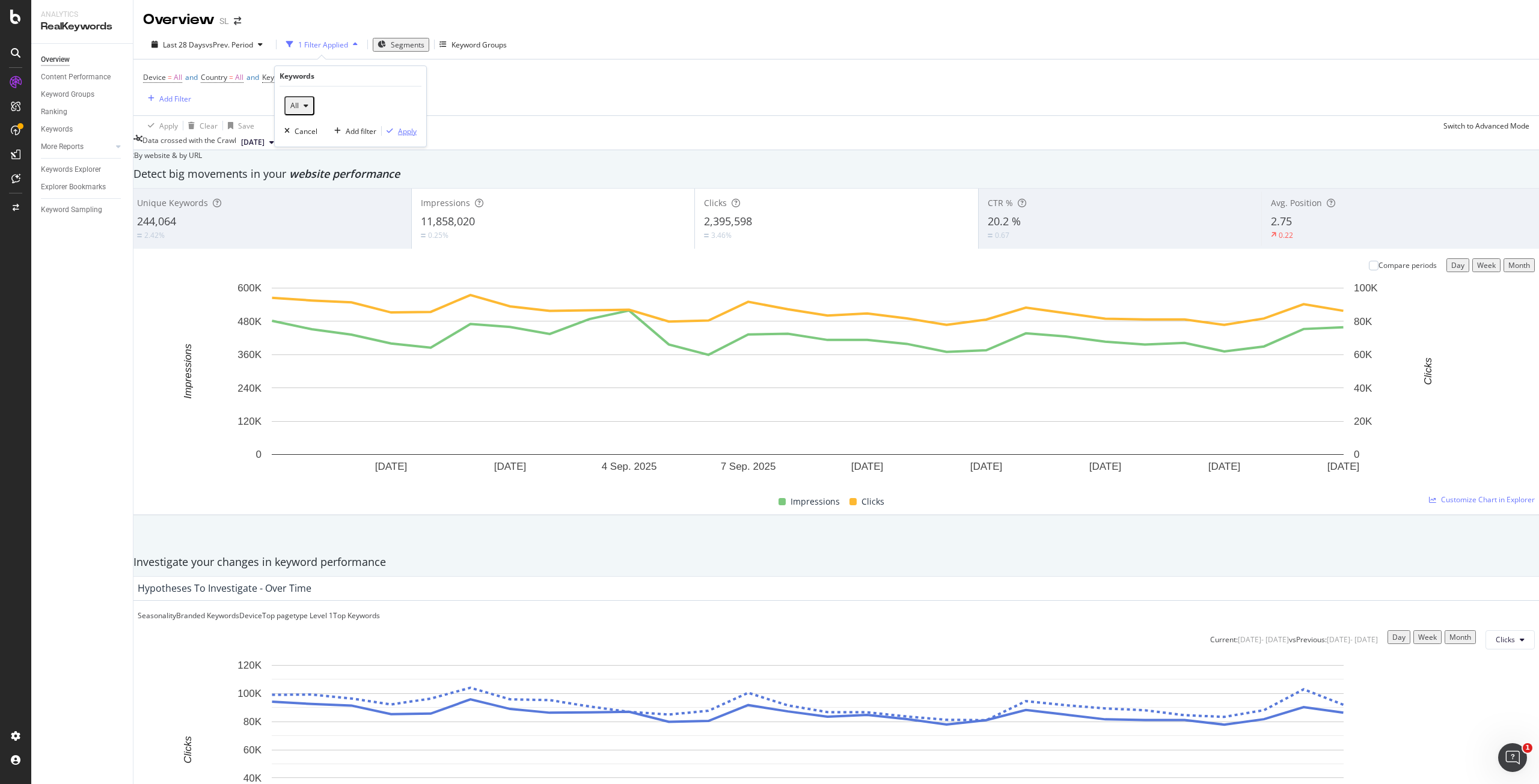
click at [408, 137] on button "Apply" at bounding box center [399, 131] width 35 height 12
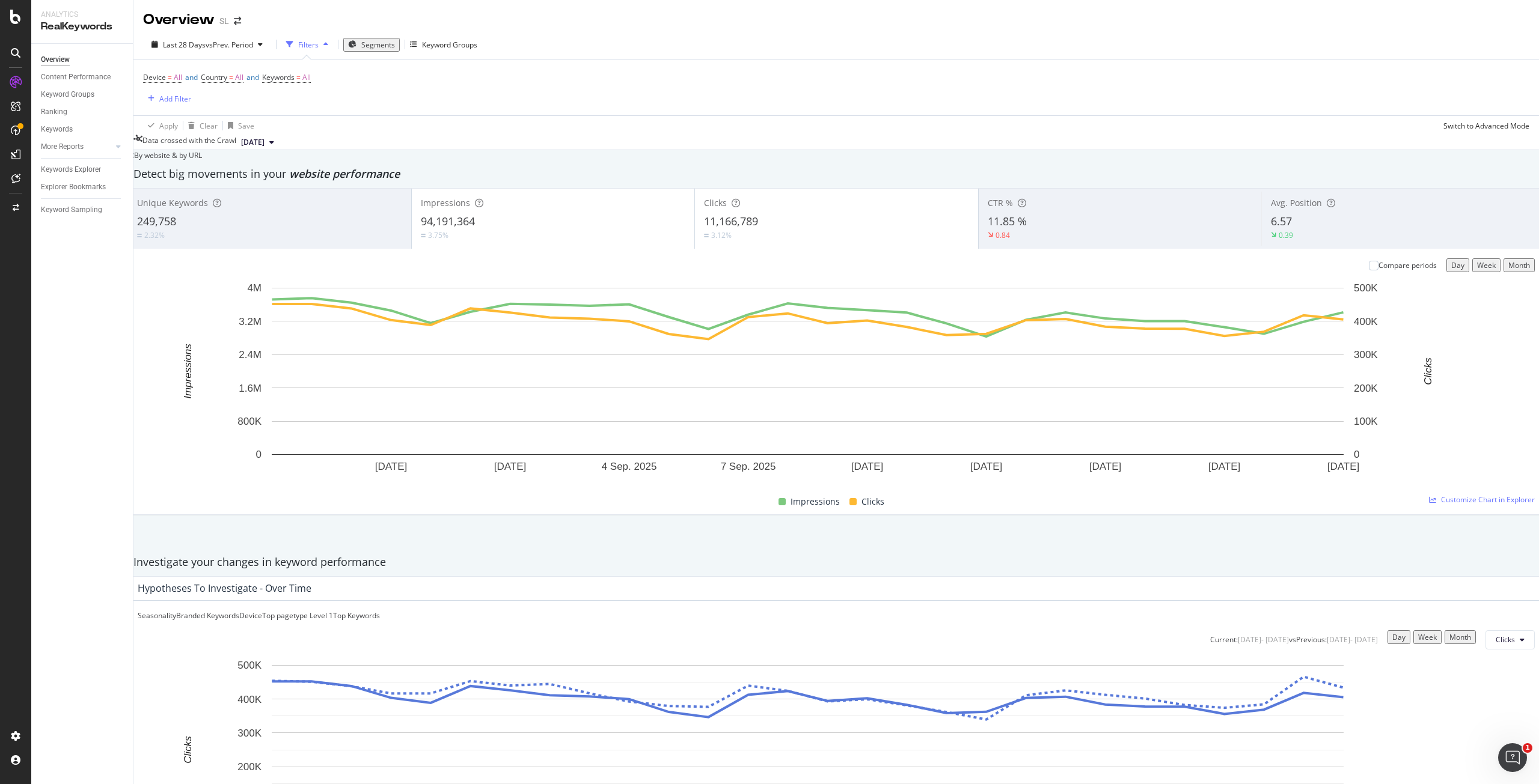
click at [365, 47] on span "Segments" at bounding box center [378, 45] width 33 height 10
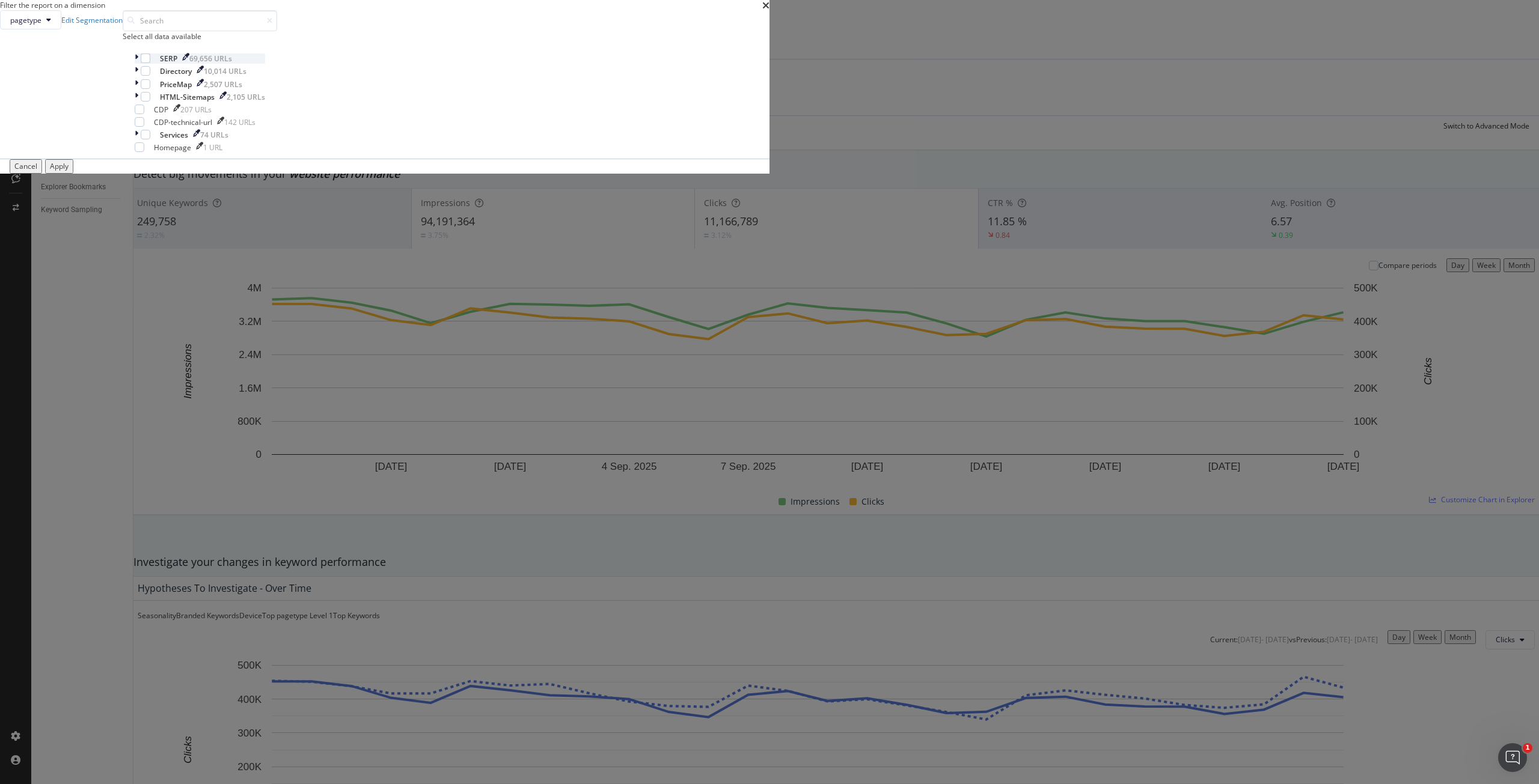
click at [141, 64] on div "modal" at bounding box center [138, 59] width 6 height 10
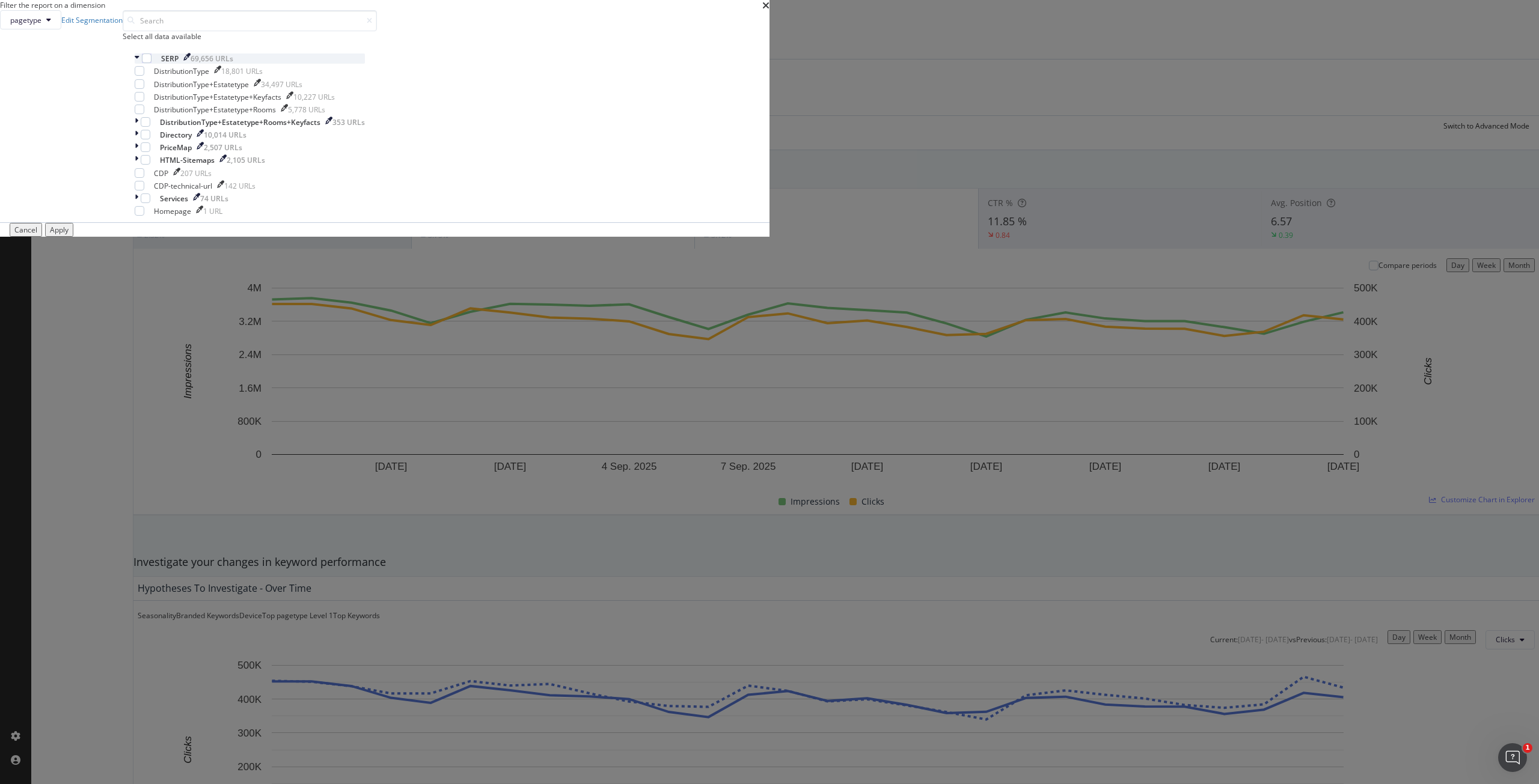
click at [140, 64] on icon "modal" at bounding box center [137, 59] width 5 height 10
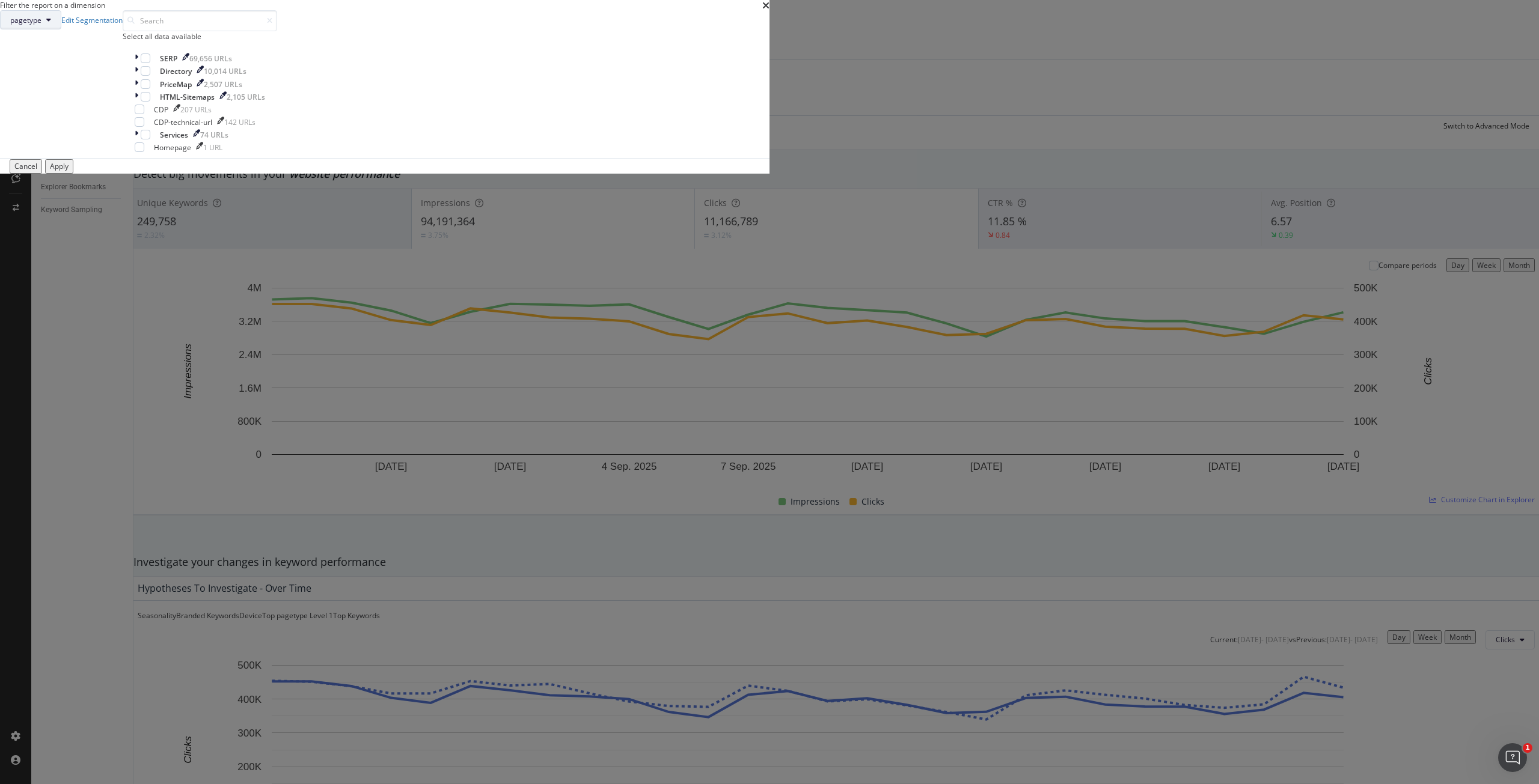
click at [42, 25] on span "pagetype" at bounding box center [25, 20] width 31 height 10
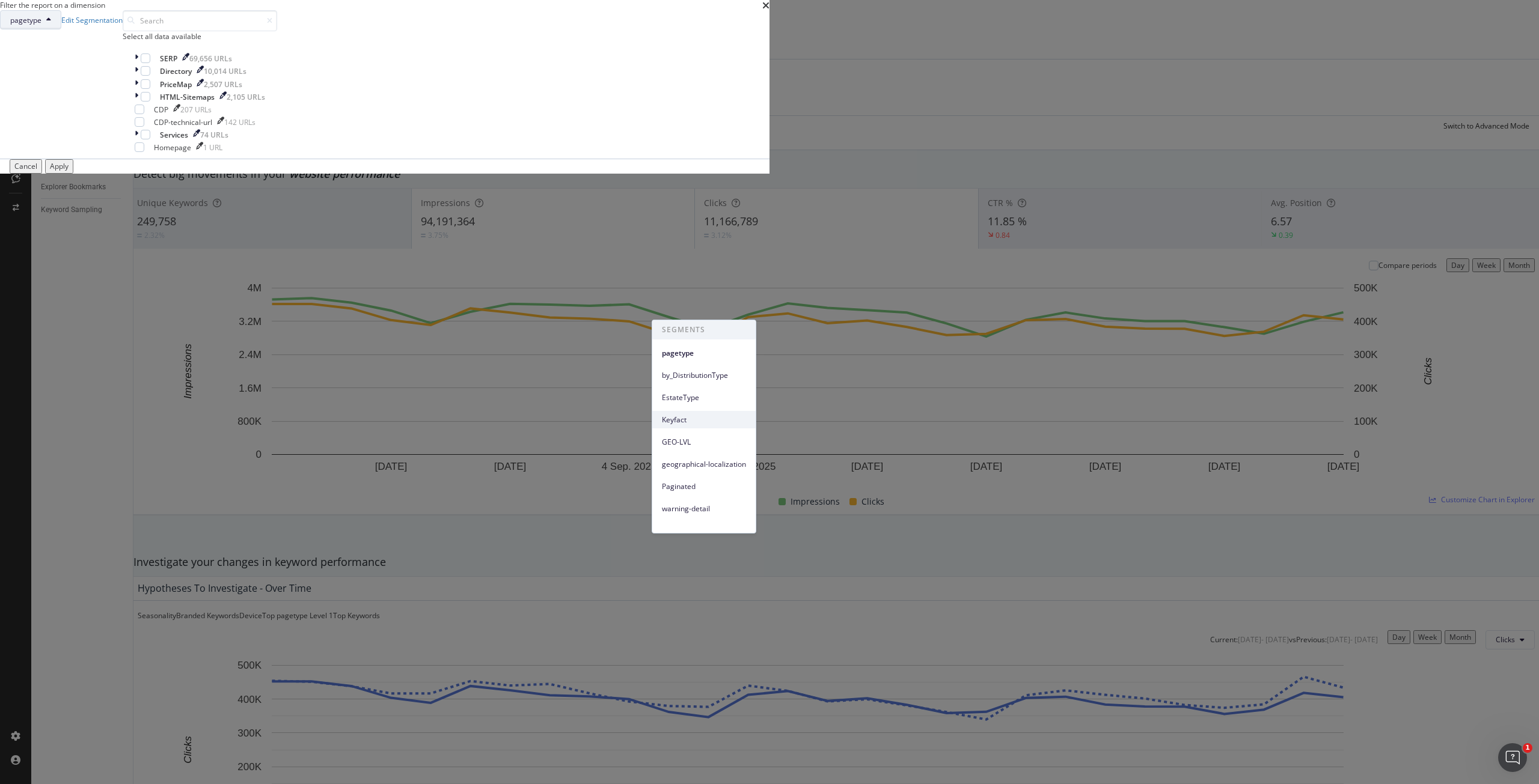
click at [698, 420] on span "Keyfact" at bounding box center [703, 419] width 84 height 11
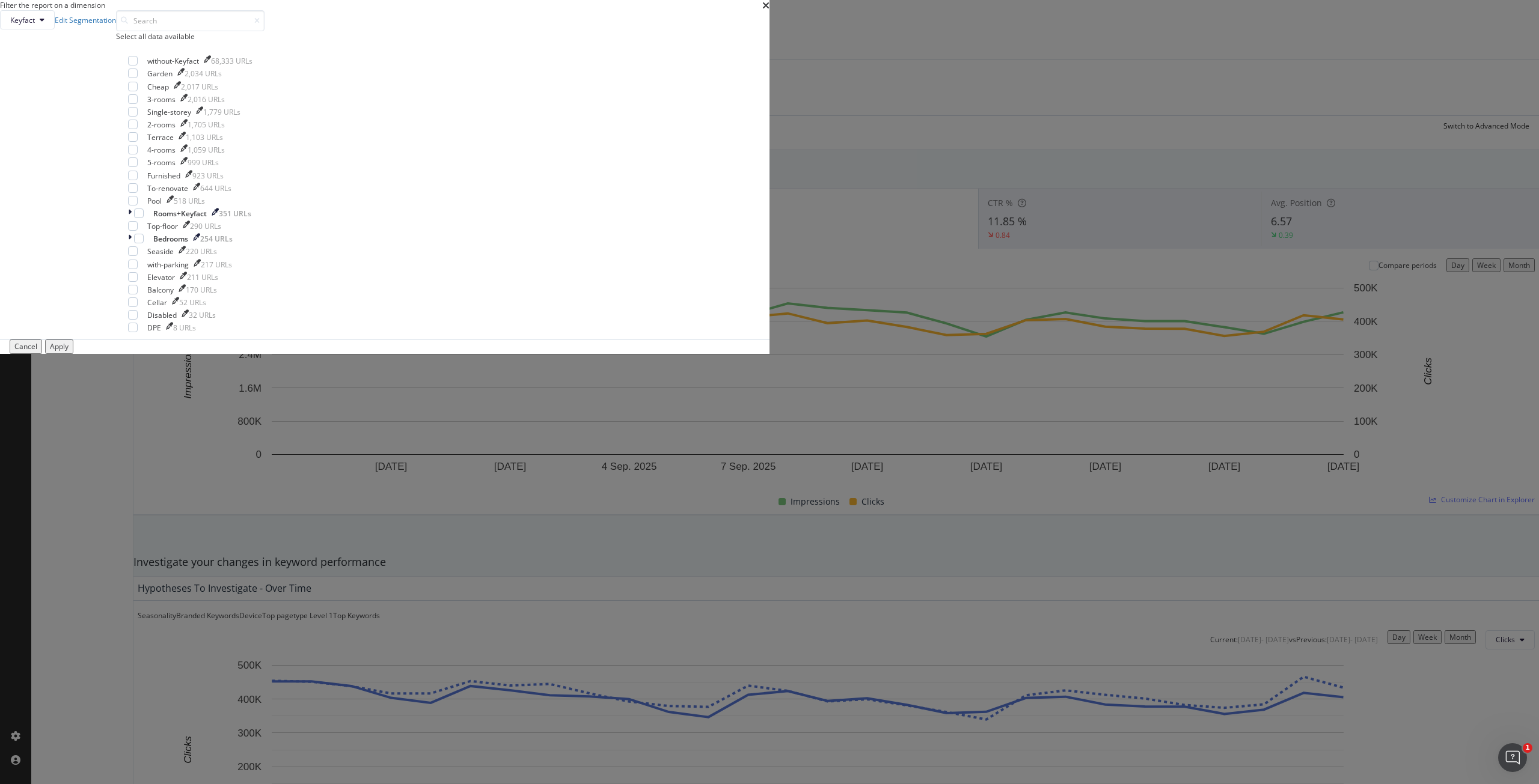
click at [68, 352] on div "Apply" at bounding box center [59, 346] width 18 height 10
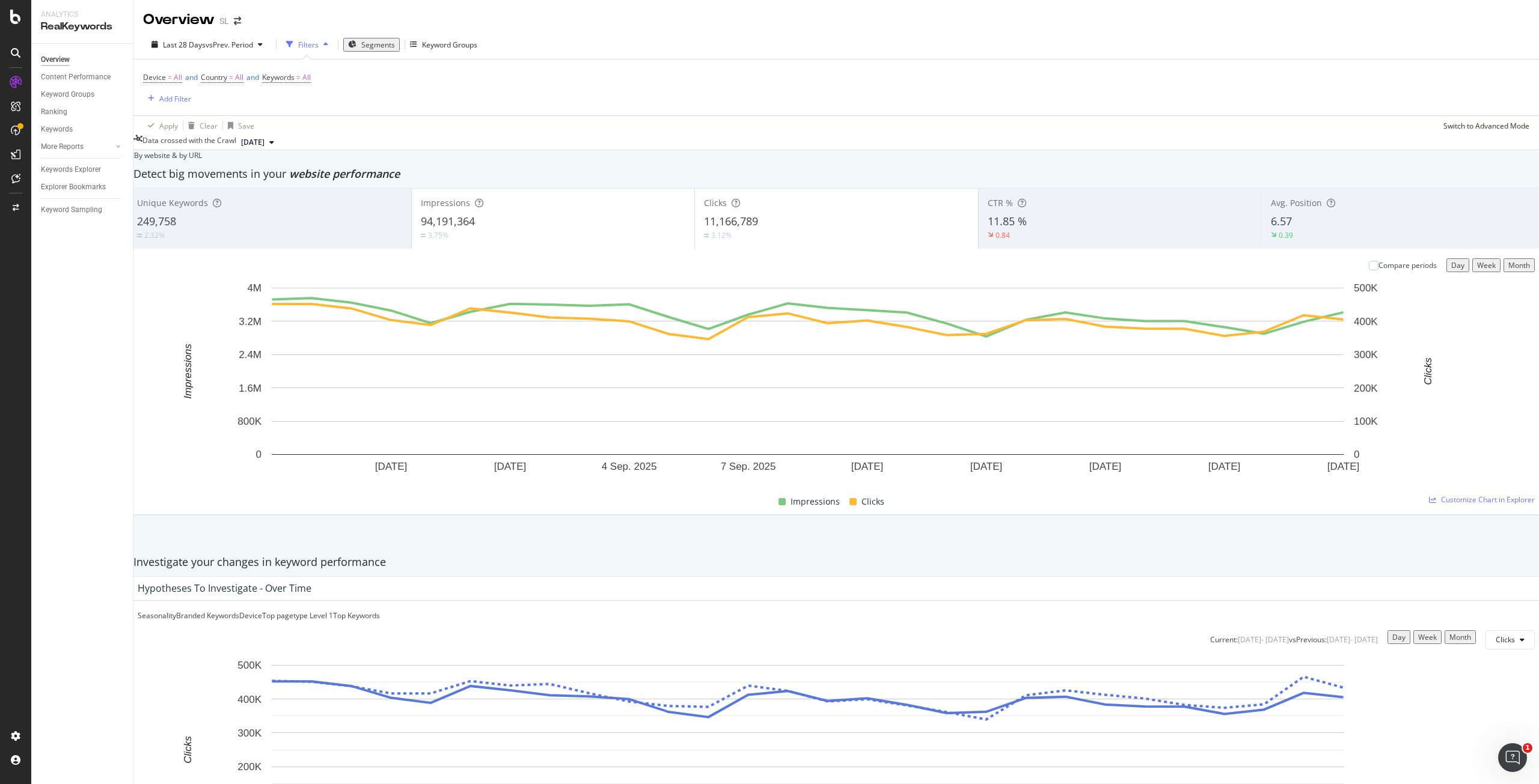
click at [362, 43] on span "Segments" at bounding box center [378, 45] width 33 height 10
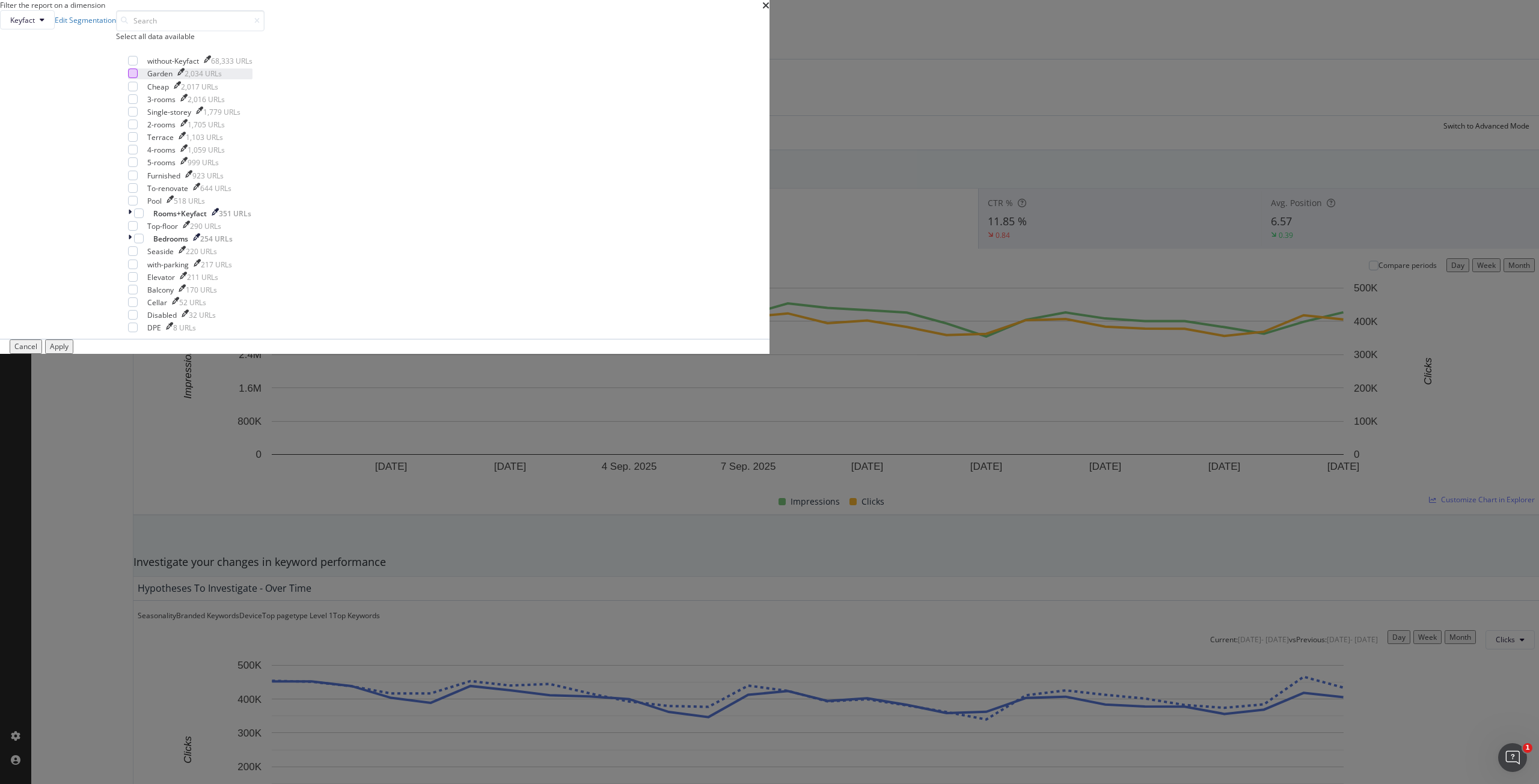
click at [138, 78] on div "modal" at bounding box center [133, 73] width 9 height 9
click at [68, 352] on div "Apply" at bounding box center [59, 346] width 18 height 10
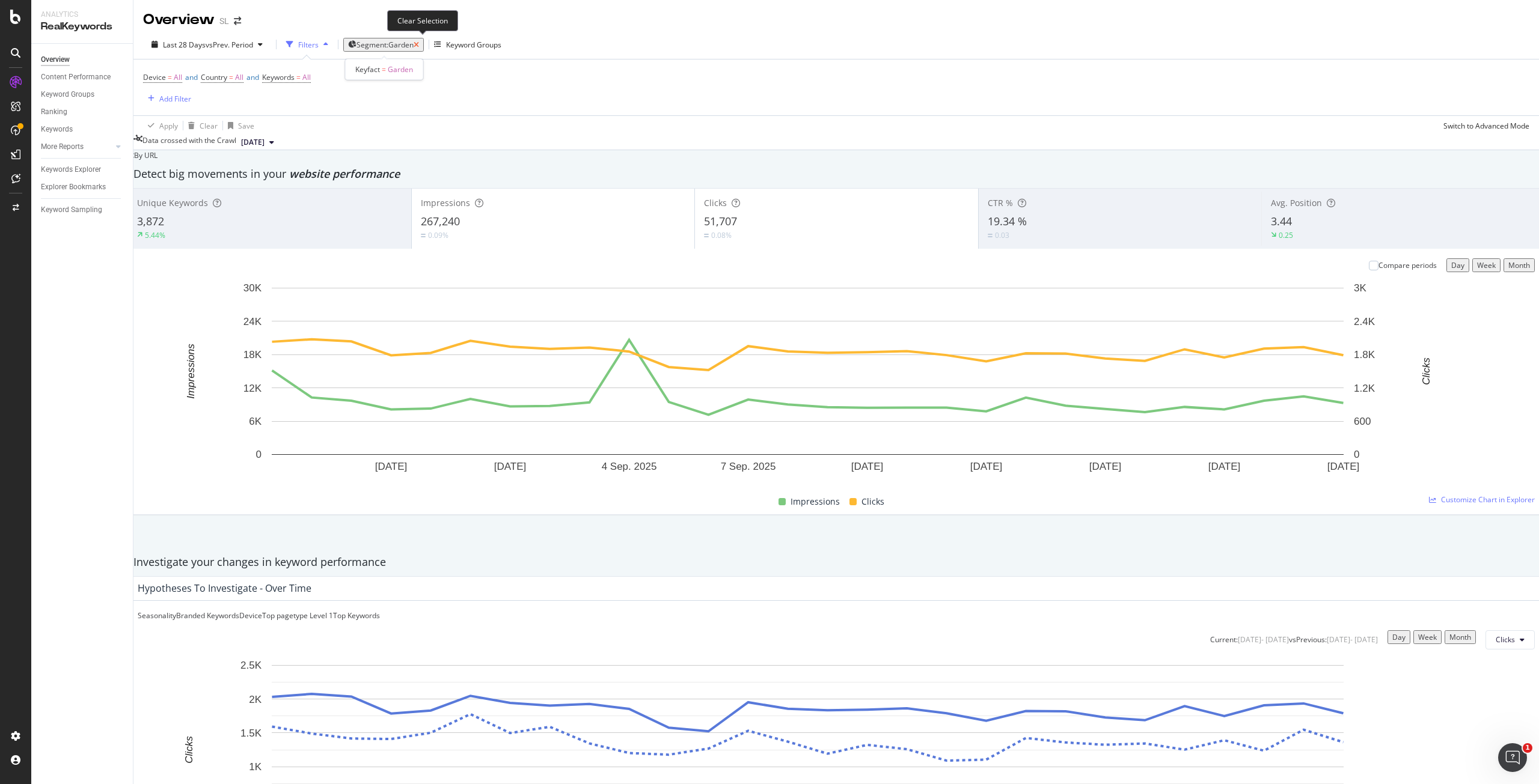
click at [419, 43] on icon "button" at bounding box center [417, 45] width 6 height 7
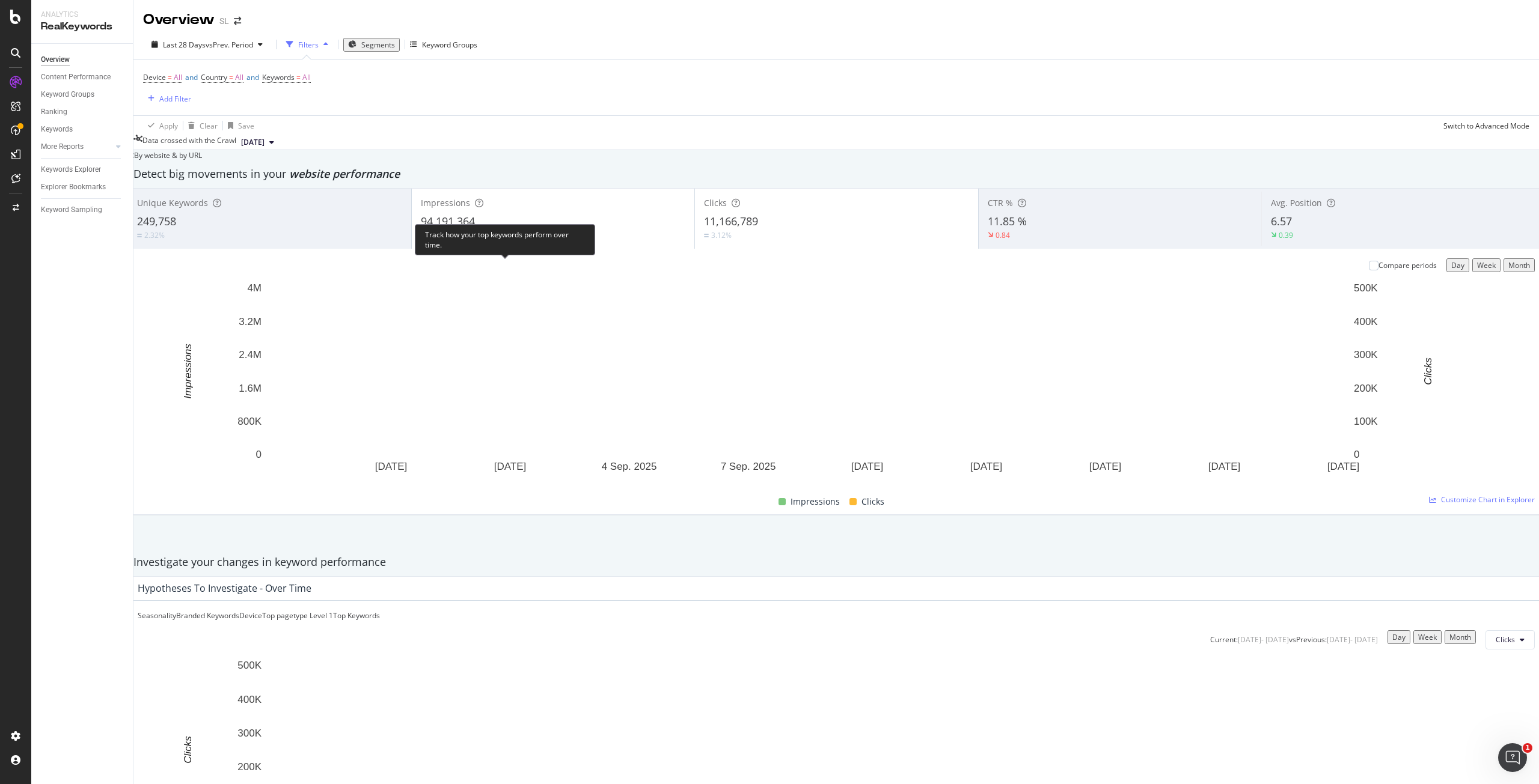
scroll to position [541, 0]
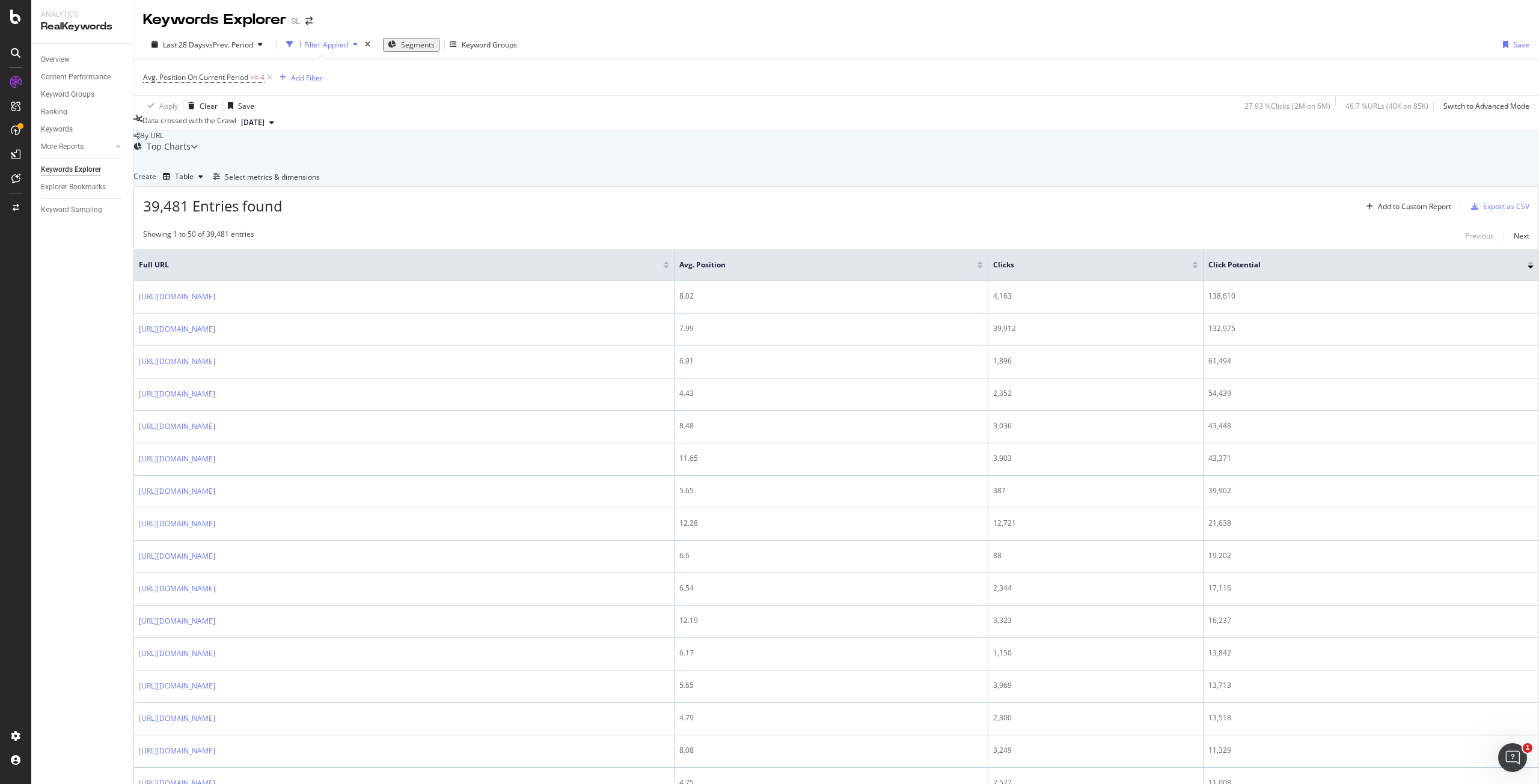
click at [422, 48] on span "Segments" at bounding box center [418, 45] width 33 height 10
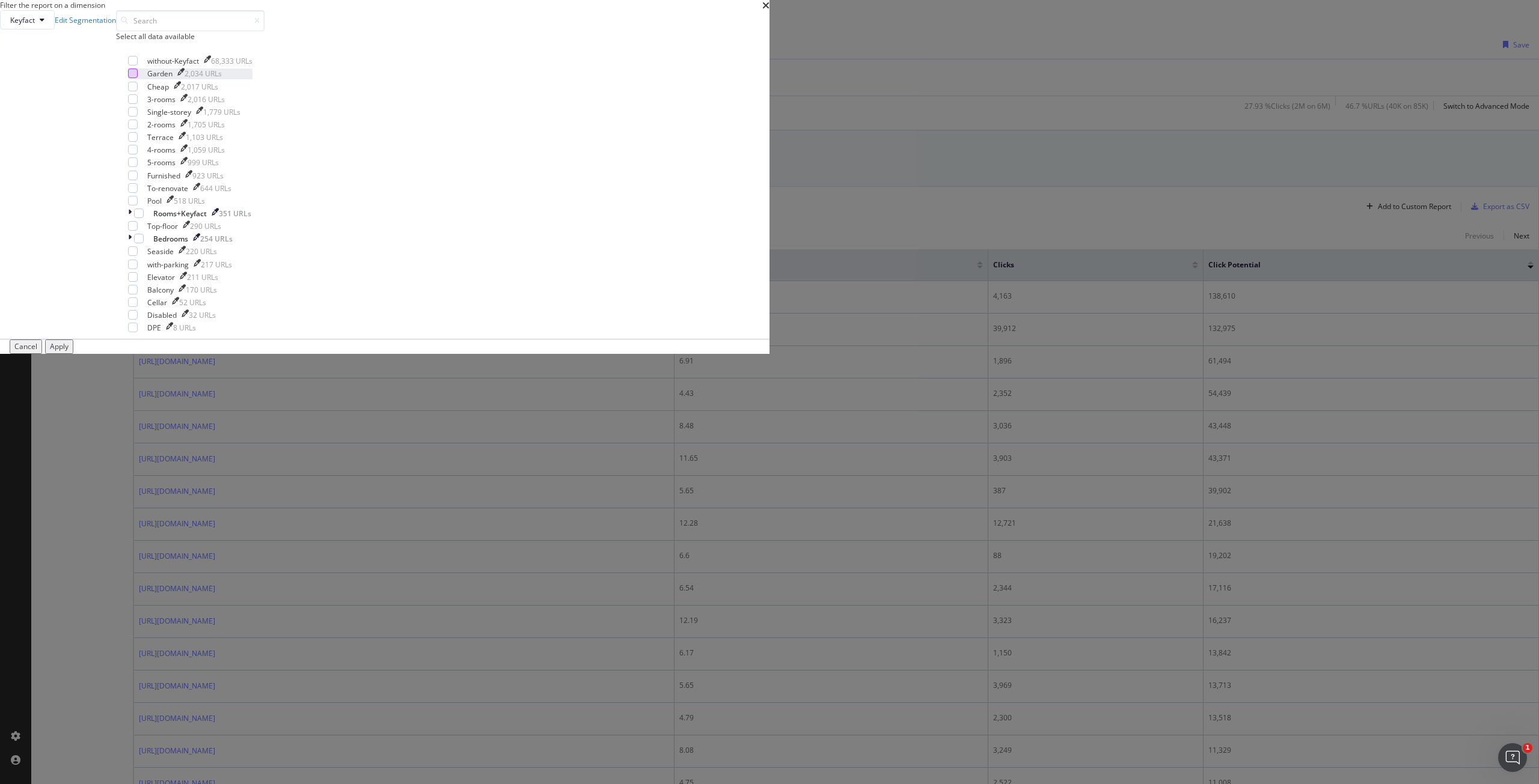
click at [138, 78] on div "modal" at bounding box center [133, 73] width 9 height 9
click at [68, 352] on div "Apply" at bounding box center [59, 346] width 18 height 10
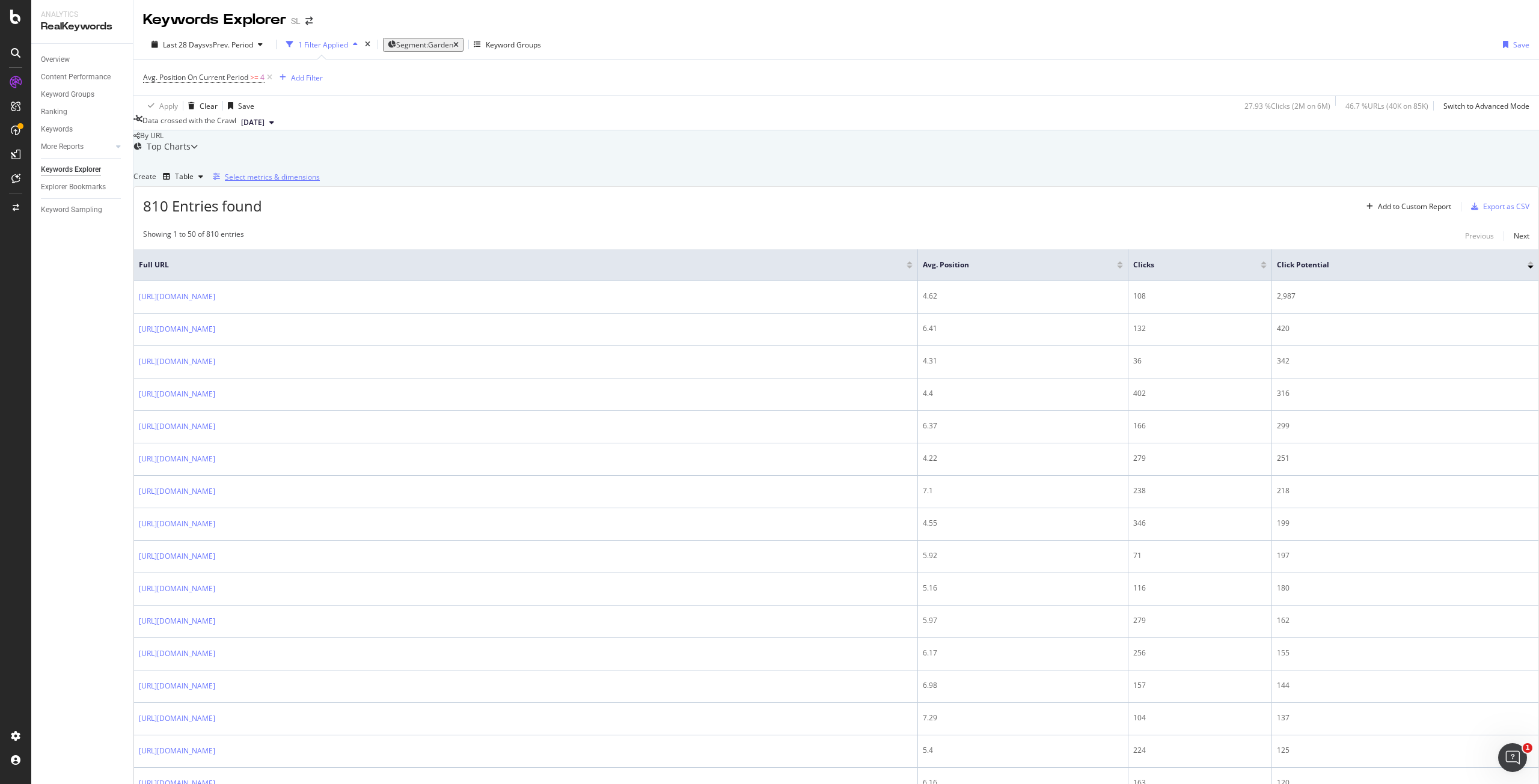
click at [320, 183] on div "Select metrics & dimensions" at bounding box center [264, 176] width 112 height 13
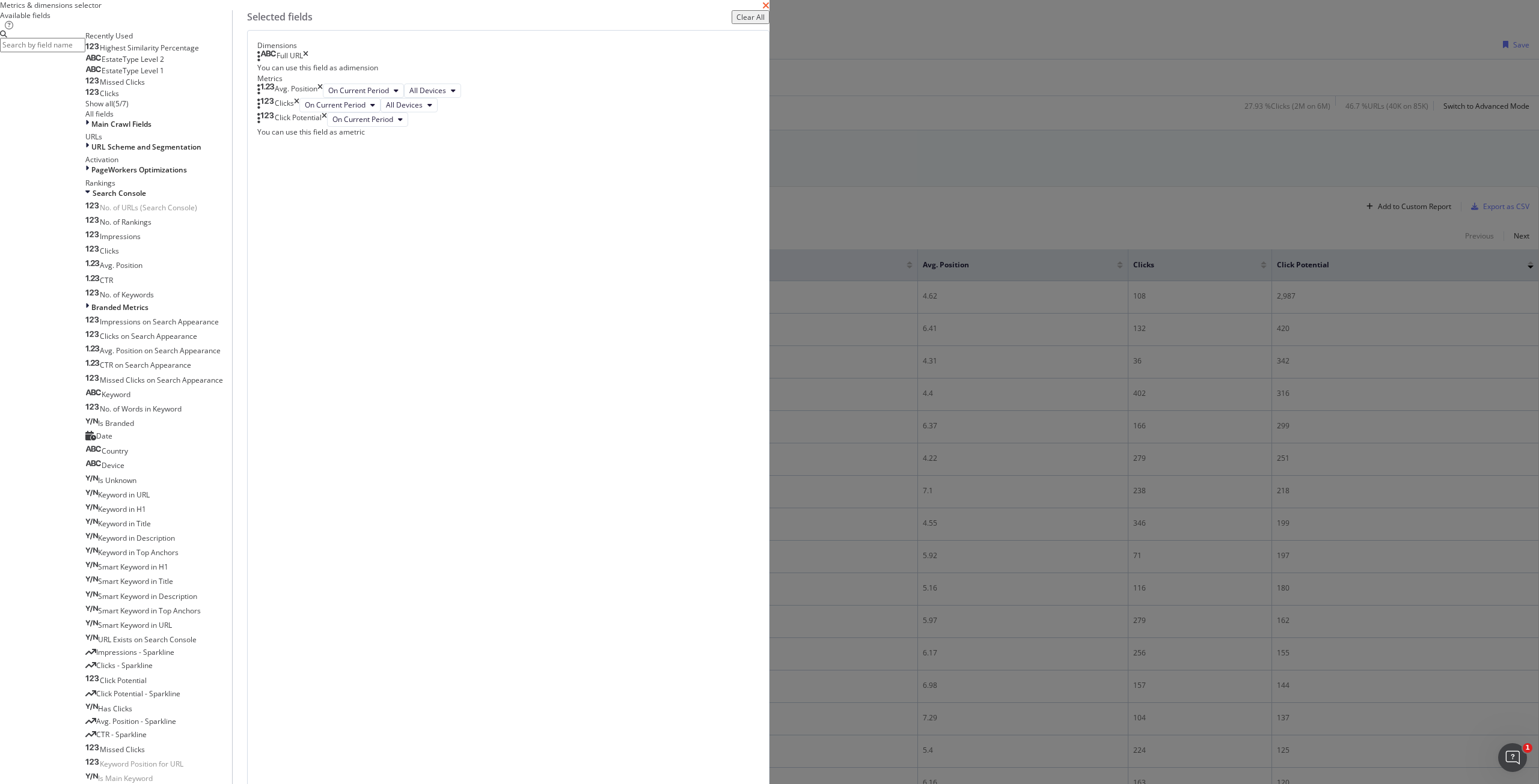
click at [770, 10] on icon "times" at bounding box center [765, 5] width 7 height 9
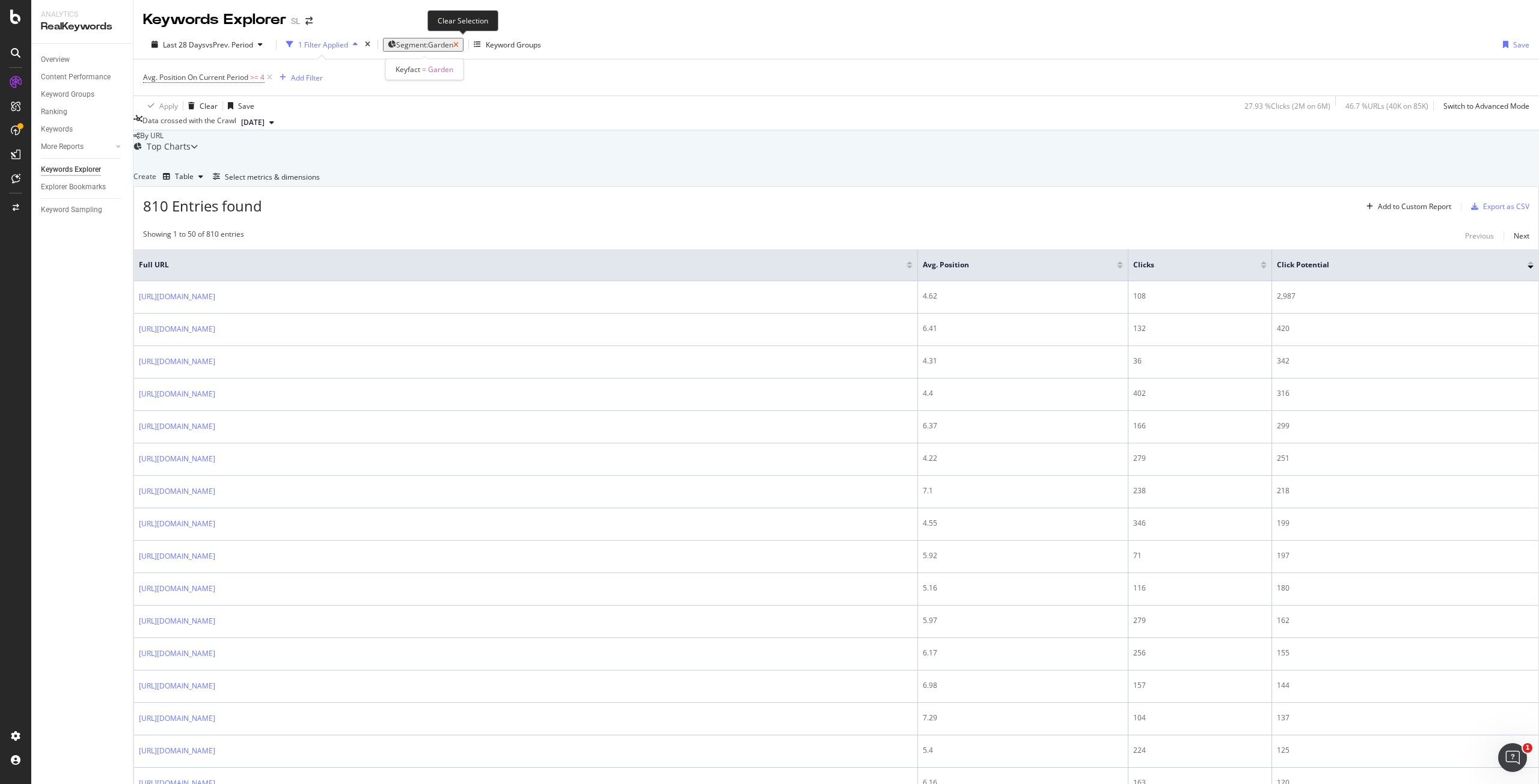
click at [459, 42] on icon "button" at bounding box center [456, 45] width 6 height 7
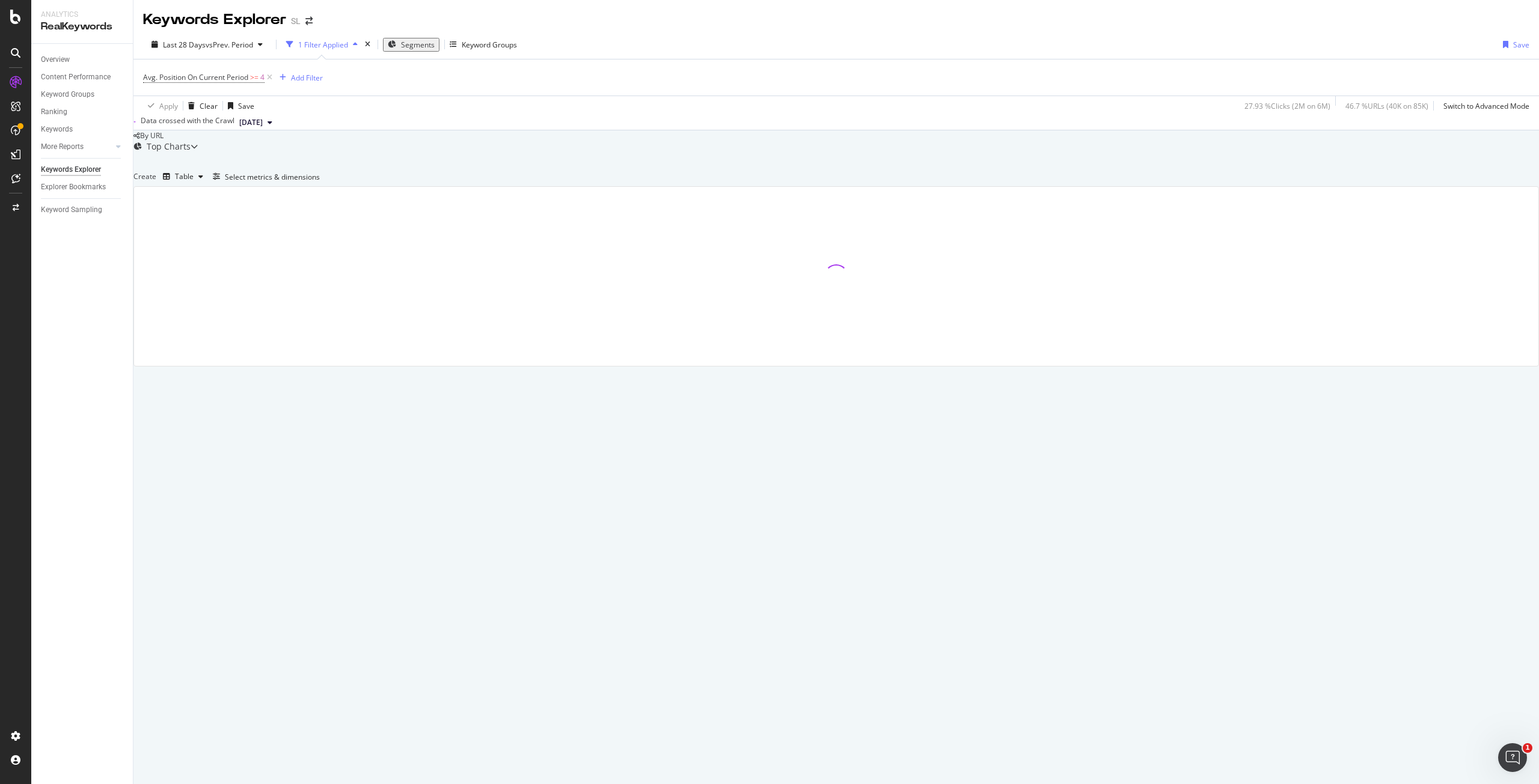
click at [414, 48] on span "Segments" at bounding box center [418, 45] width 33 height 10
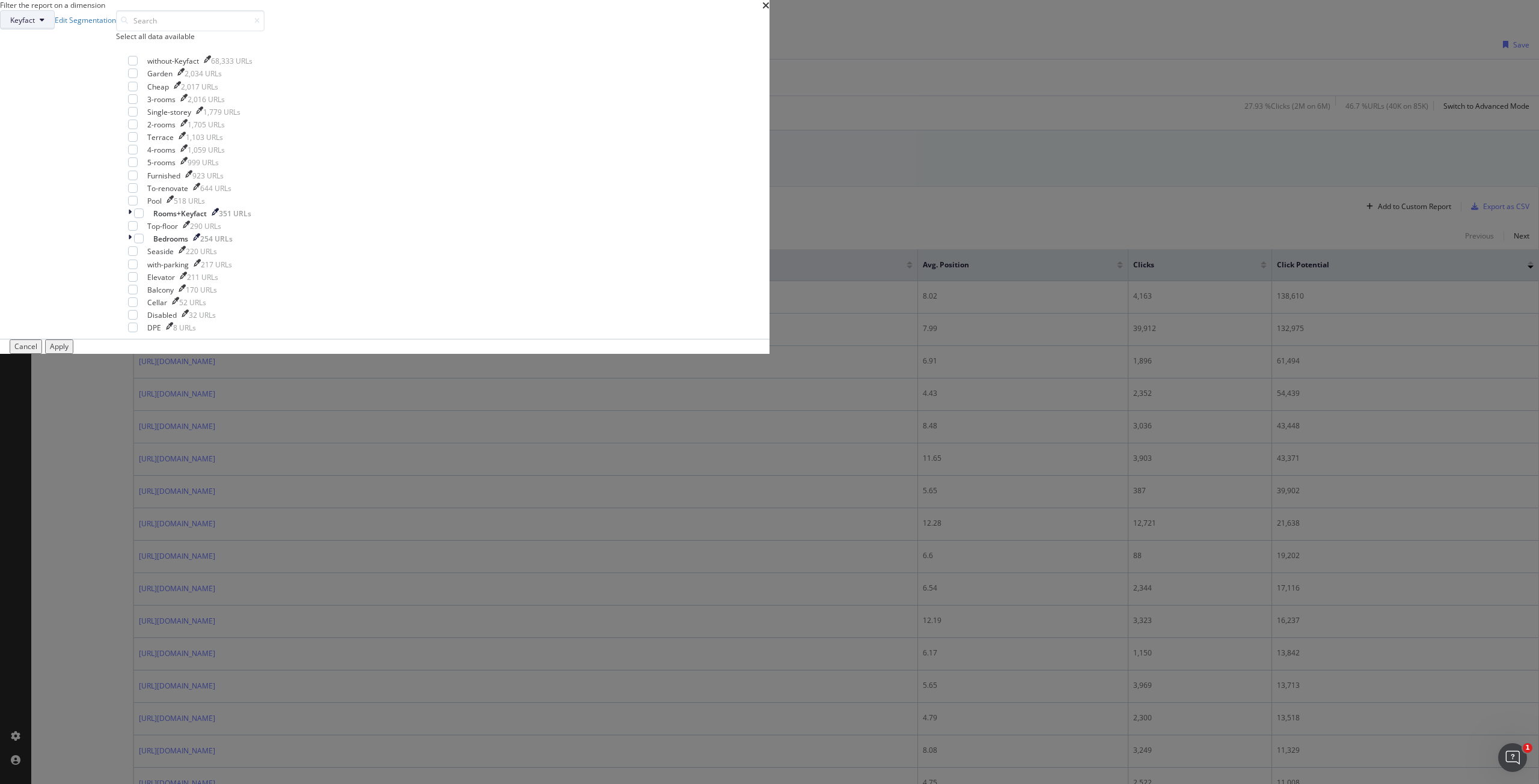
click at [44, 23] on icon "modal" at bounding box center [42, 20] width 5 height 7
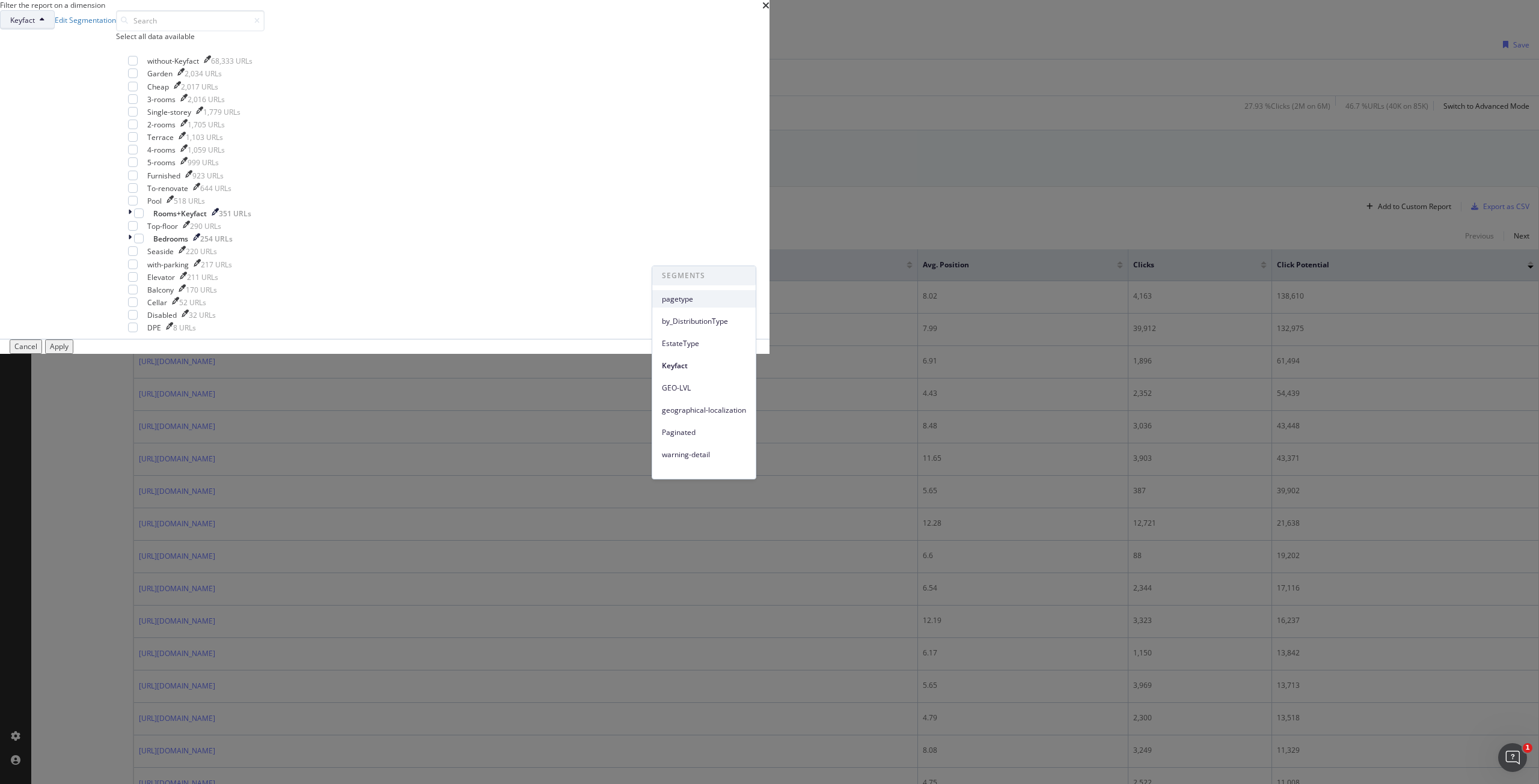
click at [674, 299] on span "pagetype" at bounding box center [703, 299] width 84 height 11
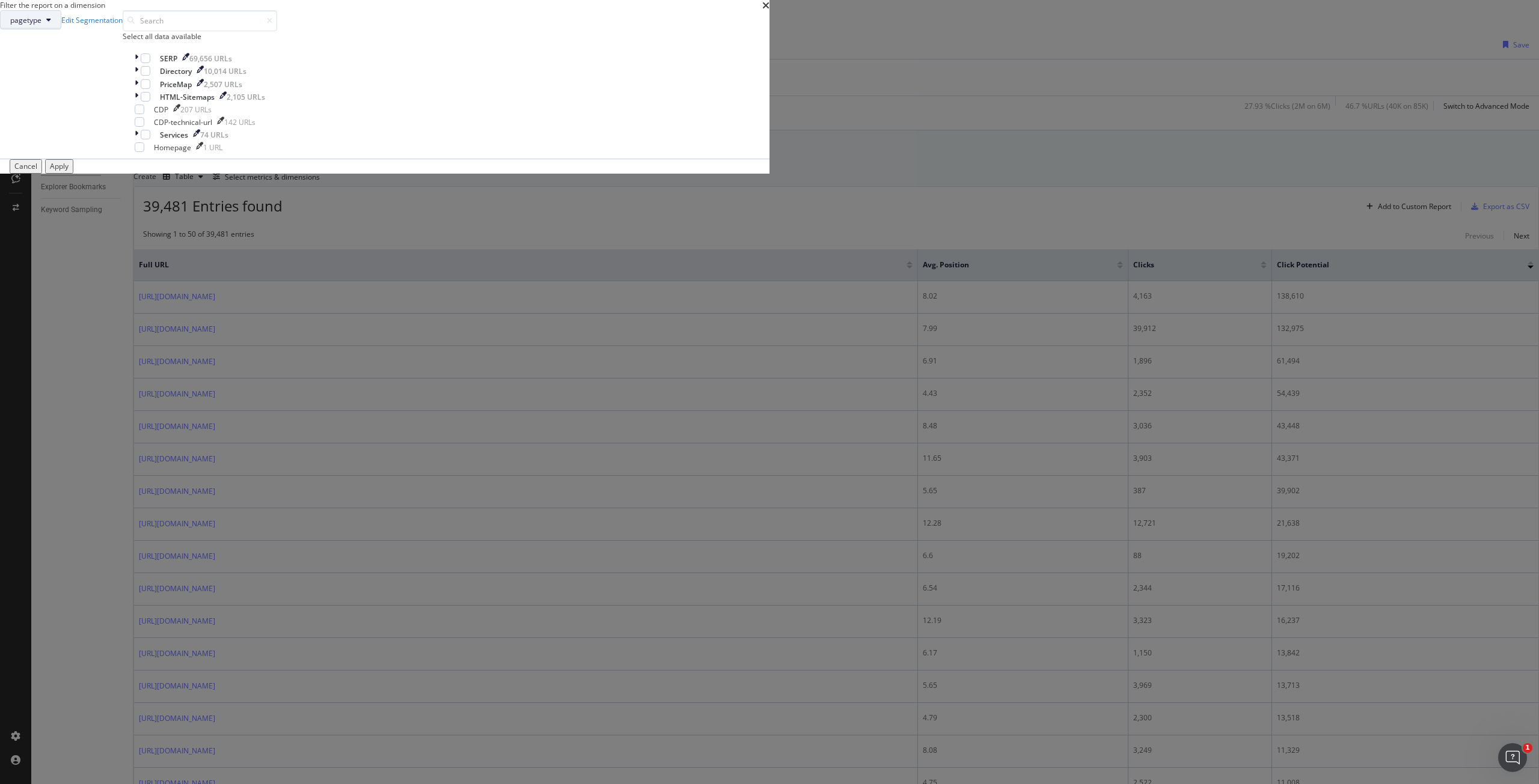
click at [42, 25] on span "pagetype" at bounding box center [25, 20] width 31 height 10
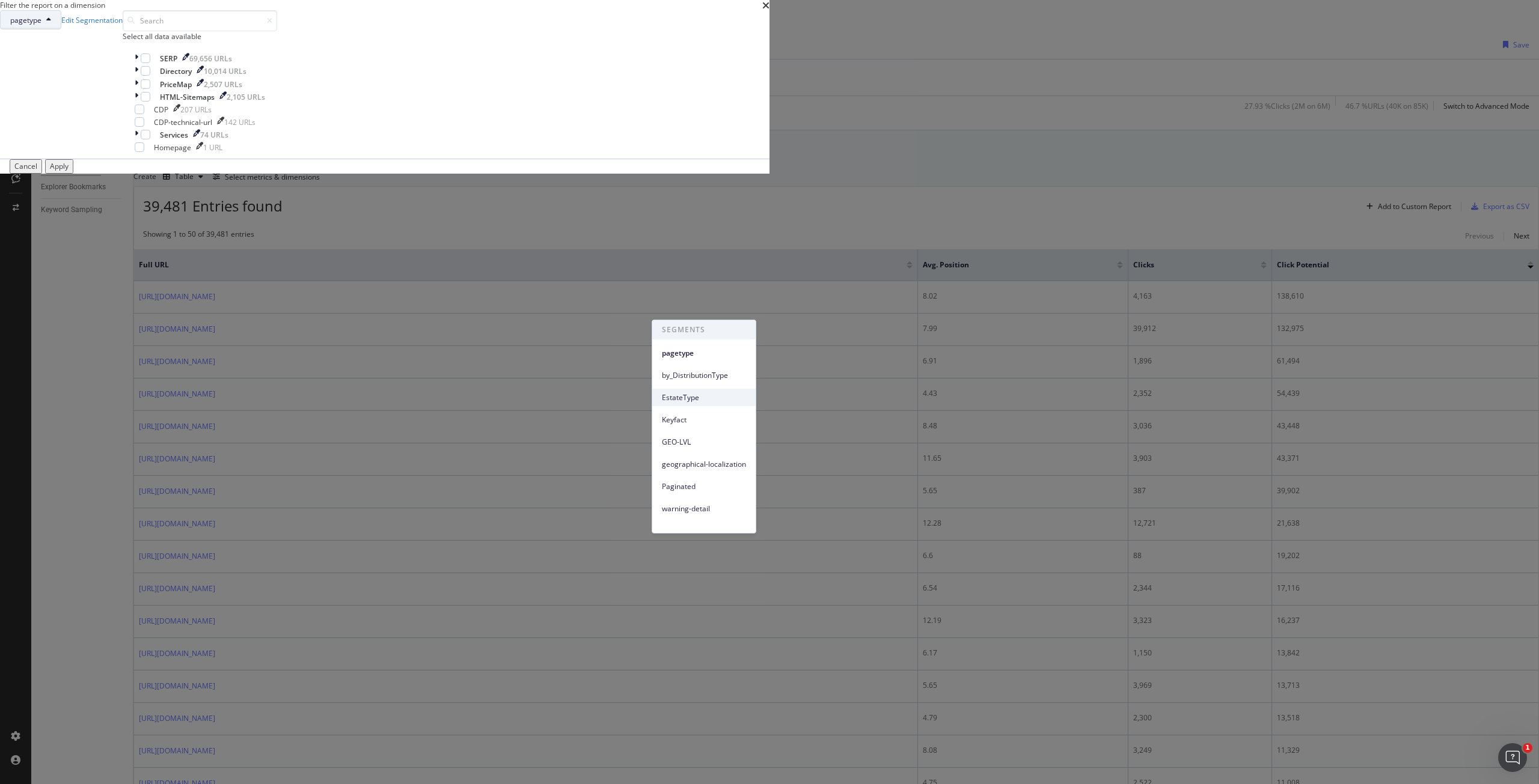
click at [681, 401] on span "EstateType" at bounding box center [703, 397] width 84 height 11
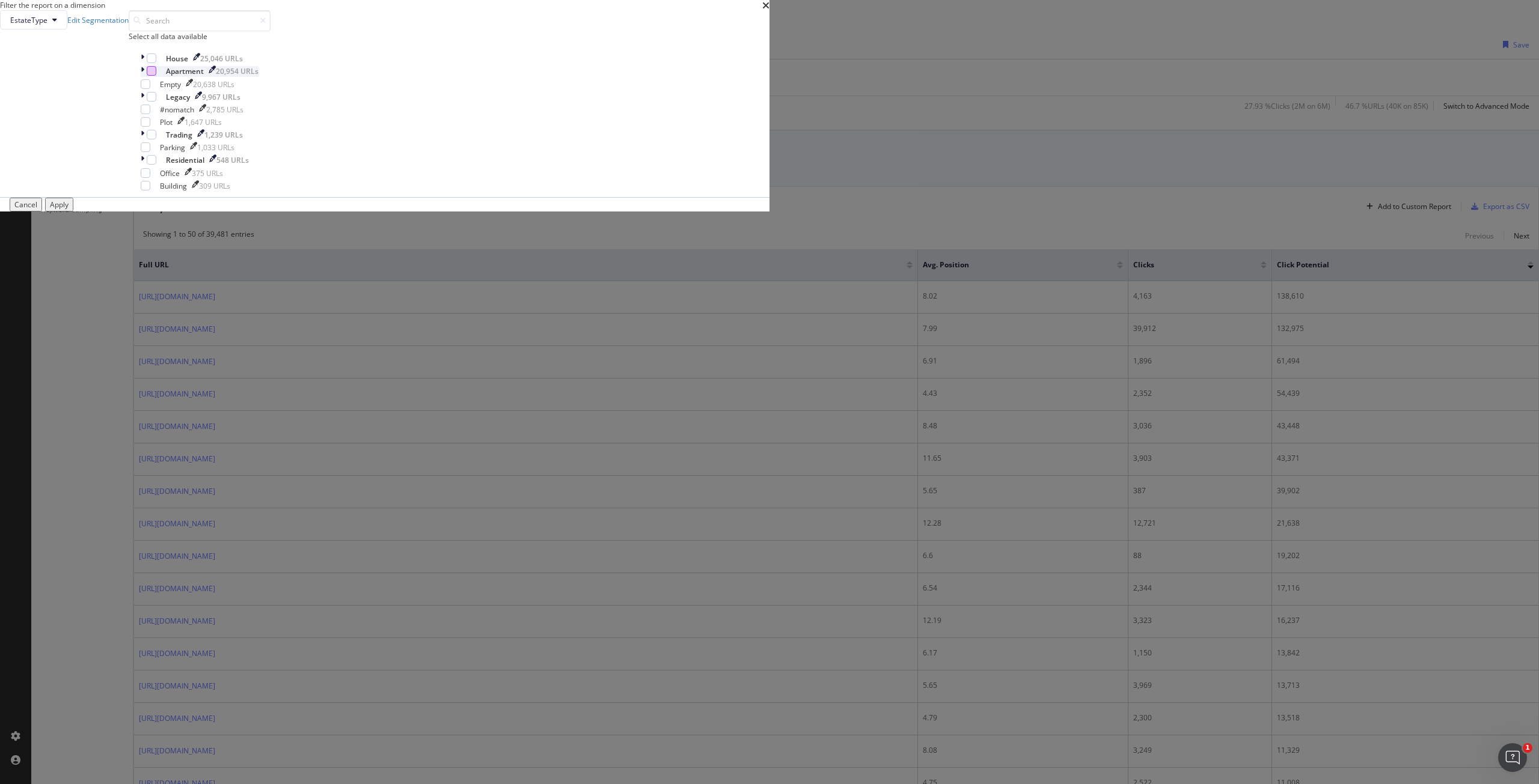
click at [156, 76] on div "modal" at bounding box center [151, 71] width 9 height 9
click at [68, 210] on div "Apply" at bounding box center [59, 205] width 18 height 10
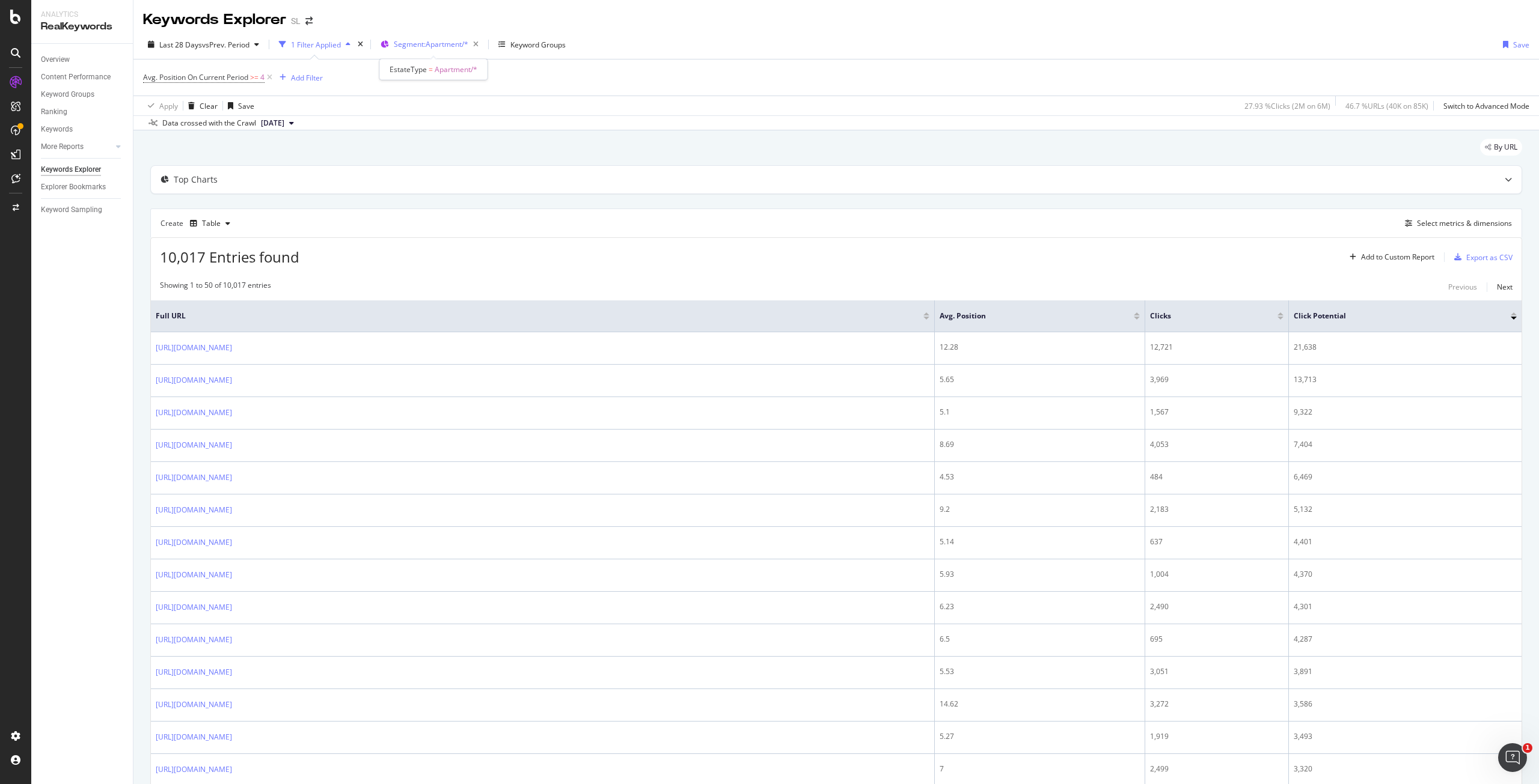
click at [427, 47] on span "Segment: Apartment/*" at bounding box center [431, 44] width 75 height 10
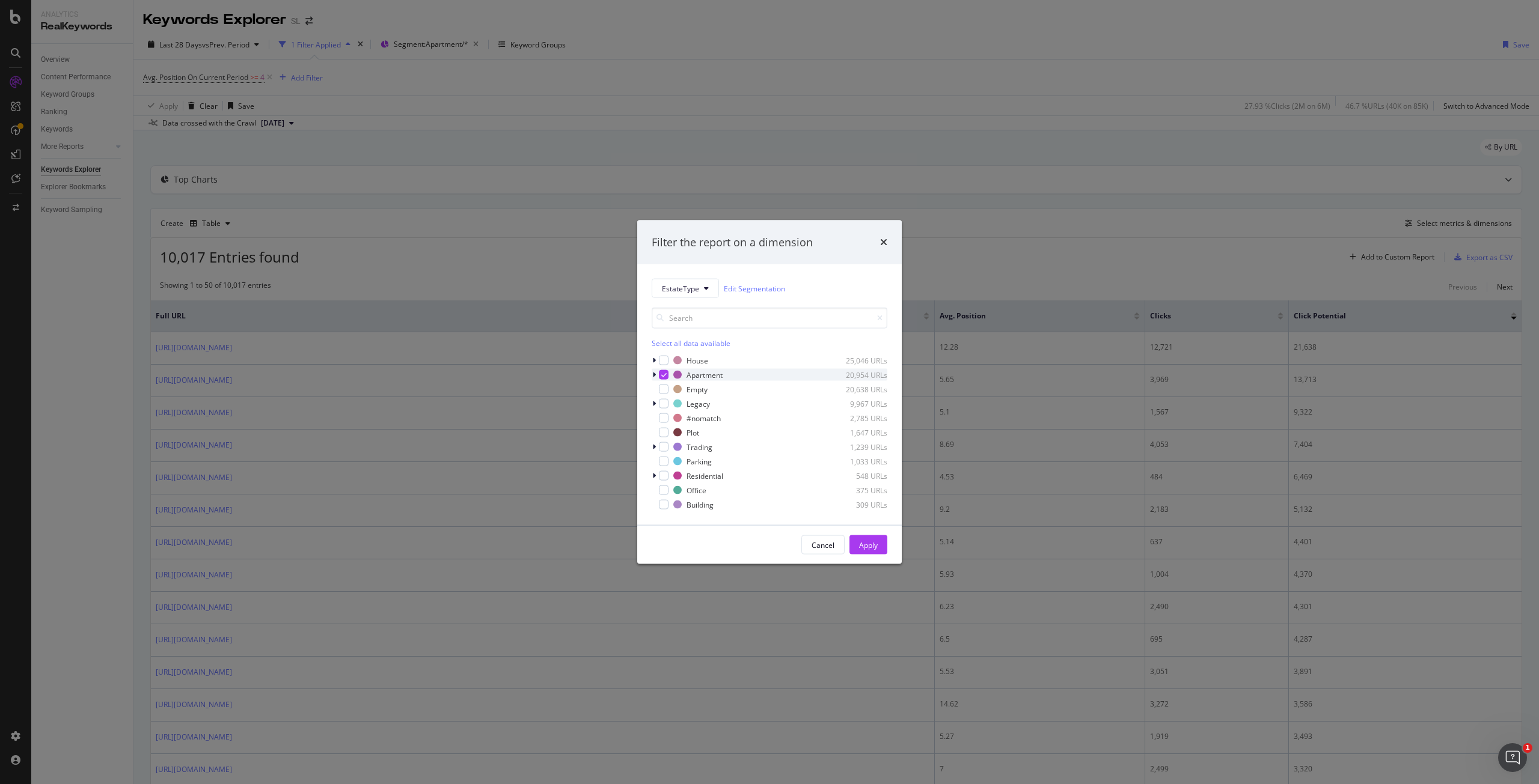
click at [653, 372] on icon "modal" at bounding box center [654, 375] width 4 height 7
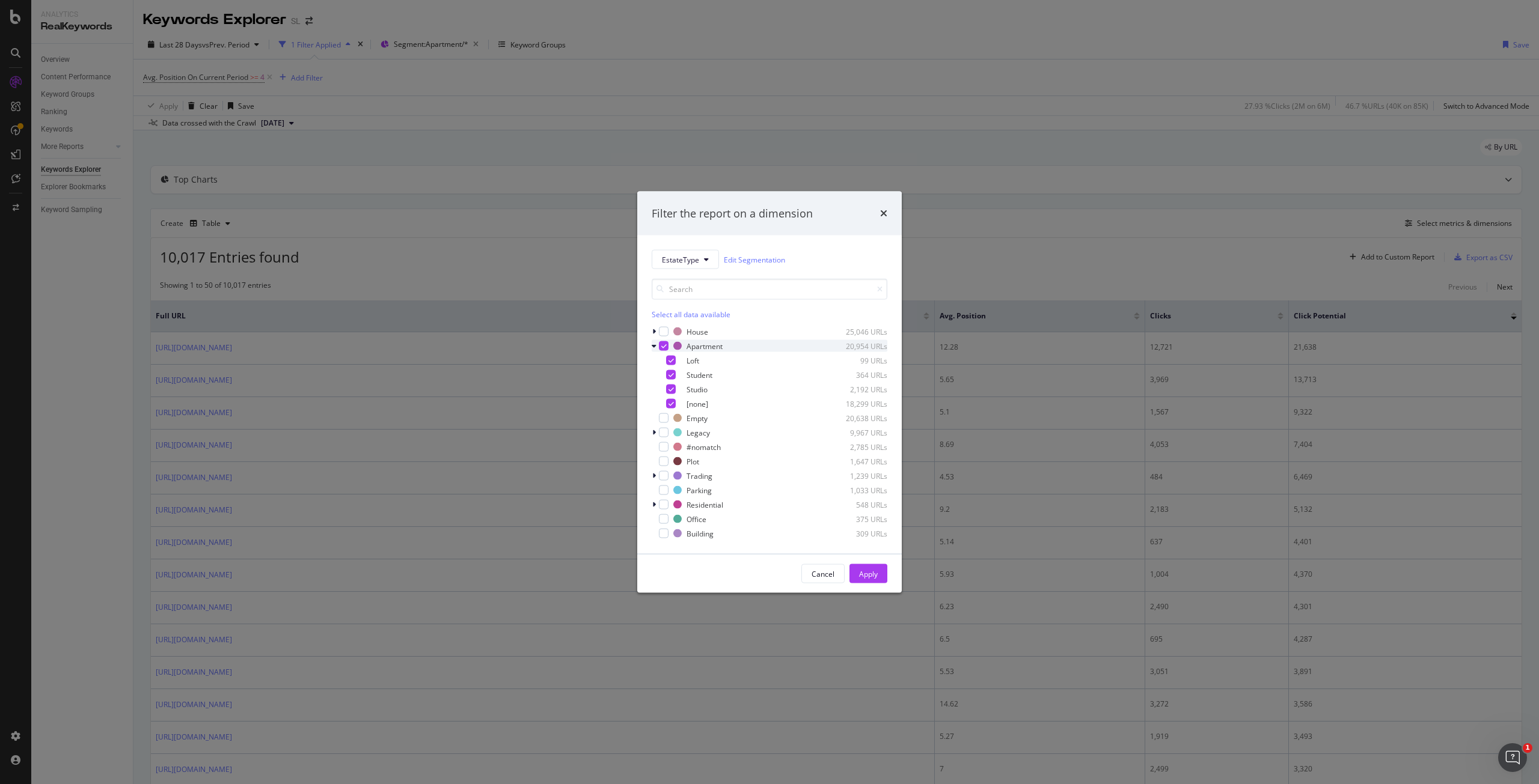
click at [660, 345] on div "modal" at bounding box center [664, 346] width 9 height 9
click at [671, 358] on icon "modal" at bounding box center [671, 361] width 6 height 6
click at [671, 370] on div "modal" at bounding box center [671, 375] width 9 height 9
click at [671, 387] on icon "modal" at bounding box center [671, 390] width 6 height 6
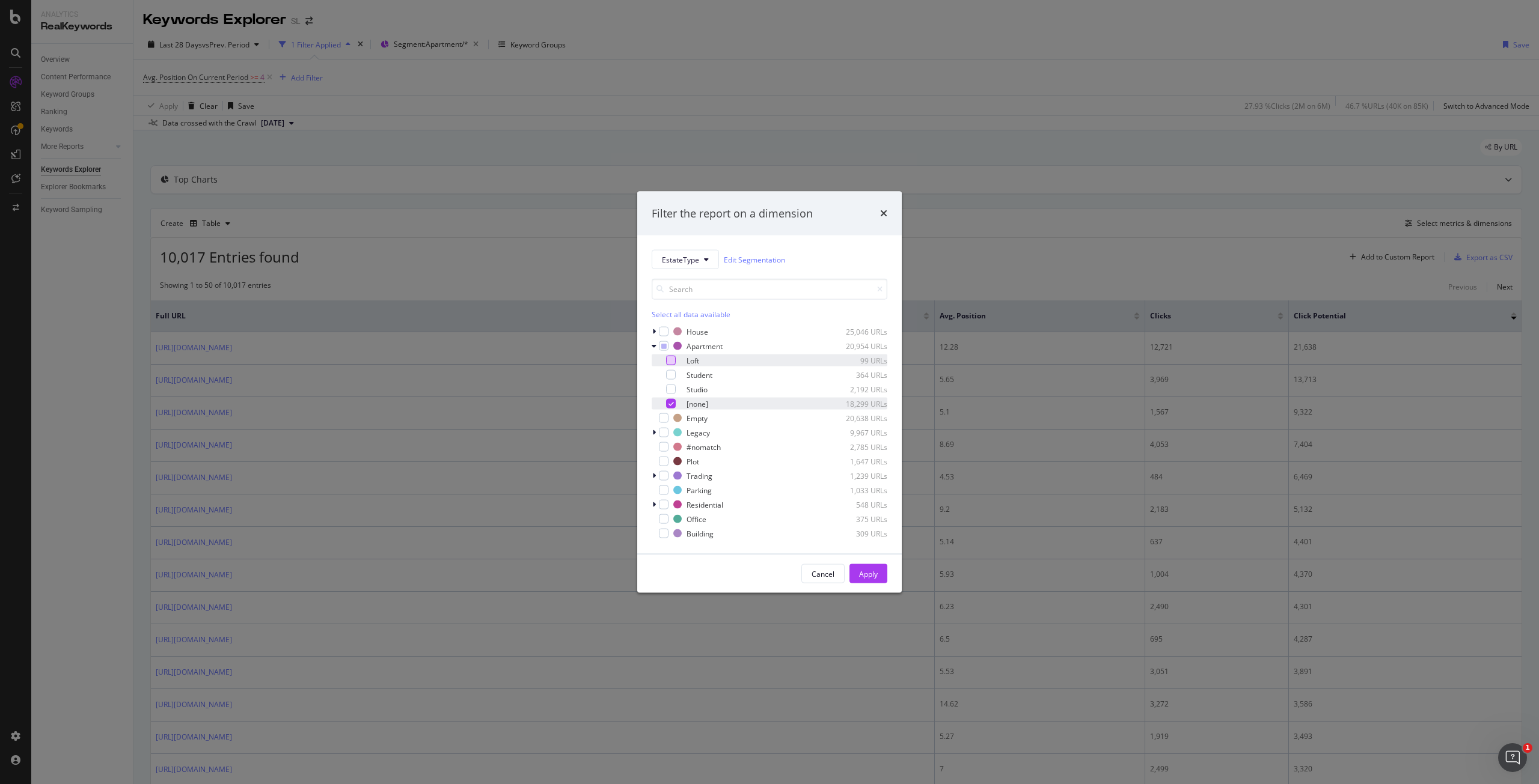
click at [670, 401] on icon "modal" at bounding box center [671, 404] width 6 height 6
click at [864, 573] on div "Apply" at bounding box center [868, 574] width 18 height 10
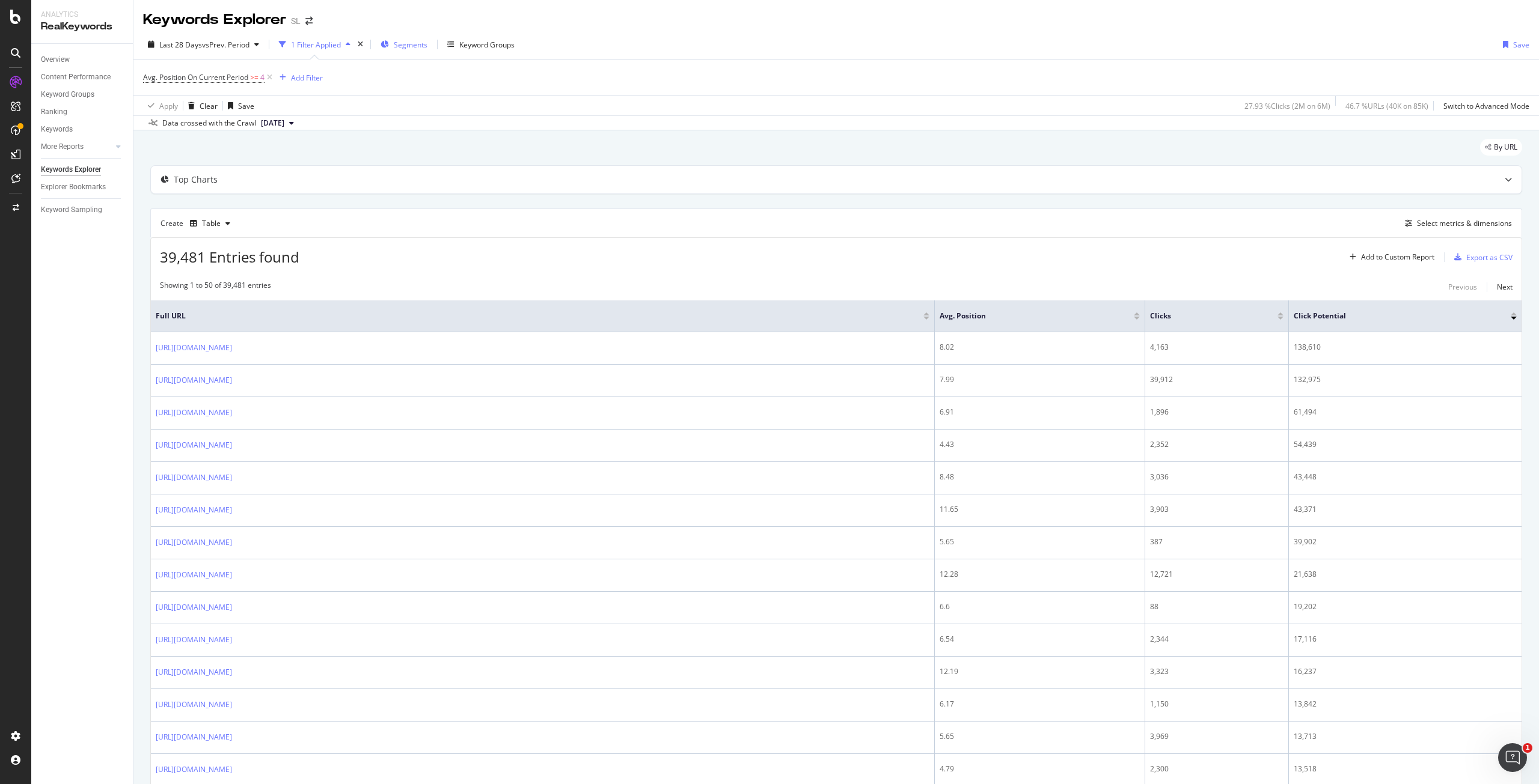
click at [403, 47] on span "Segments" at bounding box center [410, 45] width 33 height 10
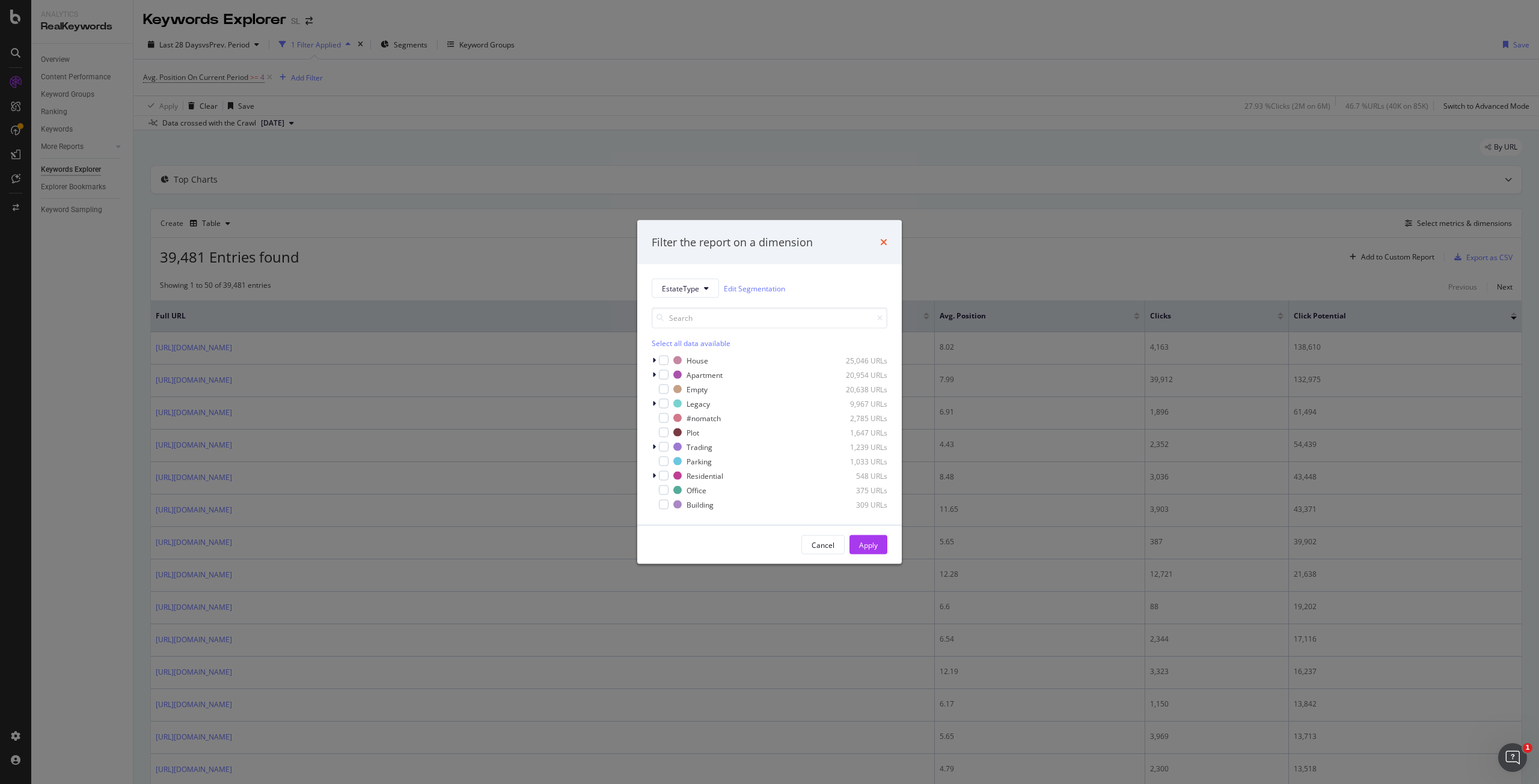
click at [880, 241] on icon "times" at bounding box center [884, 242] width 7 height 9
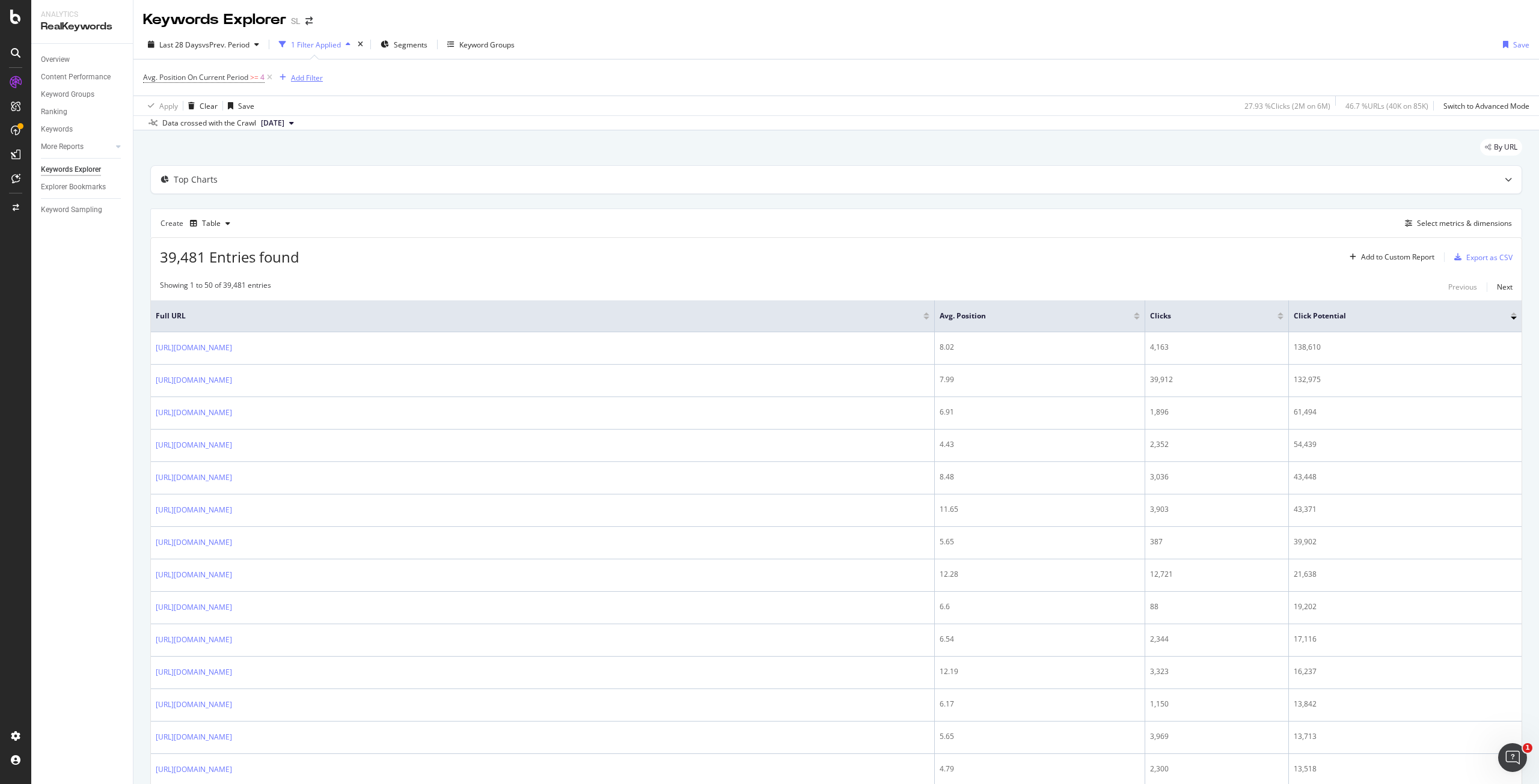
click at [309, 79] on div "Add Filter" at bounding box center [307, 78] width 32 height 10
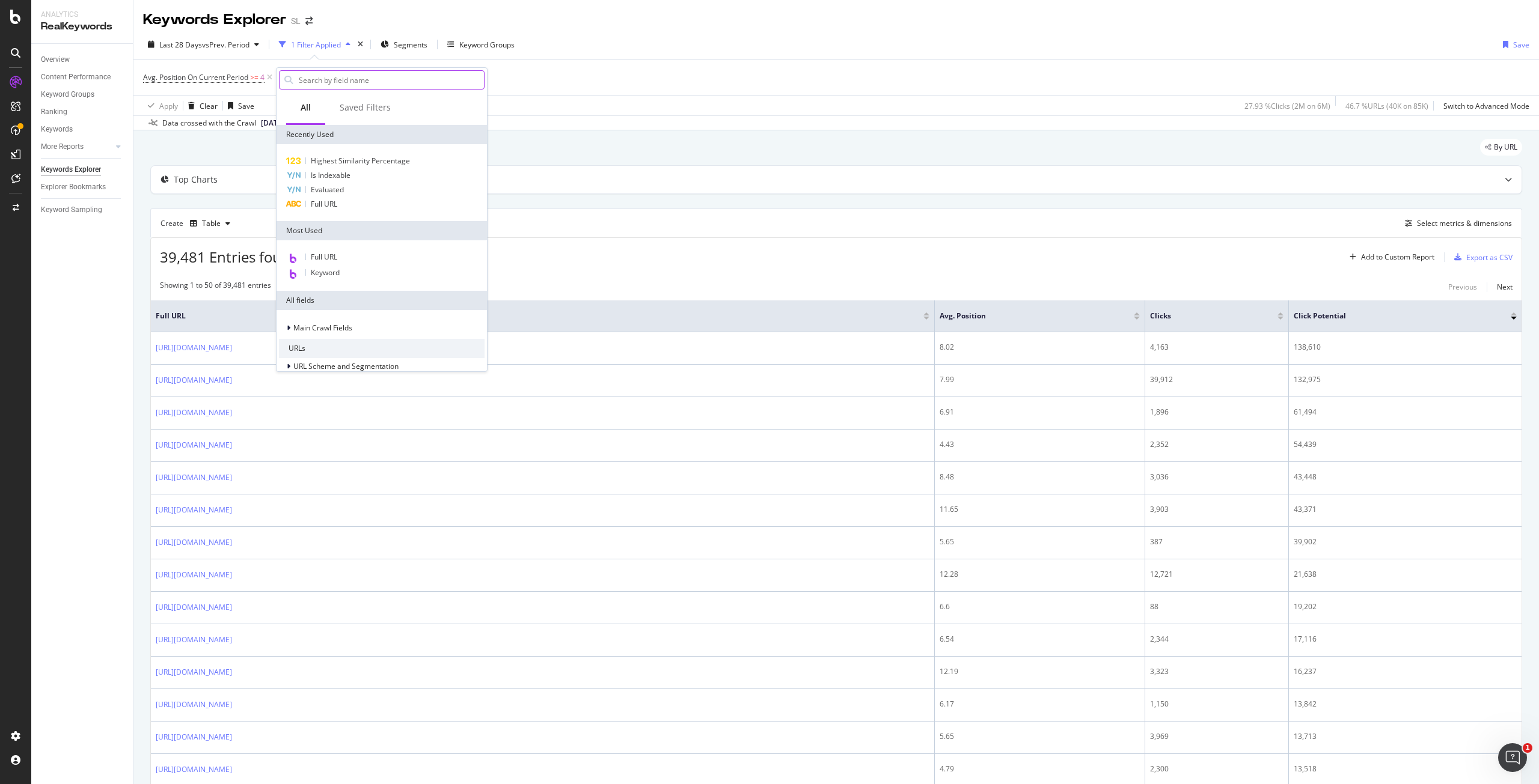
click at [357, 78] on input "text" at bounding box center [391, 80] width 186 height 18
click at [815, 65] on div "Avg. Position On Current Period >= 4 Add Filter" at bounding box center [836, 77] width 1387 height 36
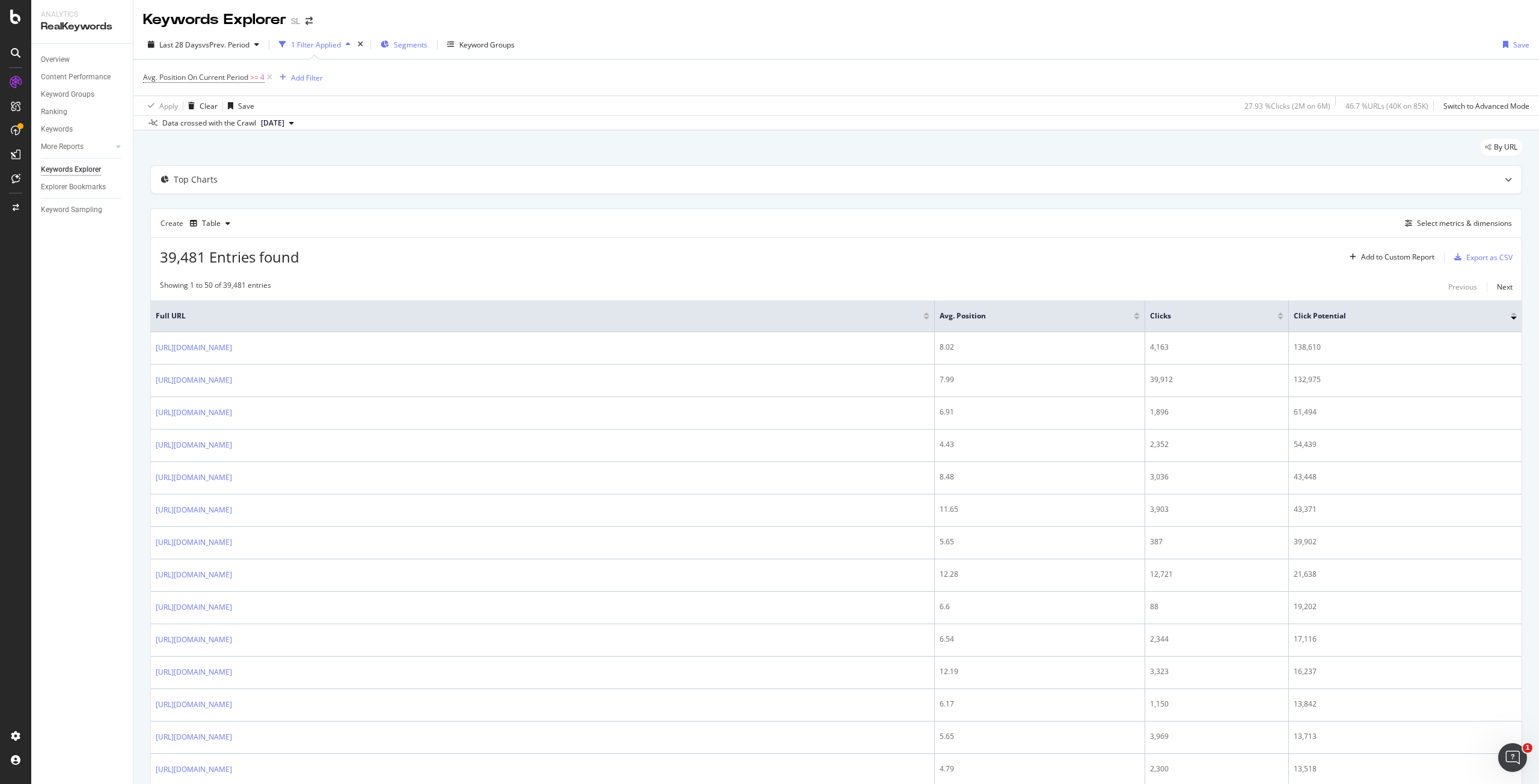
click at [418, 39] on div "Segments" at bounding box center [404, 44] width 47 height 18
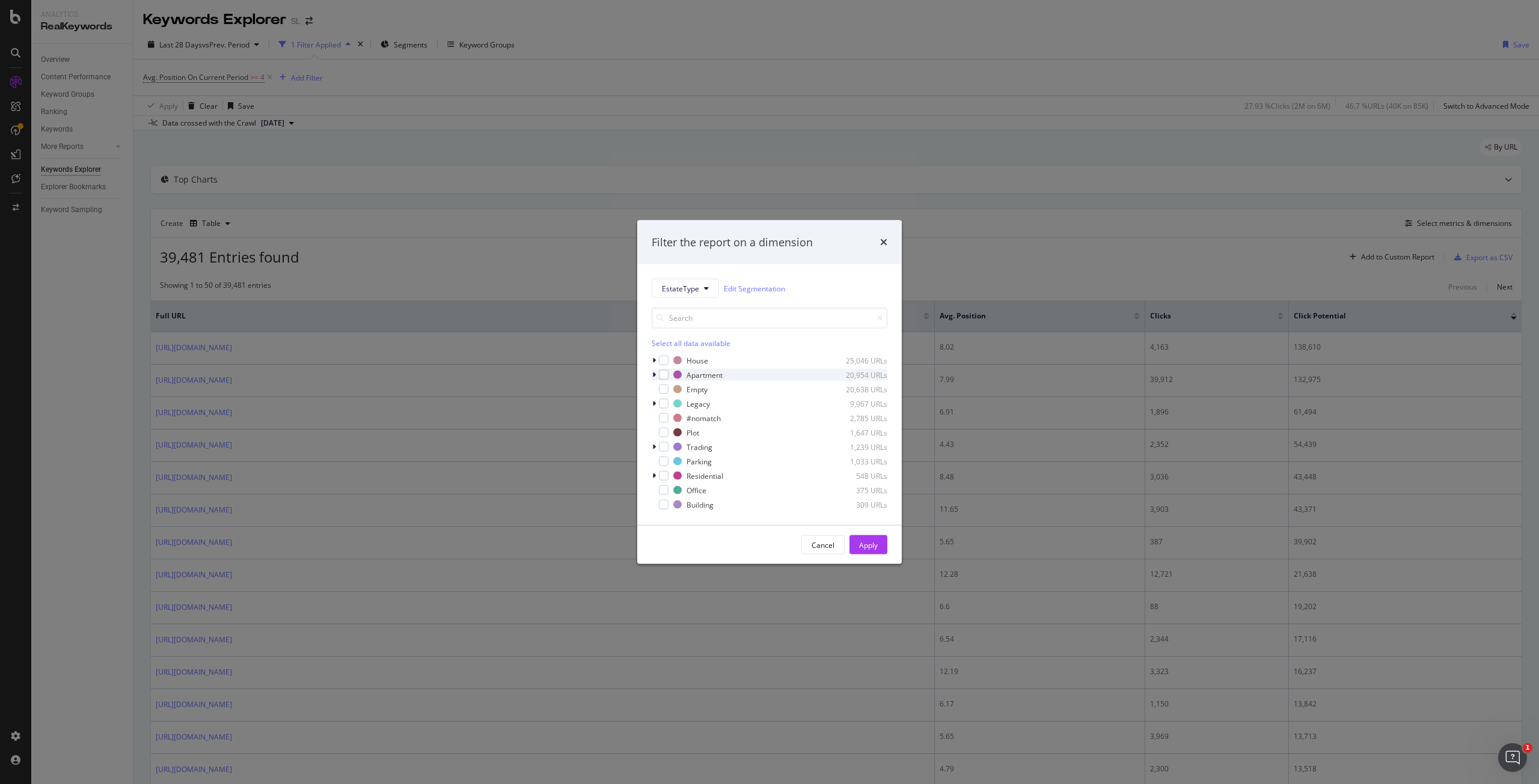
click at [654, 374] on icon "modal" at bounding box center [654, 375] width 4 height 7
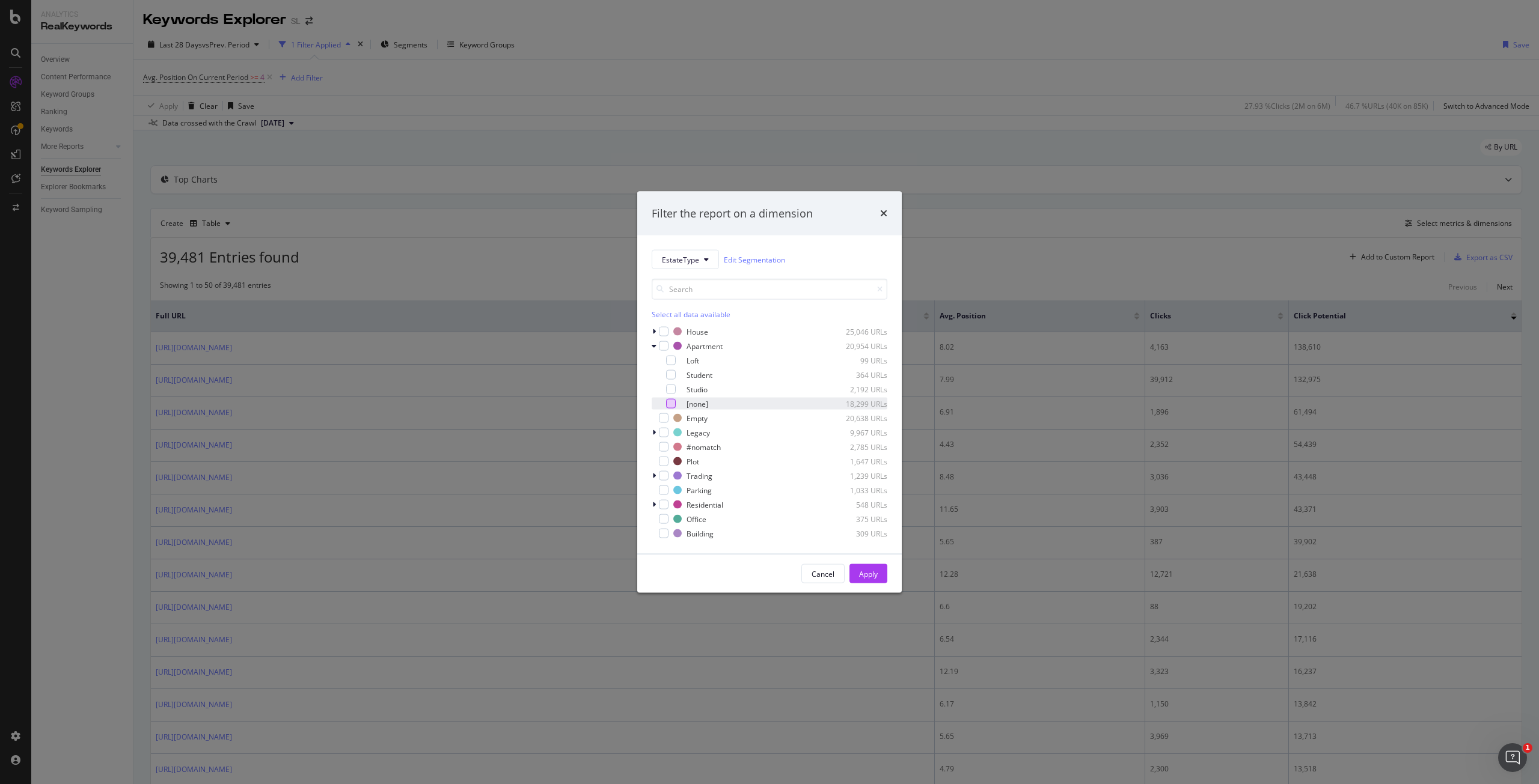
click at [671, 402] on div "modal" at bounding box center [671, 404] width 9 height 9
click at [872, 573] on div "Apply" at bounding box center [868, 574] width 18 height 10
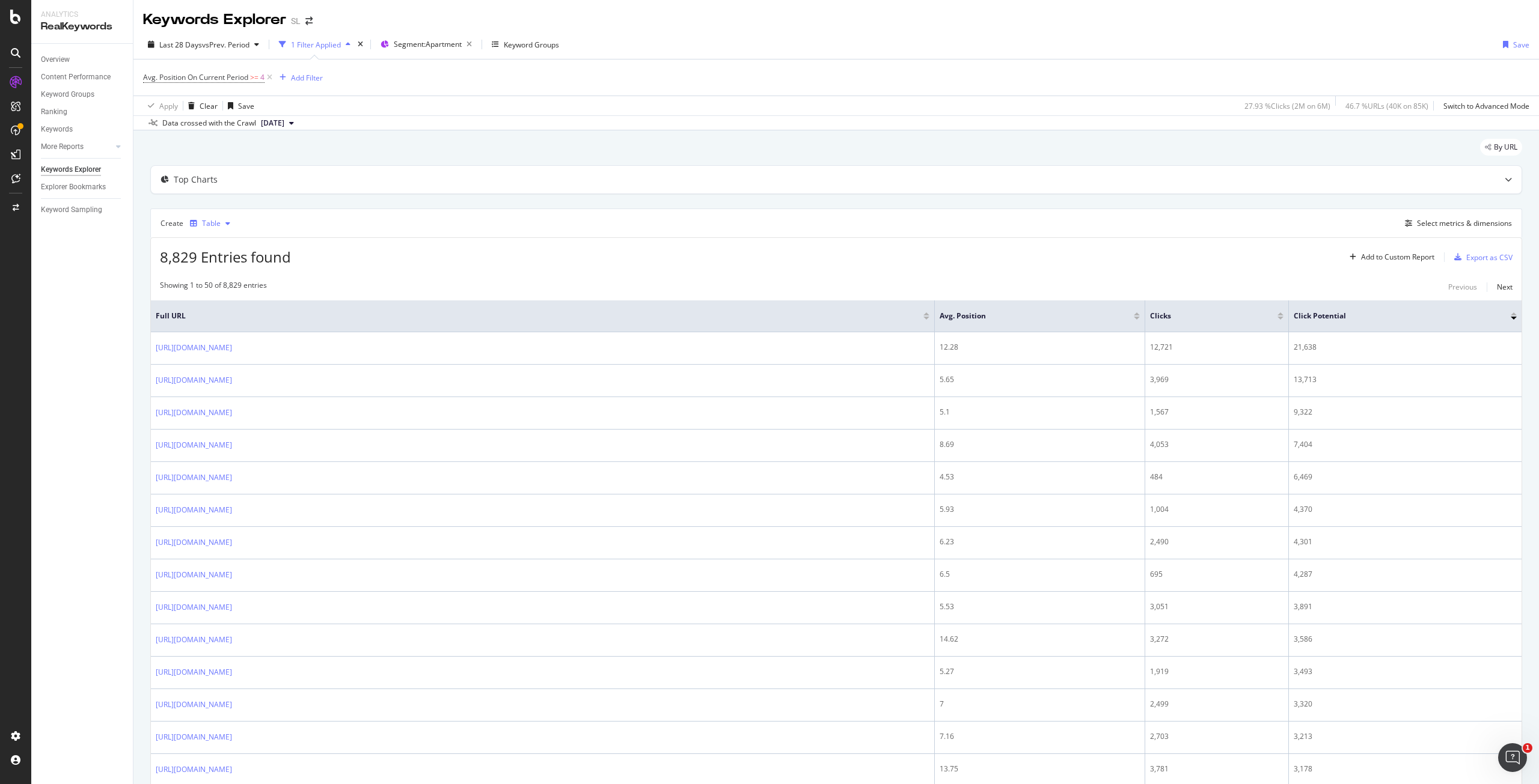
click at [227, 225] on icon "button" at bounding box center [228, 223] width 5 height 7
click at [509, 239] on div "8,829 Entries found Add to Custom Report Export as CSV" at bounding box center [836, 253] width 1371 height 30
click at [1468, 227] on div "Select metrics & dimensions" at bounding box center [1464, 223] width 95 height 10
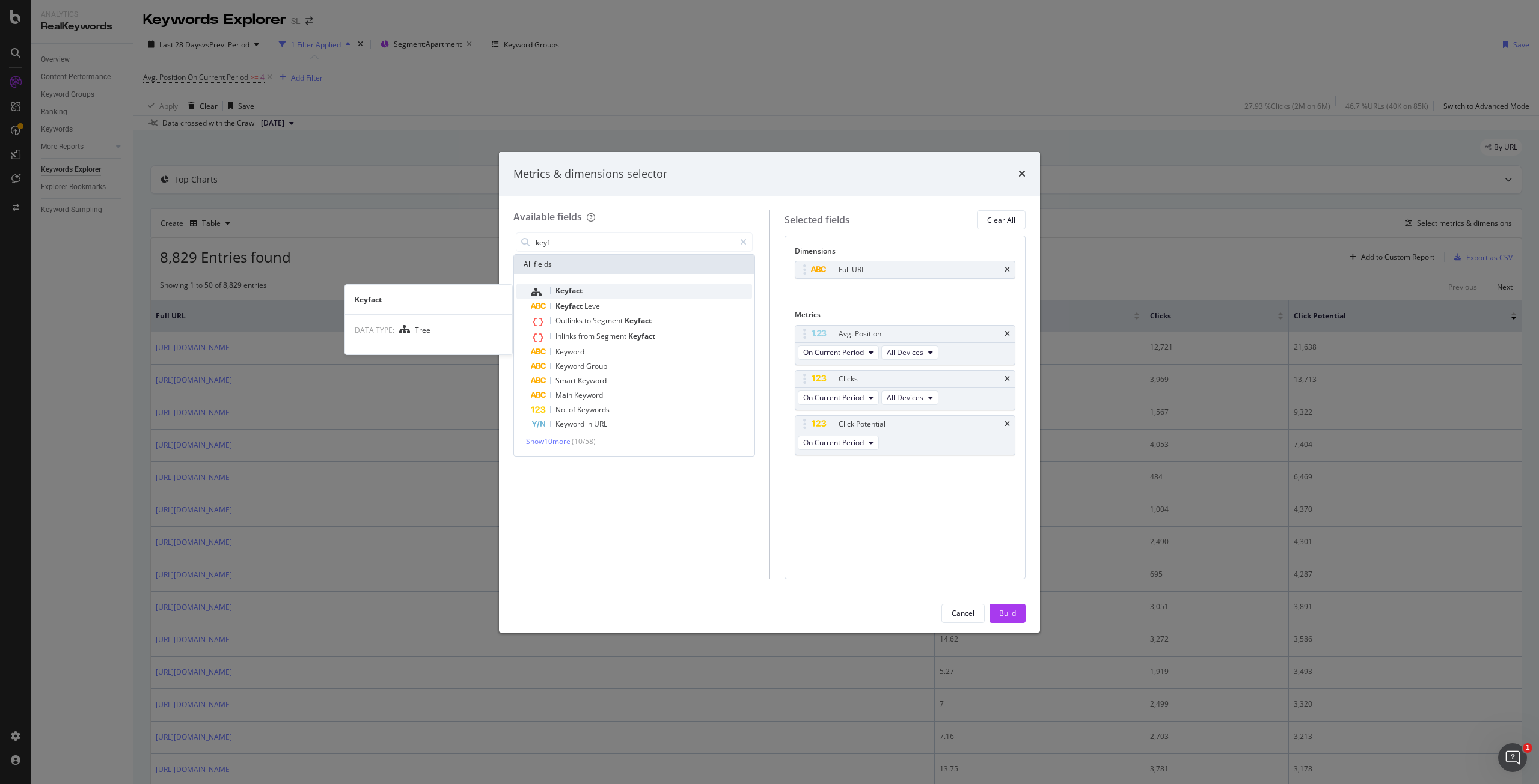
type input "keyf"
click at [600, 294] on div "Keyfact" at bounding box center [642, 291] width 221 height 16
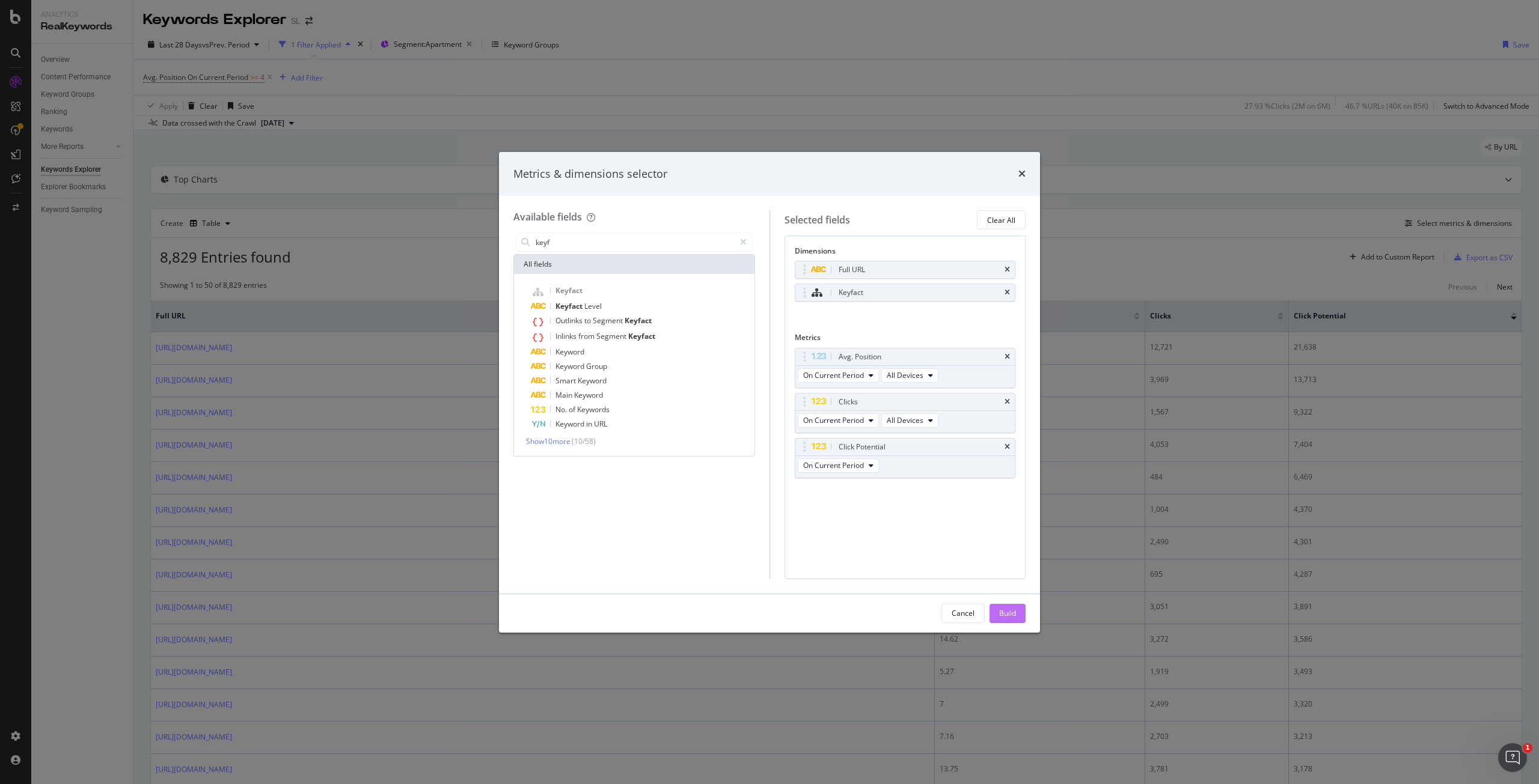
click at [1019, 614] on button "Build" at bounding box center [1007, 613] width 36 height 19
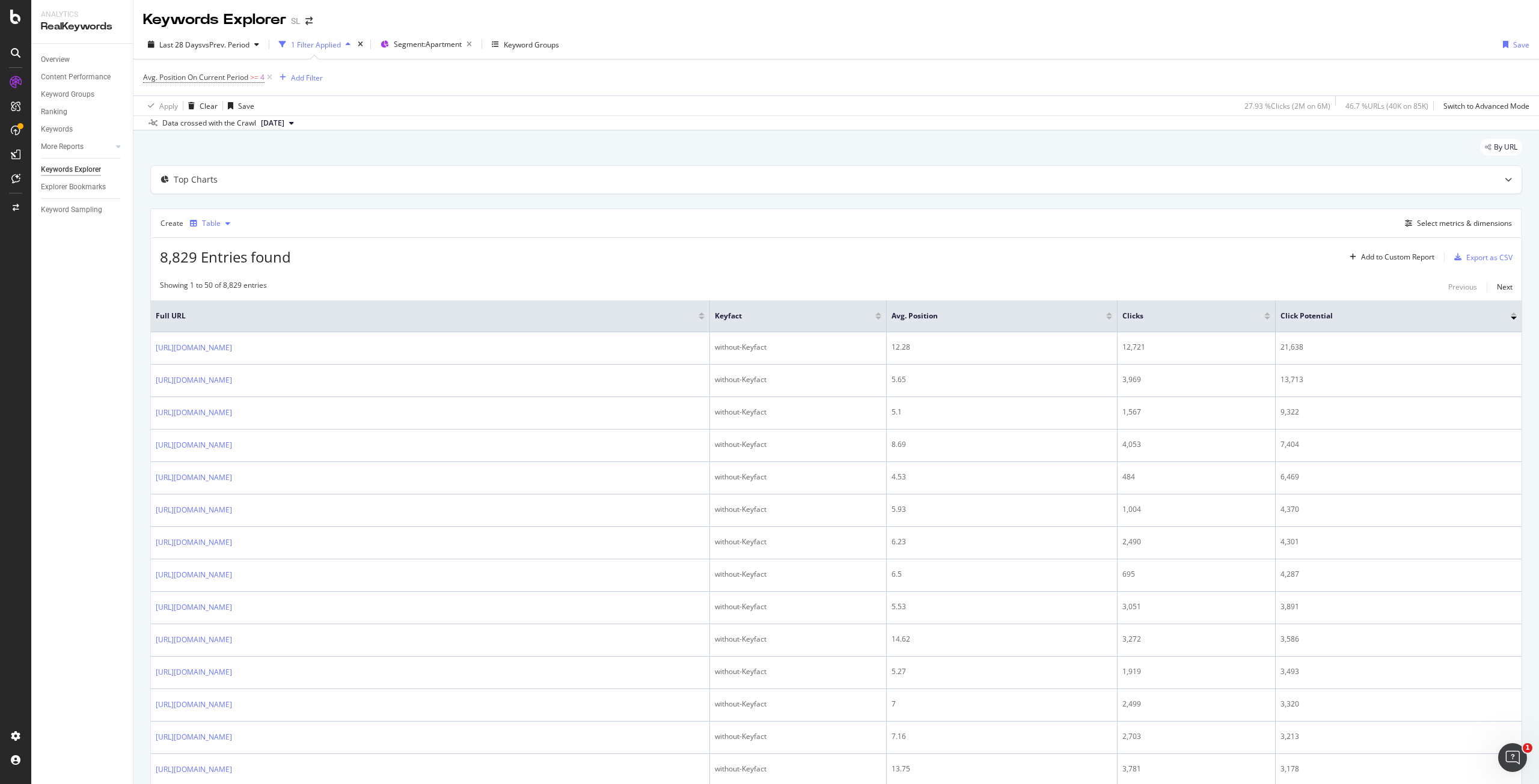
click at [208, 227] on div "Table" at bounding box center [211, 223] width 18 height 7
click at [667, 237] on div "Create Table Select metrics & dimensions" at bounding box center [836, 223] width 1372 height 29
click at [215, 222] on div "Table" at bounding box center [211, 223] width 18 height 7
click at [350, 219] on div "Create Table Select metrics & dimensions" at bounding box center [836, 223] width 1372 height 29
click at [188, 179] on div "Top Charts" at bounding box center [195, 179] width 44 height 12
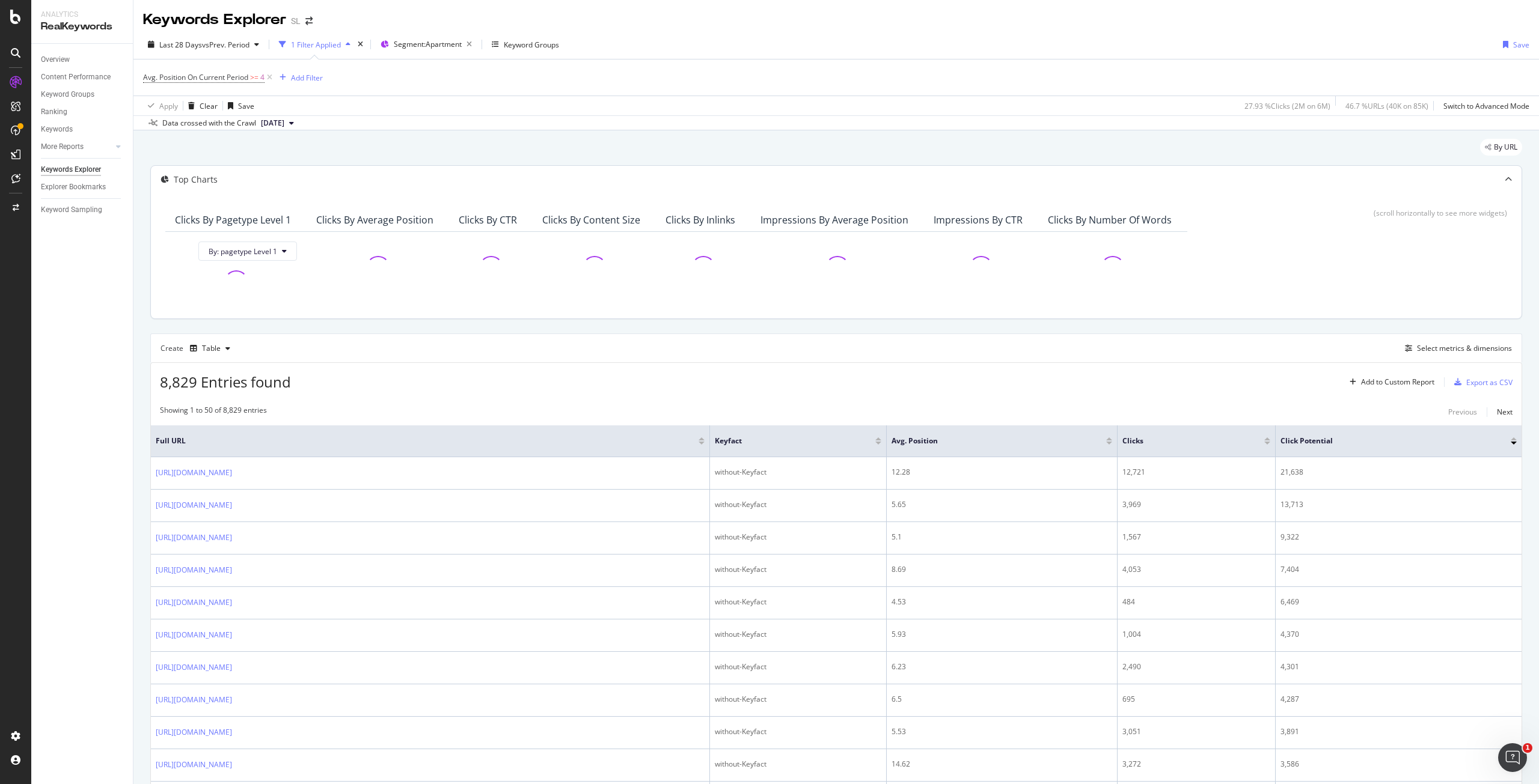
click at [188, 179] on div "Top Charts" at bounding box center [195, 179] width 44 height 12
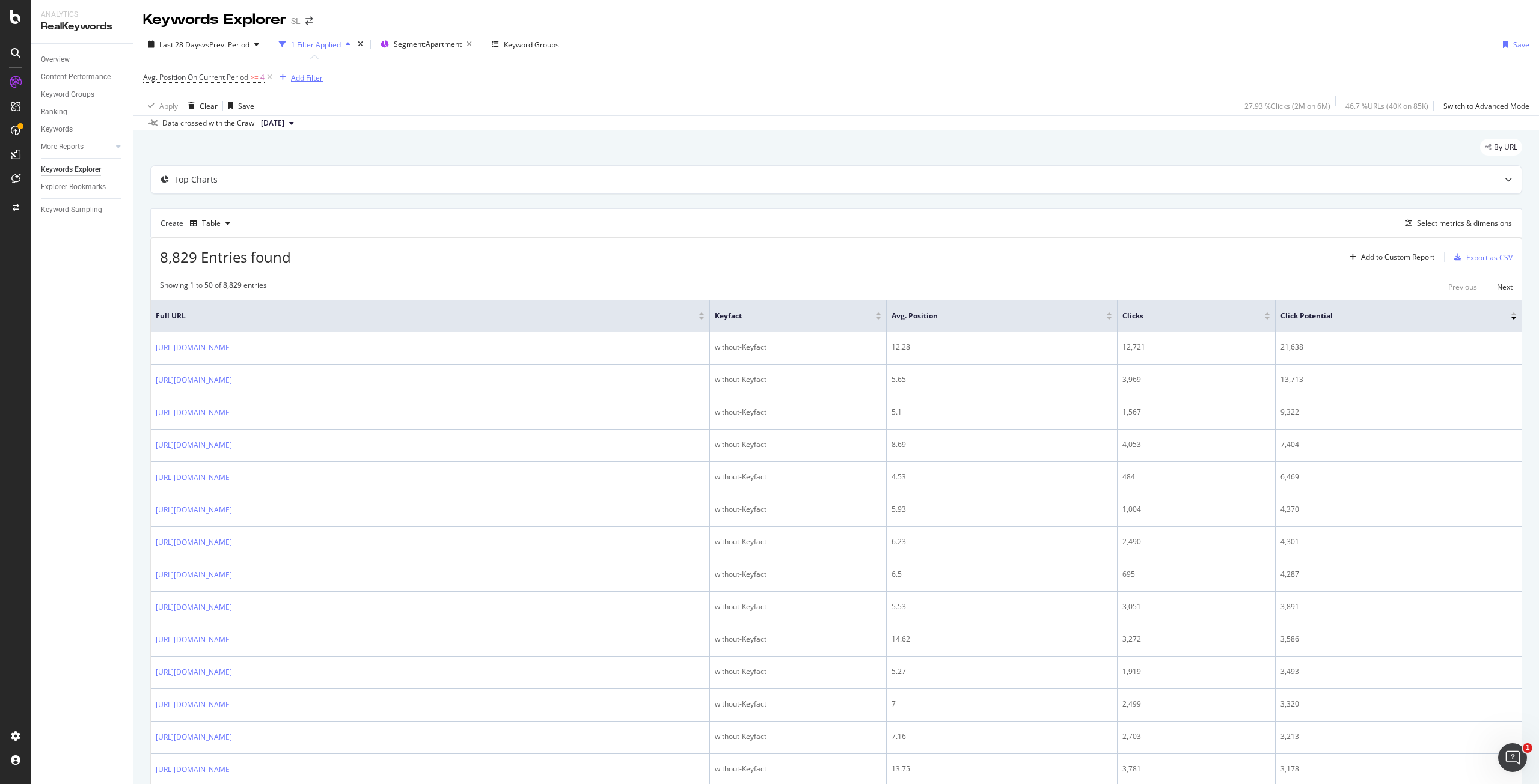
click at [311, 80] on div "Add Filter" at bounding box center [307, 78] width 32 height 10
type input "keyfac"
click at [366, 164] on div "Keyfact" at bounding box center [389, 162] width 192 height 16
click at [300, 108] on span "Equal" at bounding box center [296, 107] width 18 height 10
click at [311, 147] on span "Not Equal" at bounding box center [308, 148] width 32 height 10
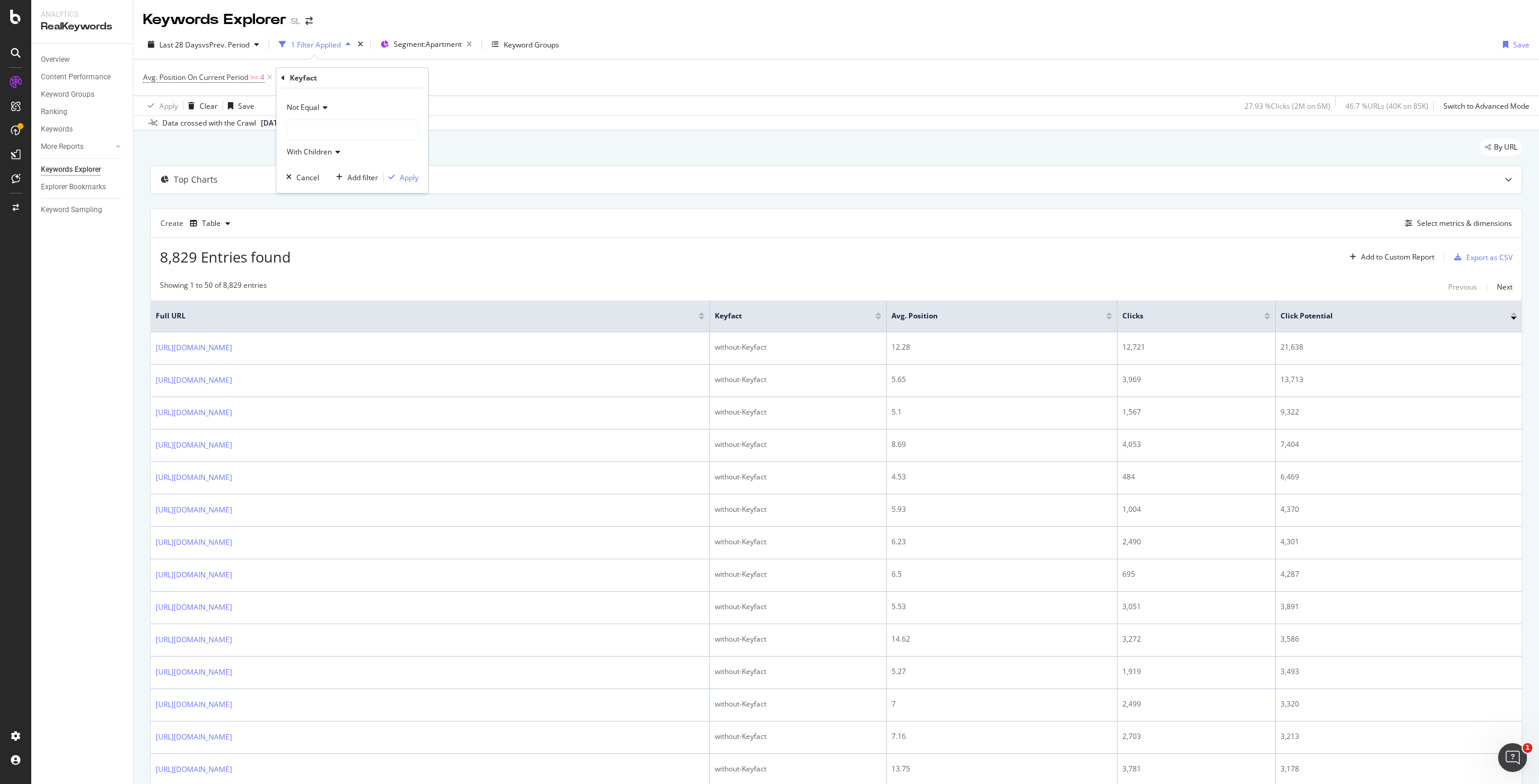
click at [317, 131] on div at bounding box center [352, 130] width 131 height 19
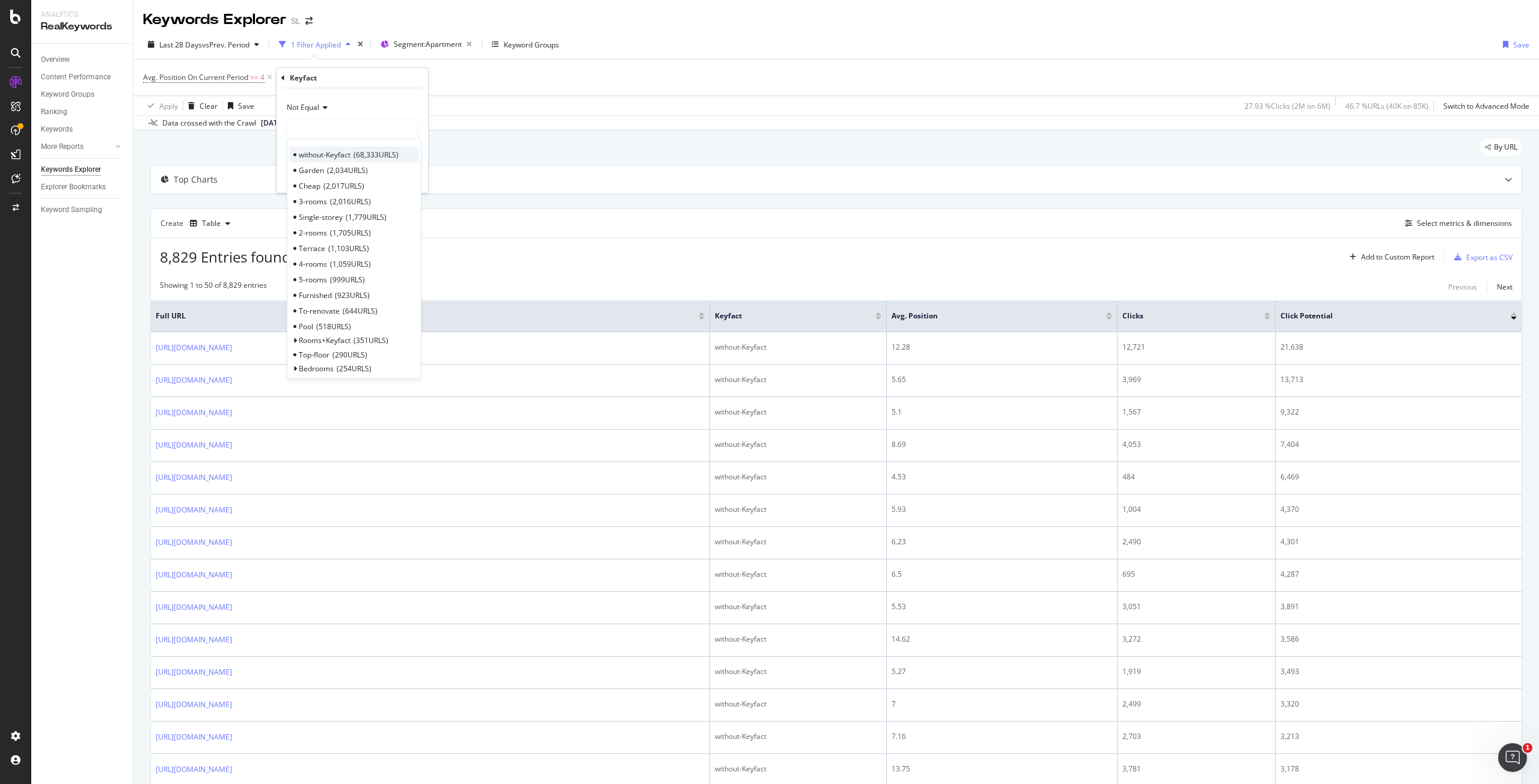
click at [324, 154] on span "without-Keyfact" at bounding box center [325, 155] width 52 height 10
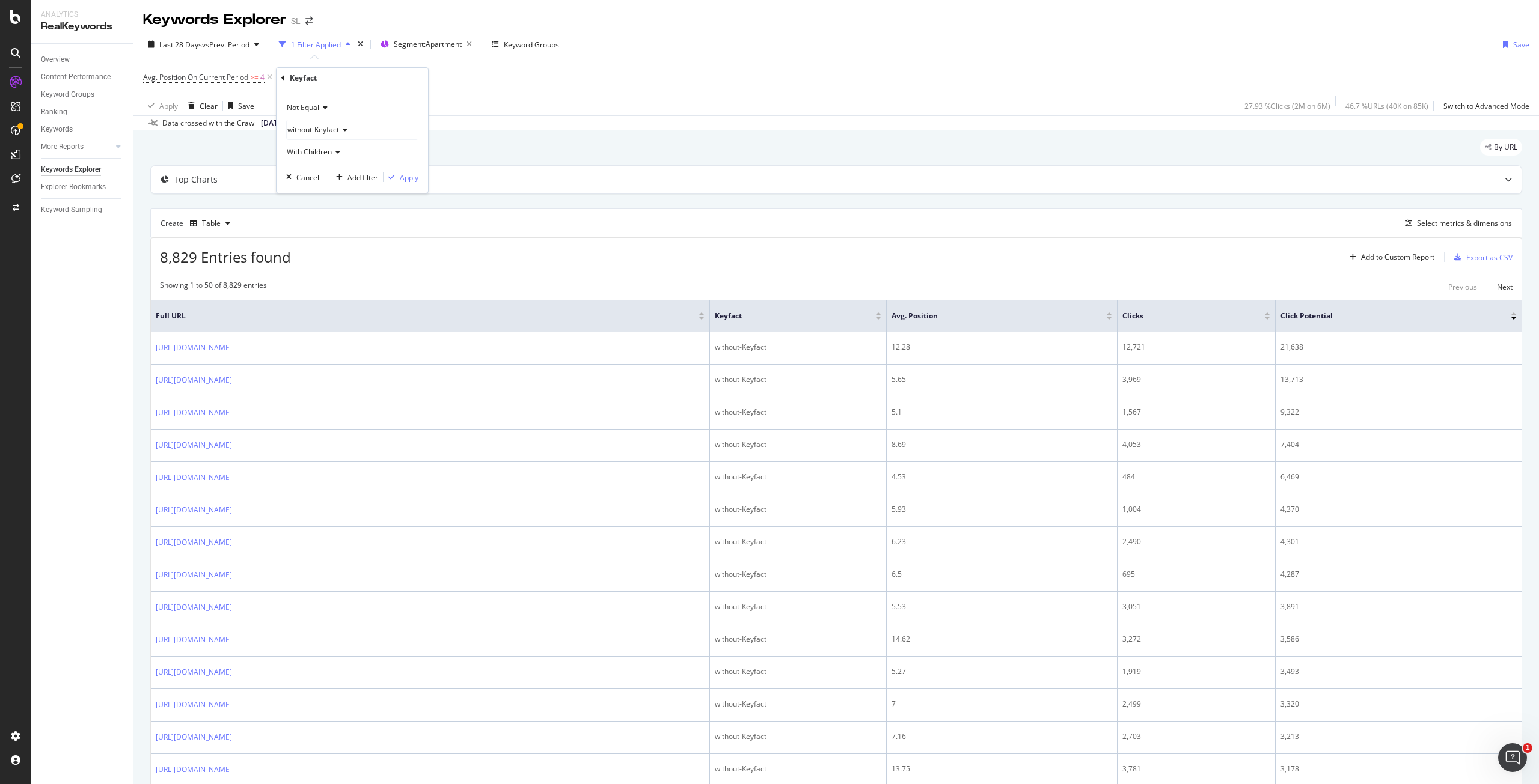
click at [401, 179] on div "Apply" at bounding box center [409, 178] width 18 height 10
click at [1488, 261] on div "Export as CSV" at bounding box center [1489, 260] width 46 height 10
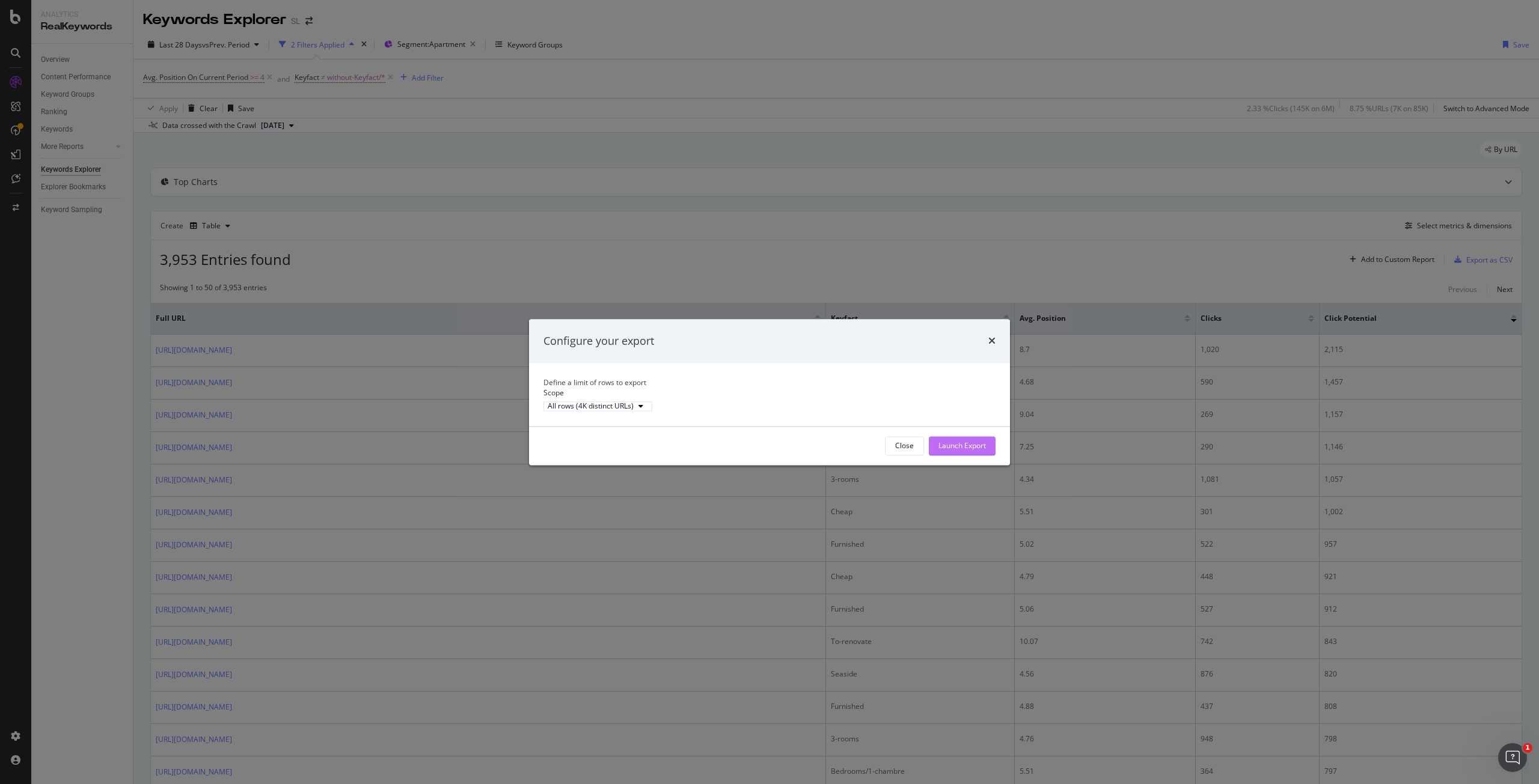
click at [980, 450] on div "Launch Export" at bounding box center [962, 445] width 47 height 10
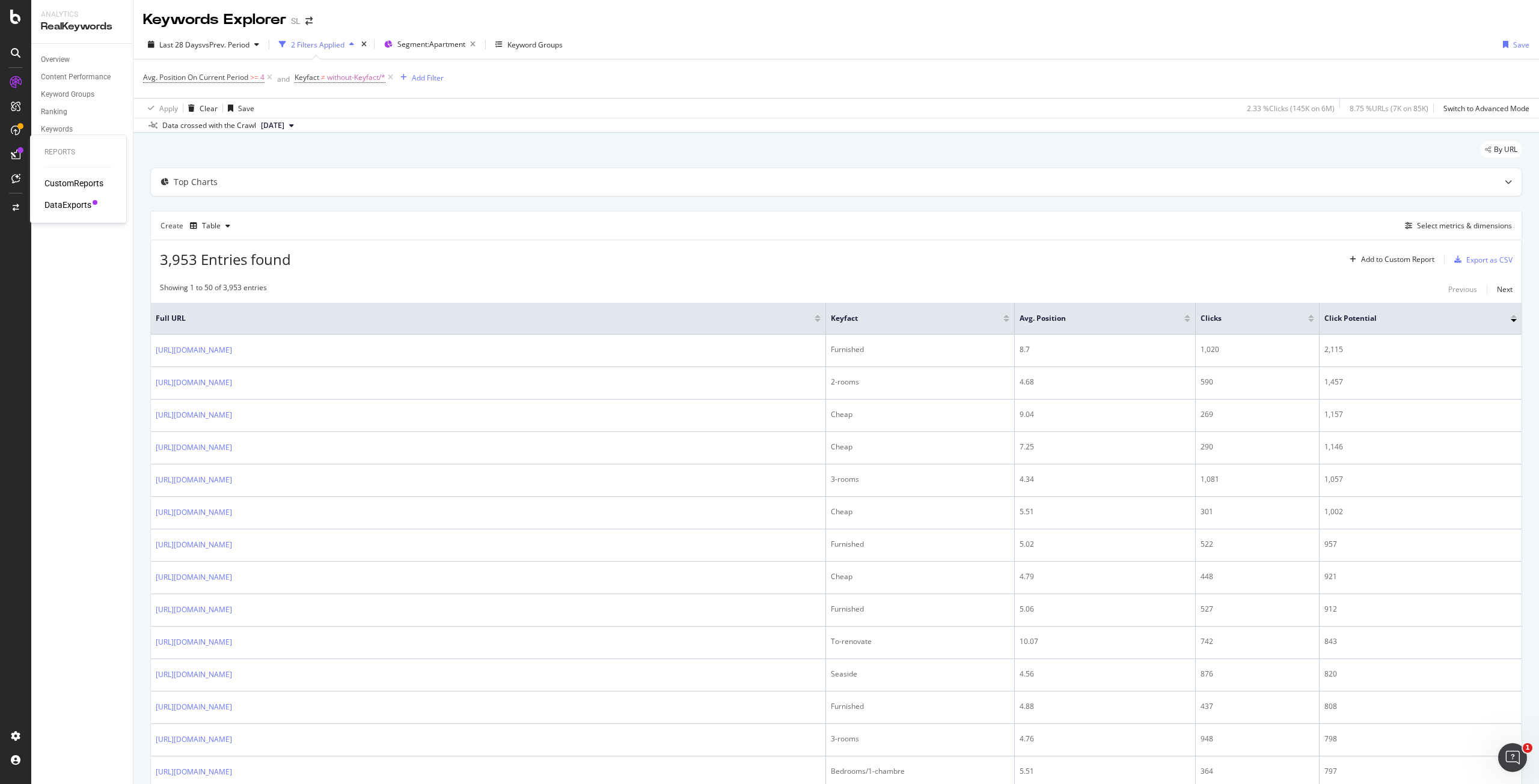
click at [69, 208] on div "DataExports" at bounding box center [68, 205] width 47 height 12
click at [410, 42] on span "Segment: Apartment" at bounding box center [431, 44] width 68 height 10
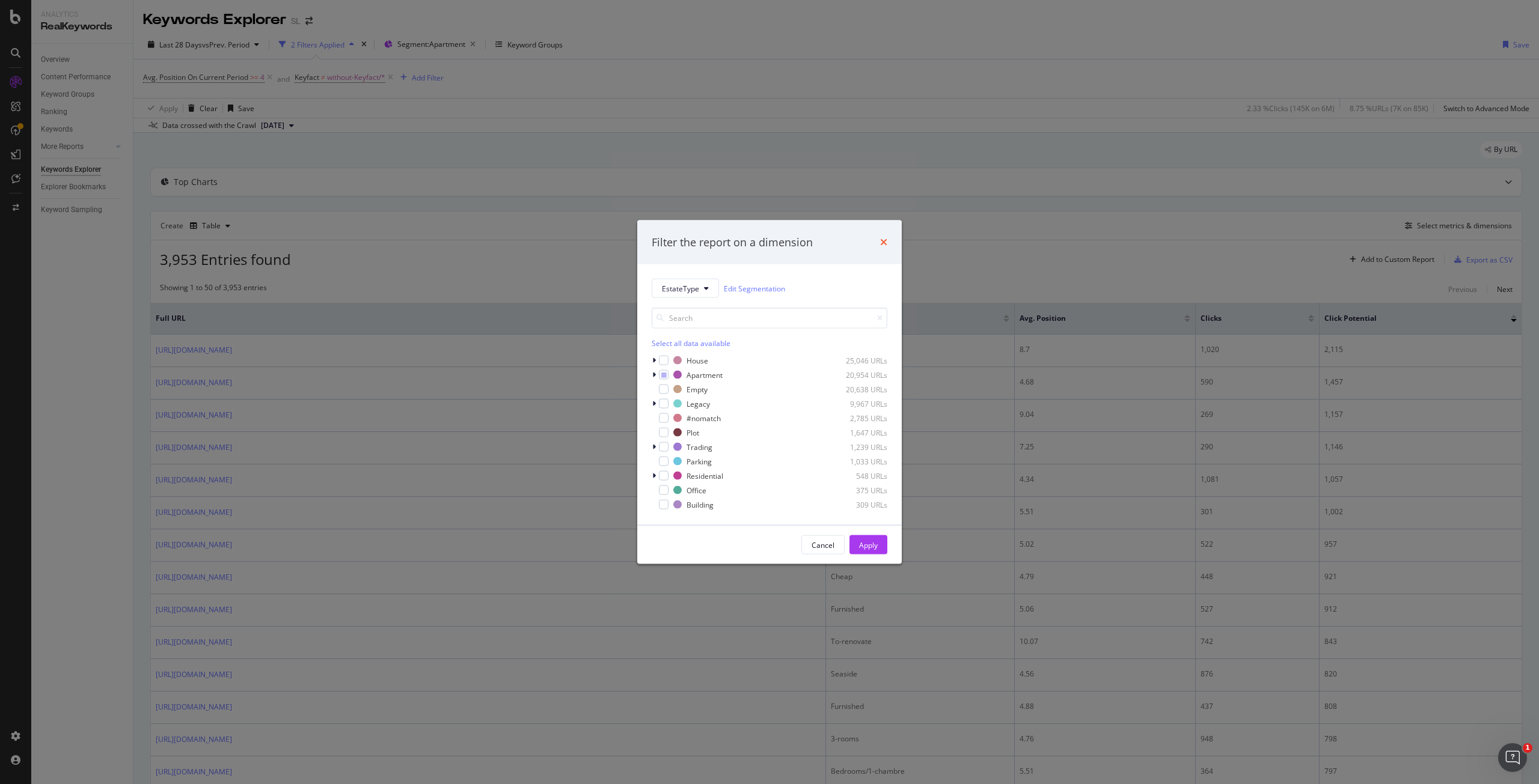
click at [886, 240] on icon "times" at bounding box center [884, 242] width 7 height 9
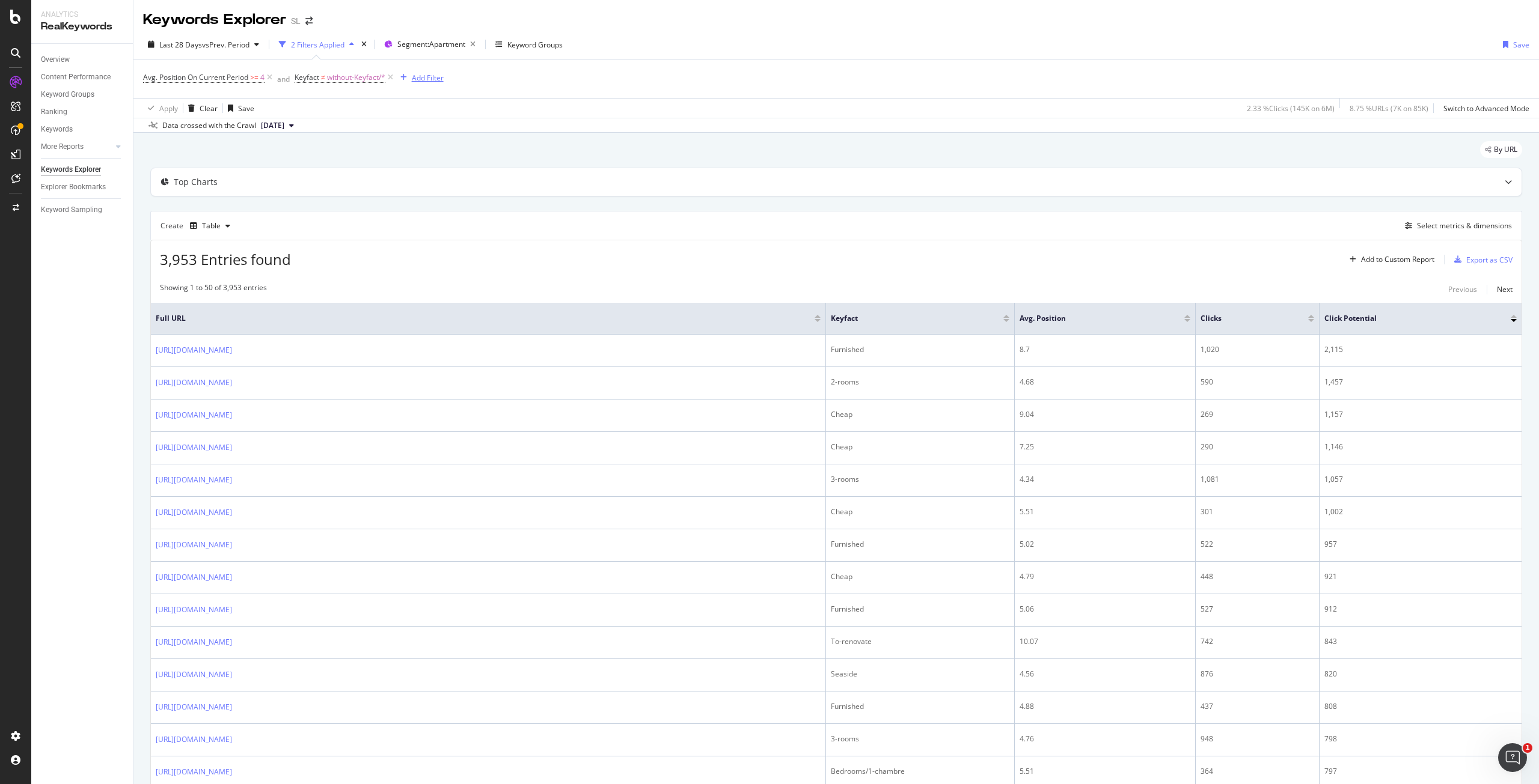
click at [434, 76] on div "Add Filter" at bounding box center [428, 78] width 32 height 10
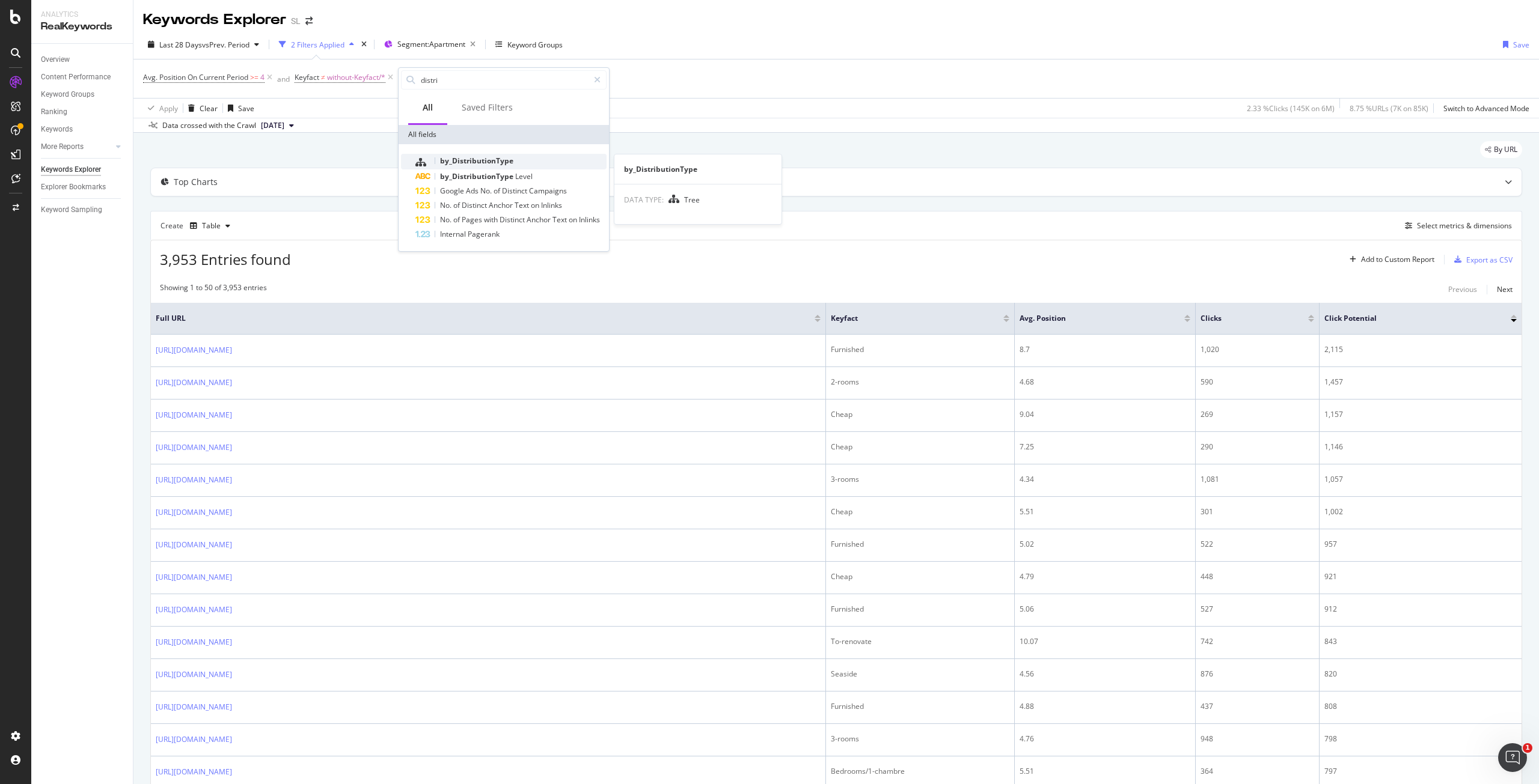
type input "distri"
click at [488, 159] on span "by_DistributionType" at bounding box center [477, 160] width 73 height 10
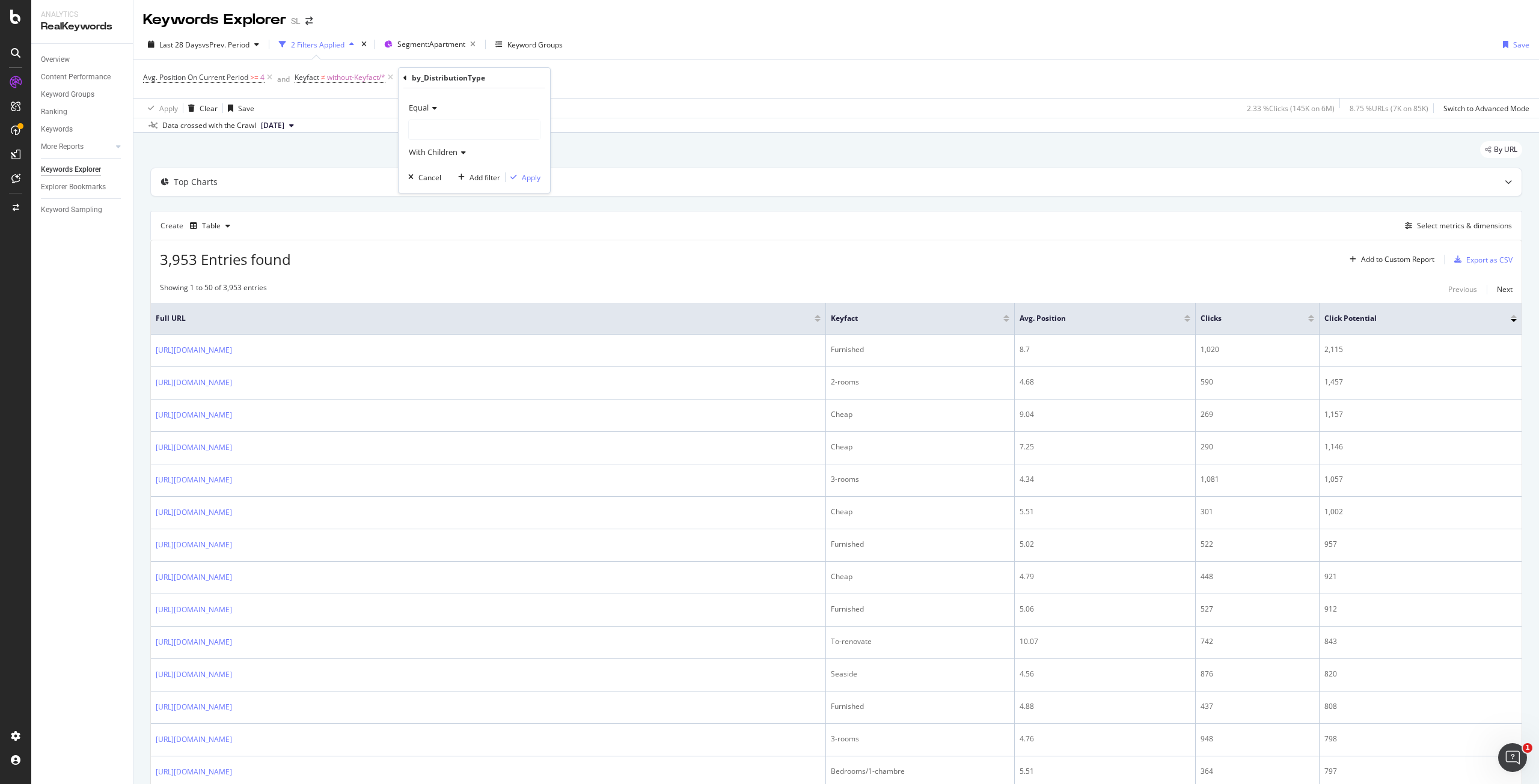
click at [432, 129] on div at bounding box center [474, 130] width 131 height 19
click at [453, 156] on span "45,736 URLS" at bounding box center [461, 155] width 45 height 10
click at [536, 179] on div "Apply" at bounding box center [531, 178] width 18 height 10
click at [214, 224] on div "Table" at bounding box center [211, 226] width 18 height 7
click at [229, 284] on div "Series" at bounding box center [224, 283] width 21 height 10
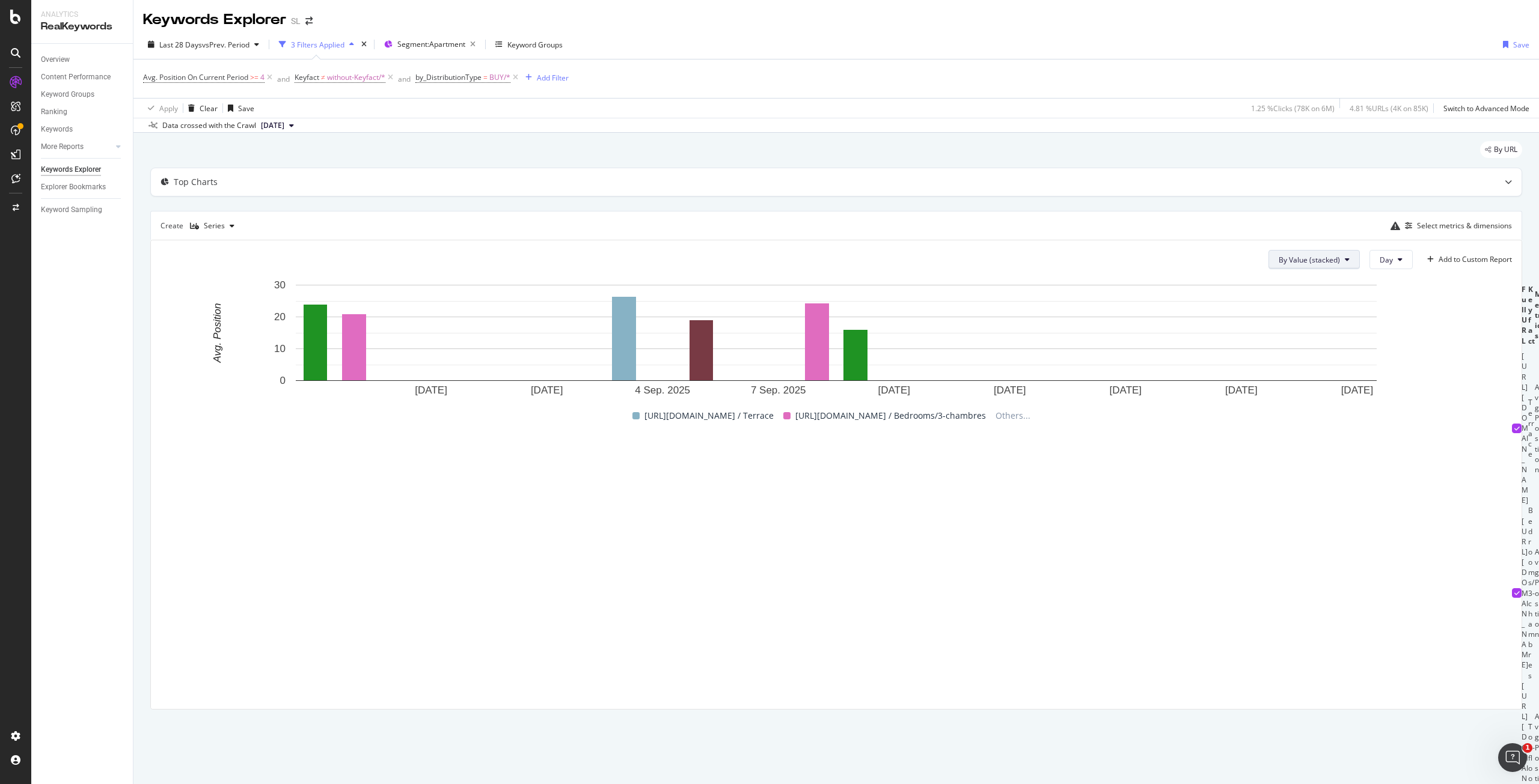
click at [1303, 257] on span "By Value (stacked)" at bounding box center [1309, 260] width 61 height 10
click at [1485, 344] on rect "A chart." at bounding box center [836, 339] width 1352 height 120
click at [210, 224] on div "Series" at bounding box center [214, 226] width 21 height 7
click at [222, 244] on div "Table" at bounding box center [223, 244] width 18 height 10
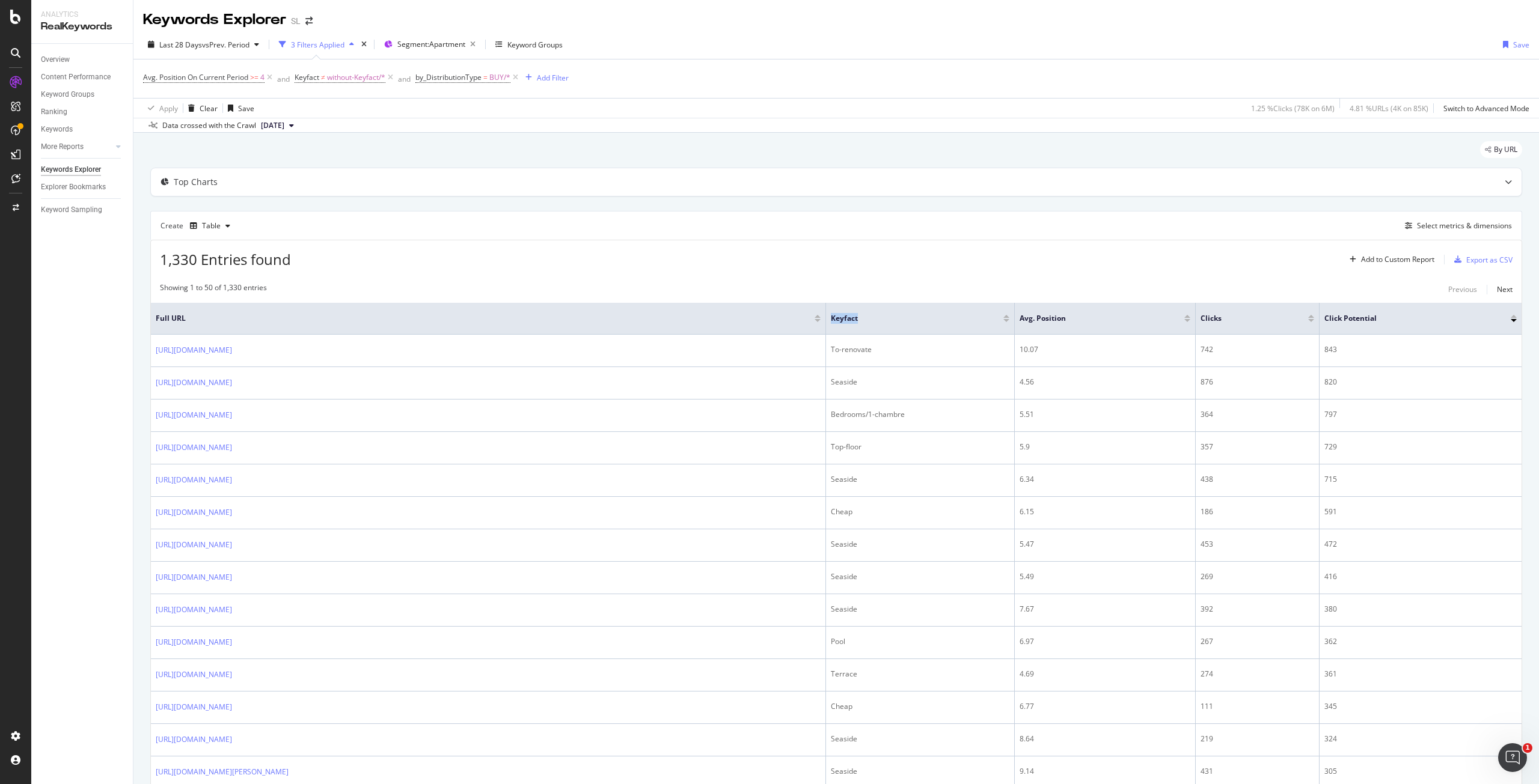
drag, startPoint x: 954, startPoint y: 315, endPoint x: 708, endPoint y: 323, distance: 246.1
click at [708, 323] on tr "Full URL Keyfact Avg. Position Clicks Click Potential" at bounding box center [836, 318] width 1371 height 32
click at [949, 263] on div "1,330 Entries found Add to Custom Report Export as CSV" at bounding box center [836, 255] width 1371 height 30
click at [1476, 257] on div "Export as CSV" at bounding box center [1489, 260] width 46 height 10
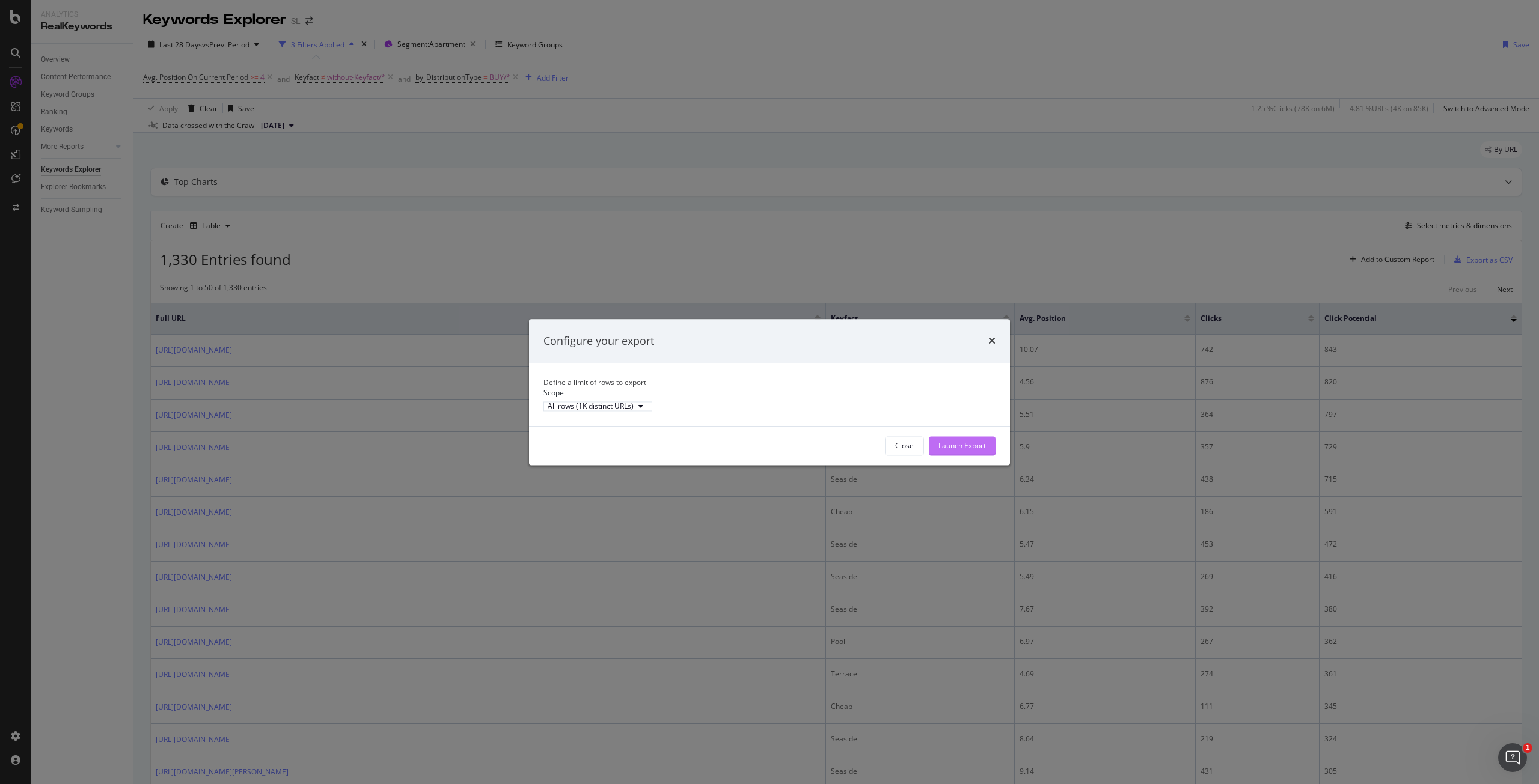
click at [956, 450] on div "Launch Export" at bounding box center [962, 445] width 47 height 10
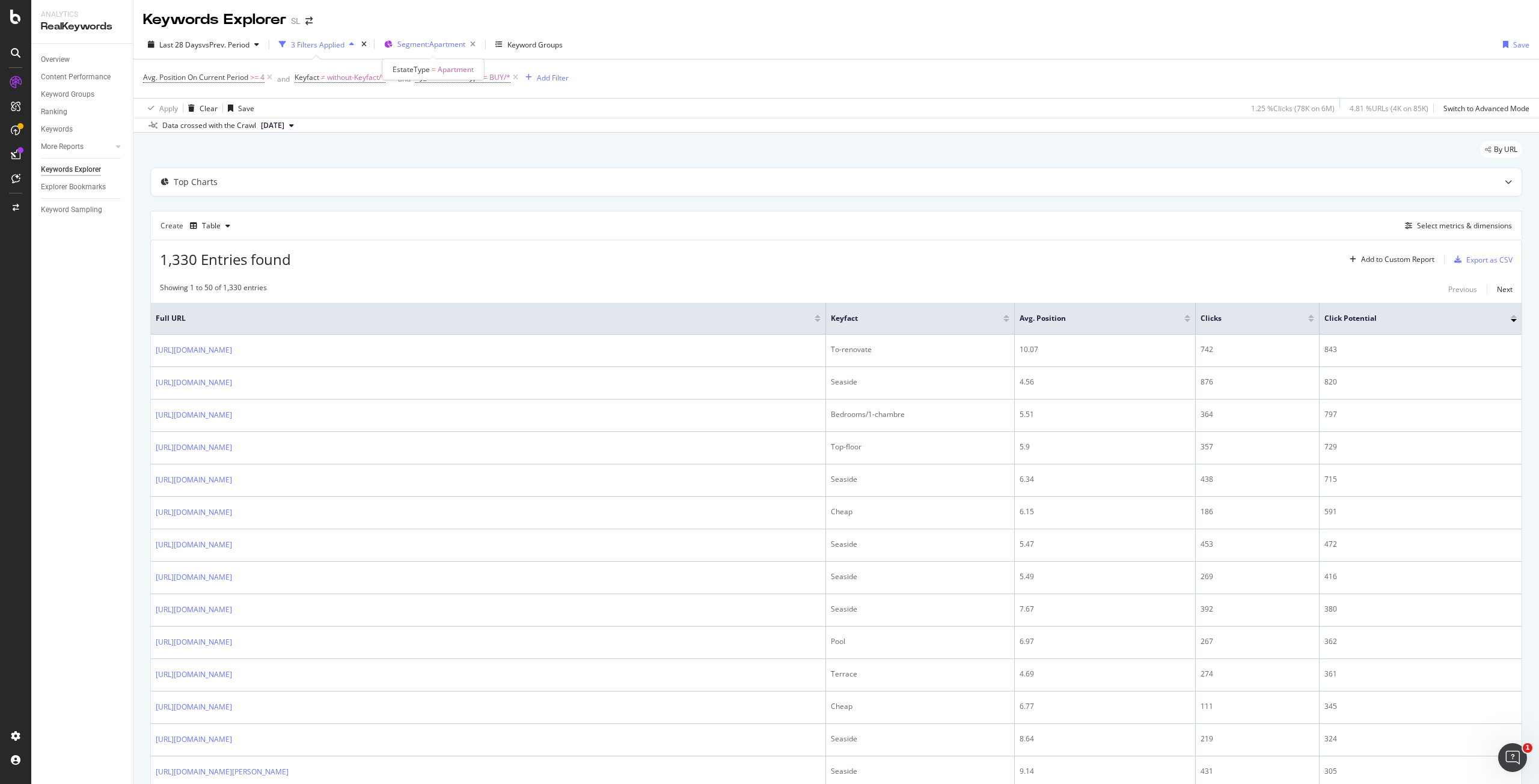
click at [446, 46] on span "Segment: Apartment" at bounding box center [431, 44] width 68 height 10
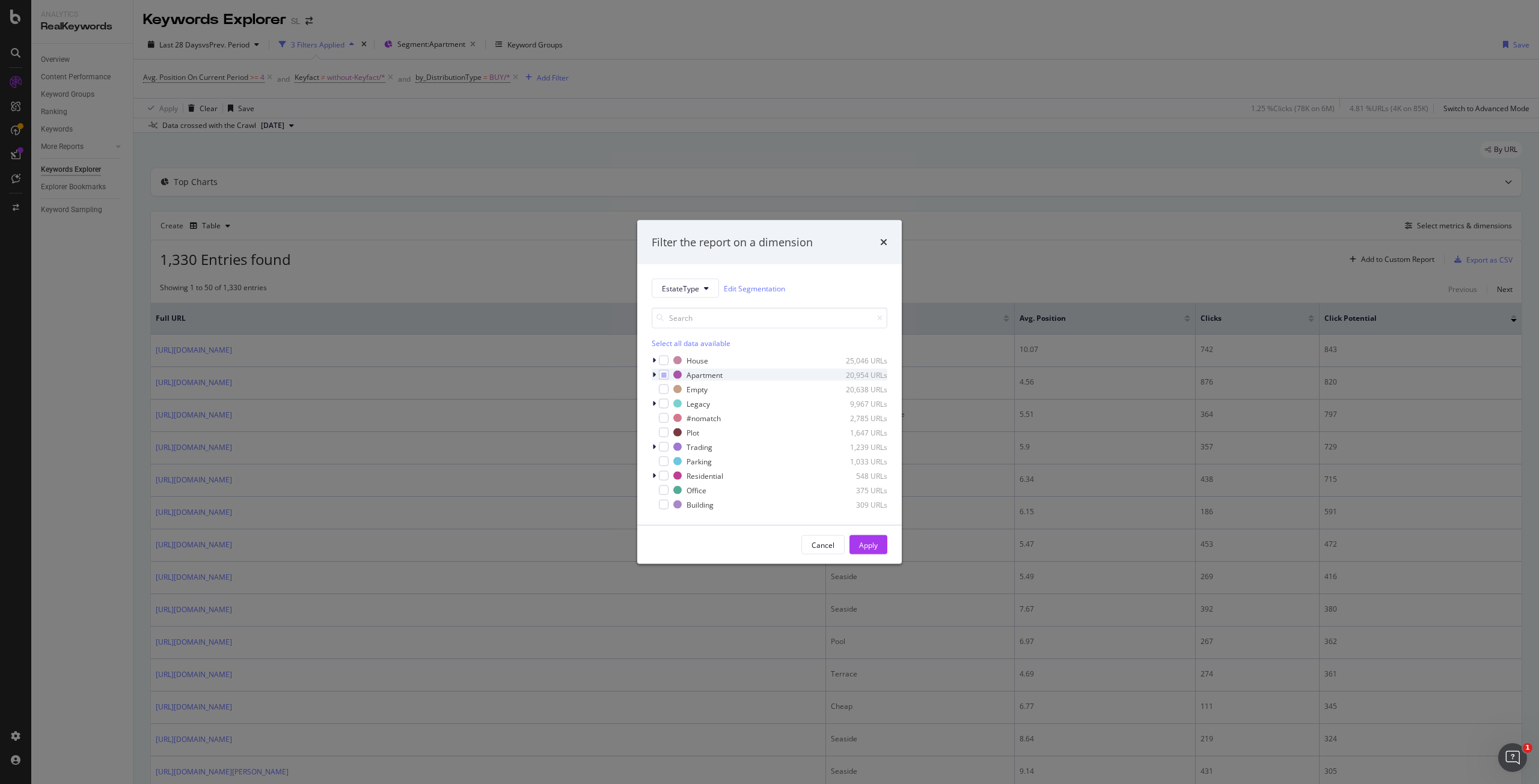
click at [655, 375] on icon "modal" at bounding box center [654, 375] width 4 height 7
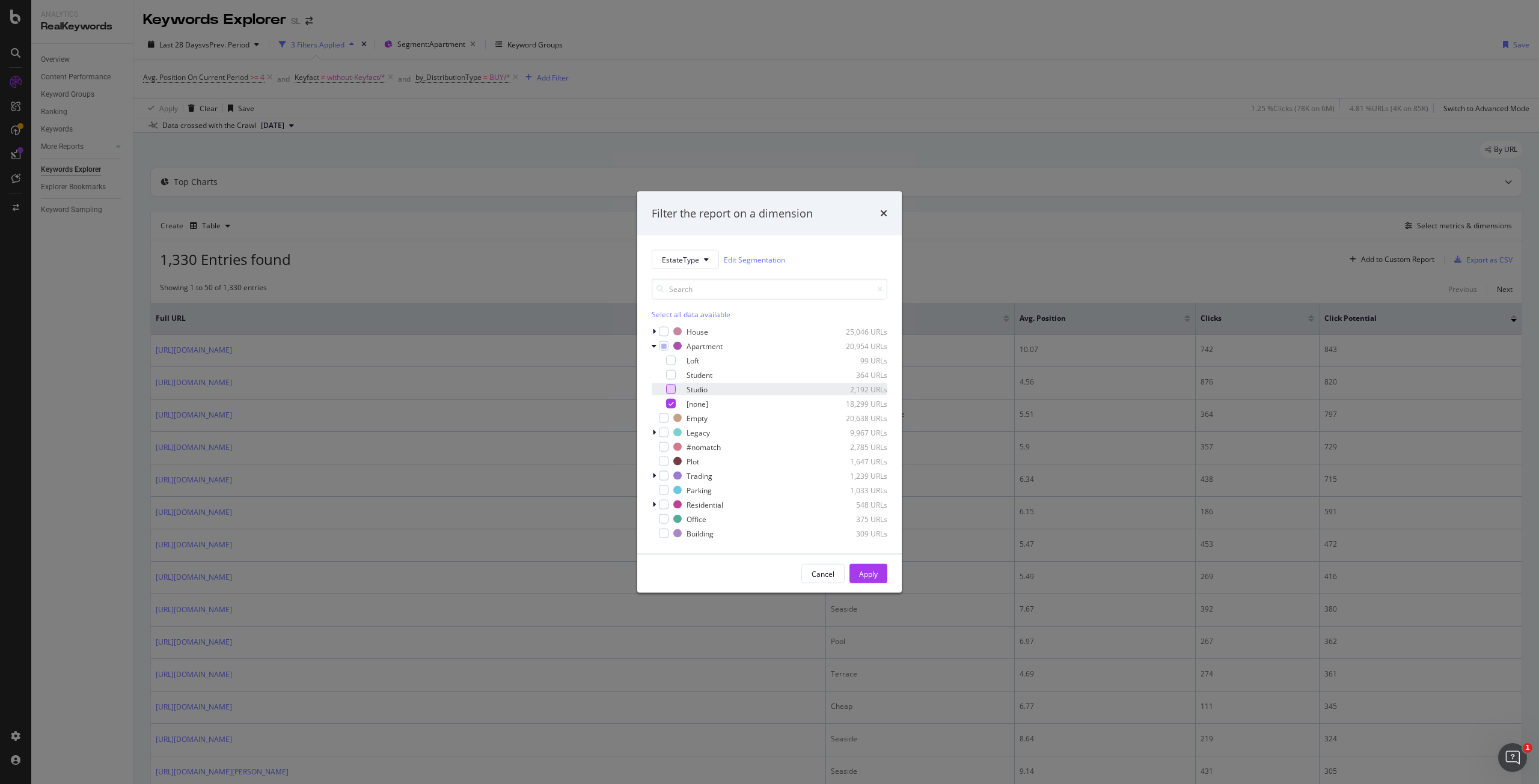
click at [668, 389] on div "modal" at bounding box center [671, 389] width 9 height 9
click at [879, 580] on button "Apply" at bounding box center [868, 574] width 38 height 19
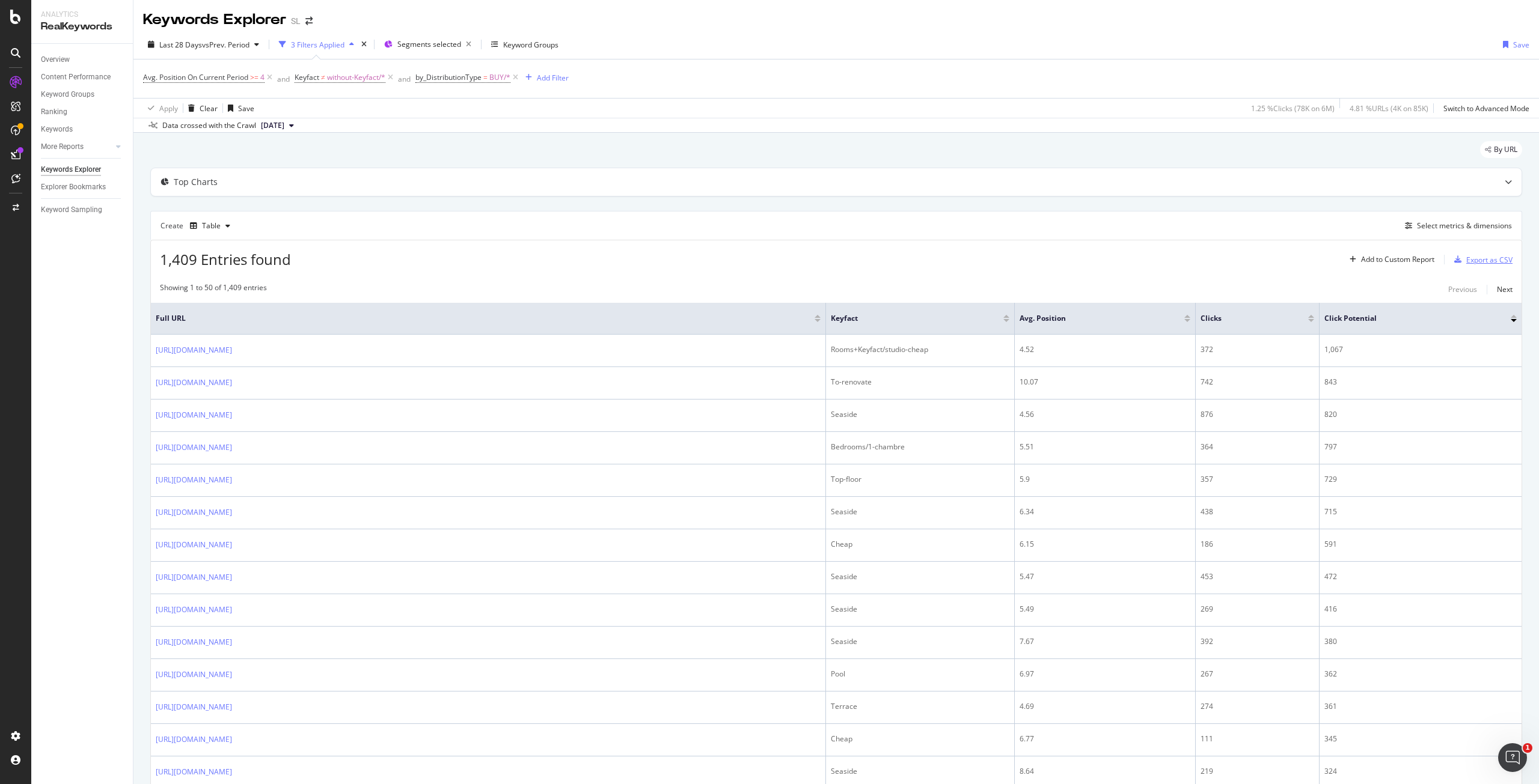
click at [1490, 261] on div "Export as CSV" at bounding box center [1489, 260] width 46 height 10
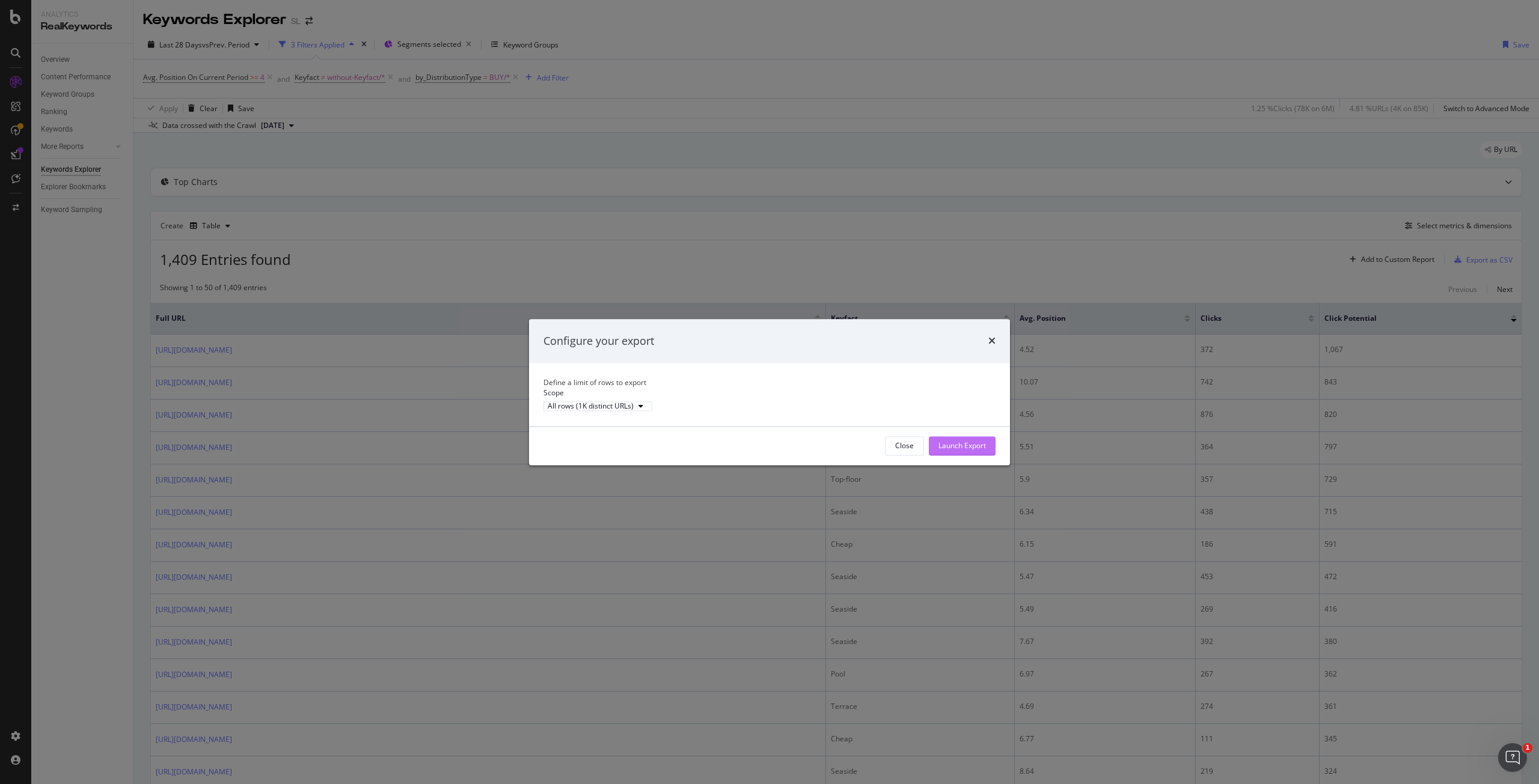
click at [944, 450] on div "Launch Export" at bounding box center [962, 445] width 47 height 10
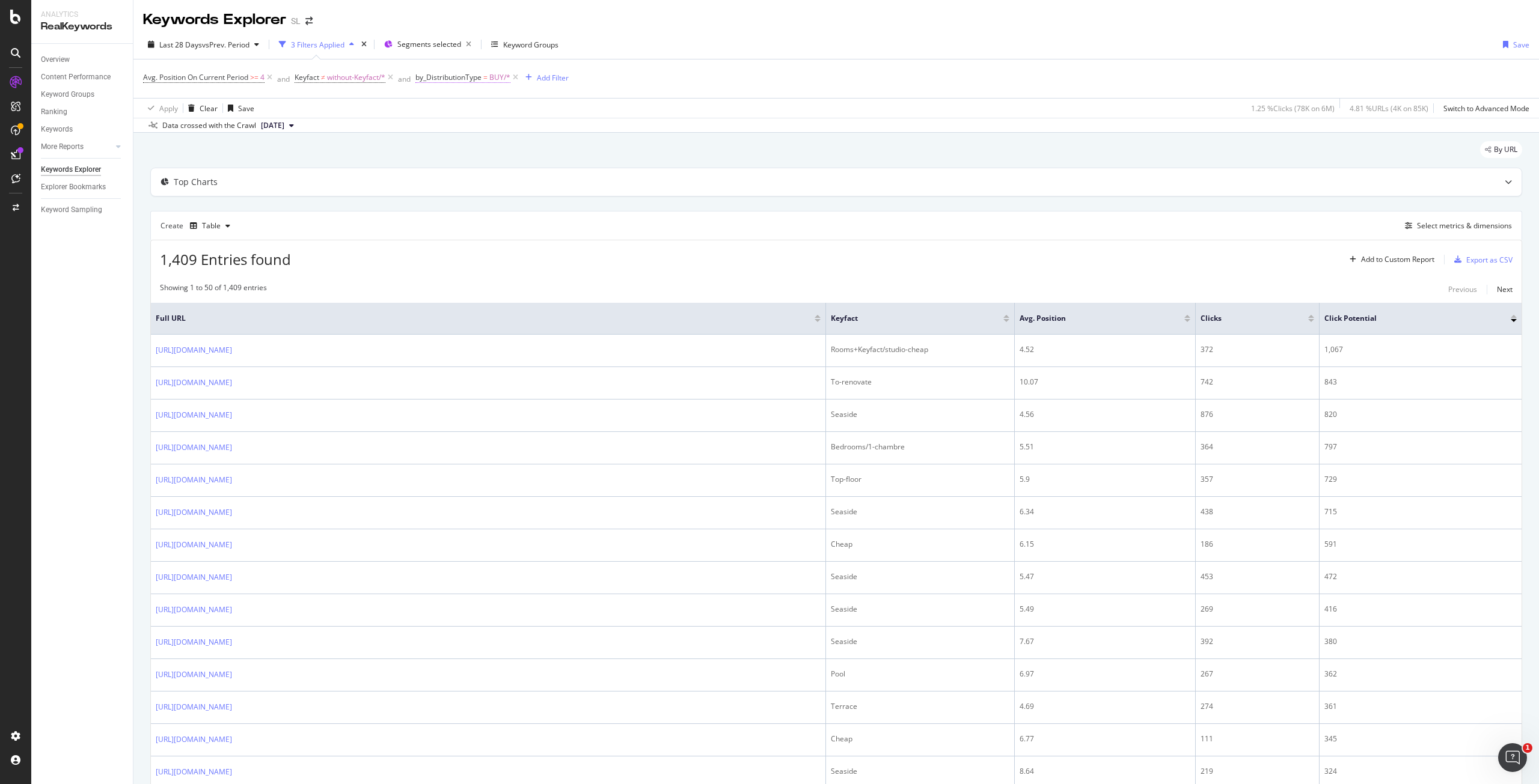
click at [498, 76] on span "BUY/*" at bounding box center [499, 77] width 21 height 17
click at [459, 127] on div "BUY" at bounding box center [494, 128] width 131 height 19
click at [474, 168] on span "22,051 URLS" at bounding box center [484, 169] width 45 height 10
click at [554, 175] on div "Apply" at bounding box center [551, 176] width 18 height 10
click at [1471, 263] on div "Export as CSV" at bounding box center [1481, 260] width 63 height 18
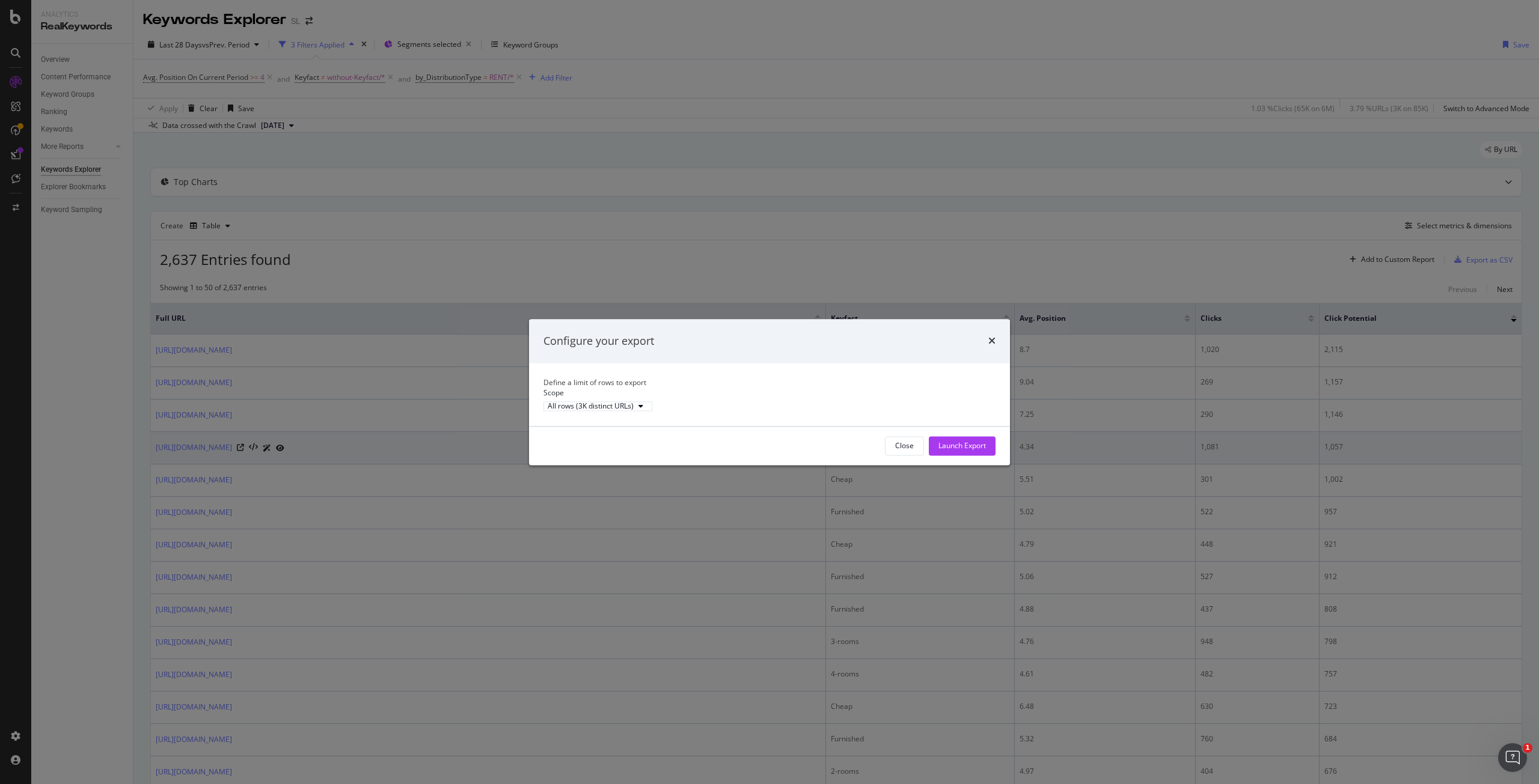
click at [963, 450] on div "Launch Export" at bounding box center [962, 445] width 47 height 10
